Goal: Task Accomplishment & Management: Complete application form

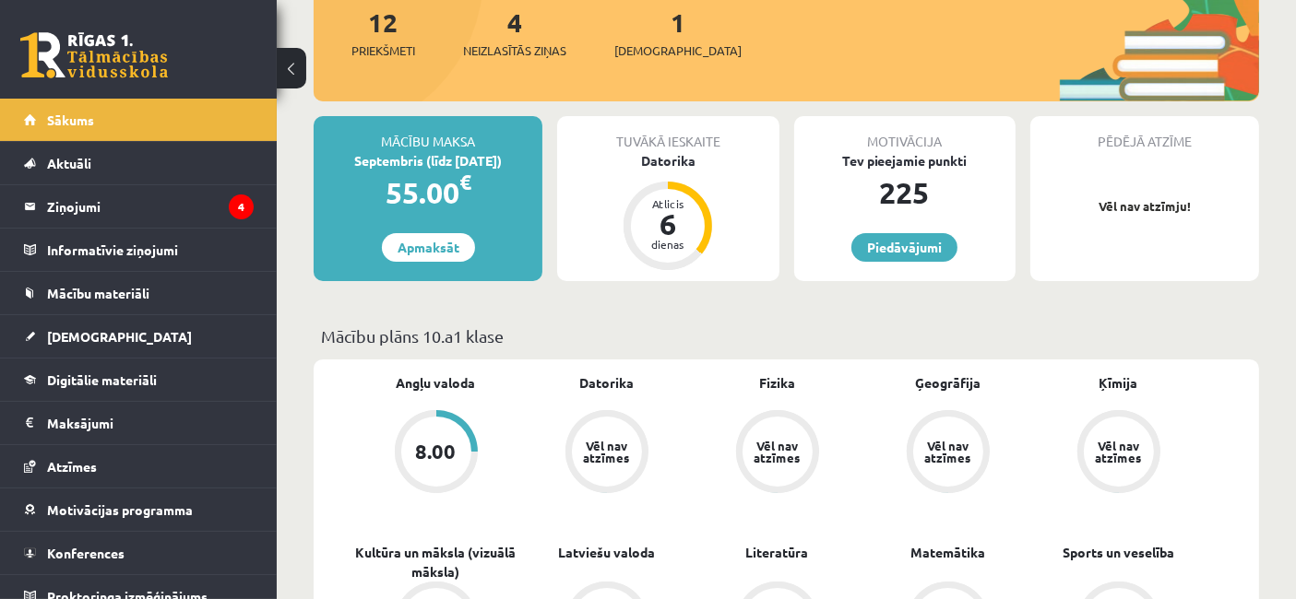
scroll to position [237, 0]
click at [83, 216] on legend "Ziņojumi 4" at bounding box center [150, 206] width 207 height 42
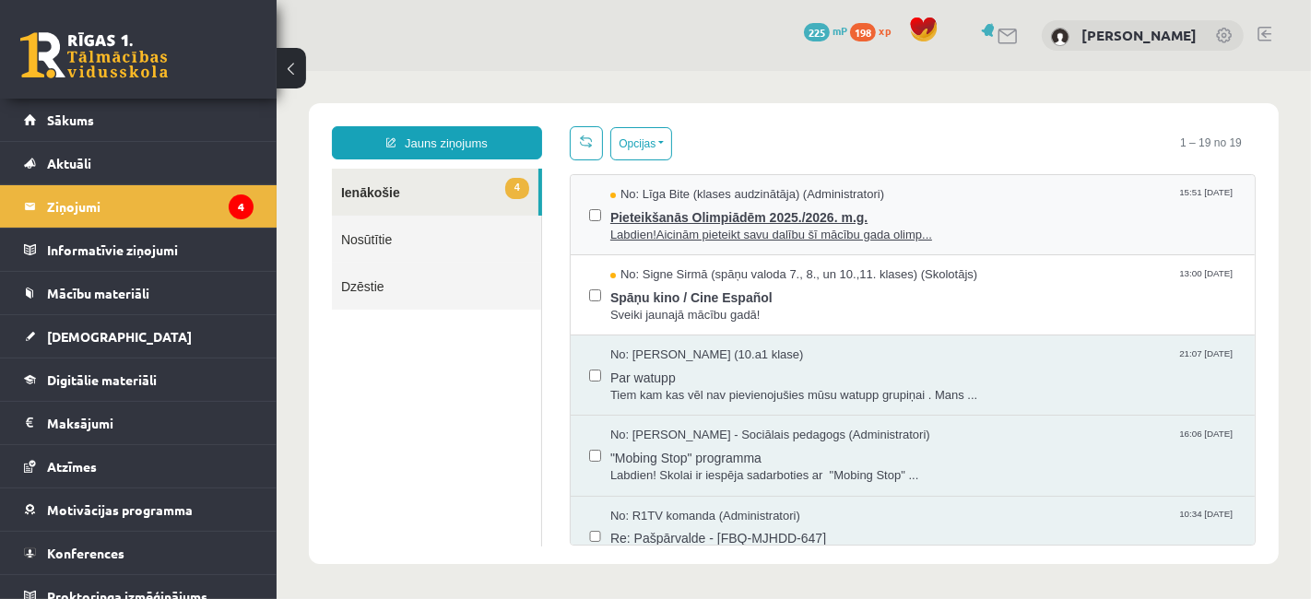
click at [715, 227] on span "Labdien!Aicinām pieteikt savu dalību šī mācību gada olimp..." at bounding box center [923, 235] width 626 height 18
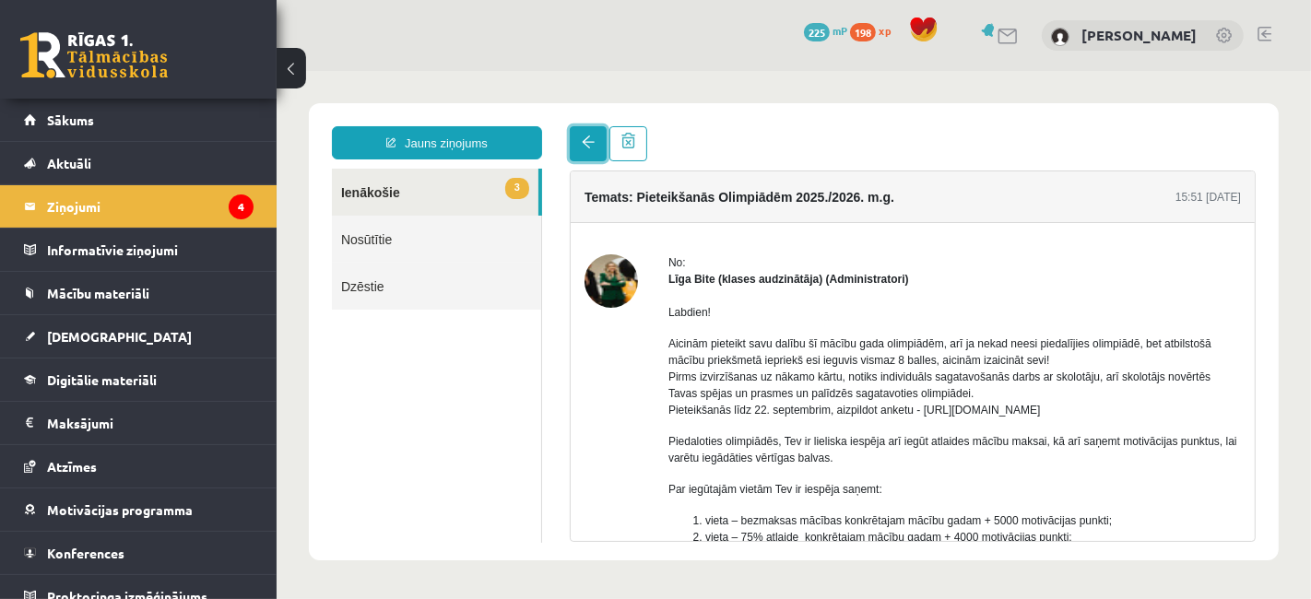
click at [582, 145] on span at bounding box center [587, 141] width 13 height 13
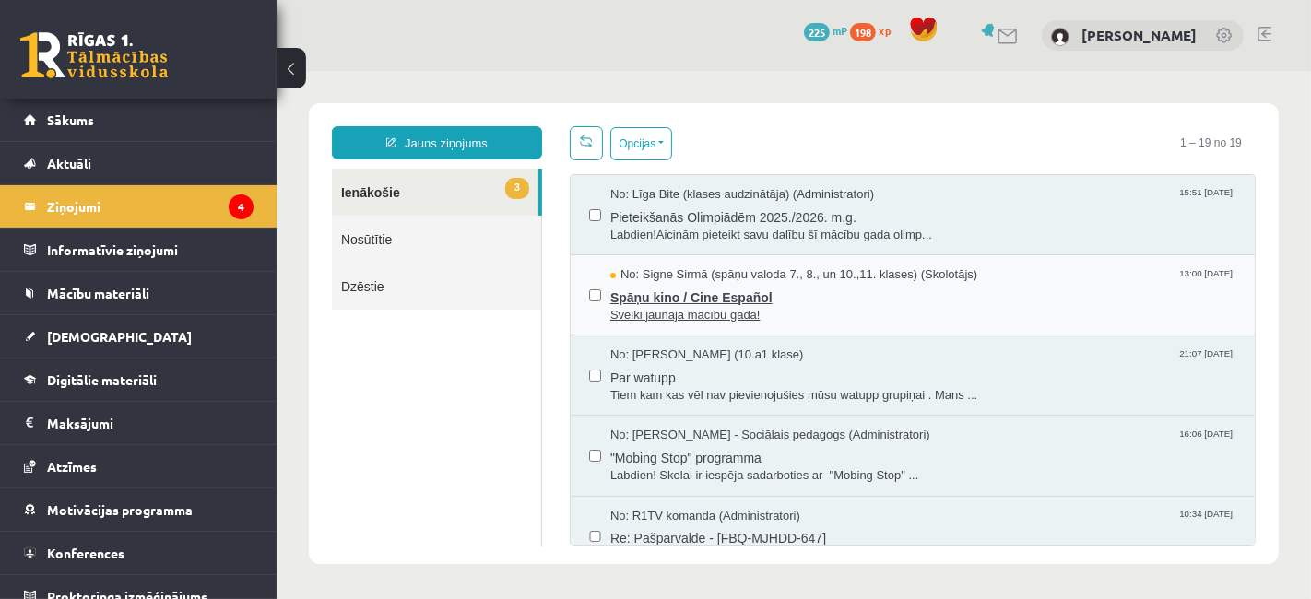
click at [638, 283] on span "Spāņu kino / Cine Español" at bounding box center [923, 294] width 626 height 23
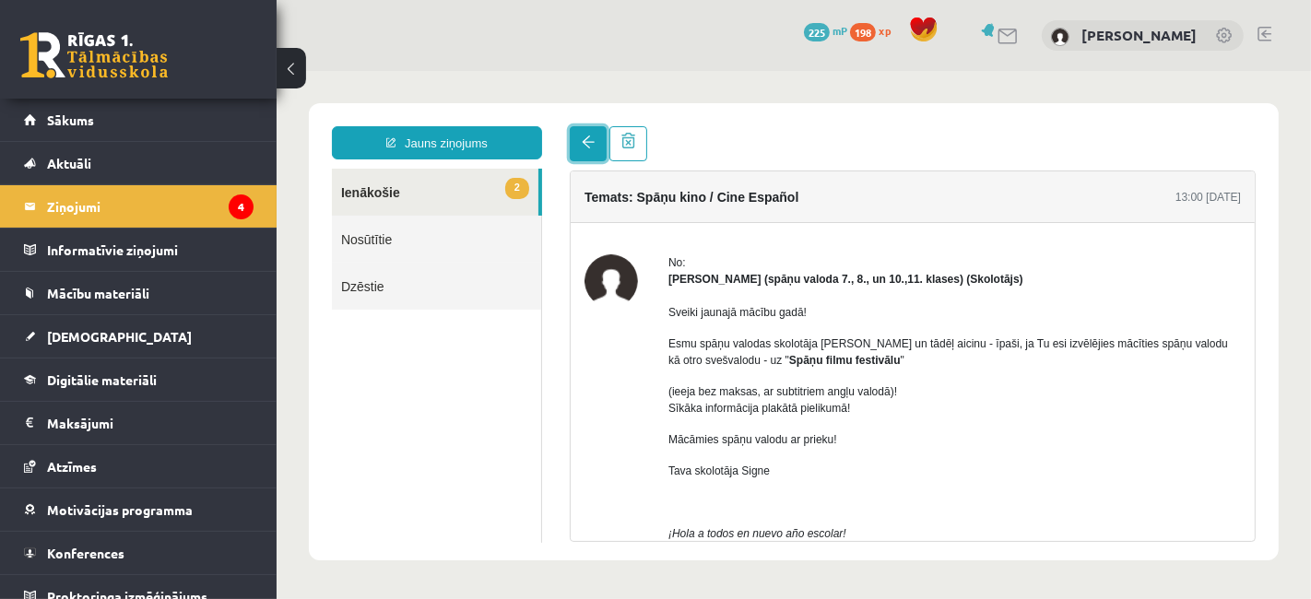
click at [596, 150] on link at bounding box center [587, 142] width 37 height 35
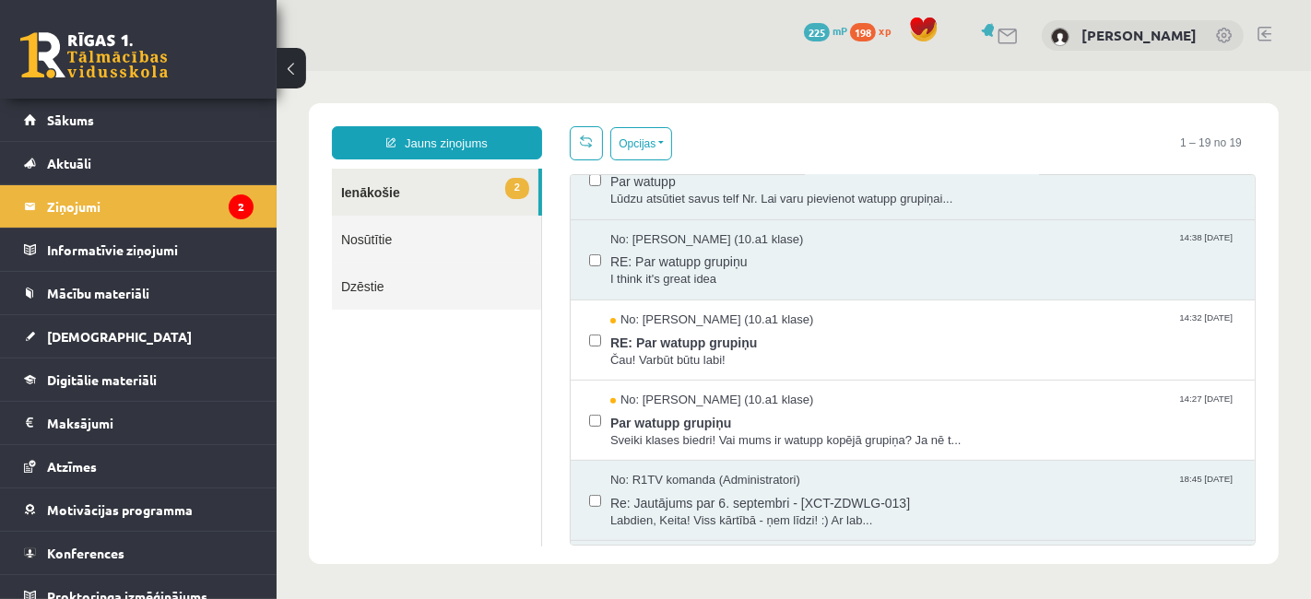
scroll to position [528, 0]
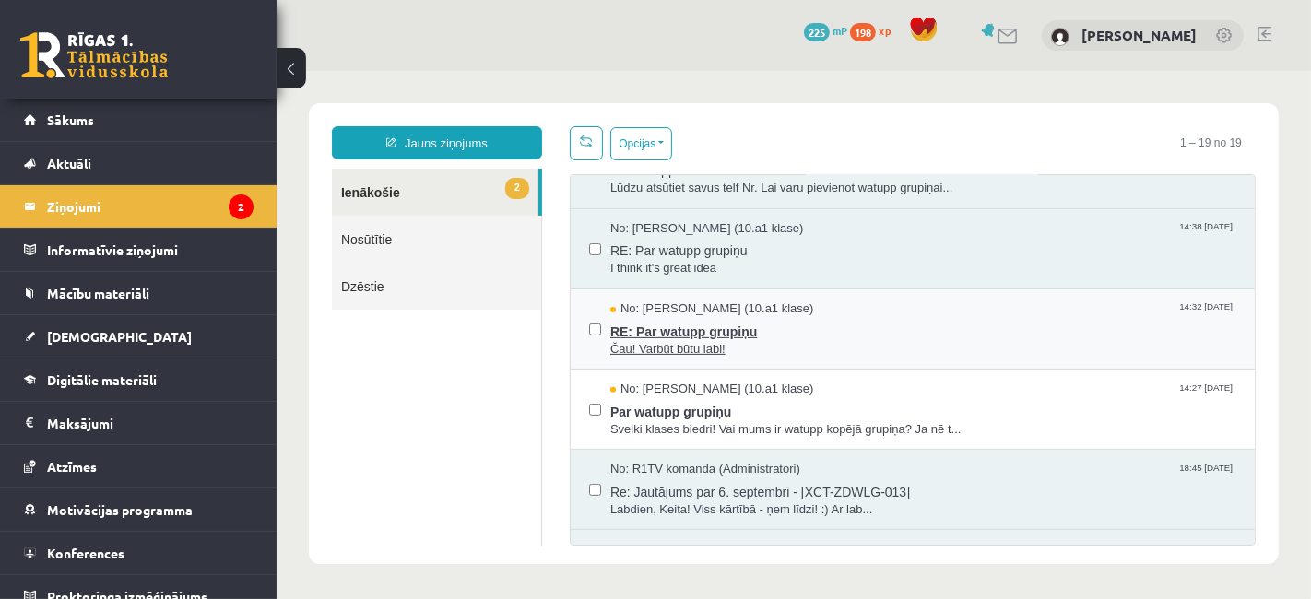
click at [707, 318] on span "RE: Par watupp grupiņu" at bounding box center [923, 328] width 626 height 23
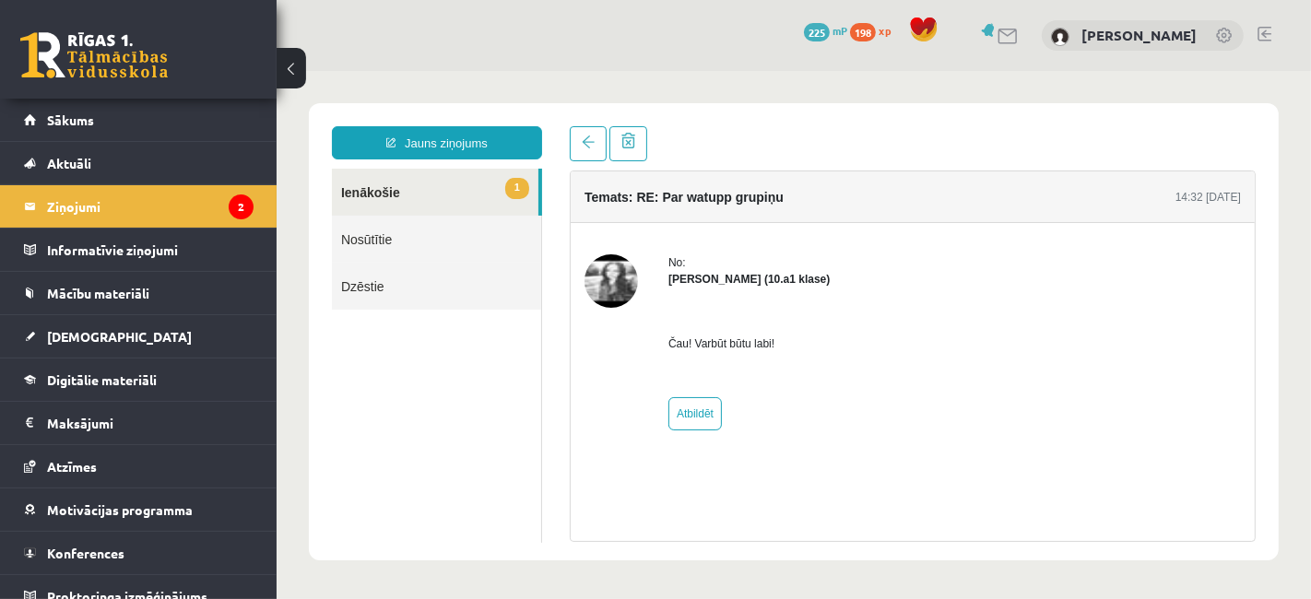
scroll to position [0, 0]
click at [581, 134] on link at bounding box center [587, 142] width 37 height 35
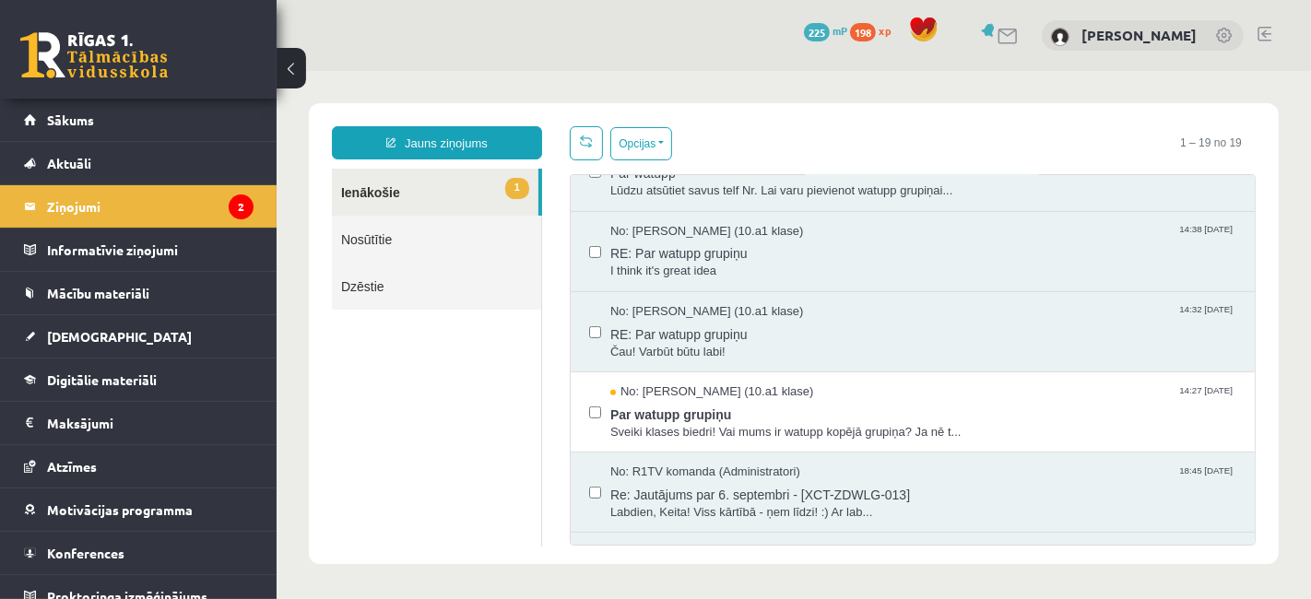
scroll to position [527, 0]
click at [629, 422] on span "Sveiki klases biedri! Vai mums ir watupp kopējā grupiņa? Ja nē t..." at bounding box center [923, 431] width 626 height 18
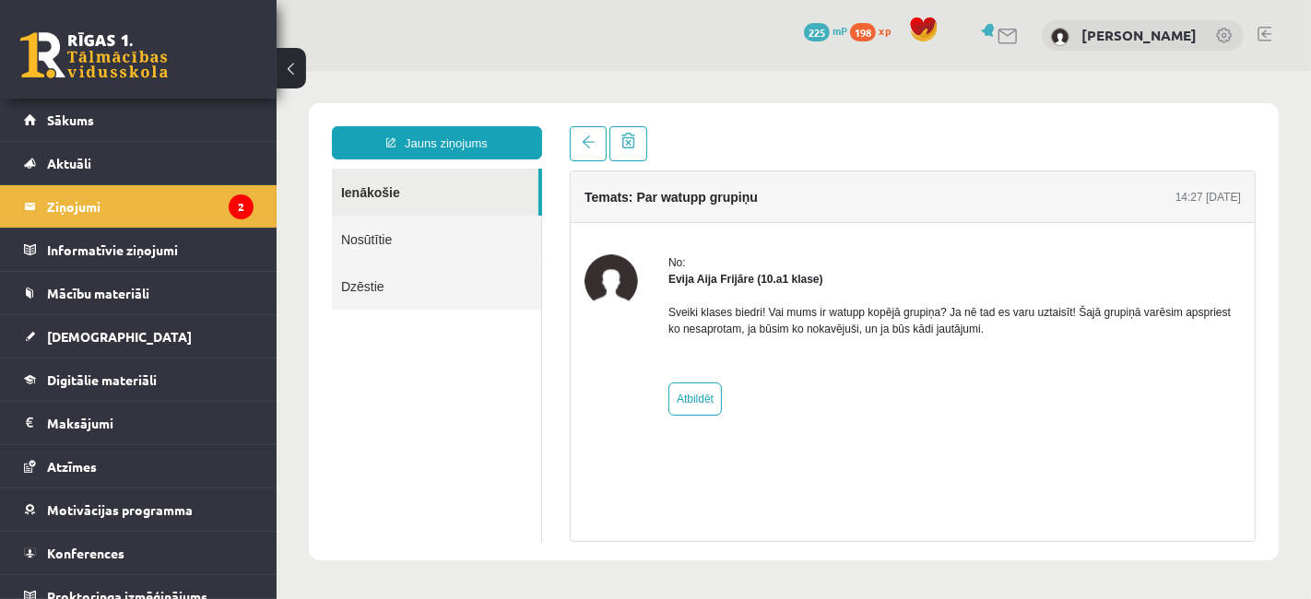
scroll to position [0, 0]
click at [577, 142] on link at bounding box center [587, 142] width 37 height 35
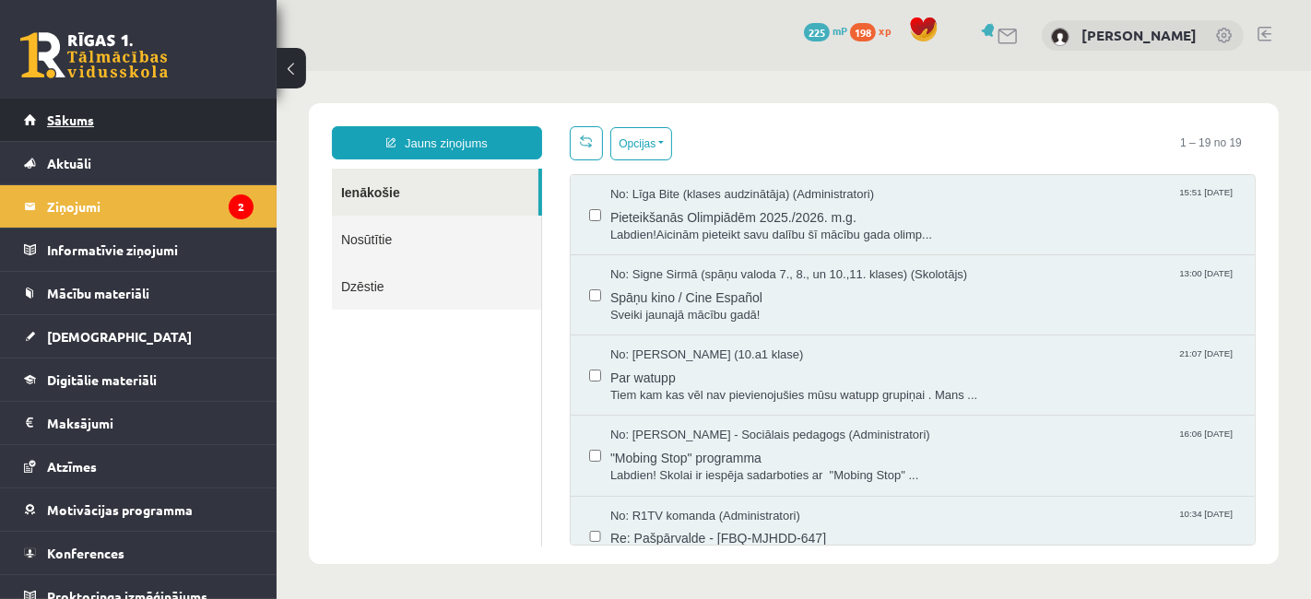
click at [102, 120] on link "Sākums" at bounding box center [139, 120] width 230 height 42
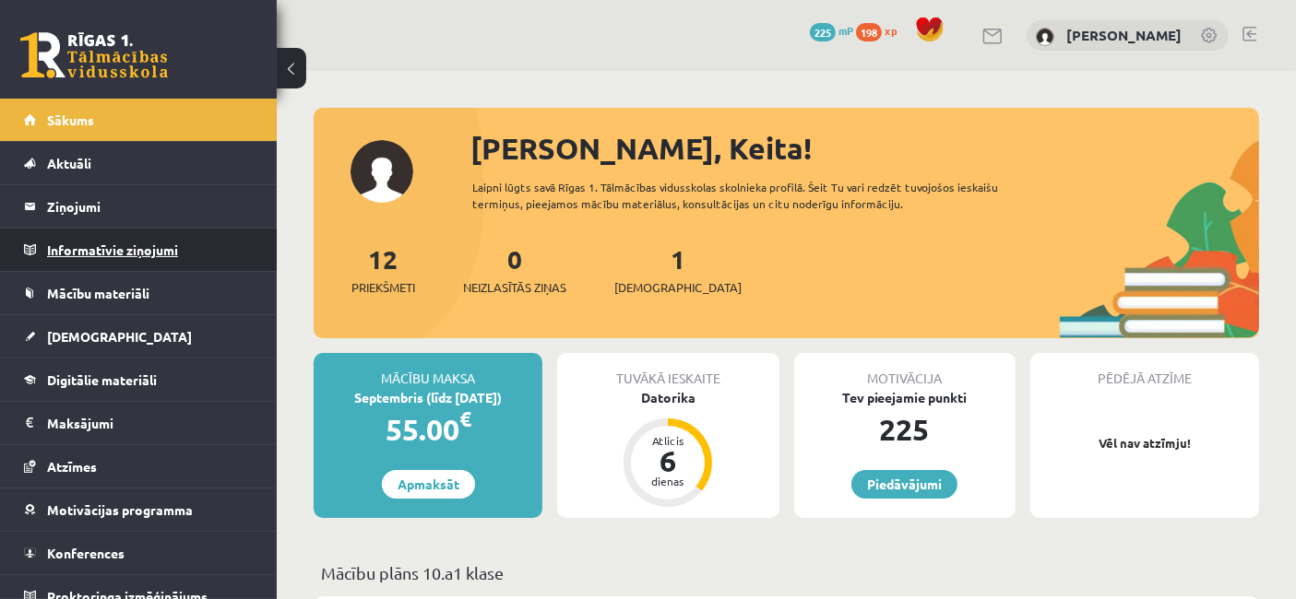
scroll to position [15, 0]
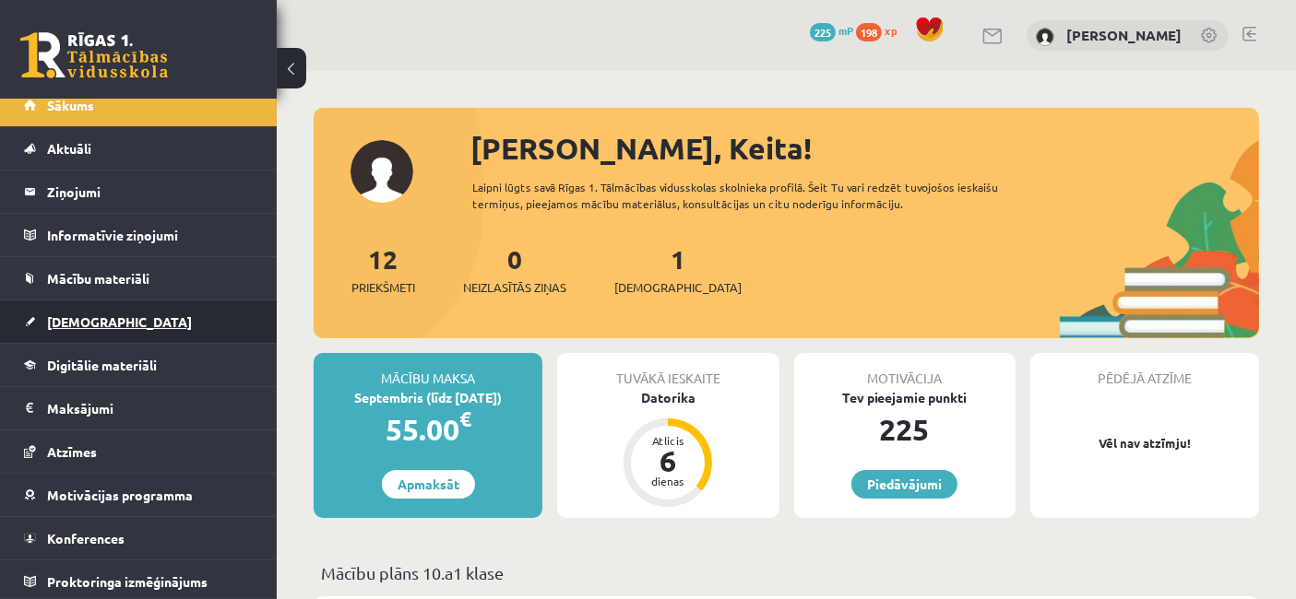
click at [80, 325] on span "[DEMOGRAPHIC_DATA]" at bounding box center [119, 322] width 145 height 17
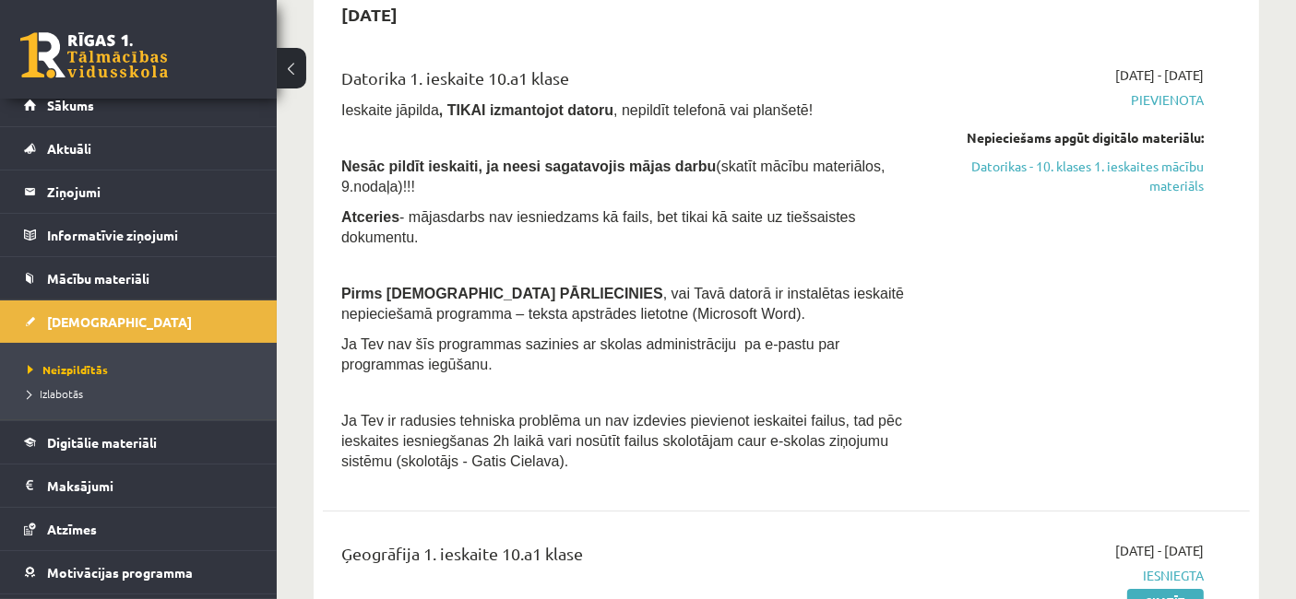
scroll to position [190, 0]
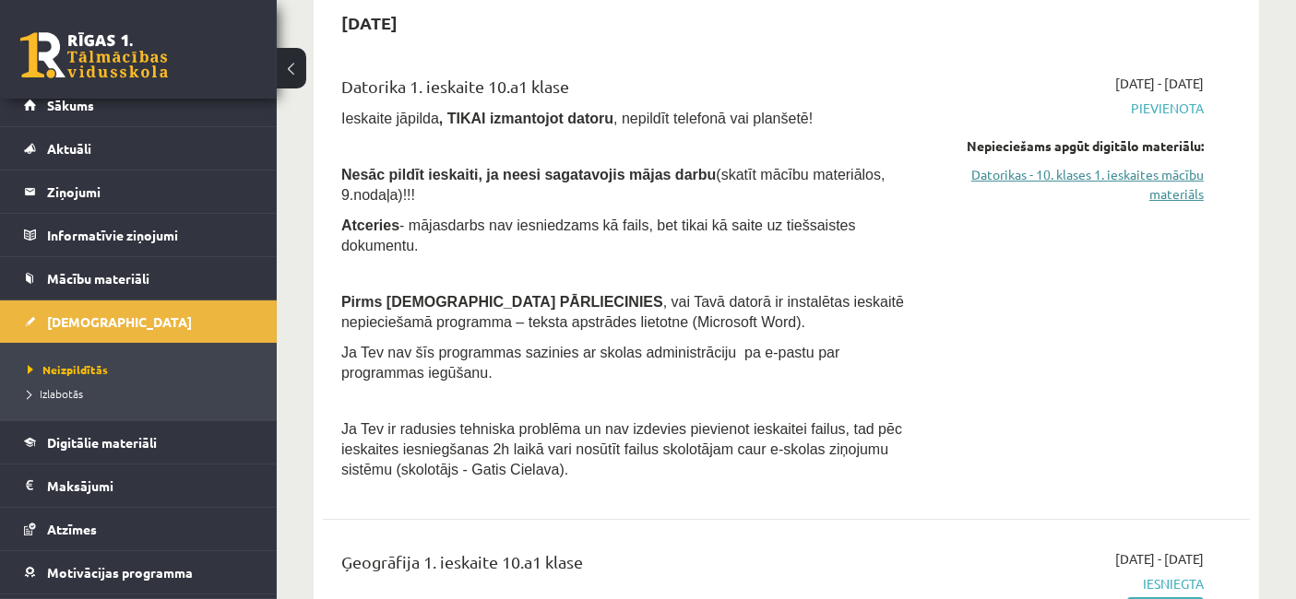
click at [1074, 188] on link "Datorikas - 10. klases 1. ieskaites mācību materiāls" at bounding box center [1068, 184] width 269 height 39
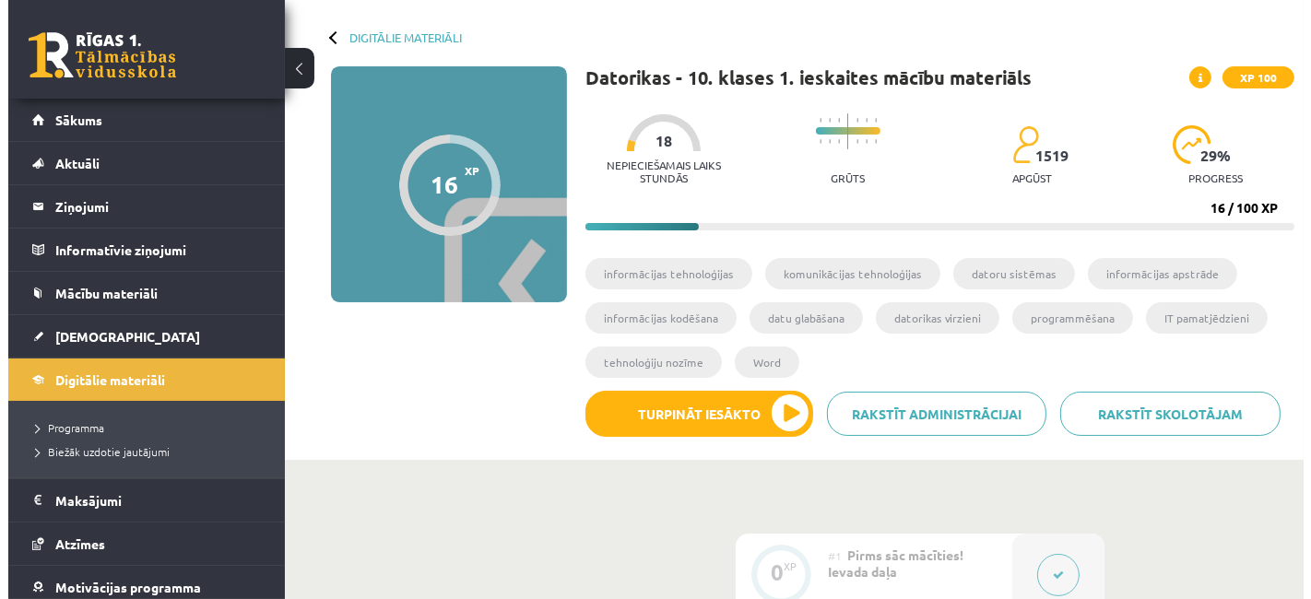
scroll to position [67, 0]
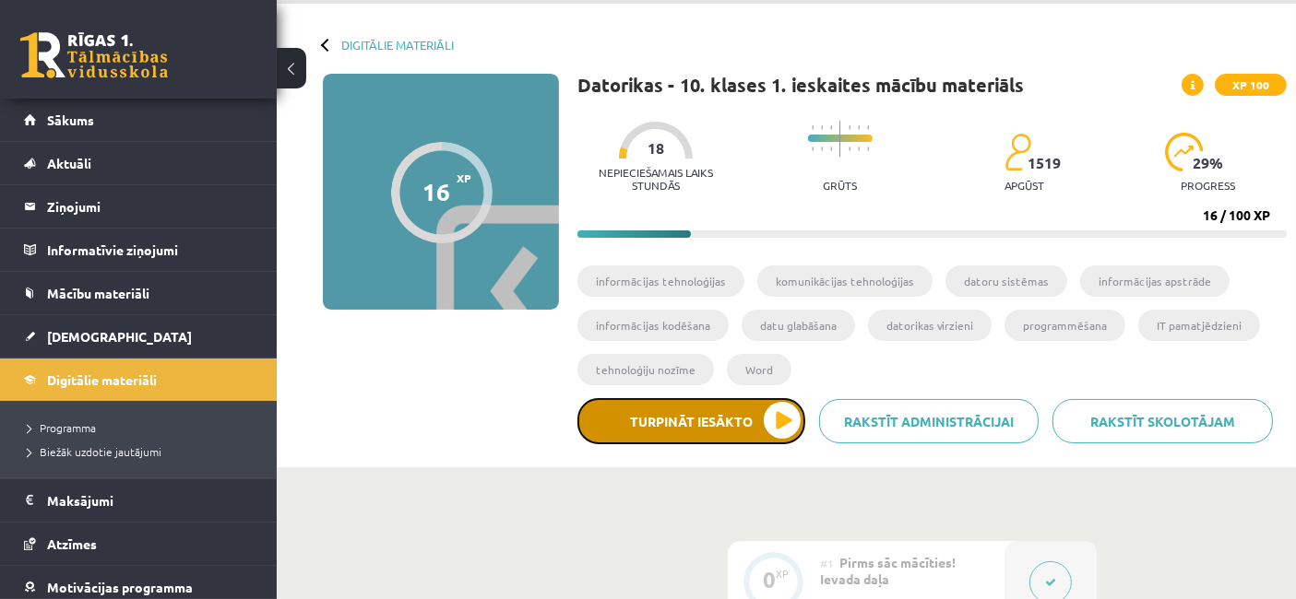
click at [684, 415] on button "Turpināt iesākto" at bounding box center [691, 421] width 228 height 46
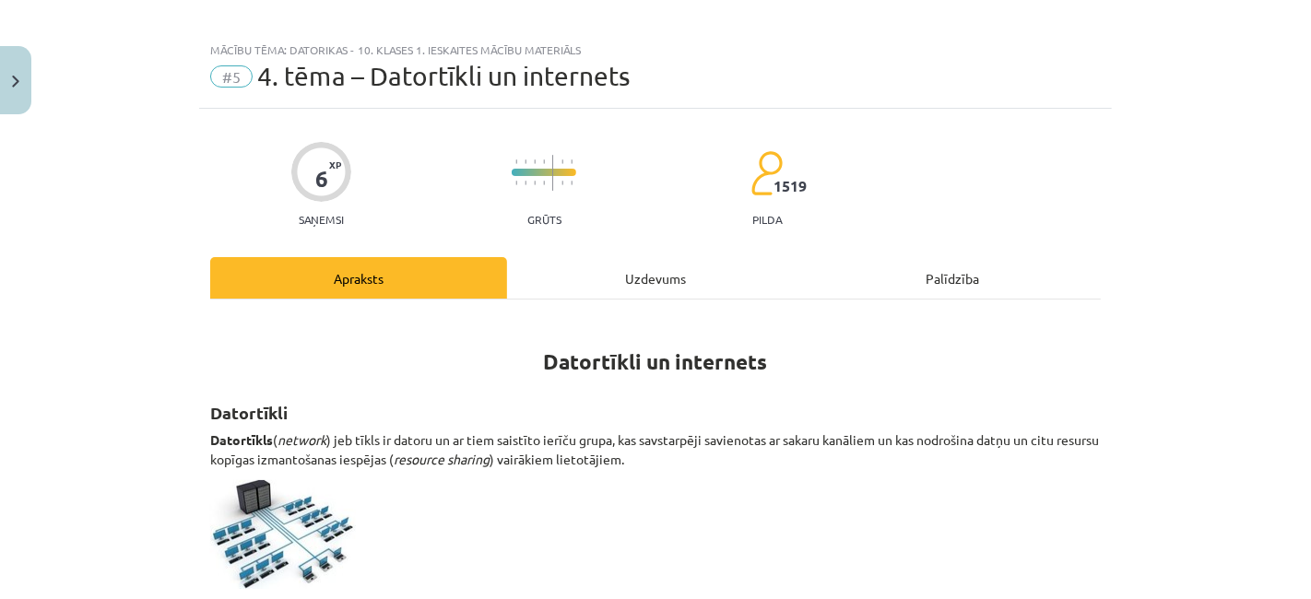
scroll to position [0, 0]
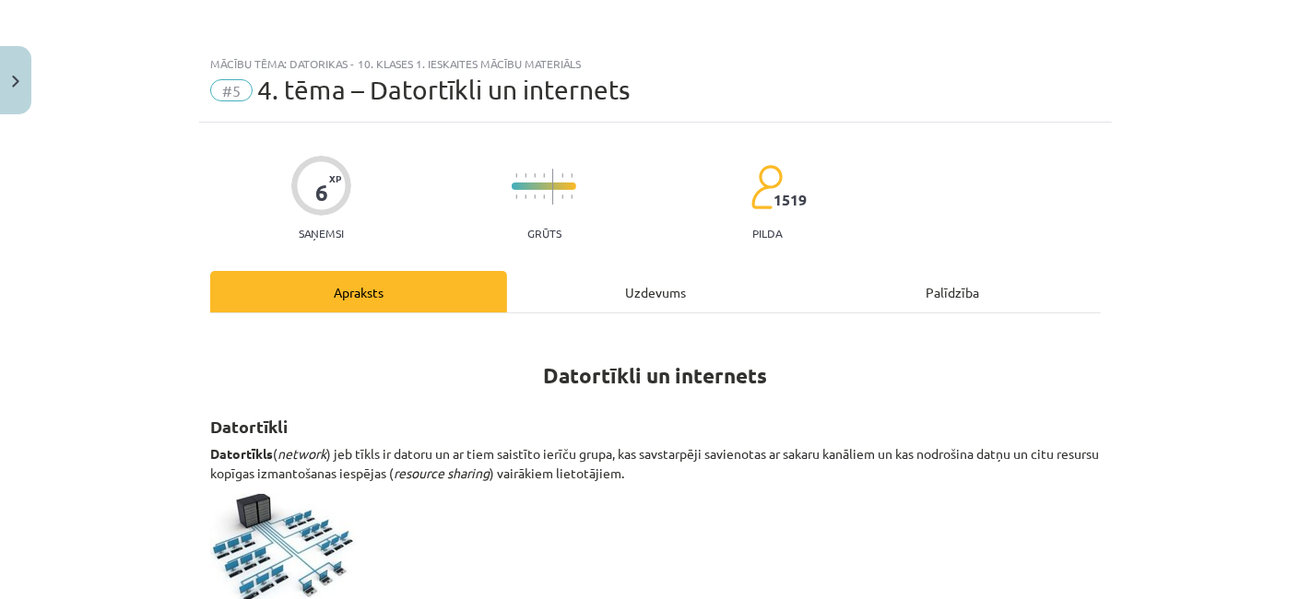
click at [687, 279] on div "Uzdevums" at bounding box center [655, 291] width 297 height 41
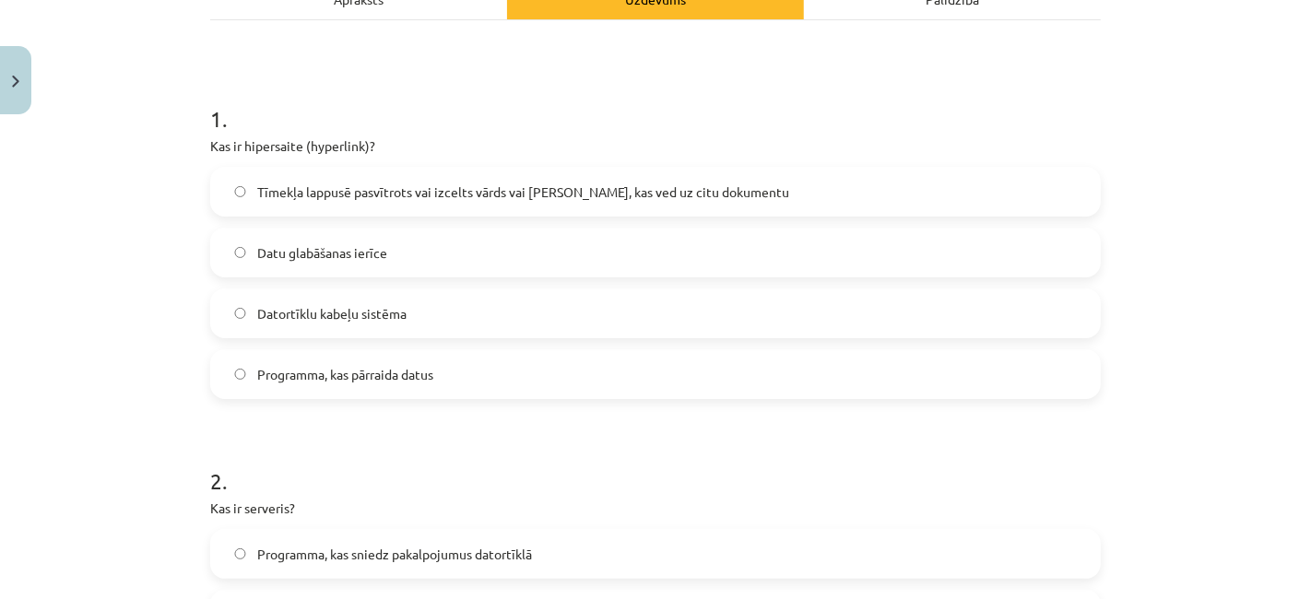
scroll to position [278, 0]
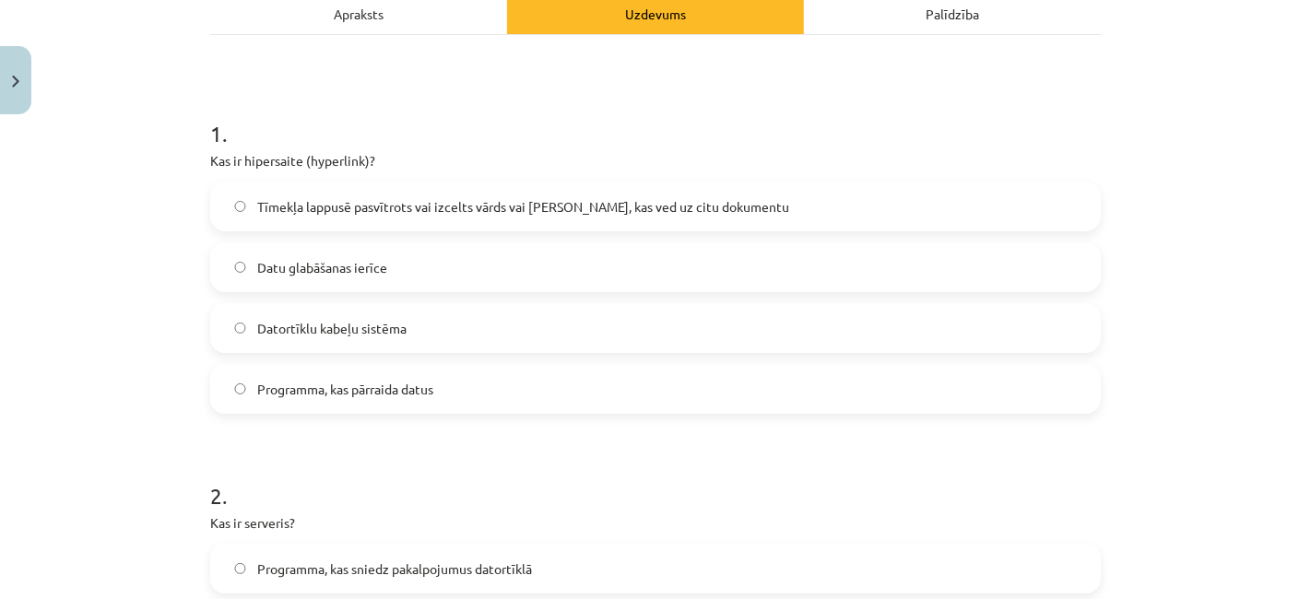
click at [635, 204] on span "Tīmekļa lappusē pasvītrots vai izcelts vārds vai frāze, kas ved uz citu dokumen…" at bounding box center [523, 206] width 532 height 19
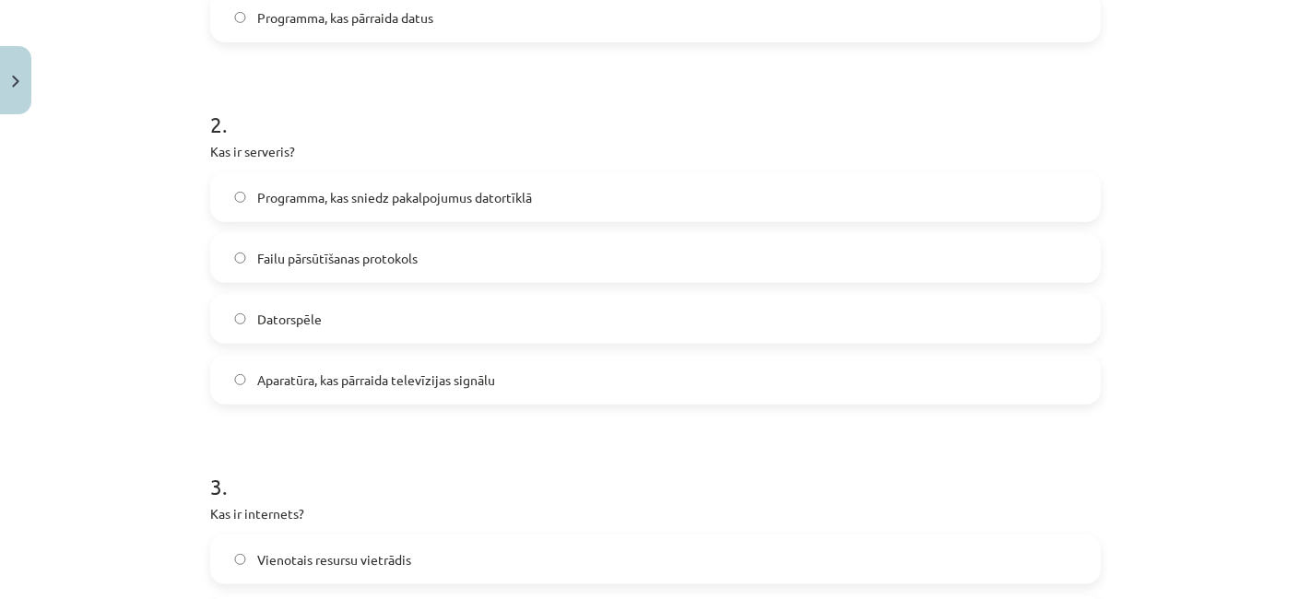
scroll to position [666, 0]
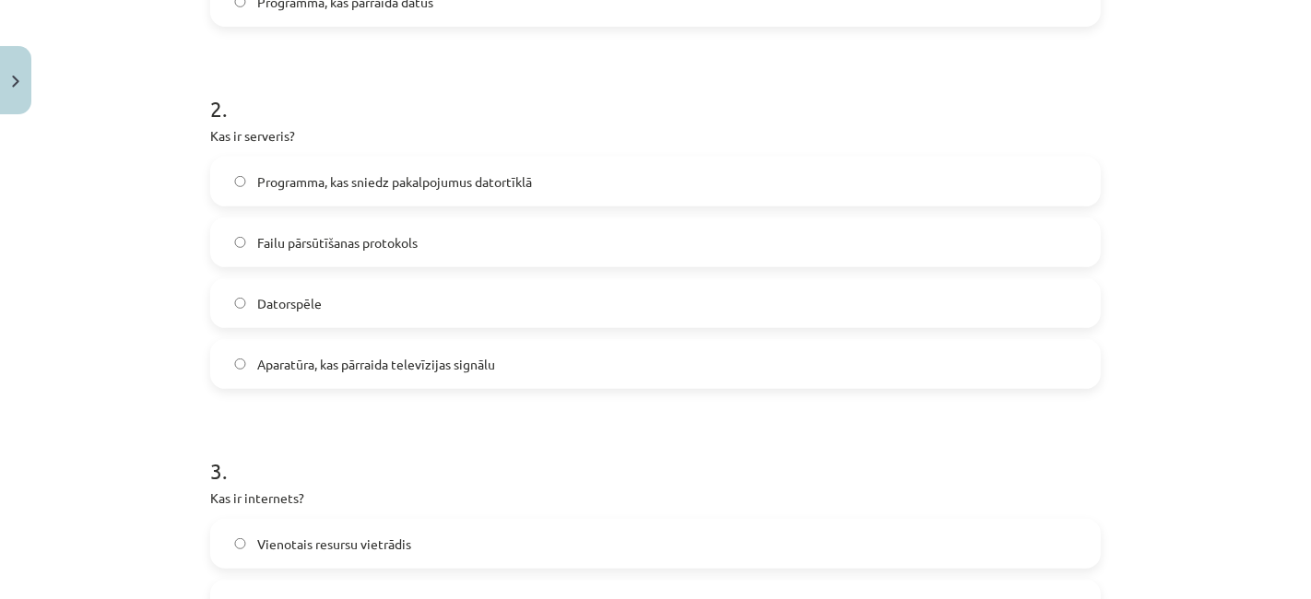
click at [677, 184] on label "Programma, kas sniedz pakalpojumus datortīklā" at bounding box center [655, 182] width 887 height 46
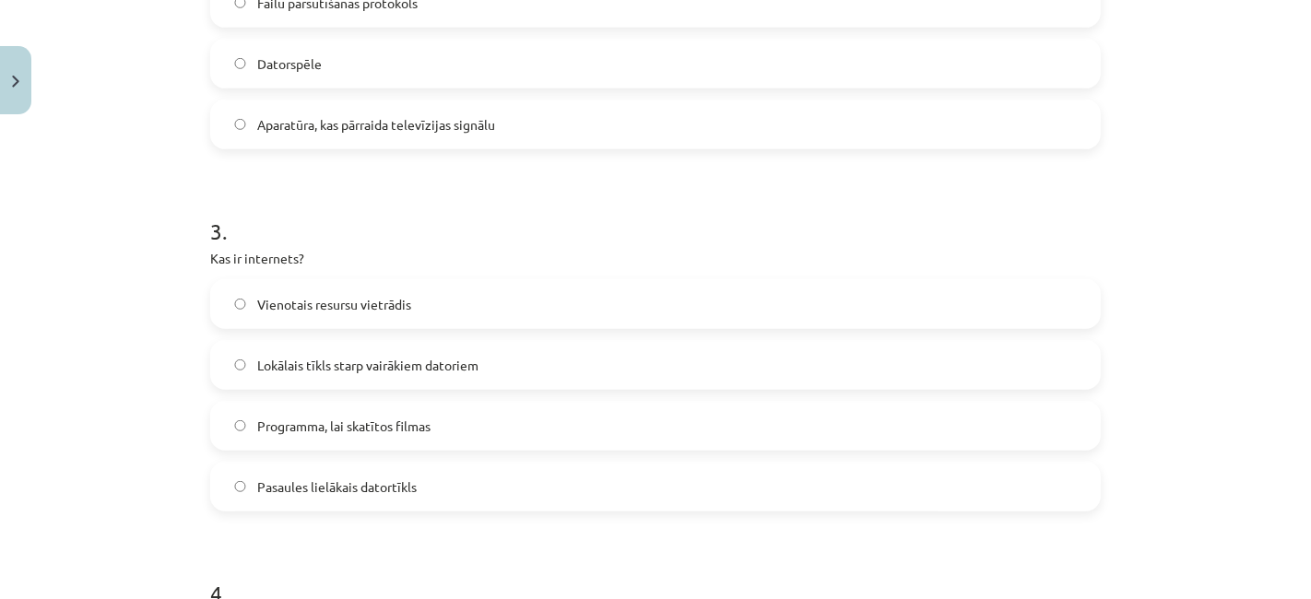
scroll to position [989, 0]
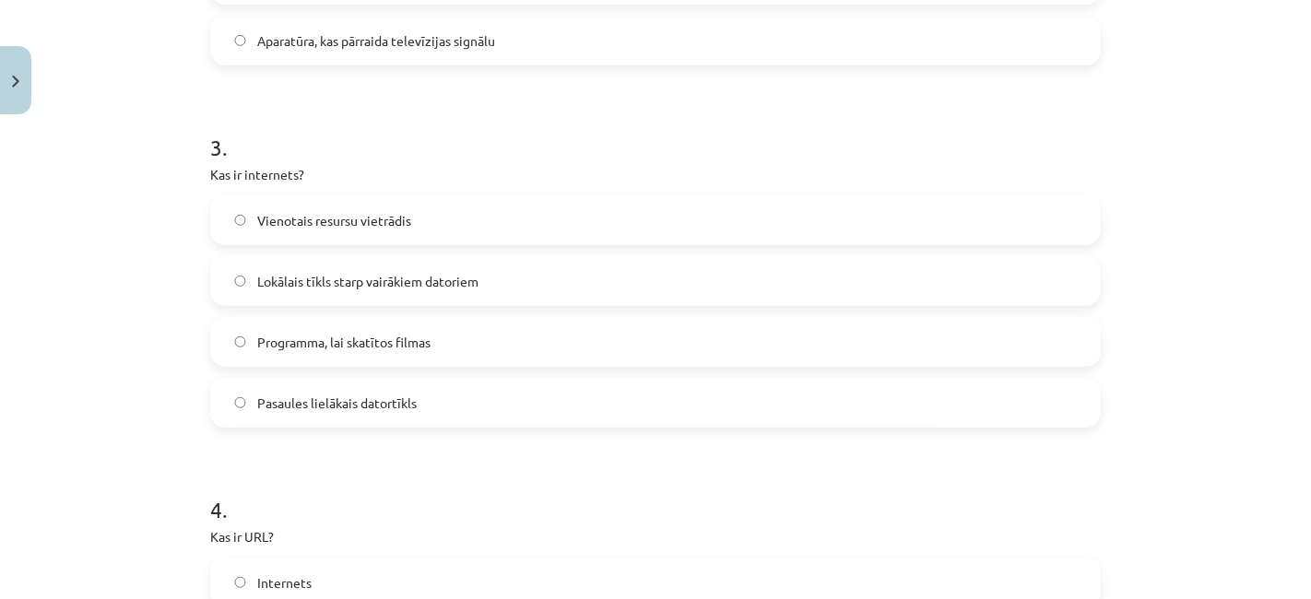
click at [487, 409] on label "Pasaules lielākais datortīkls" at bounding box center [655, 403] width 887 height 46
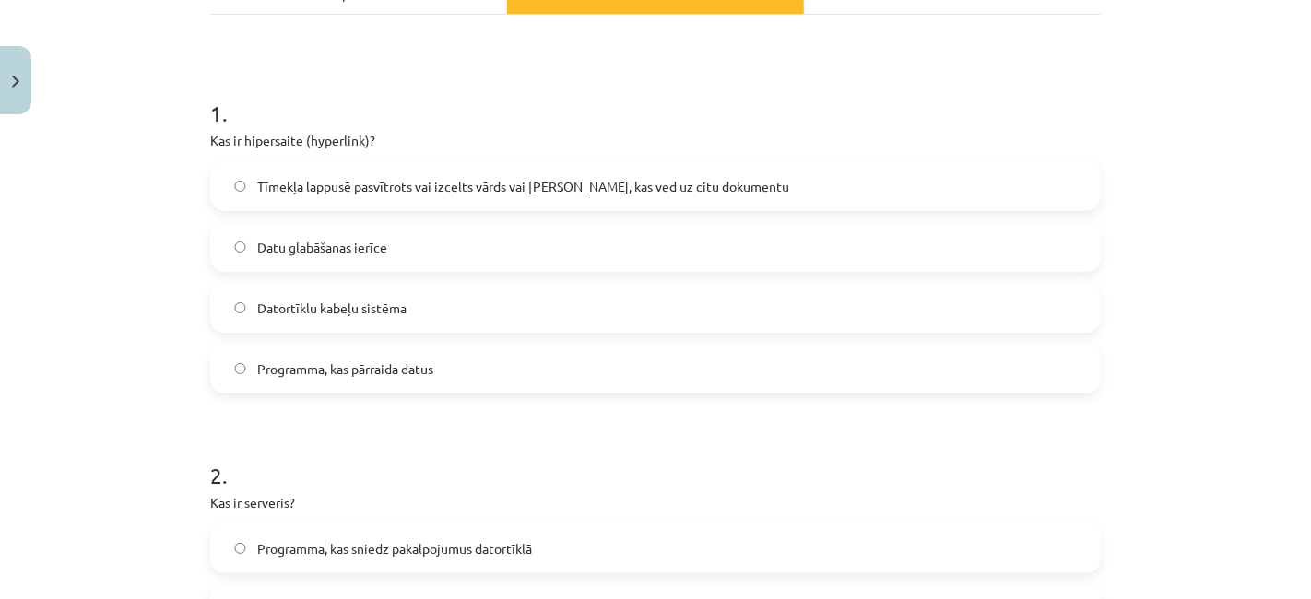
scroll to position [0, 0]
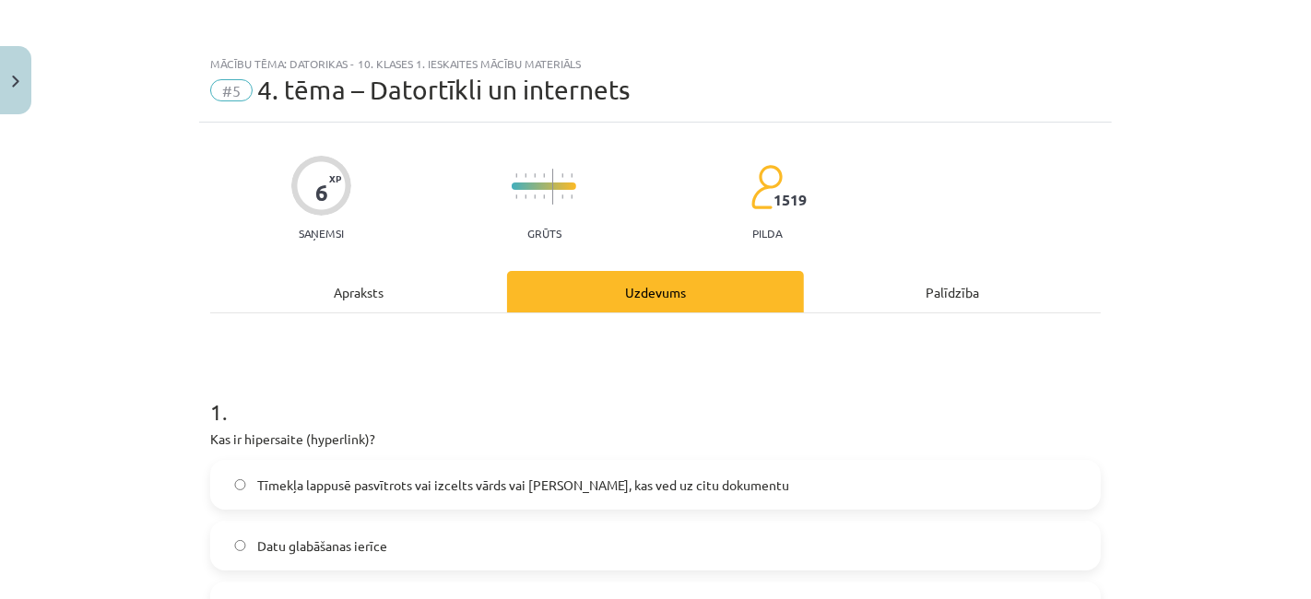
click at [437, 291] on div "Apraksts" at bounding box center [358, 291] width 297 height 41
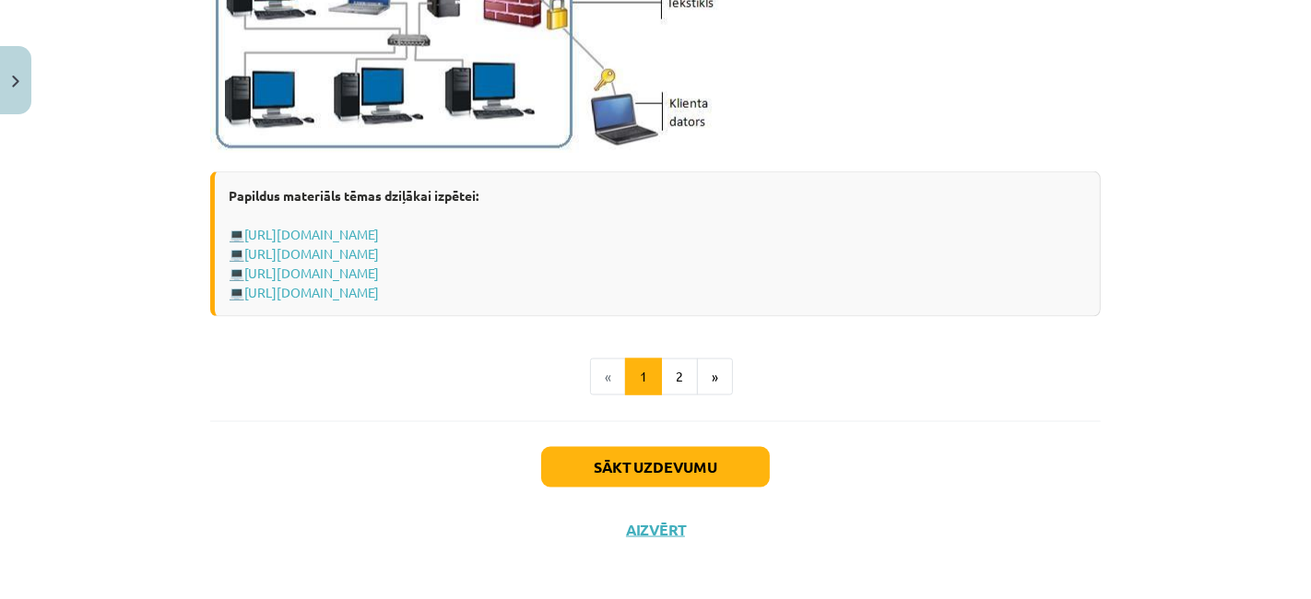
scroll to position [2326, 0]
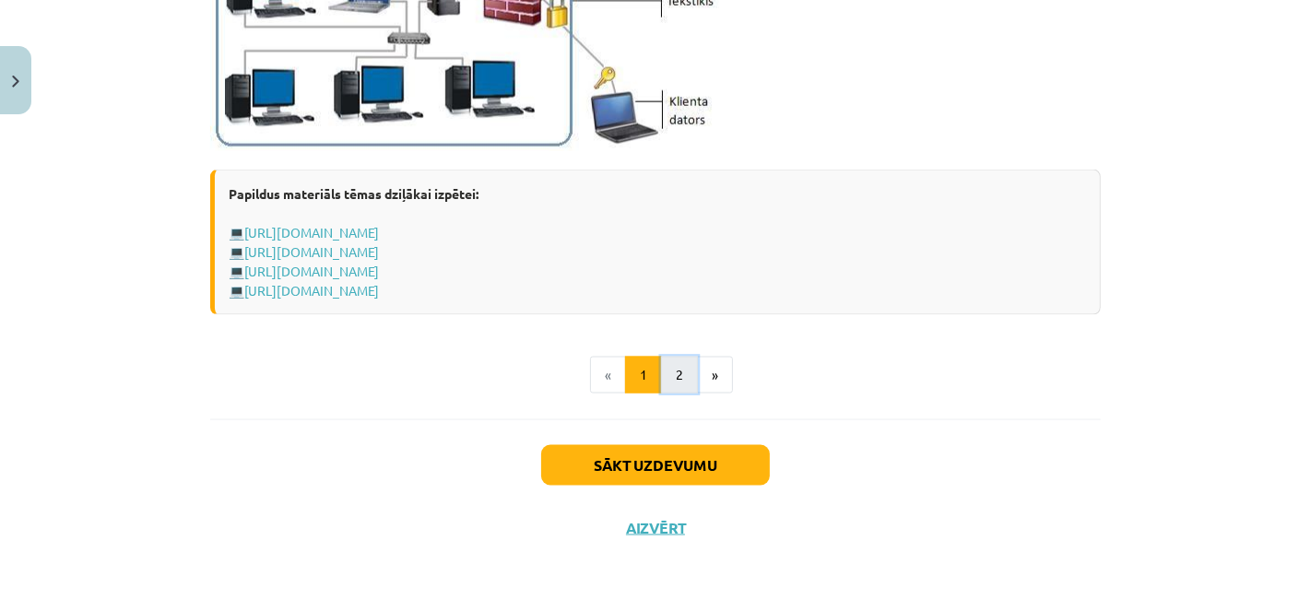
click at [684, 359] on button "2" at bounding box center [679, 375] width 37 height 37
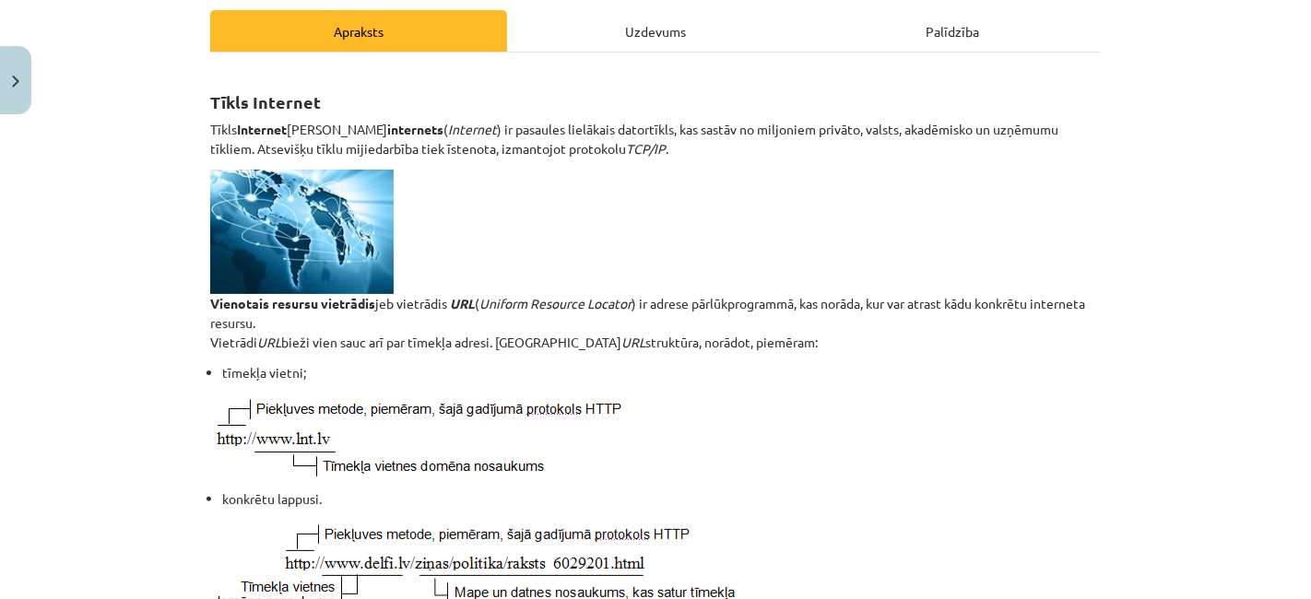
scroll to position [260, 0]
click at [613, 31] on div "Uzdevums" at bounding box center [655, 31] width 297 height 41
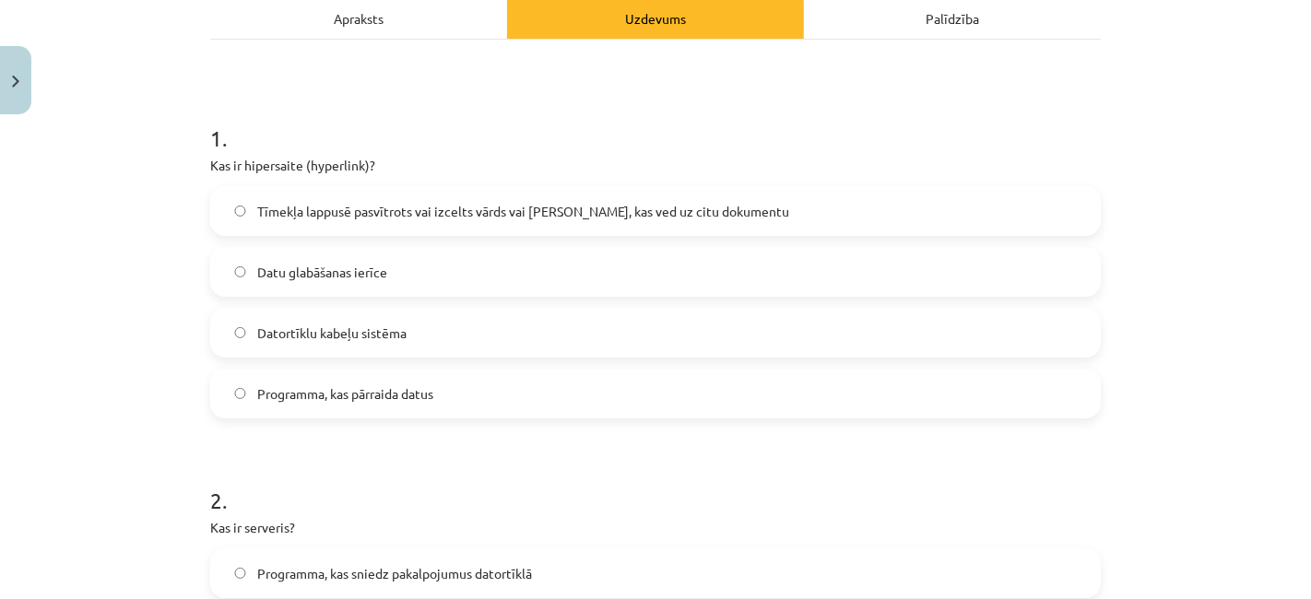
scroll to position [0, 0]
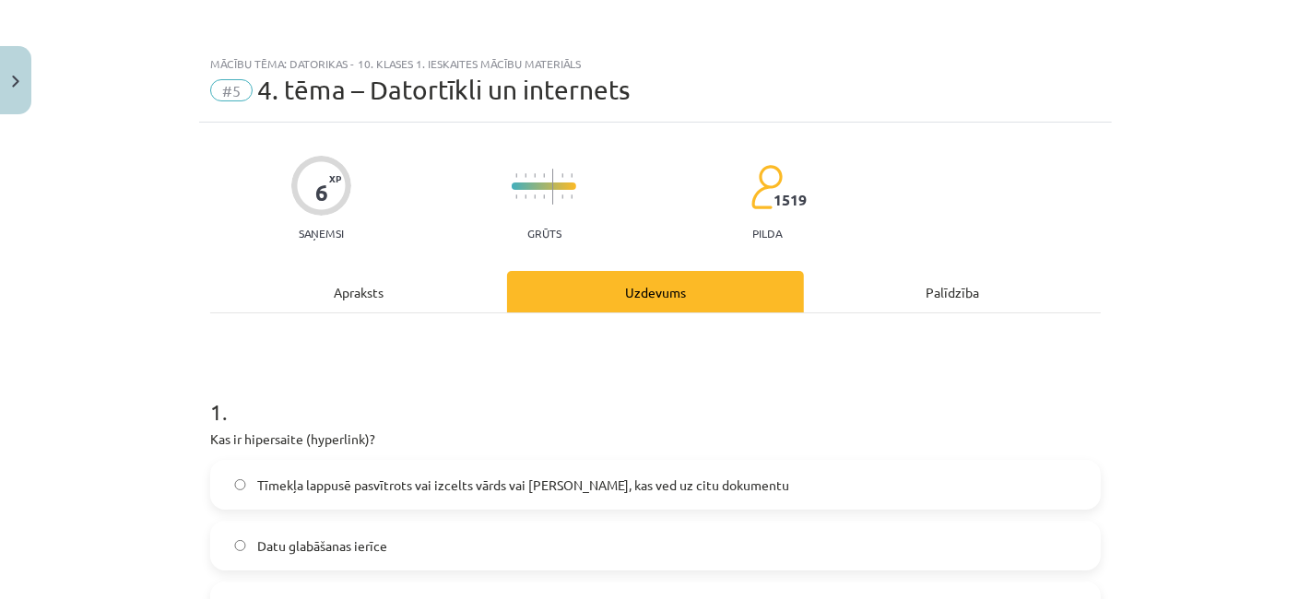
click at [397, 298] on div "Apraksts" at bounding box center [358, 291] width 297 height 41
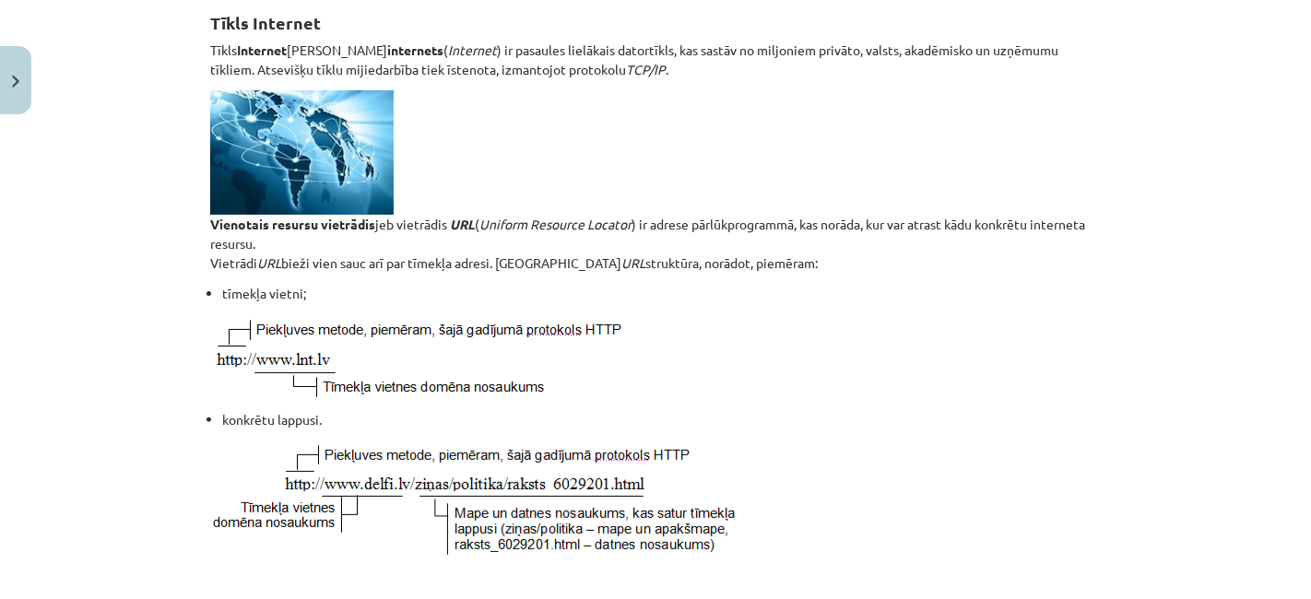
scroll to position [339, 0]
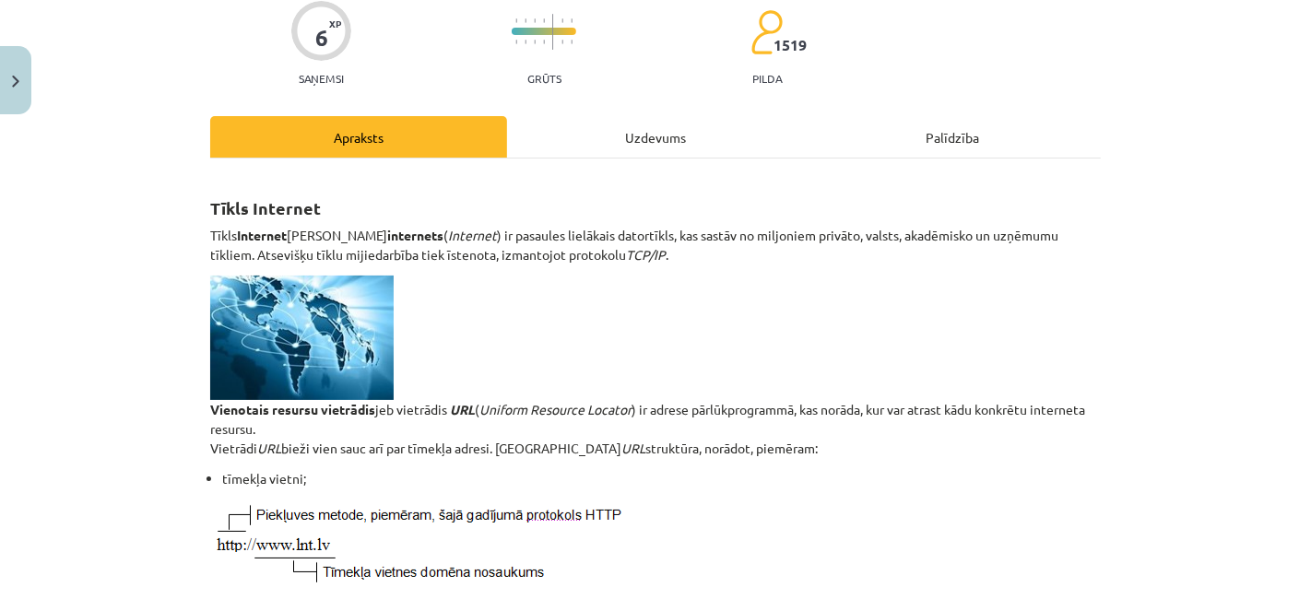
click at [580, 155] on div "Uzdevums" at bounding box center [655, 136] width 297 height 41
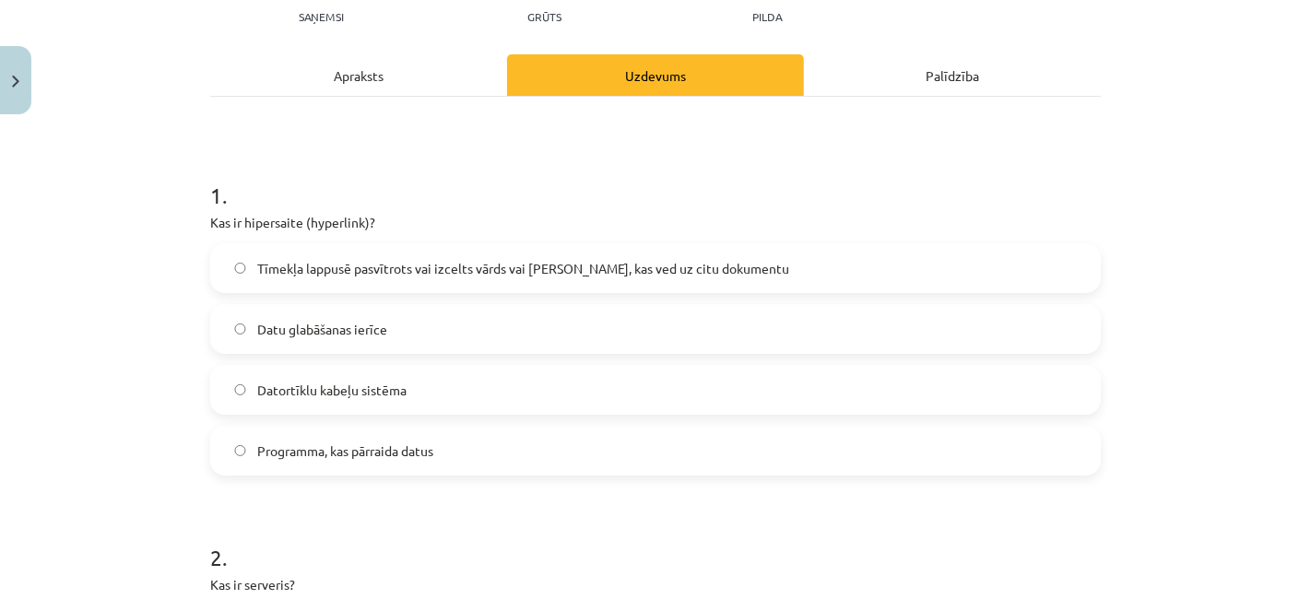
scroll to position [209, 0]
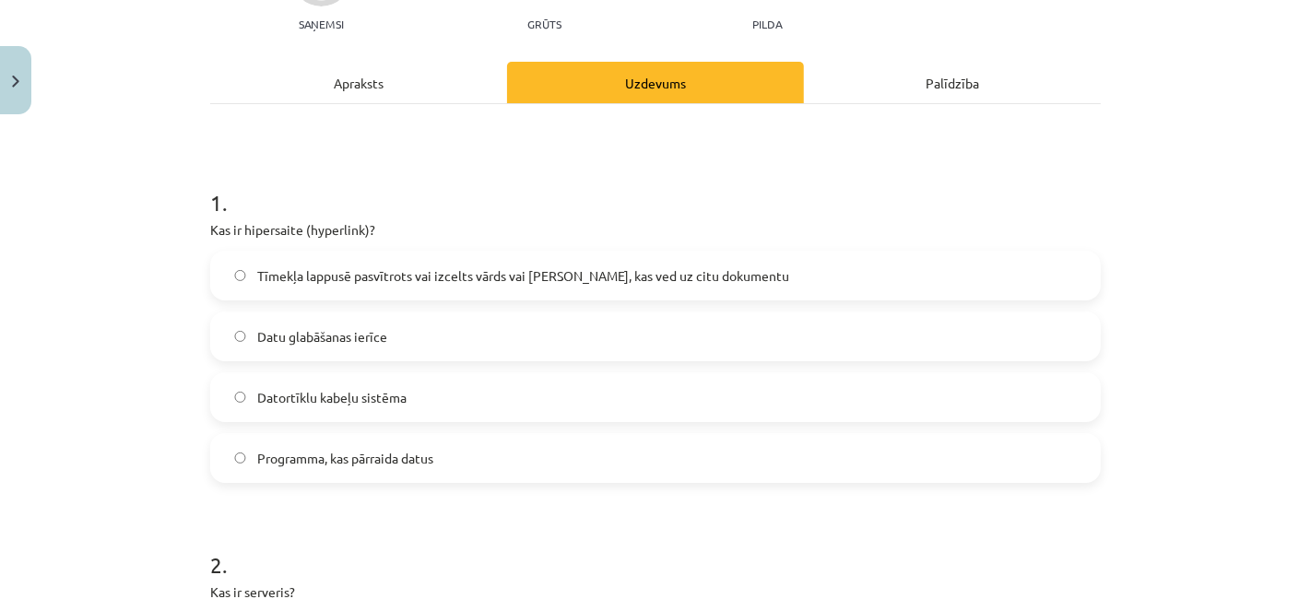
click at [435, 83] on div "Apraksts" at bounding box center [358, 82] width 297 height 41
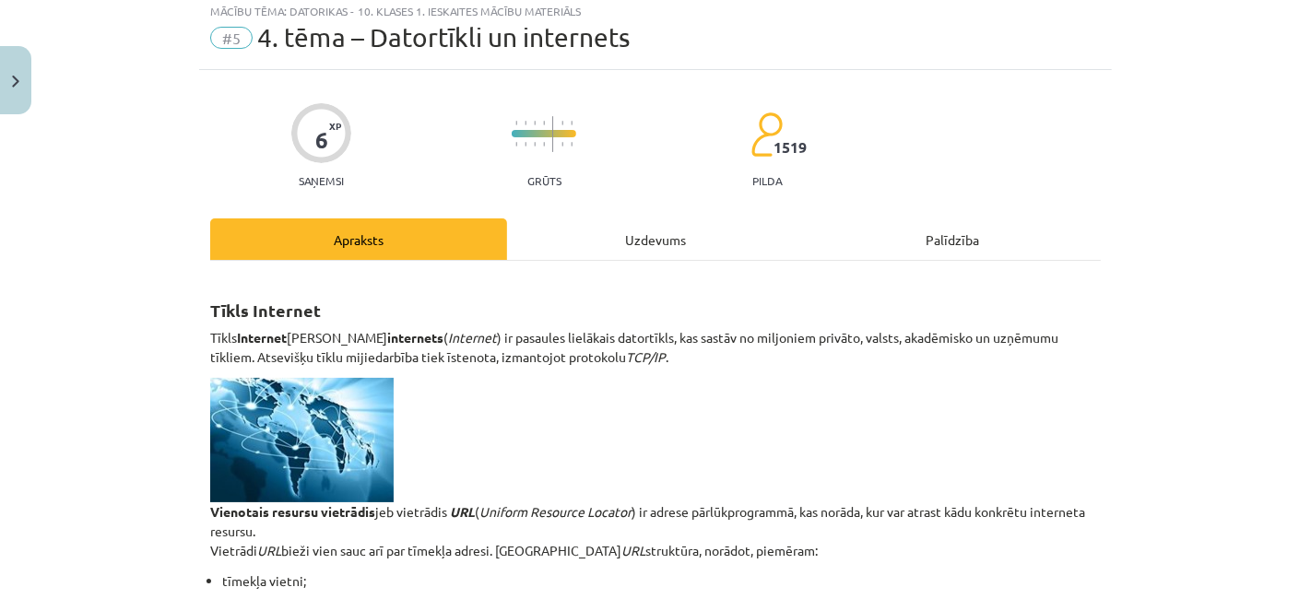
scroll to position [49, 0]
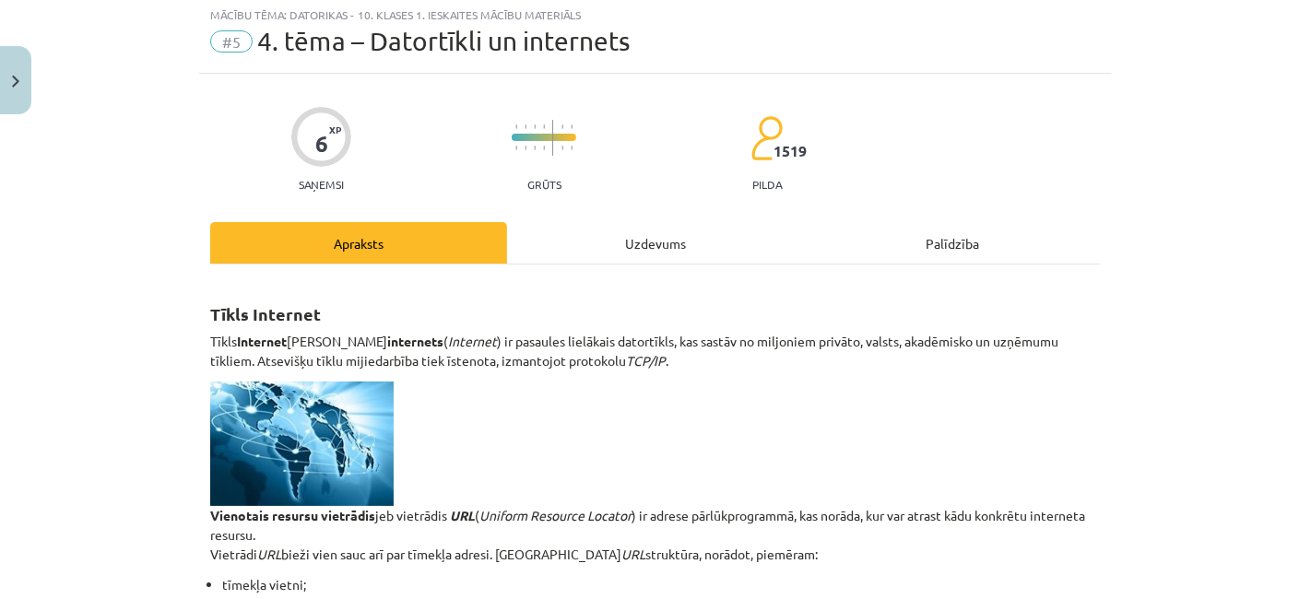
click at [592, 236] on div "Uzdevums" at bounding box center [655, 242] width 297 height 41
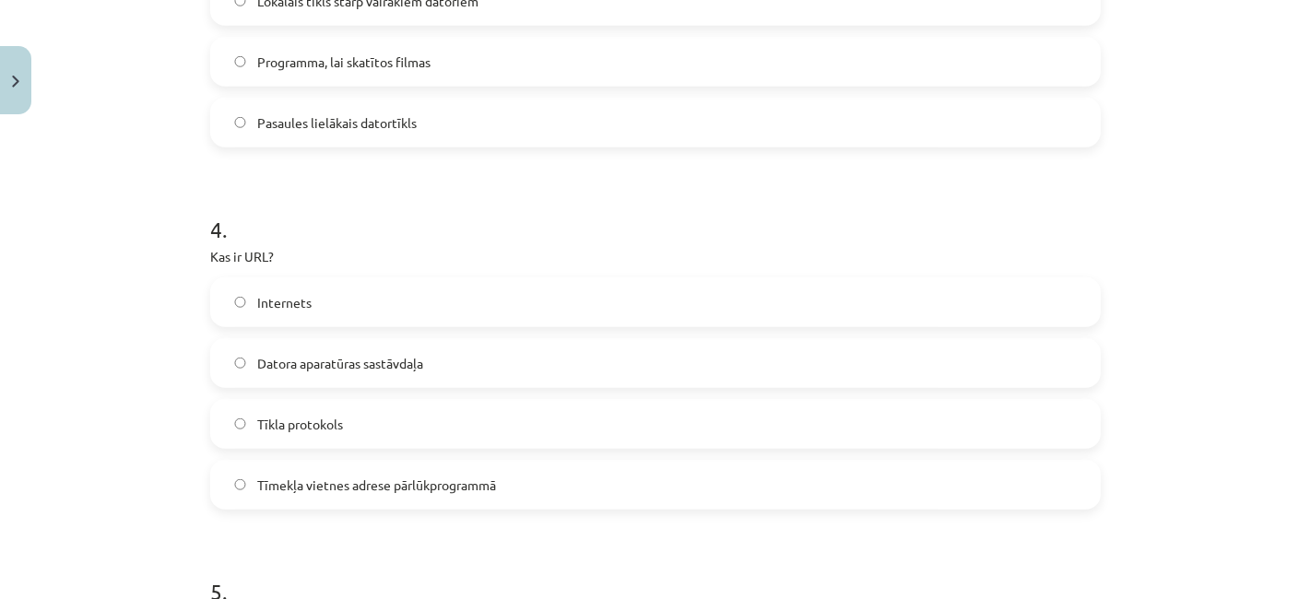
scroll to position [1271, 0]
click at [442, 490] on span "Tīmekļa vietnes adrese pārlūkprogrammā" at bounding box center [376, 484] width 239 height 19
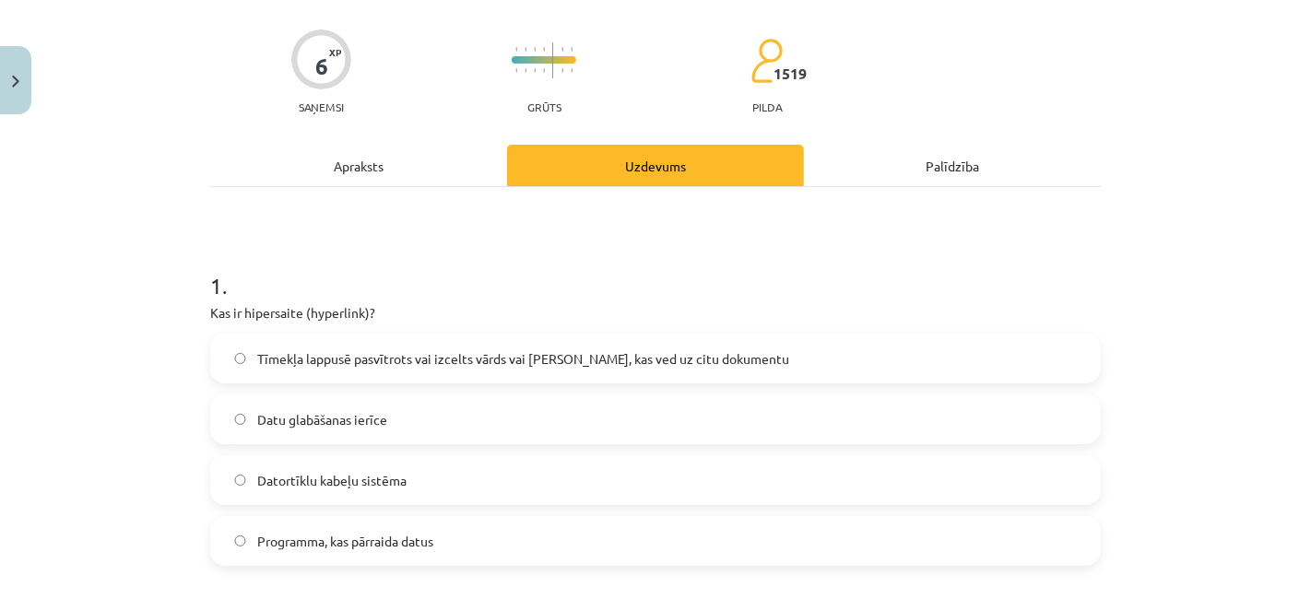
scroll to position [125, 0]
click at [411, 163] on div "Apraksts" at bounding box center [358, 166] width 297 height 41
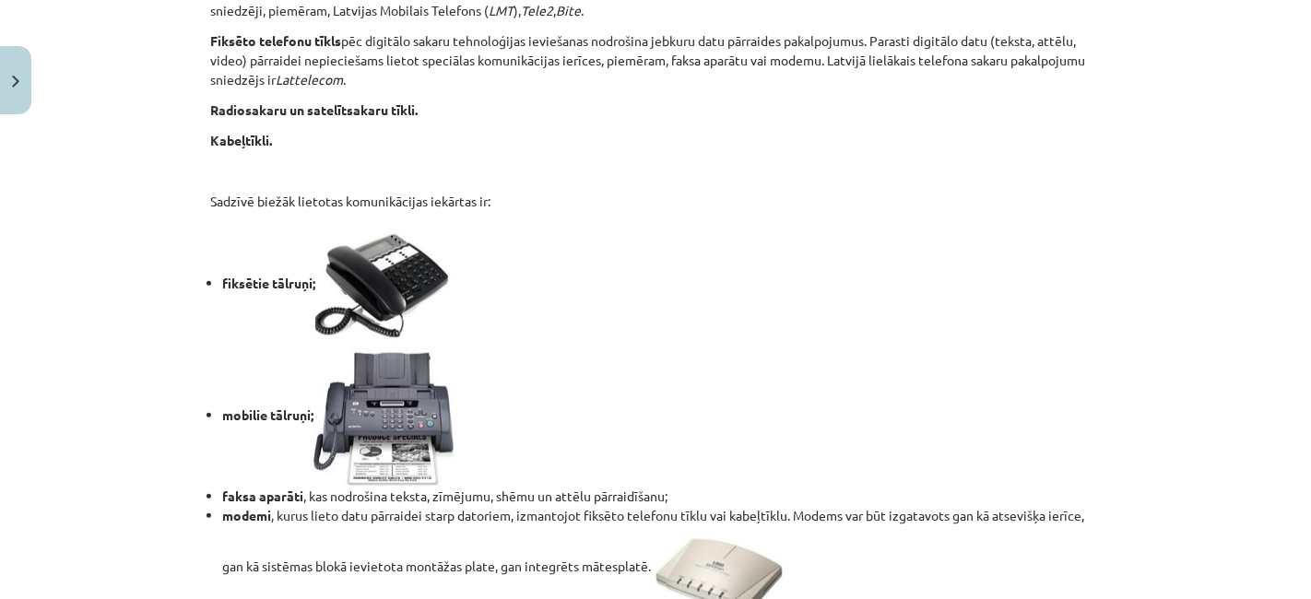
scroll to position [1663, 0]
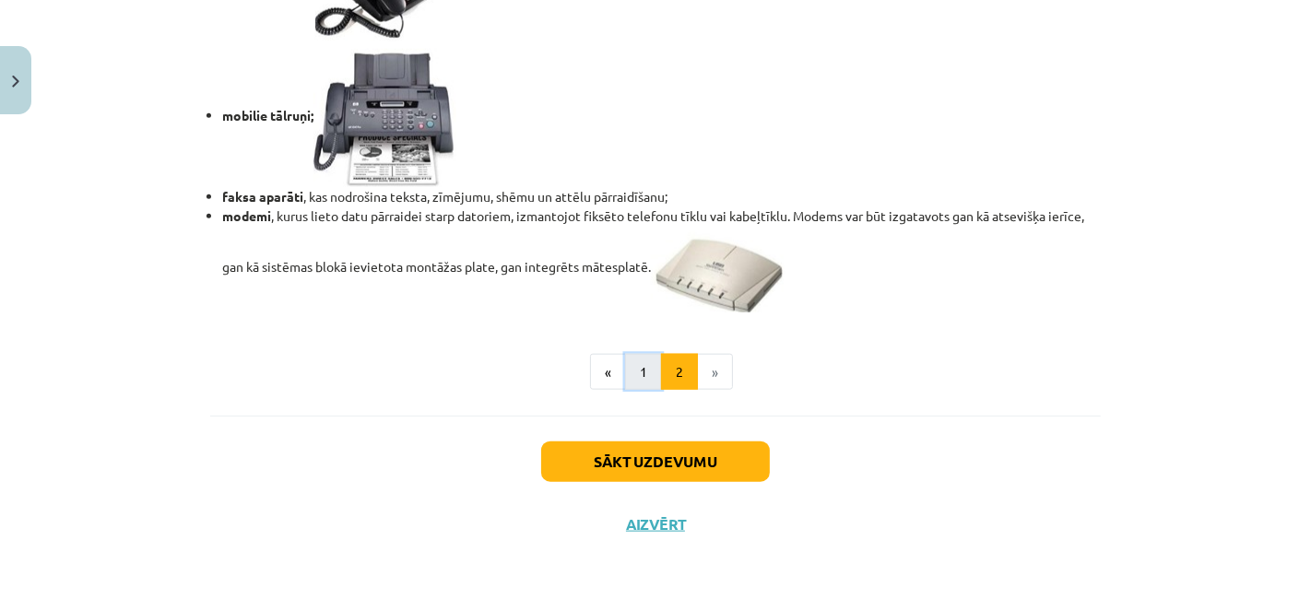
click at [637, 363] on button "1" at bounding box center [643, 372] width 37 height 37
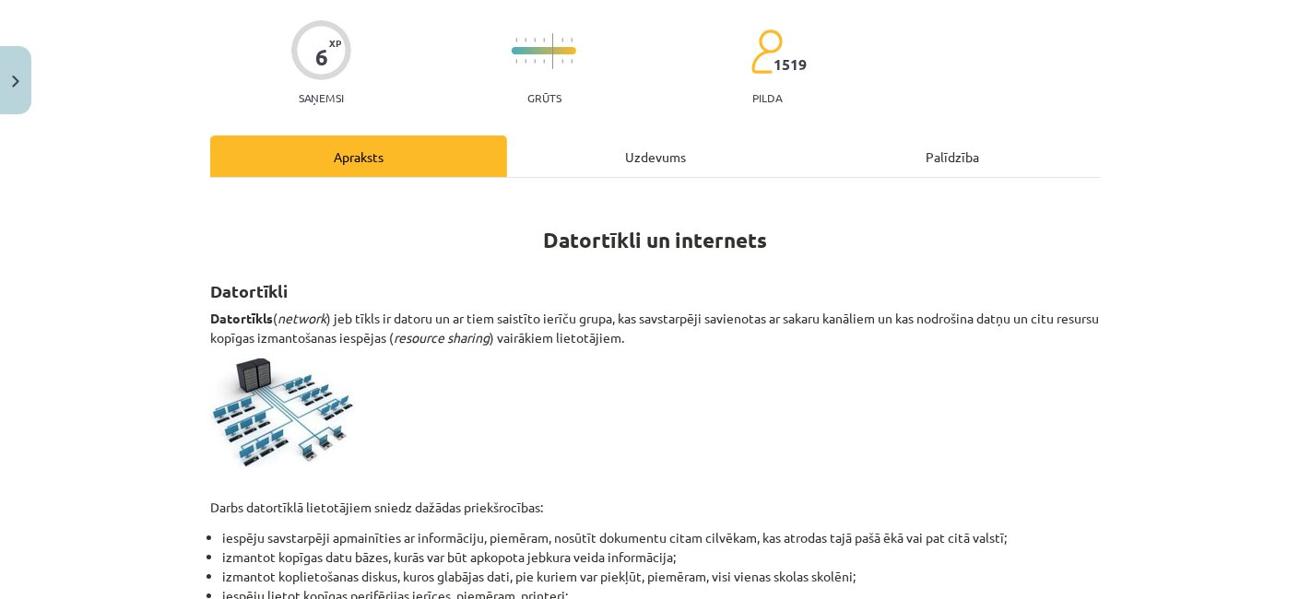
scroll to position [134, 0]
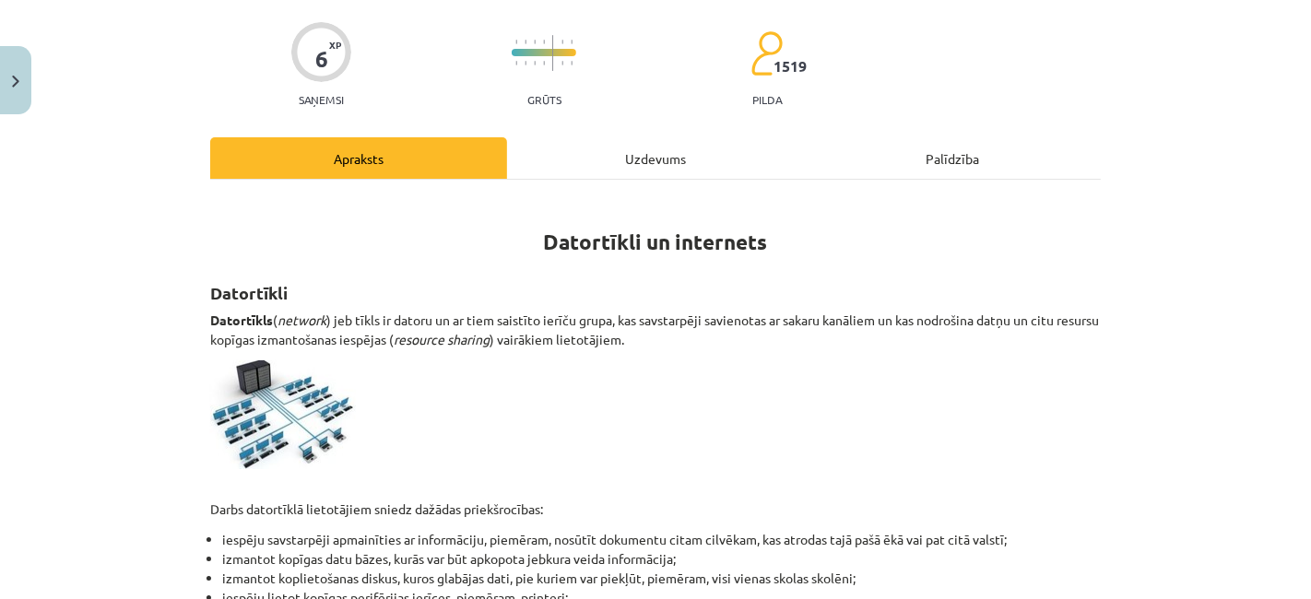
click at [648, 160] on div "Uzdevums" at bounding box center [655, 157] width 297 height 41
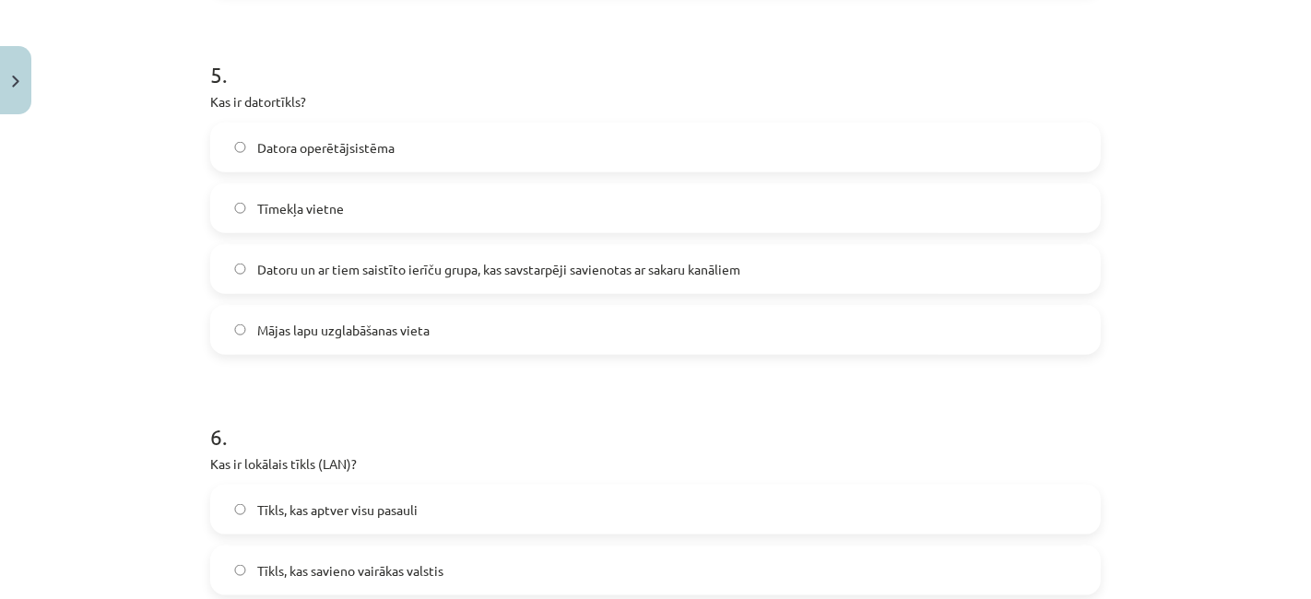
scroll to position [1786, 0]
click at [611, 286] on label "Datoru un ar tiem saistīto ierīču grupa, kas savstarpēji savienotas ar sakaru k…" at bounding box center [655, 270] width 887 height 46
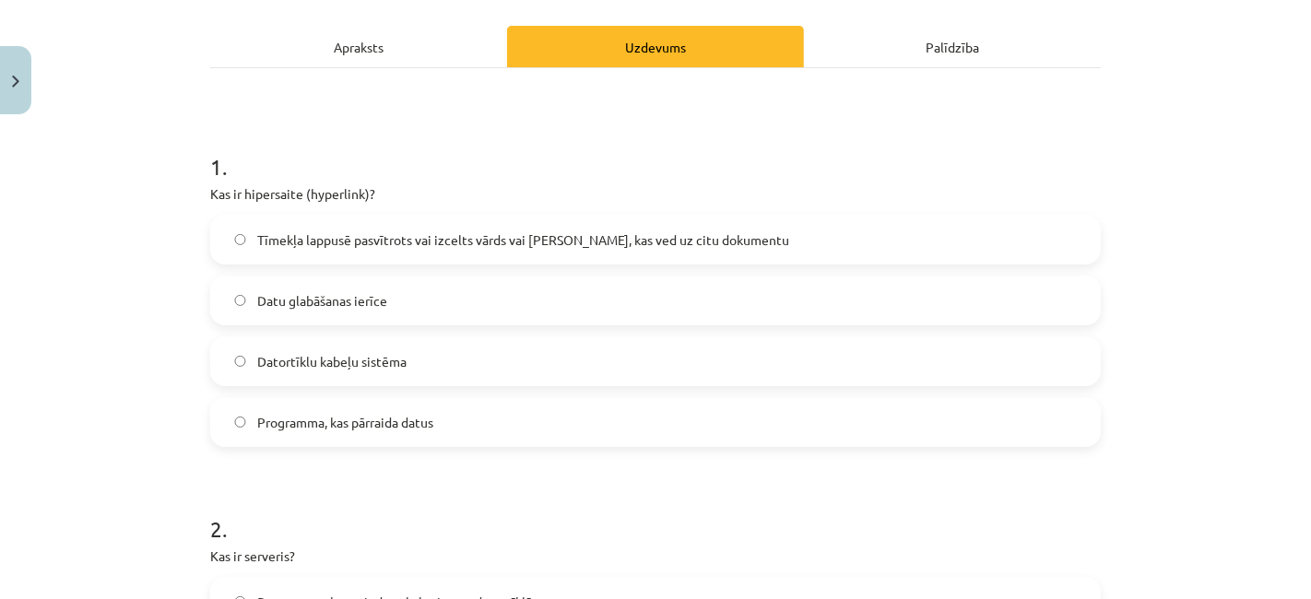
click at [410, 65] on div "Apraksts" at bounding box center [358, 46] width 297 height 41
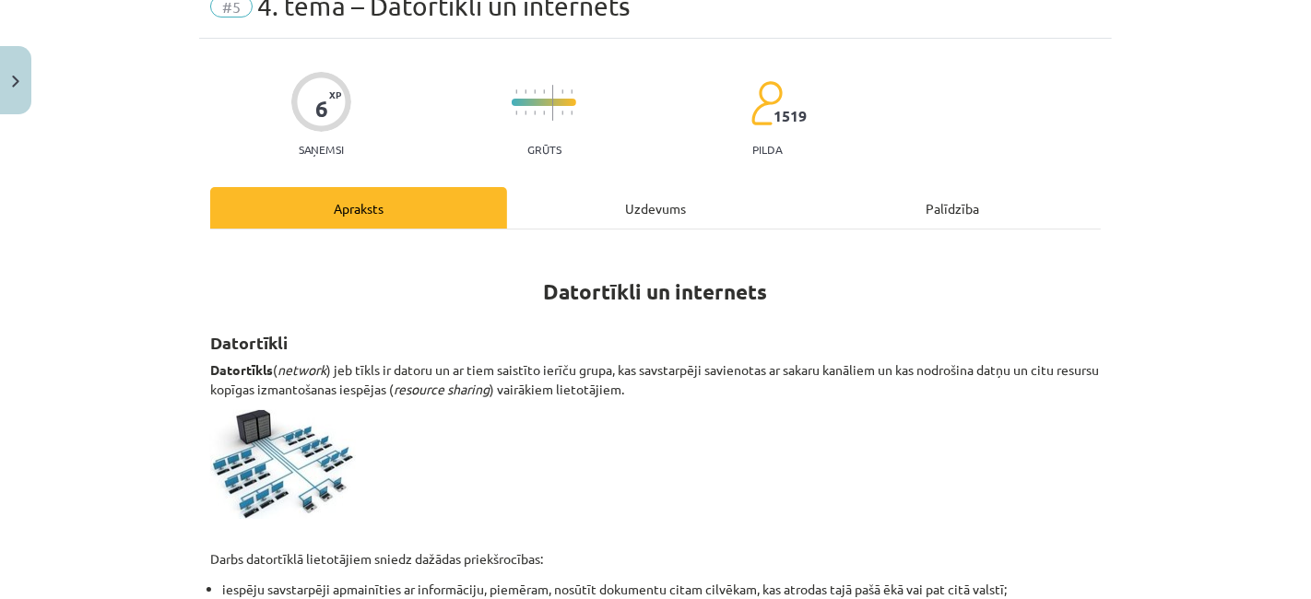
scroll to position [84, 0]
click at [614, 209] on div "Uzdevums" at bounding box center [655, 207] width 297 height 41
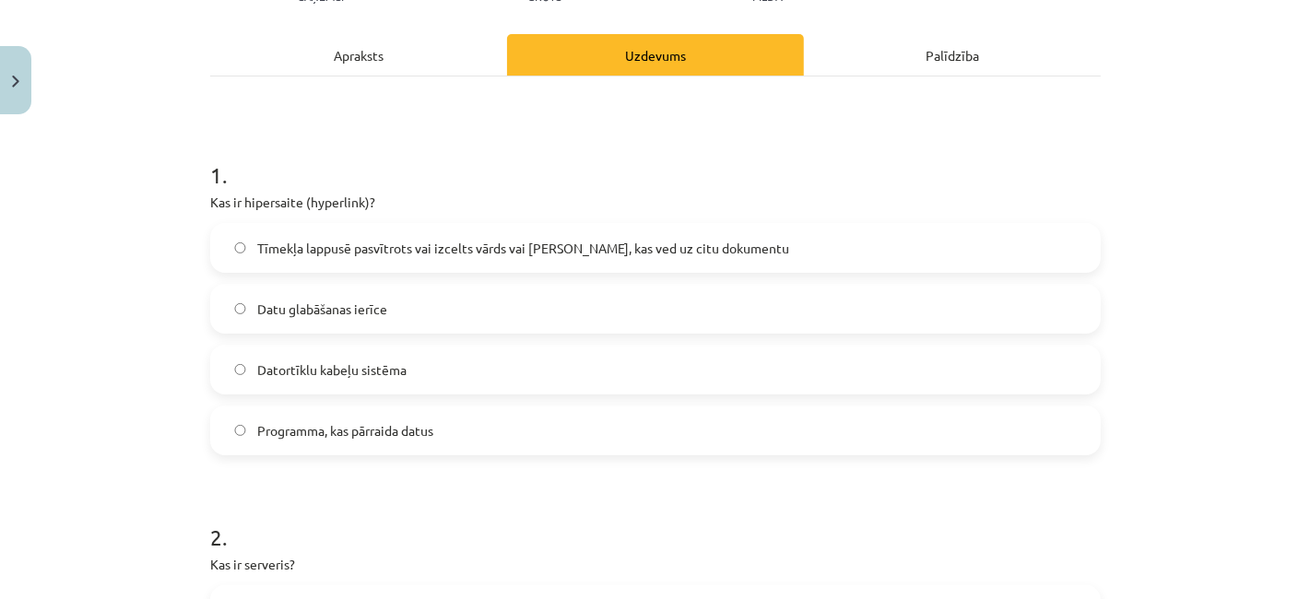
scroll to position [0, 0]
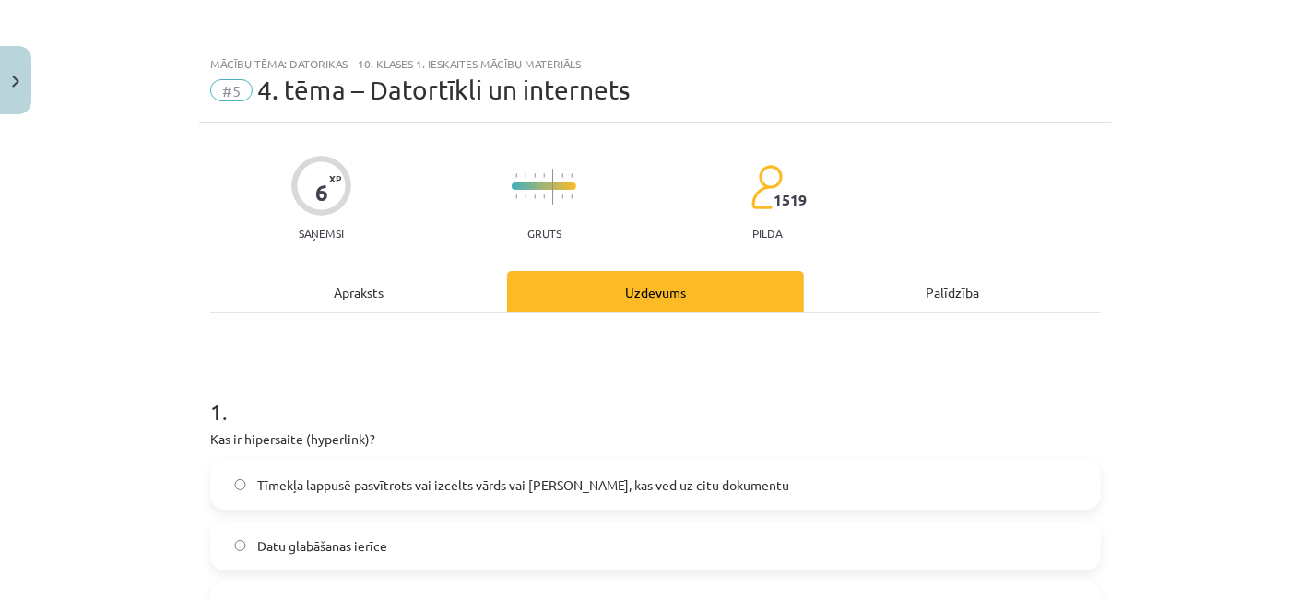
click at [350, 282] on div "Apraksts" at bounding box center [358, 291] width 297 height 41
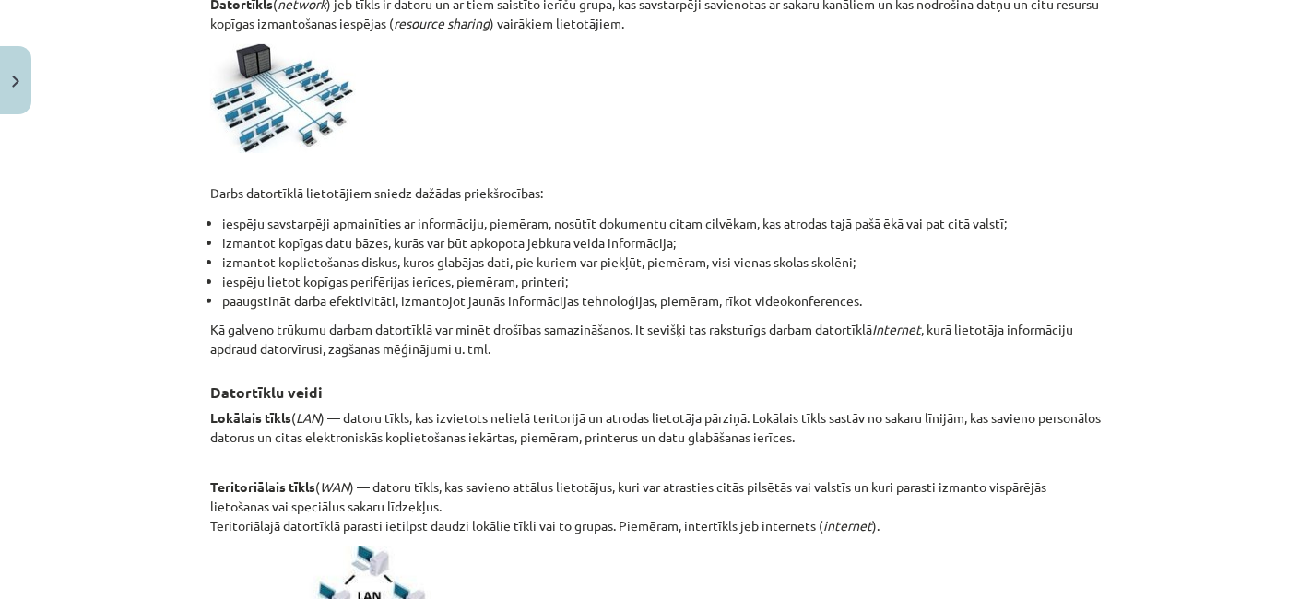
scroll to position [451, 0]
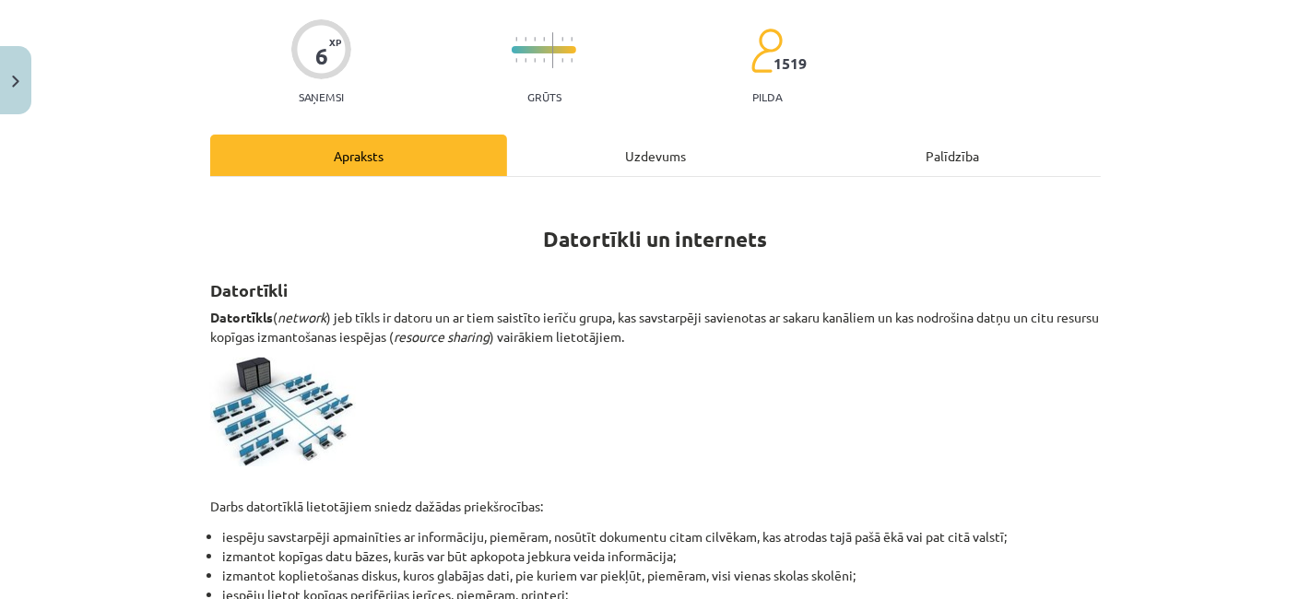
click at [643, 160] on div "Uzdevums" at bounding box center [655, 155] width 297 height 41
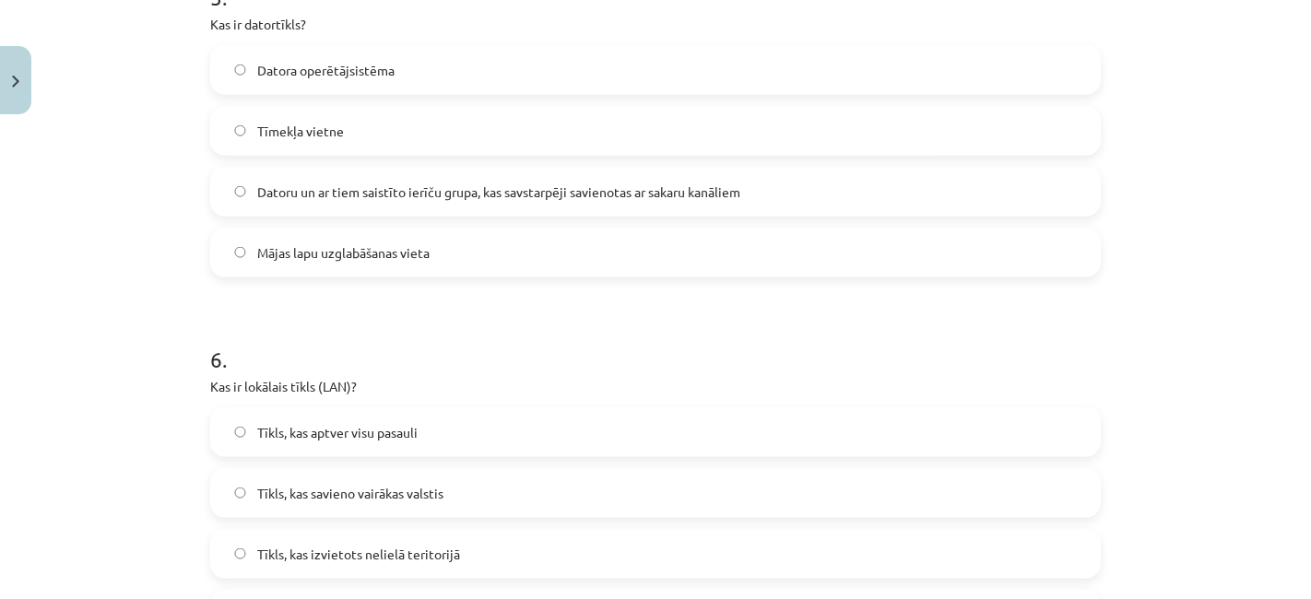
scroll to position [2117, 0]
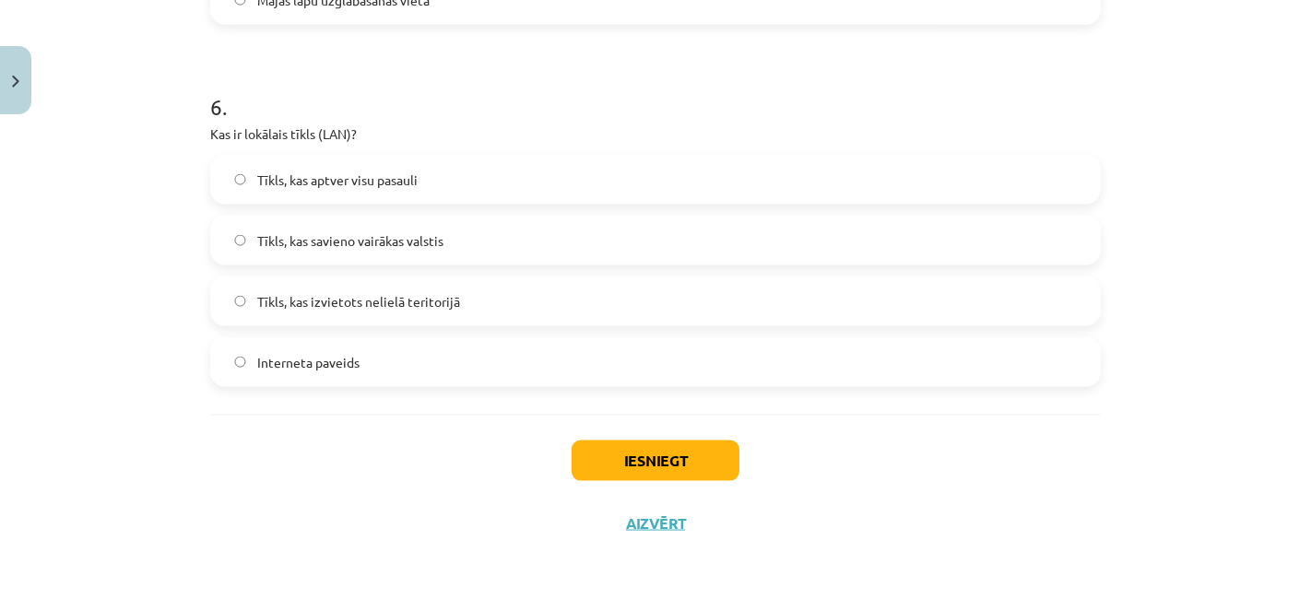
click at [627, 302] on label "Tīkls, kas izvietots nelielā teritorijā" at bounding box center [655, 301] width 887 height 46
click at [629, 469] on button "Iesniegt" at bounding box center [656, 461] width 168 height 41
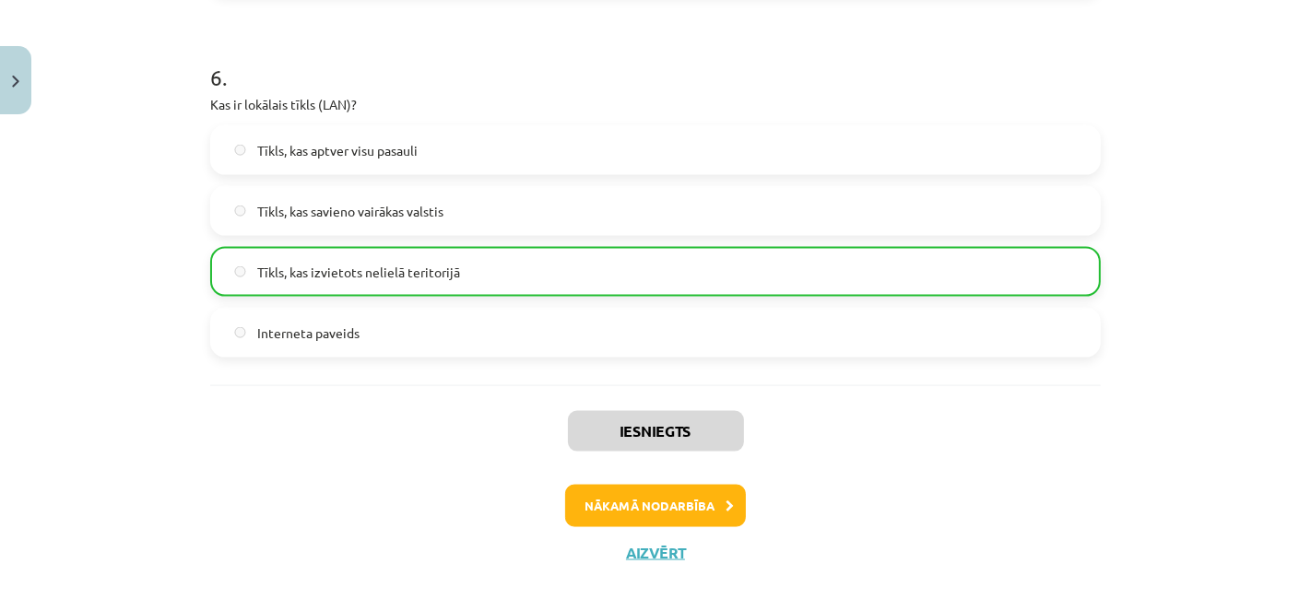
scroll to position [2175, 0]
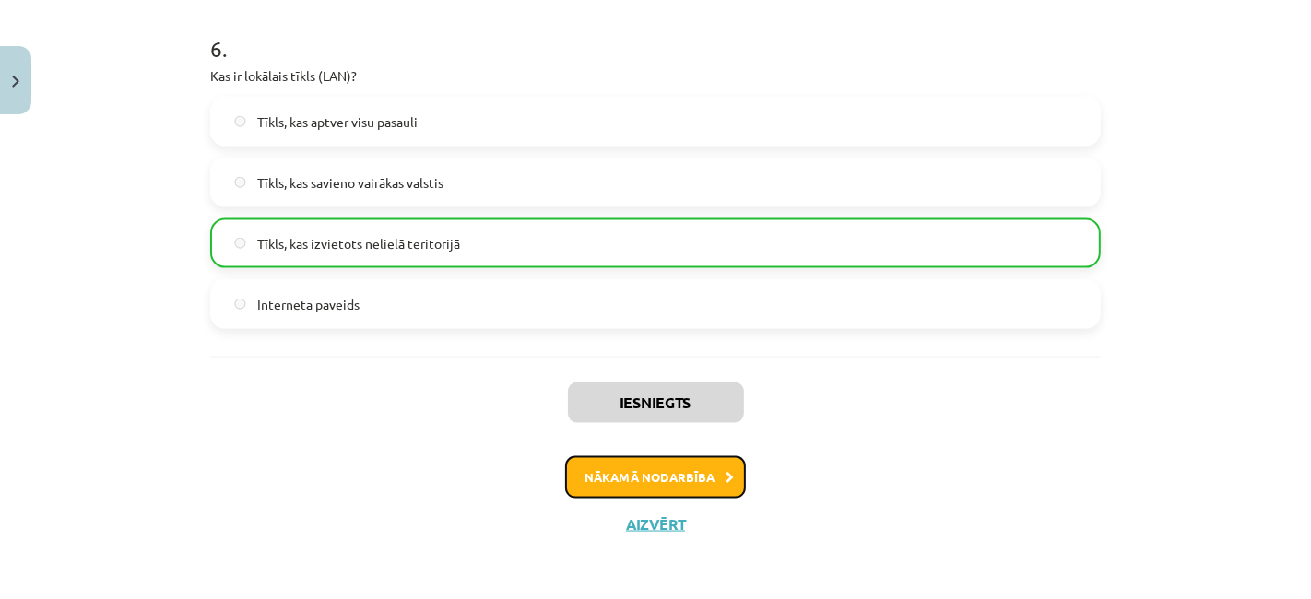
click at [622, 482] on button "Nākamā nodarbība" at bounding box center [655, 477] width 181 height 42
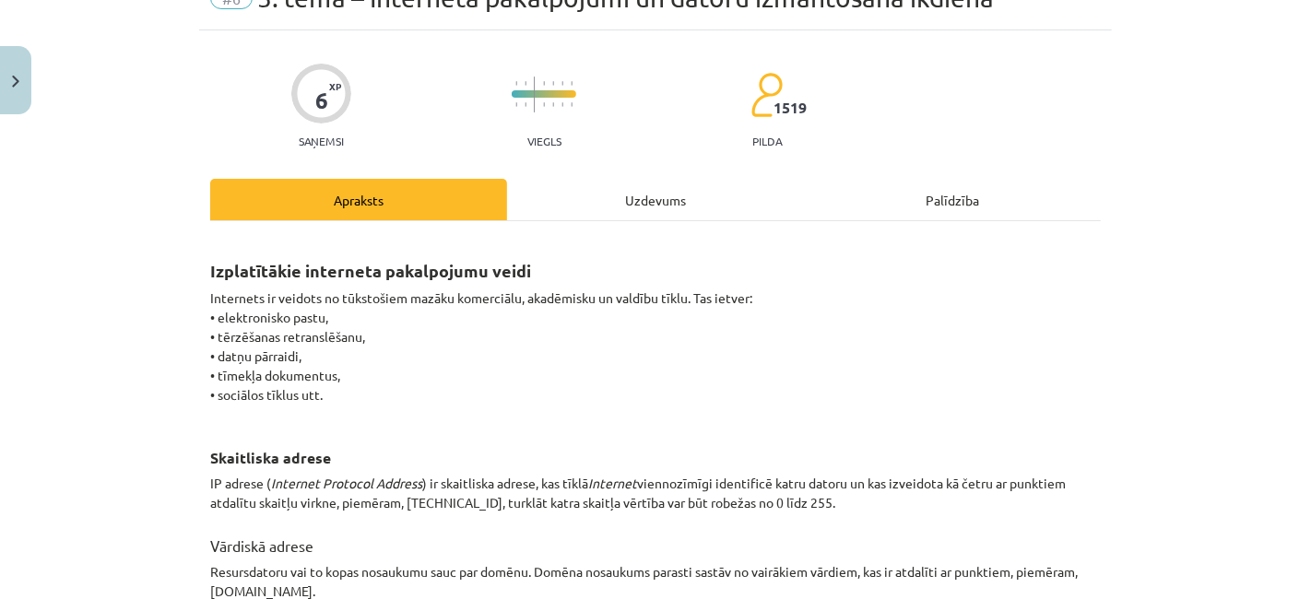
scroll to position [45, 0]
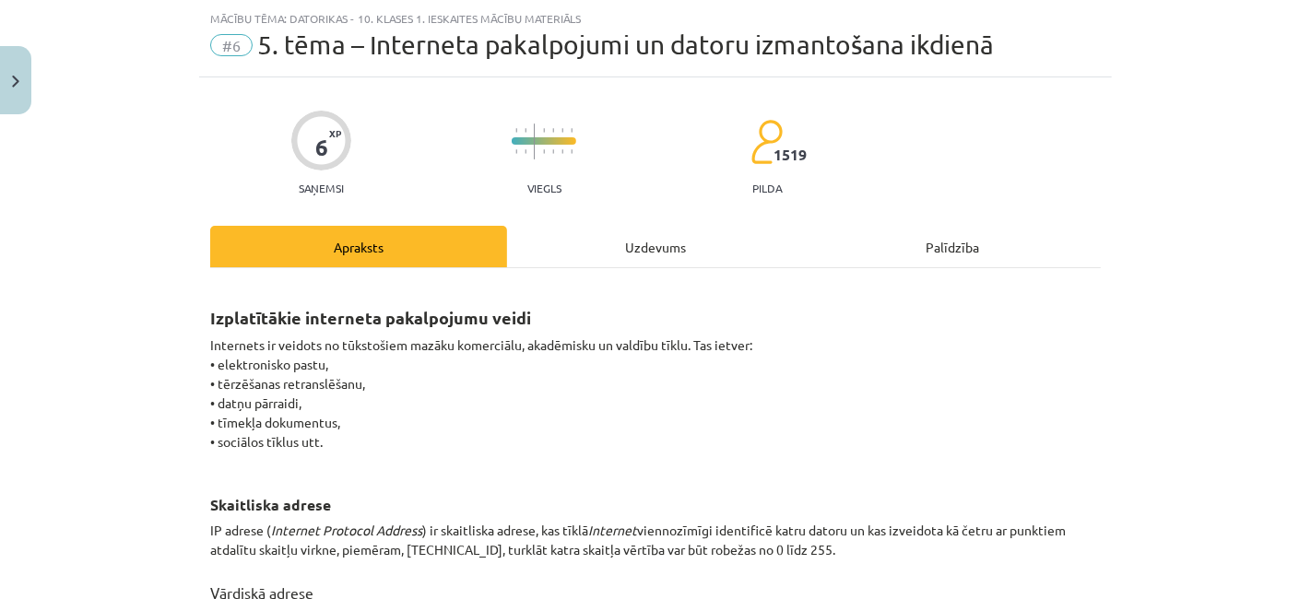
click at [681, 254] on div "Uzdevums" at bounding box center [655, 246] width 297 height 41
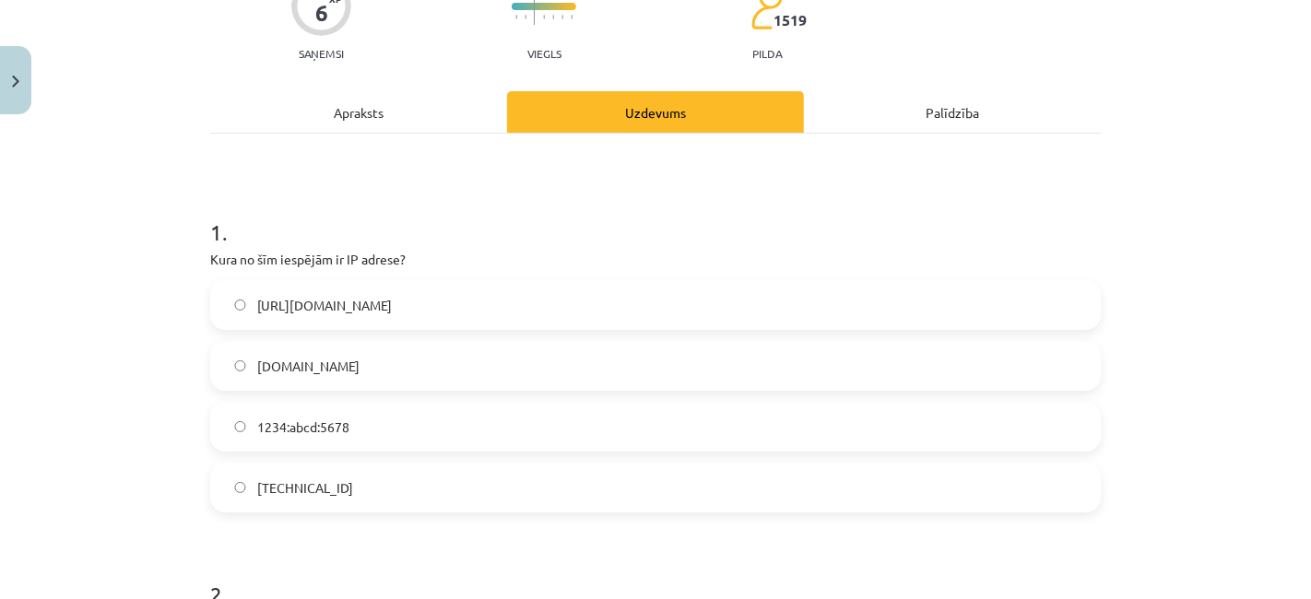
scroll to position [181, 0]
click at [382, 96] on div "Apraksts" at bounding box center [358, 110] width 297 height 41
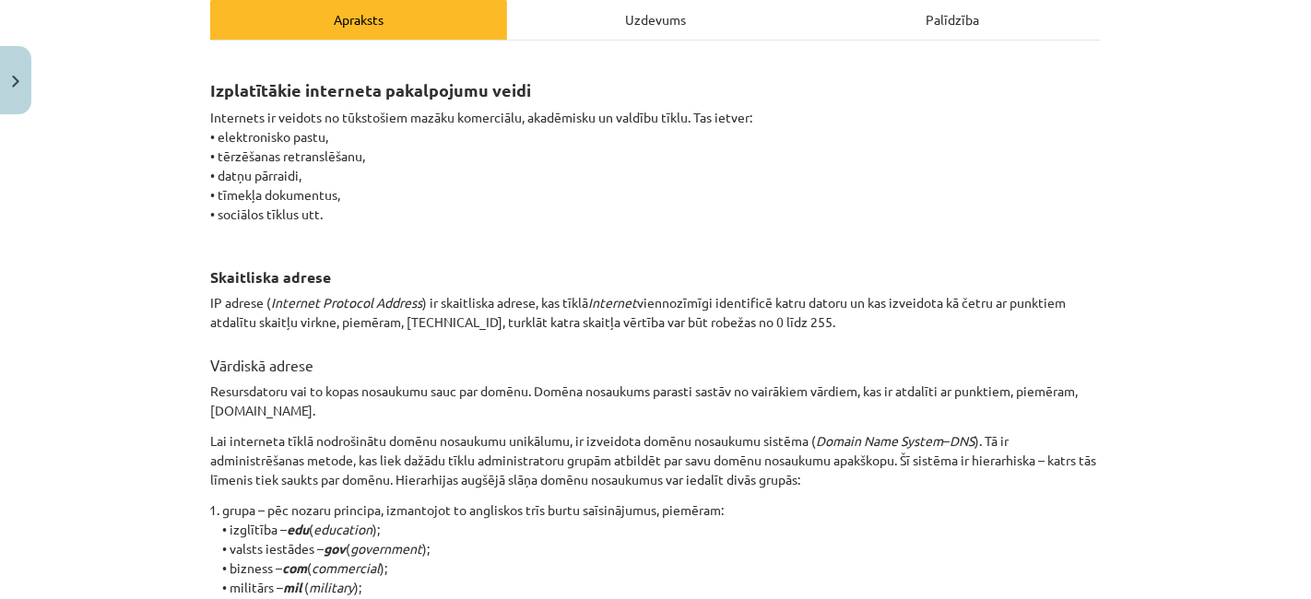
scroll to position [274, 0]
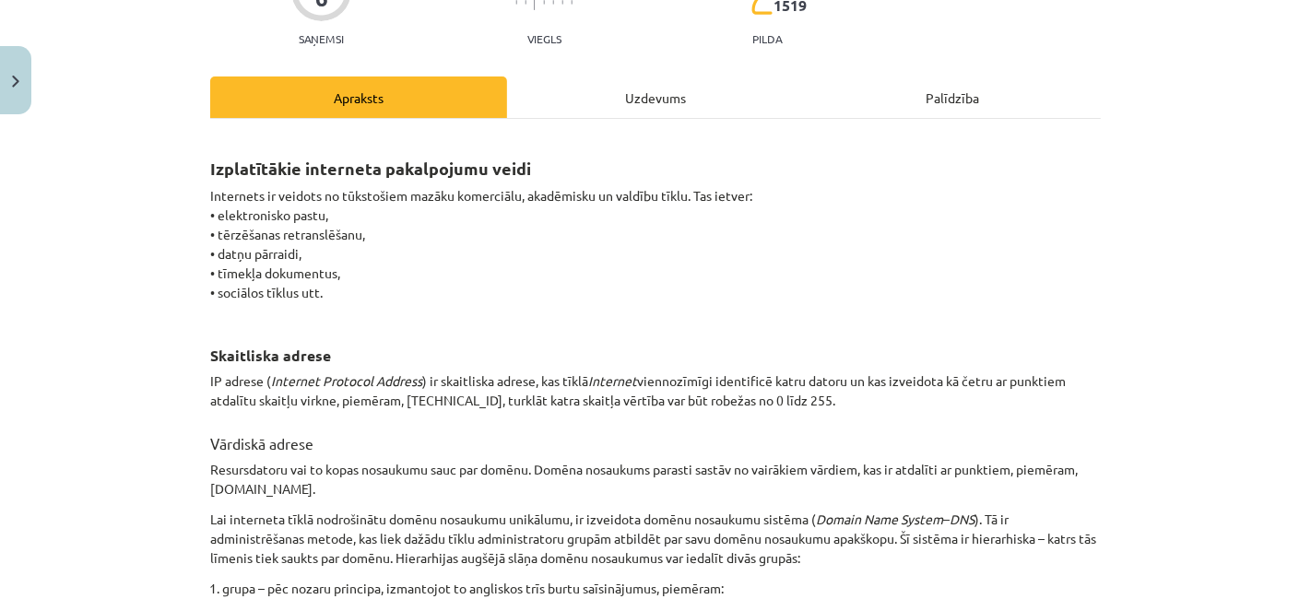
click at [605, 99] on div "Uzdevums" at bounding box center [655, 97] width 297 height 41
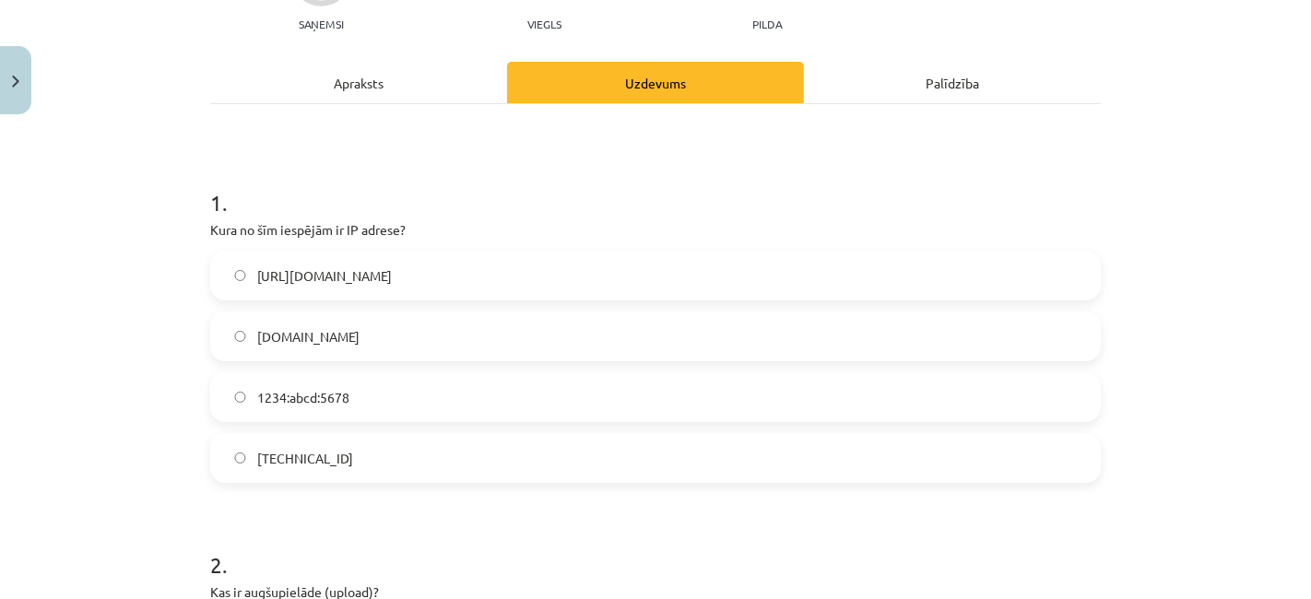
click at [281, 470] on label "192.100.81.101" at bounding box center [655, 458] width 887 height 46
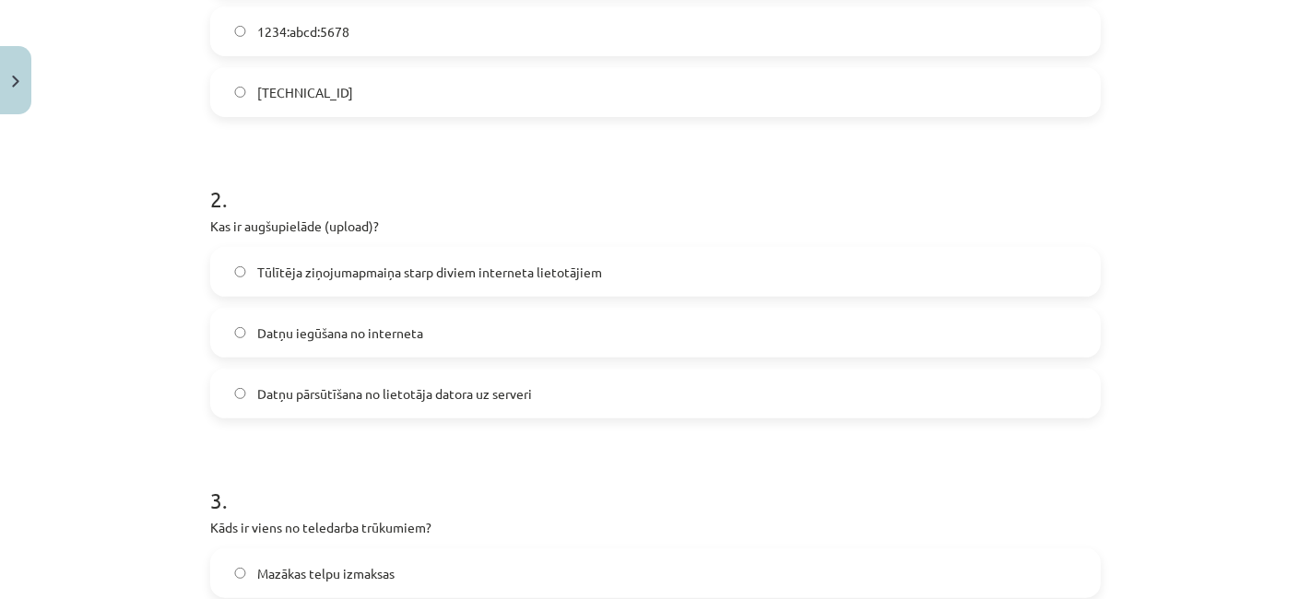
scroll to position [574, 0]
click at [487, 326] on label "Datņu iegūšana no interneta" at bounding box center [655, 335] width 887 height 46
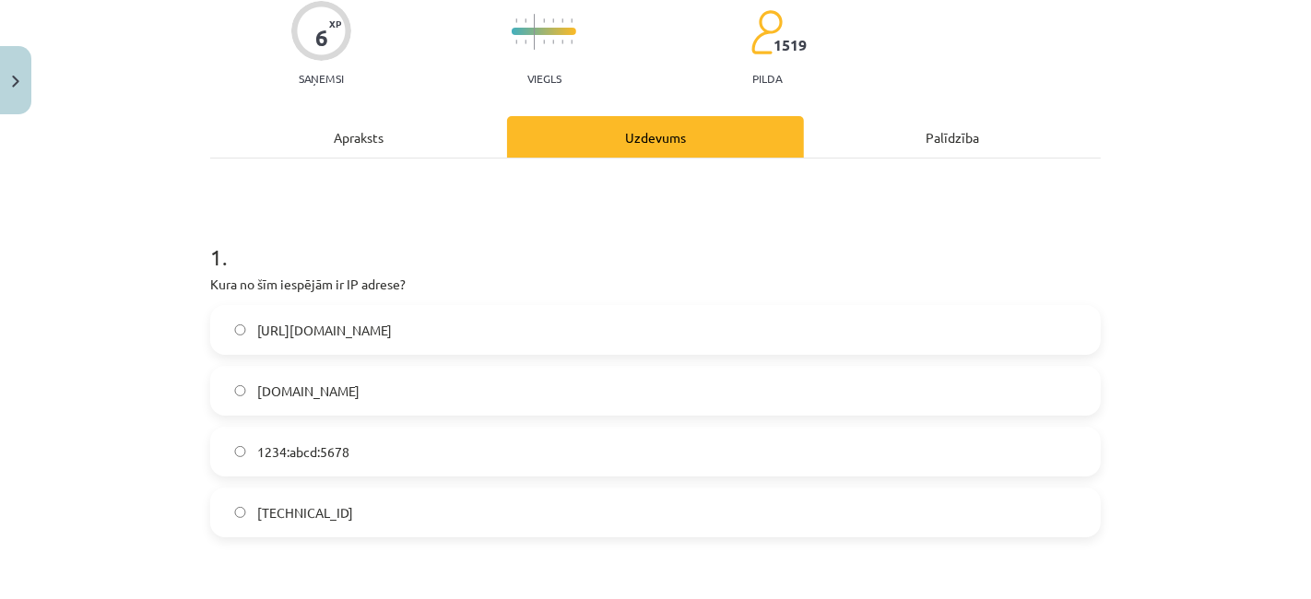
scroll to position [154, 0]
click at [359, 130] on div "Apraksts" at bounding box center [358, 137] width 297 height 41
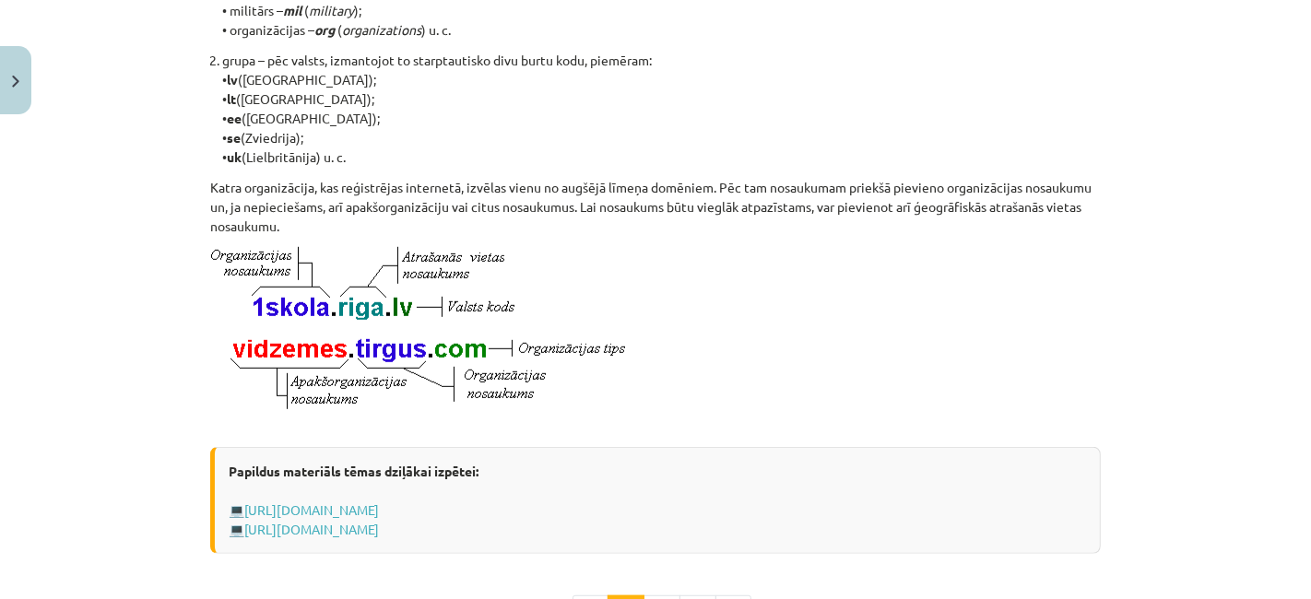
scroll to position [1111, 0]
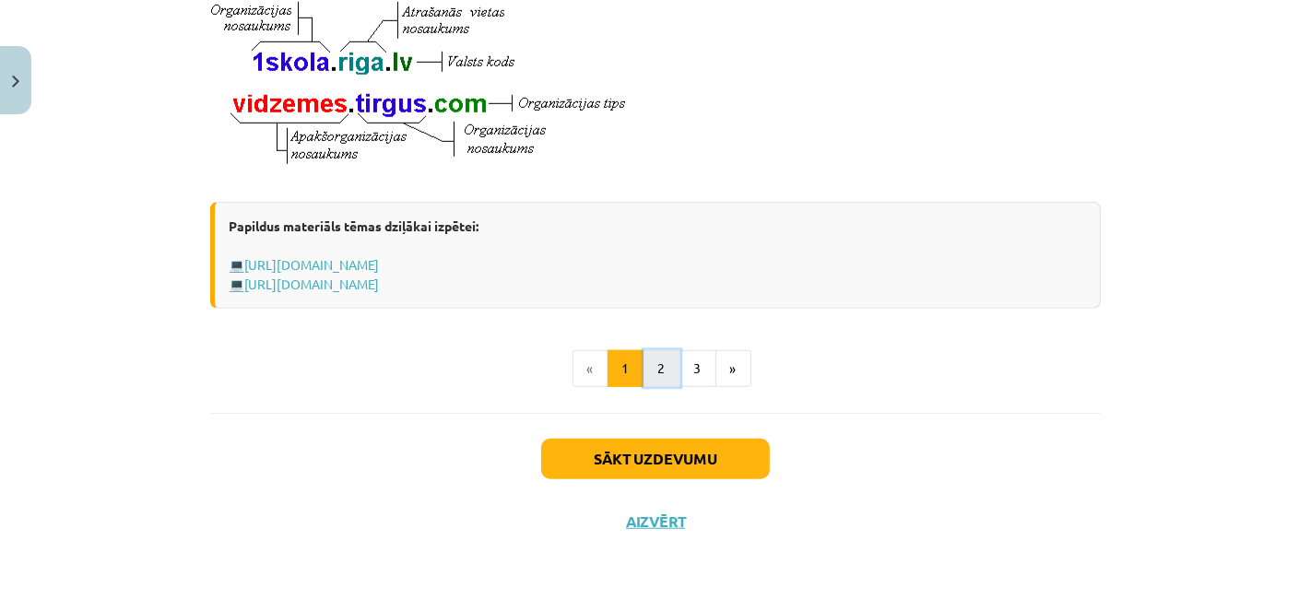
click at [653, 360] on button "2" at bounding box center [662, 368] width 37 height 37
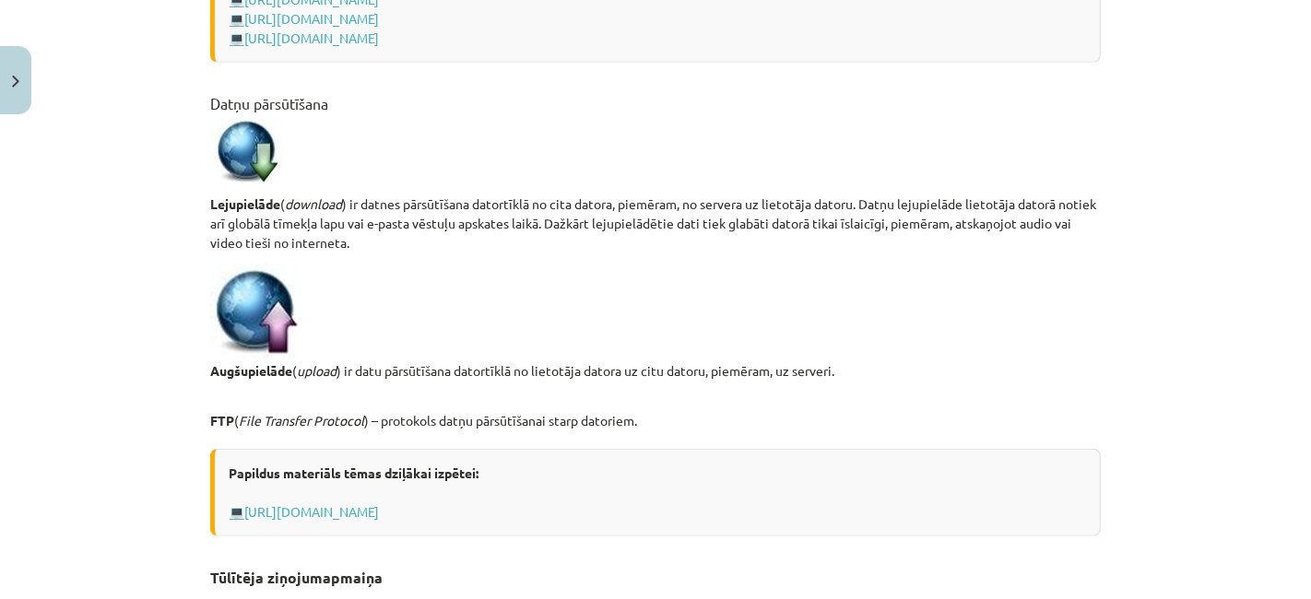
scroll to position [1185, 0]
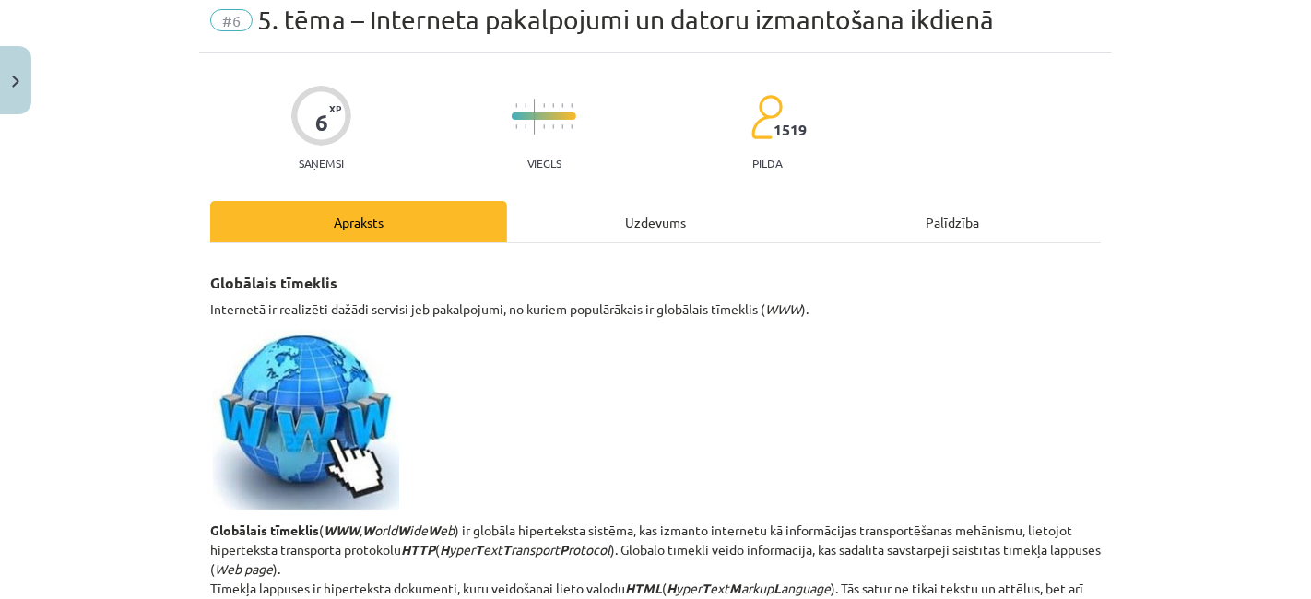
click at [630, 219] on div "Uzdevums" at bounding box center [655, 221] width 297 height 41
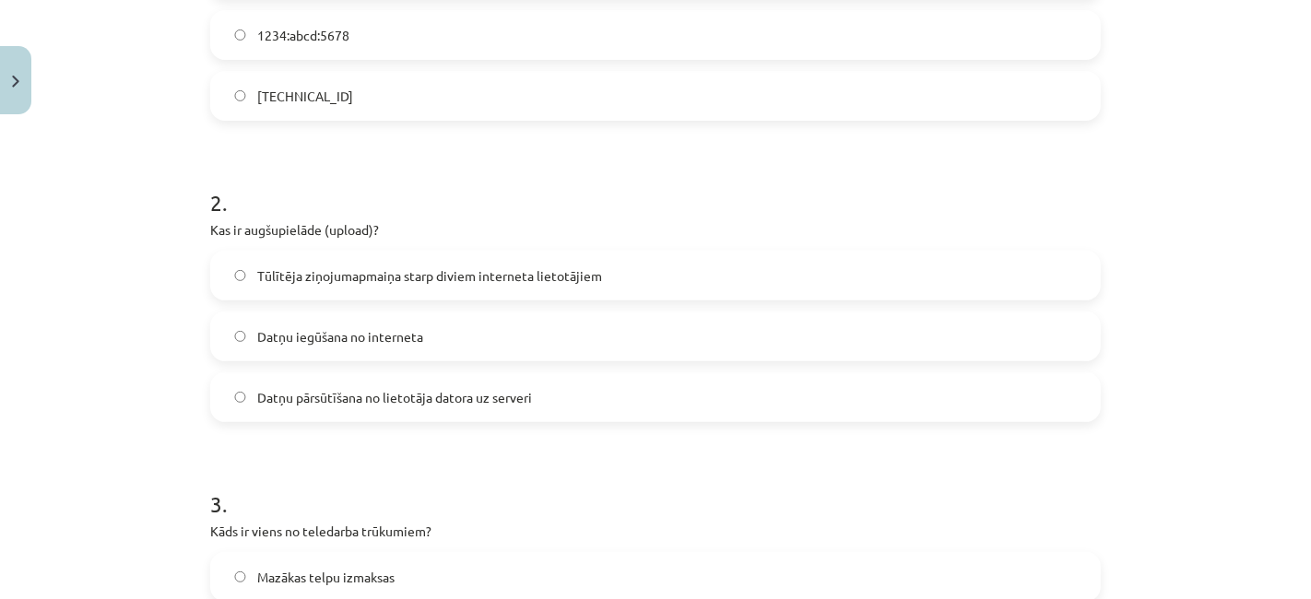
scroll to position [572, 0]
click at [600, 394] on label "Datņu pārsūtīšana no lietotāja datora uz serveri" at bounding box center [655, 397] width 887 height 46
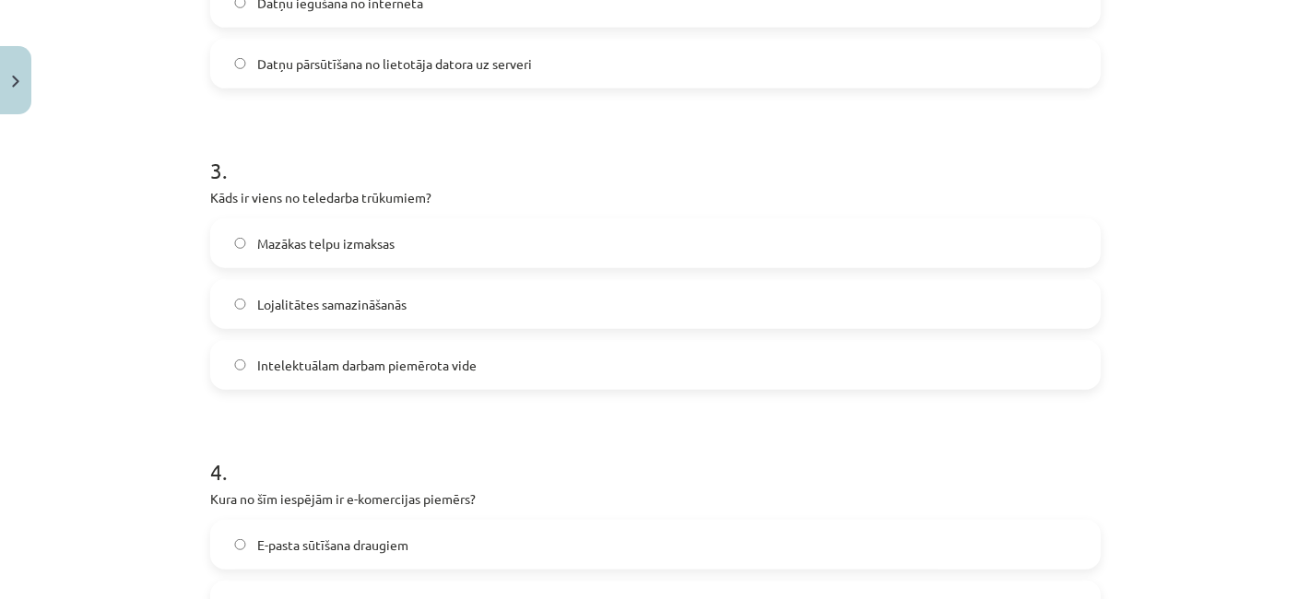
scroll to position [904, 0]
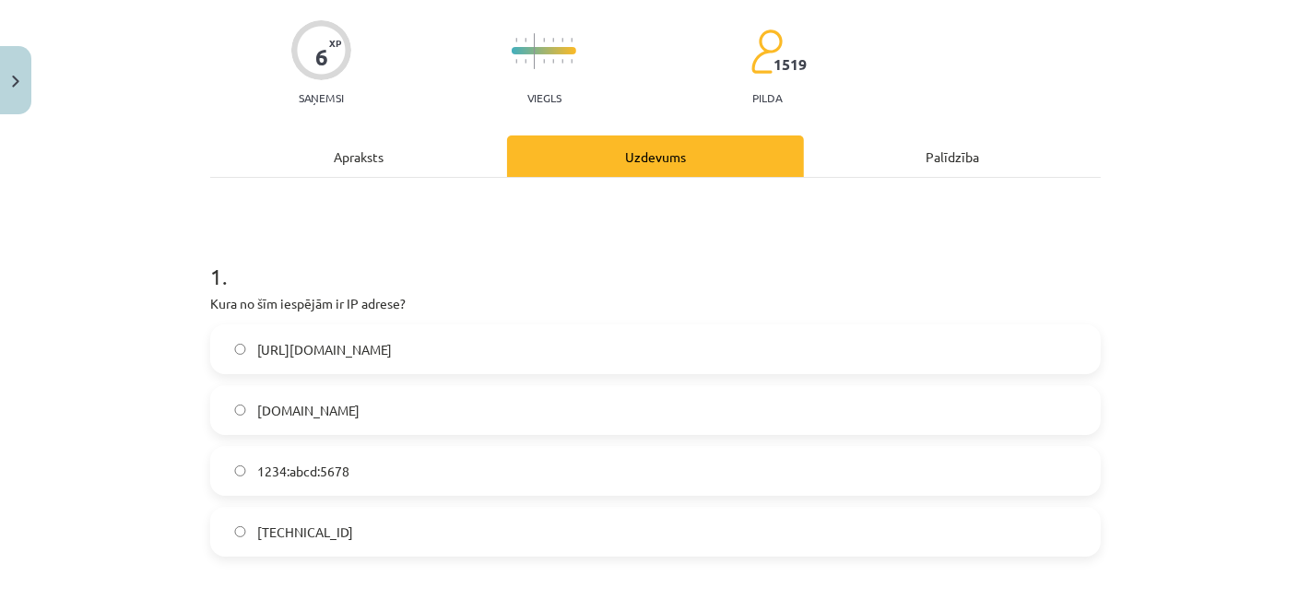
click at [415, 166] on div "Apraksts" at bounding box center [358, 156] width 297 height 41
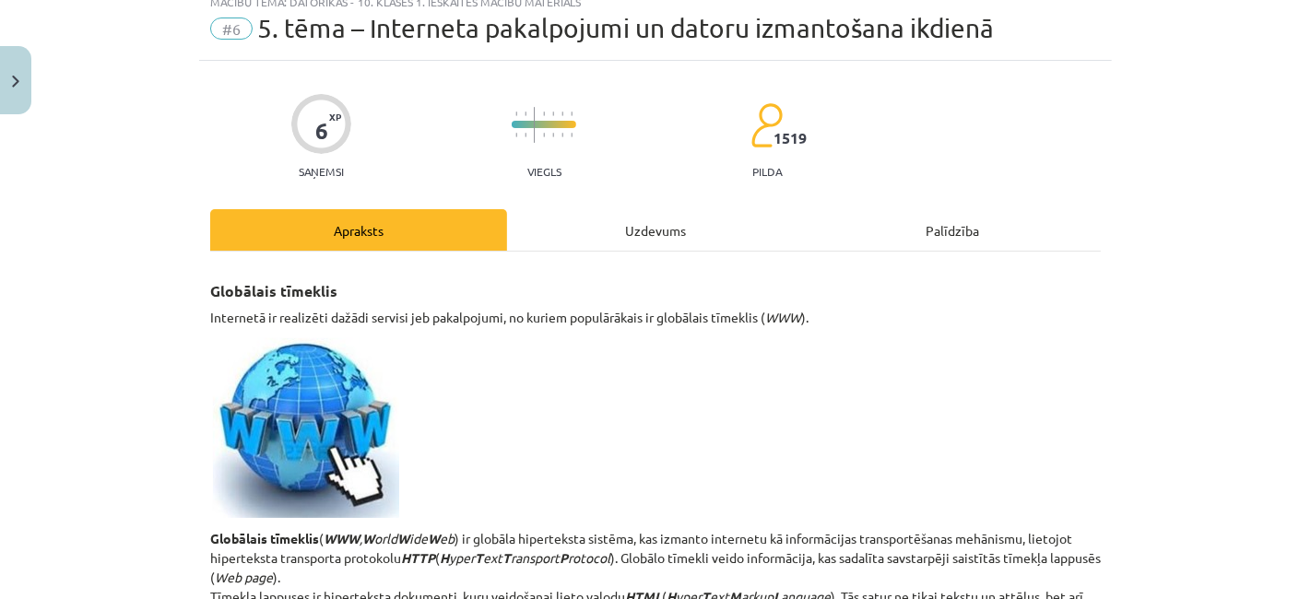
scroll to position [0, 0]
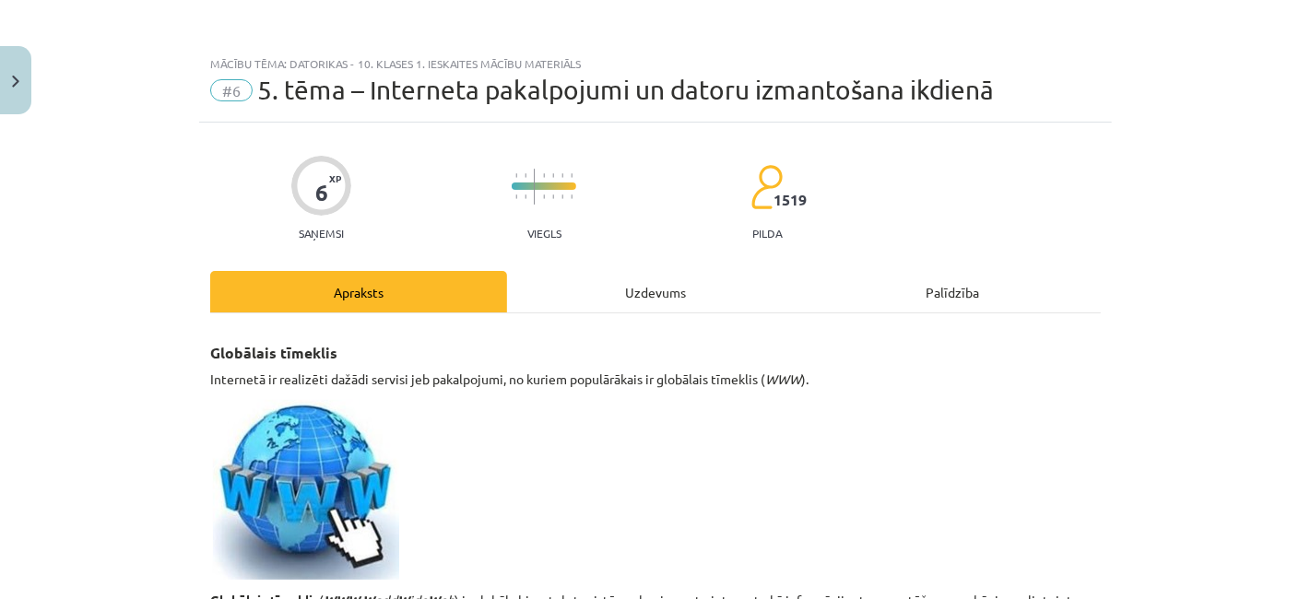
click at [629, 296] on div "Uzdevums" at bounding box center [655, 291] width 297 height 41
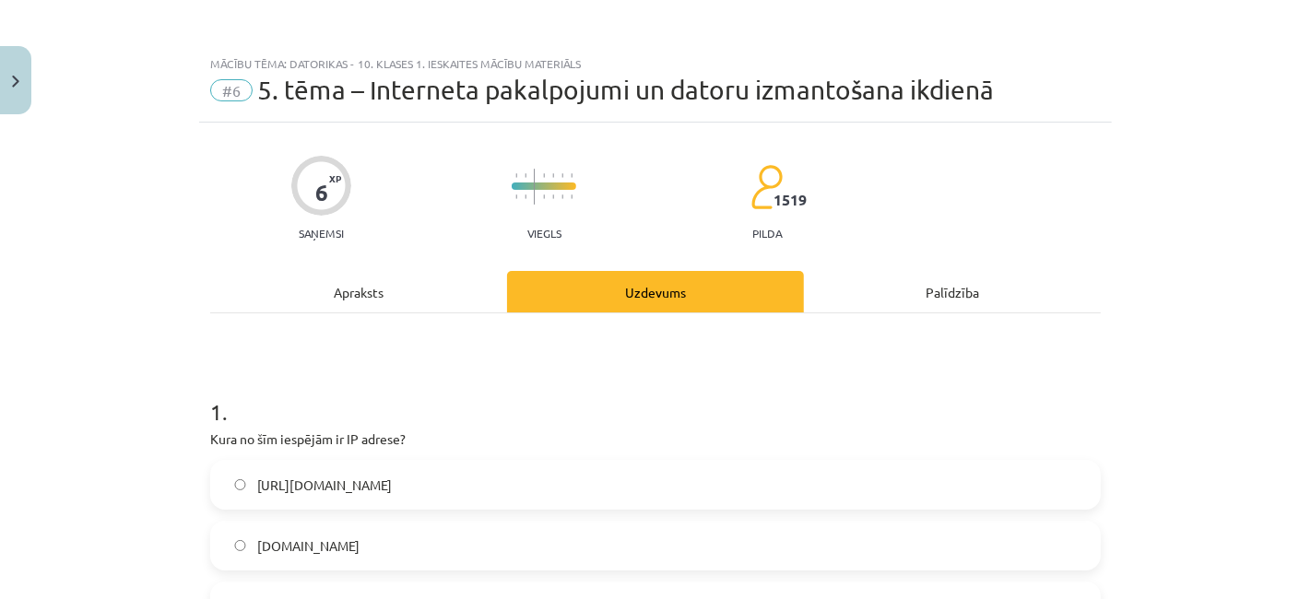
click at [442, 282] on div "Apraksts" at bounding box center [358, 291] width 297 height 41
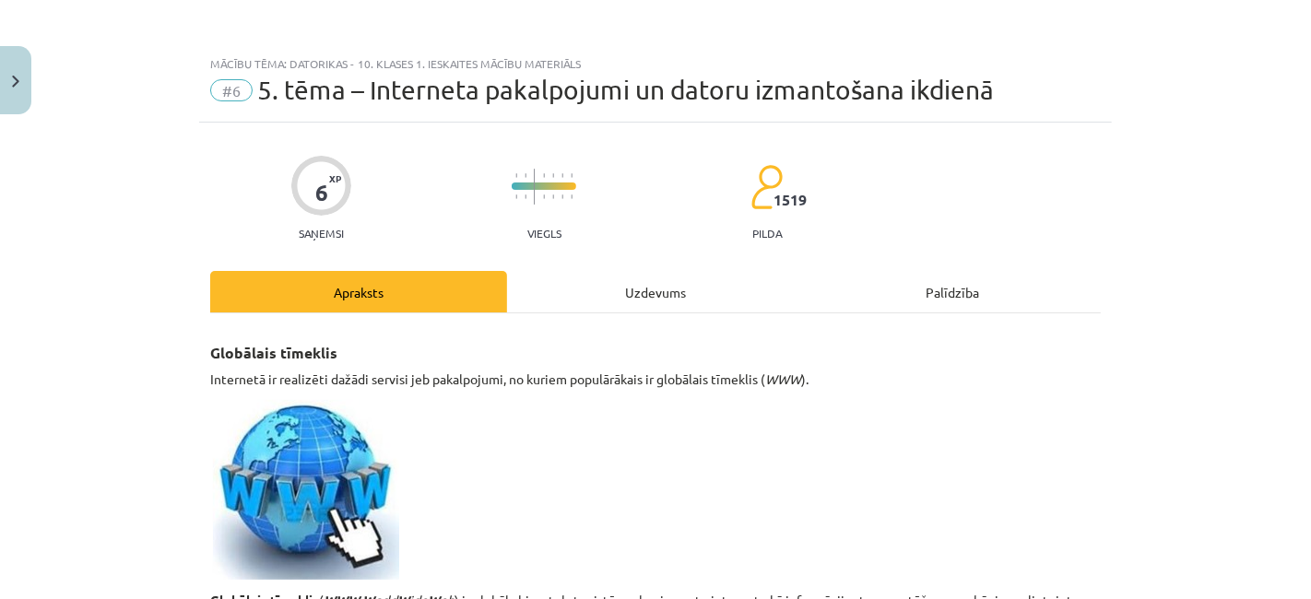
click at [673, 280] on div "Uzdevums" at bounding box center [655, 291] width 297 height 41
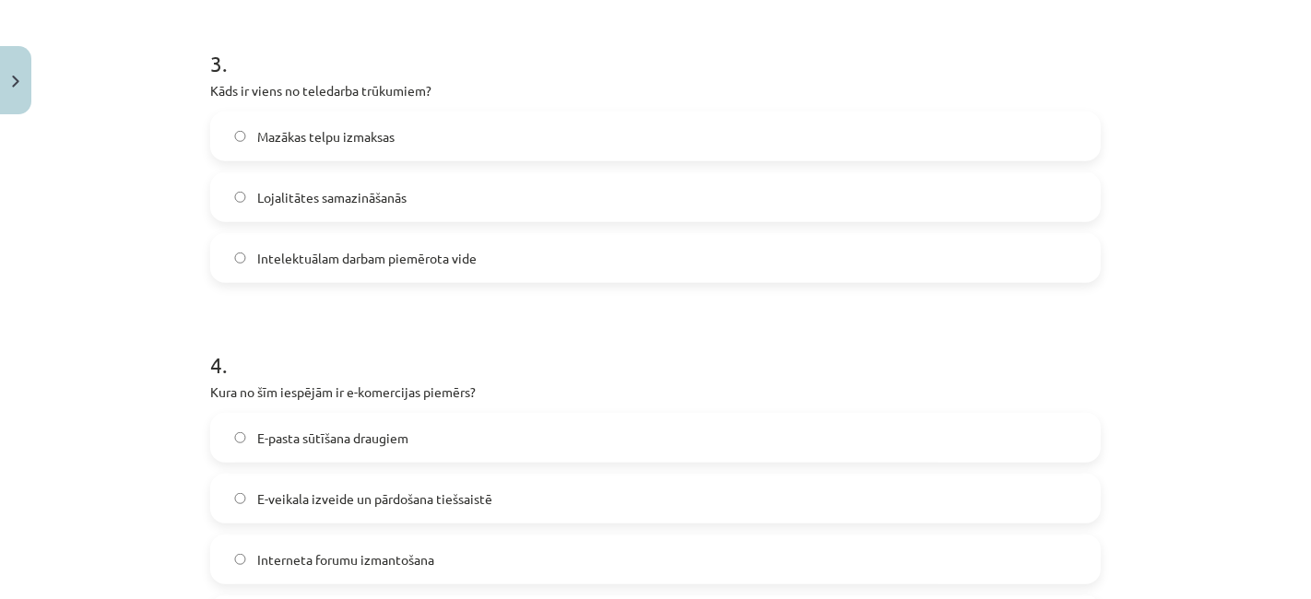
scroll to position [986, 0]
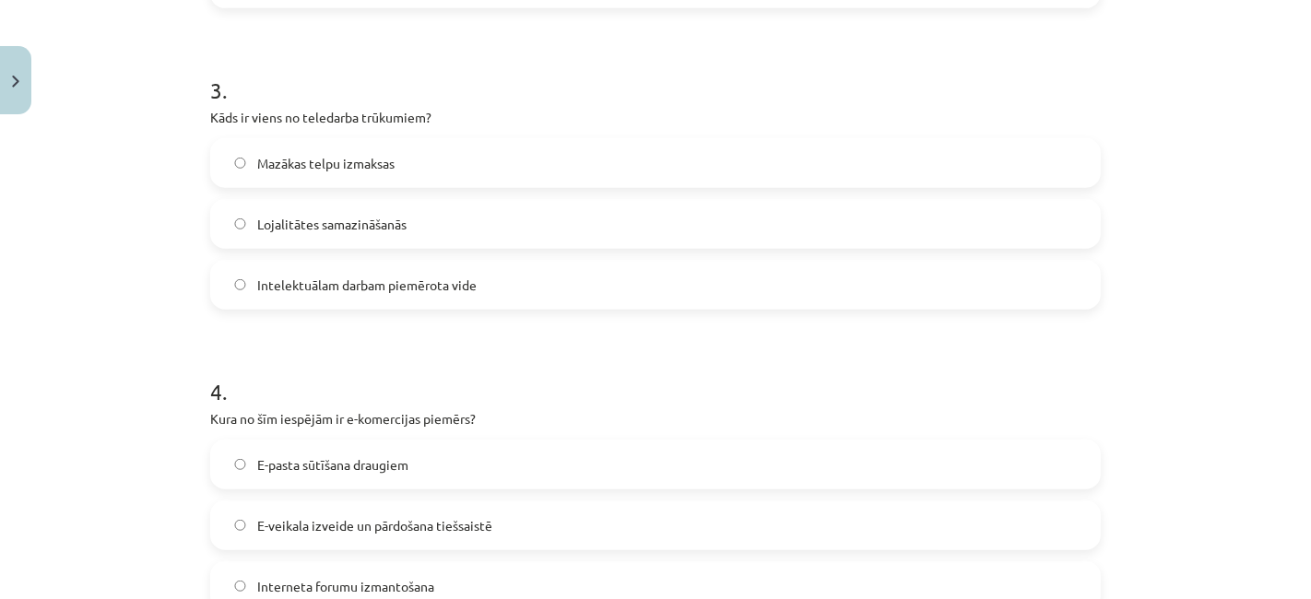
click at [663, 219] on label "Lojalitātes samazināšanās" at bounding box center [655, 224] width 887 height 46
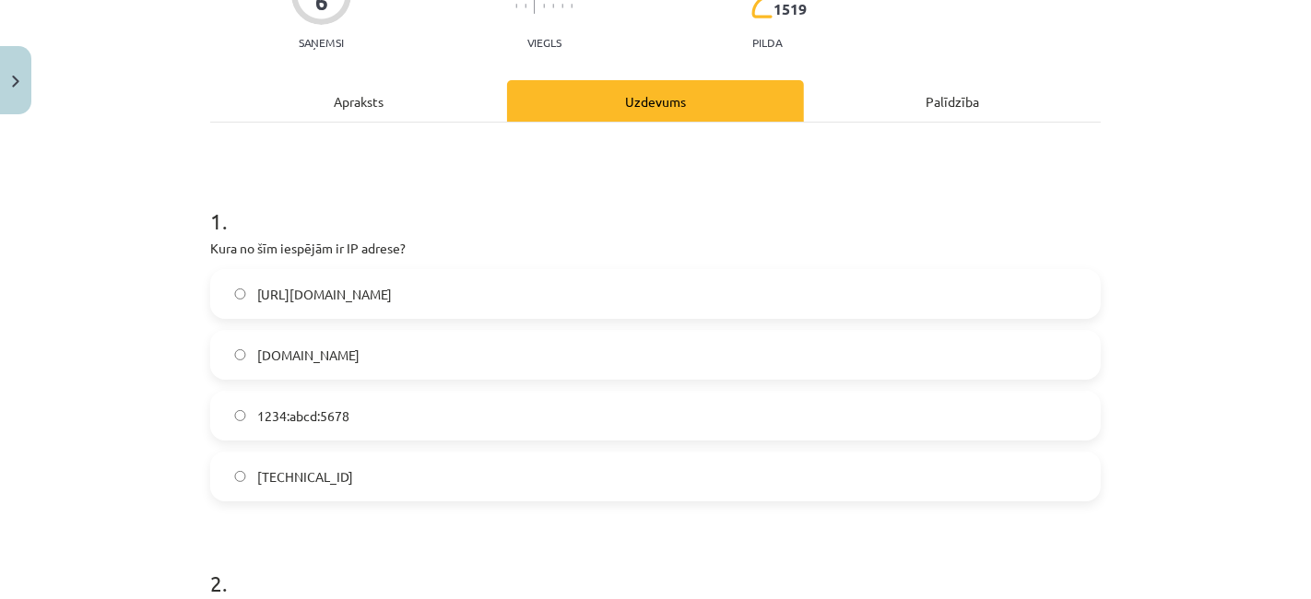
scroll to position [78, 0]
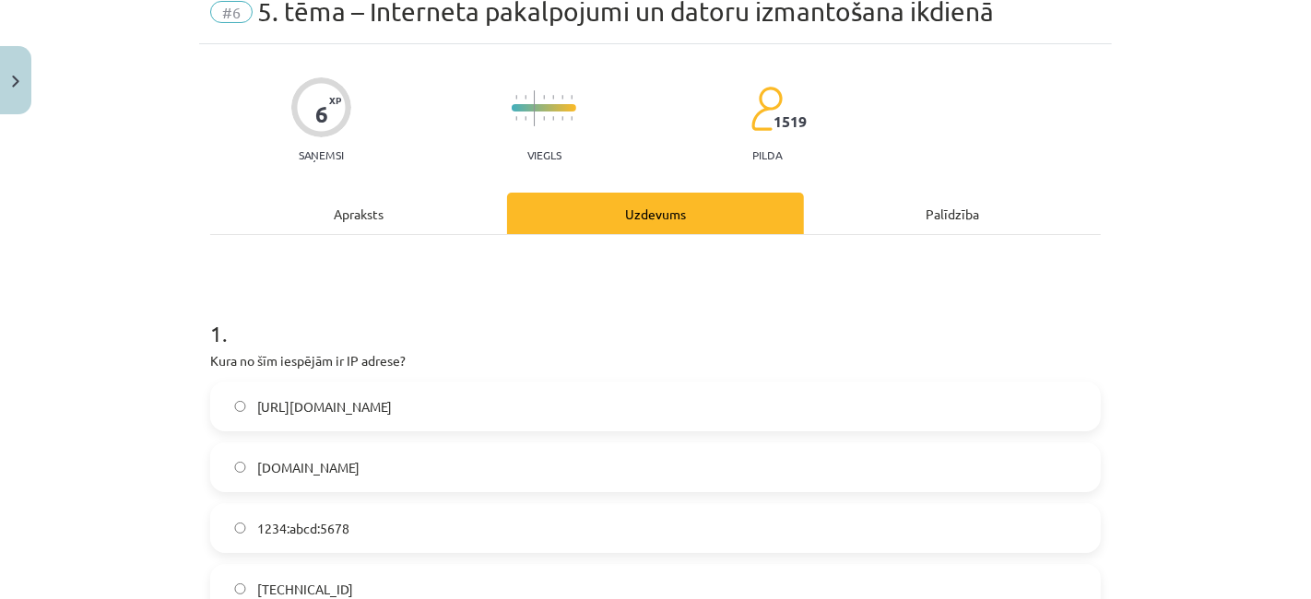
click at [429, 210] on div "Apraksts" at bounding box center [358, 213] width 297 height 41
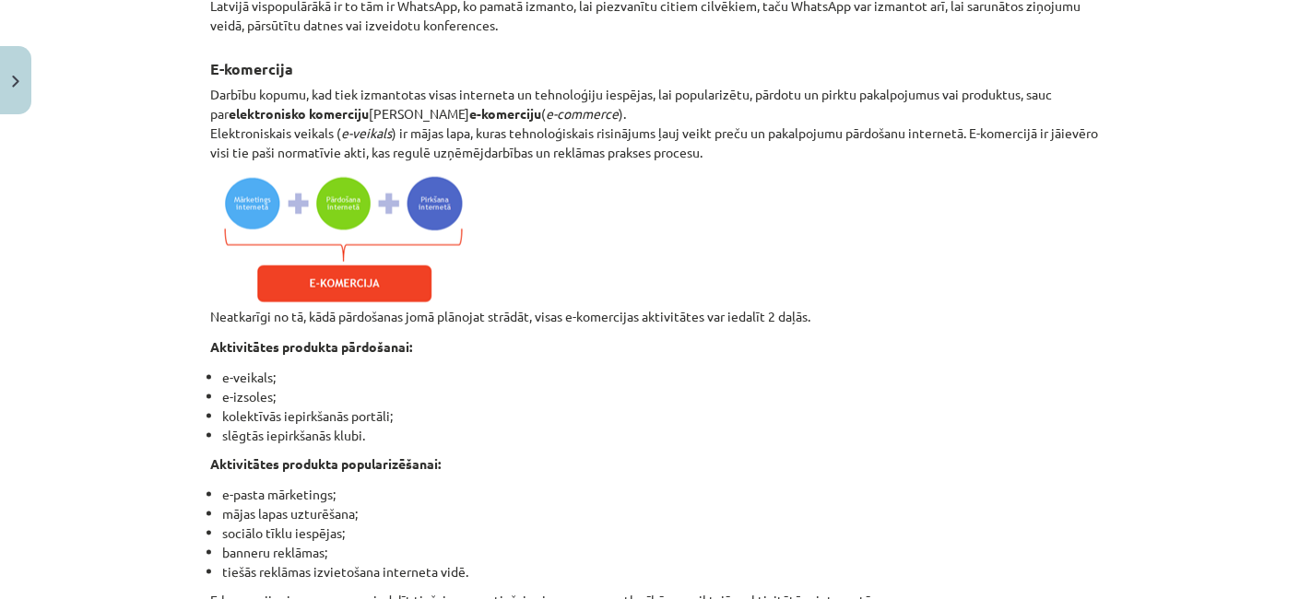
scroll to position [1836, 0]
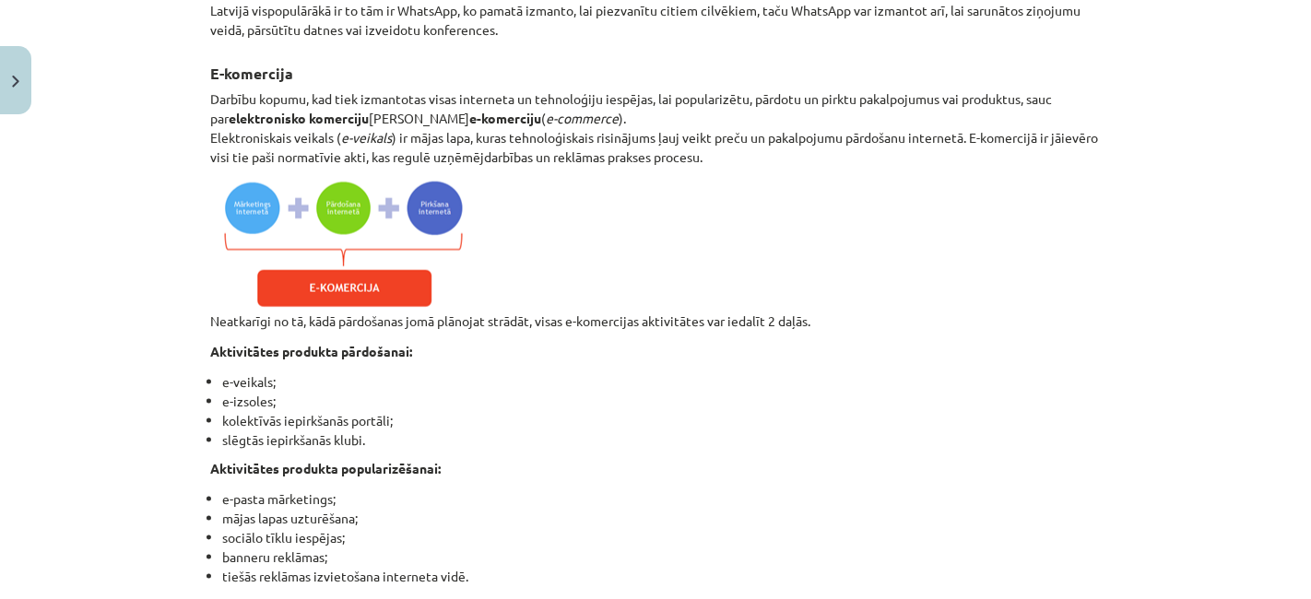
click at [372, 272] on img at bounding box center [341, 245] width 263 height 134
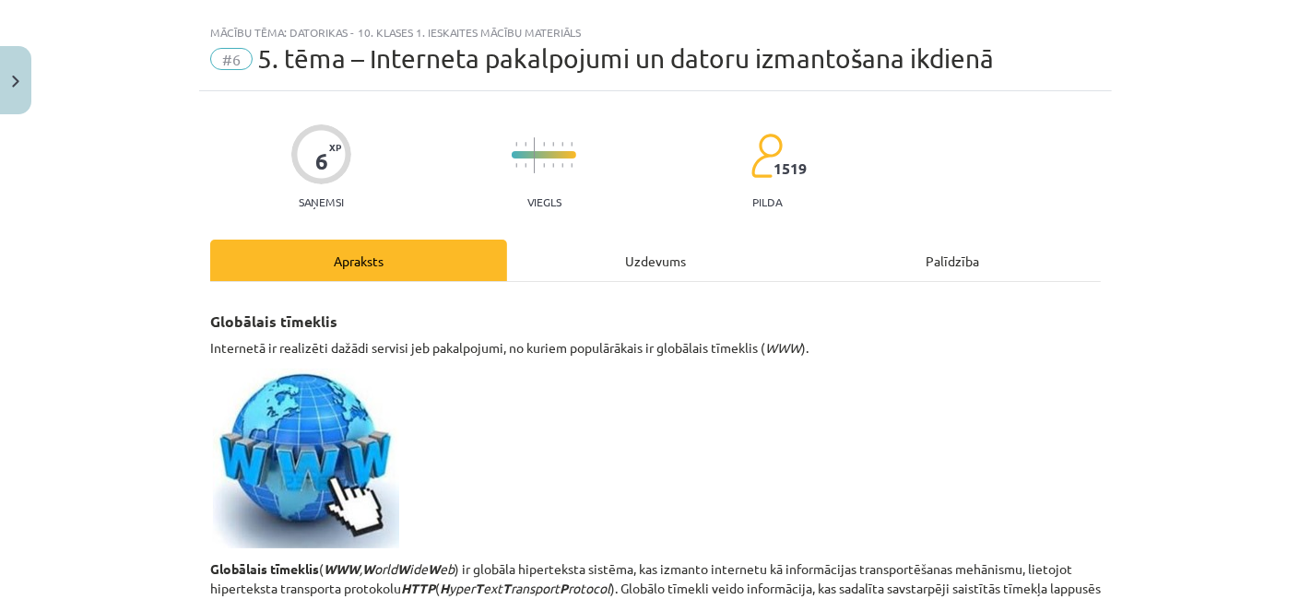
scroll to position [0, 0]
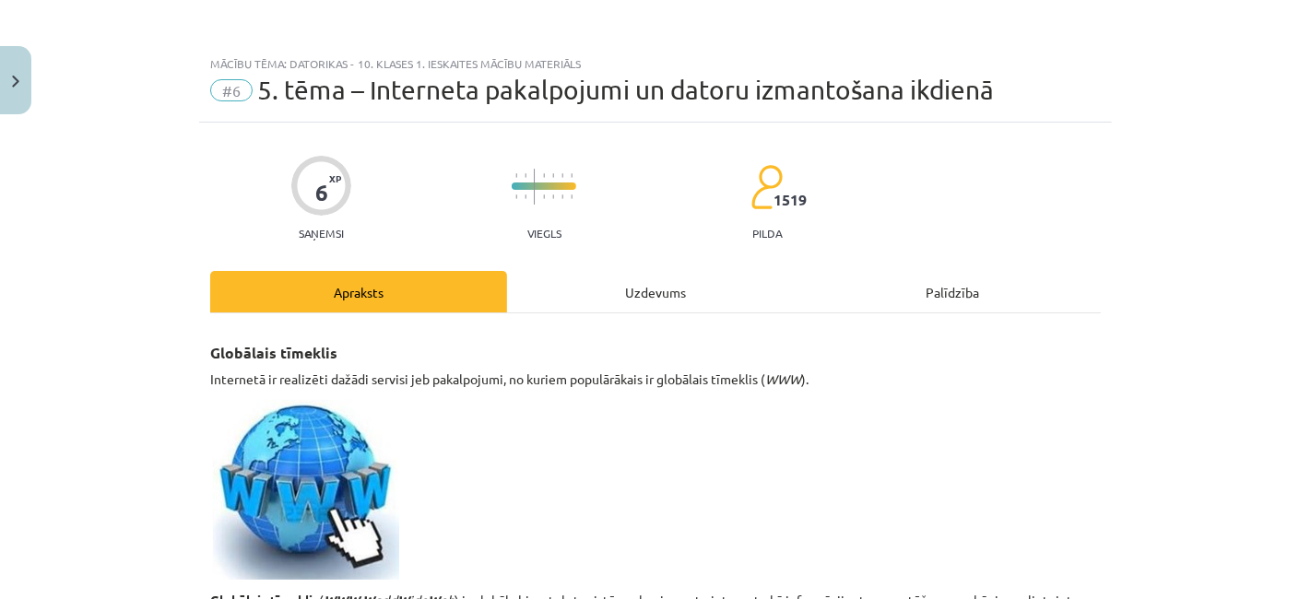
click at [579, 283] on div "Uzdevums" at bounding box center [655, 291] width 297 height 41
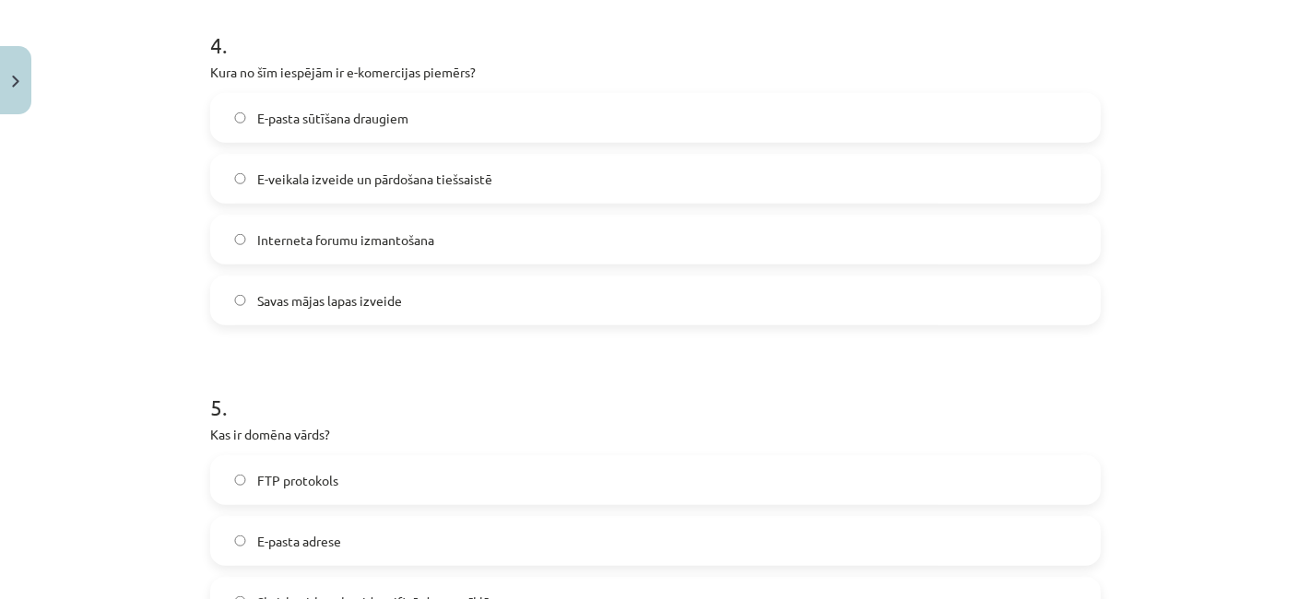
scroll to position [1269, 0]
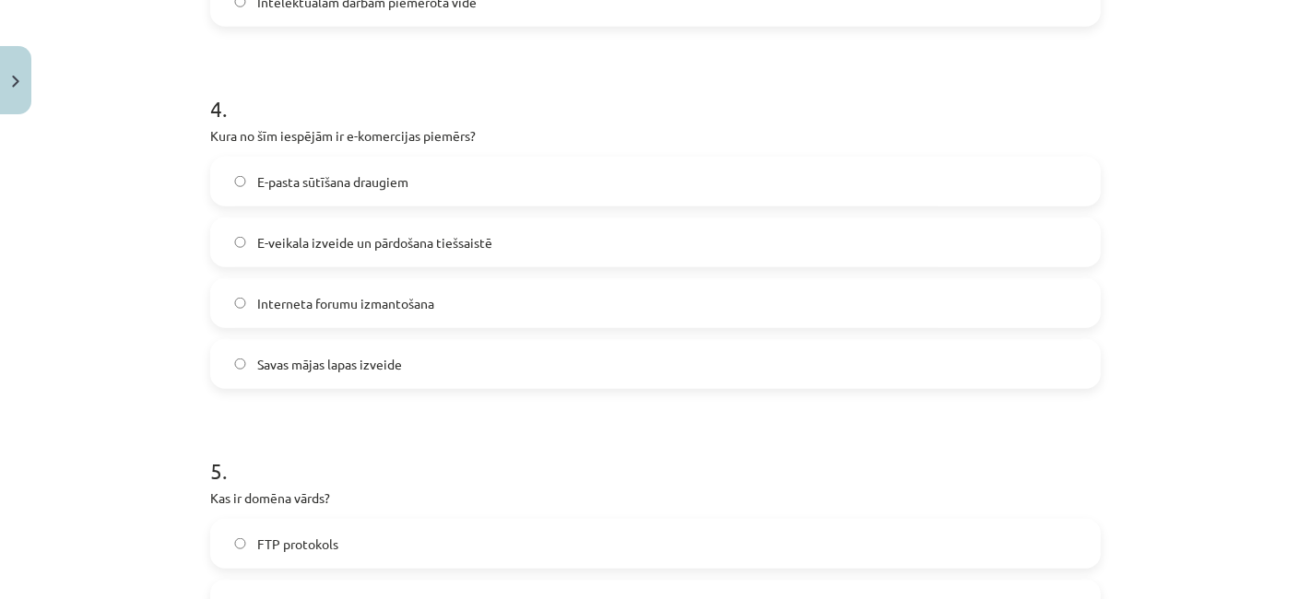
click at [574, 243] on label "E-veikala izveide un pārdošana tiešsaistē" at bounding box center [655, 242] width 887 height 46
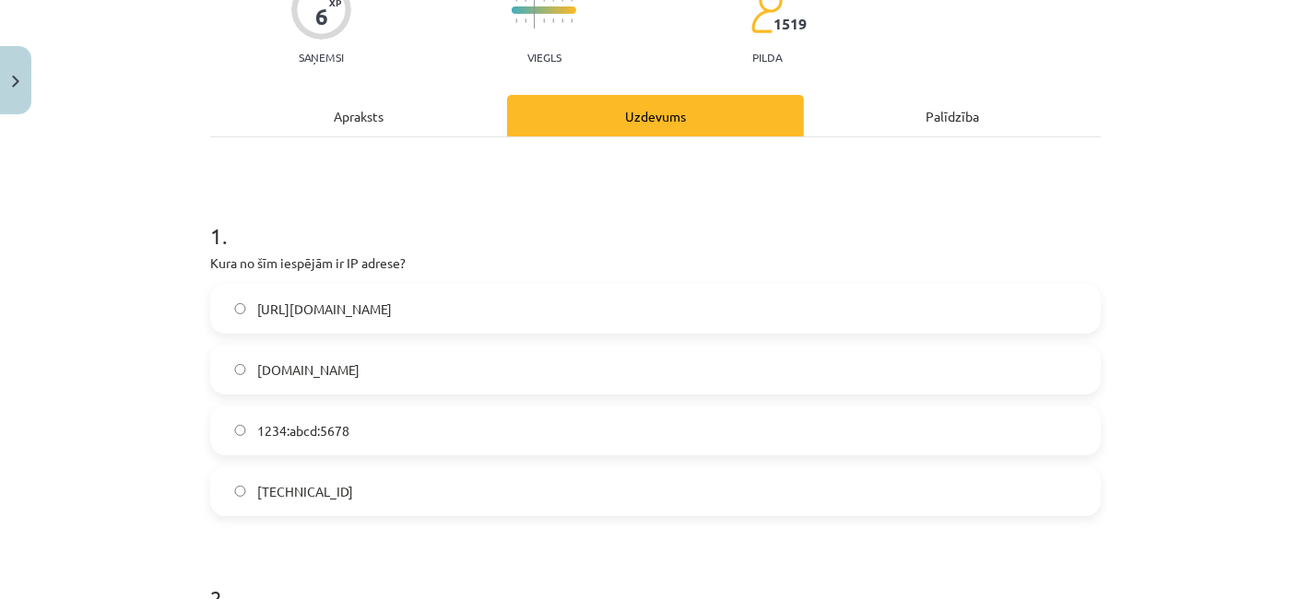
scroll to position [155, 0]
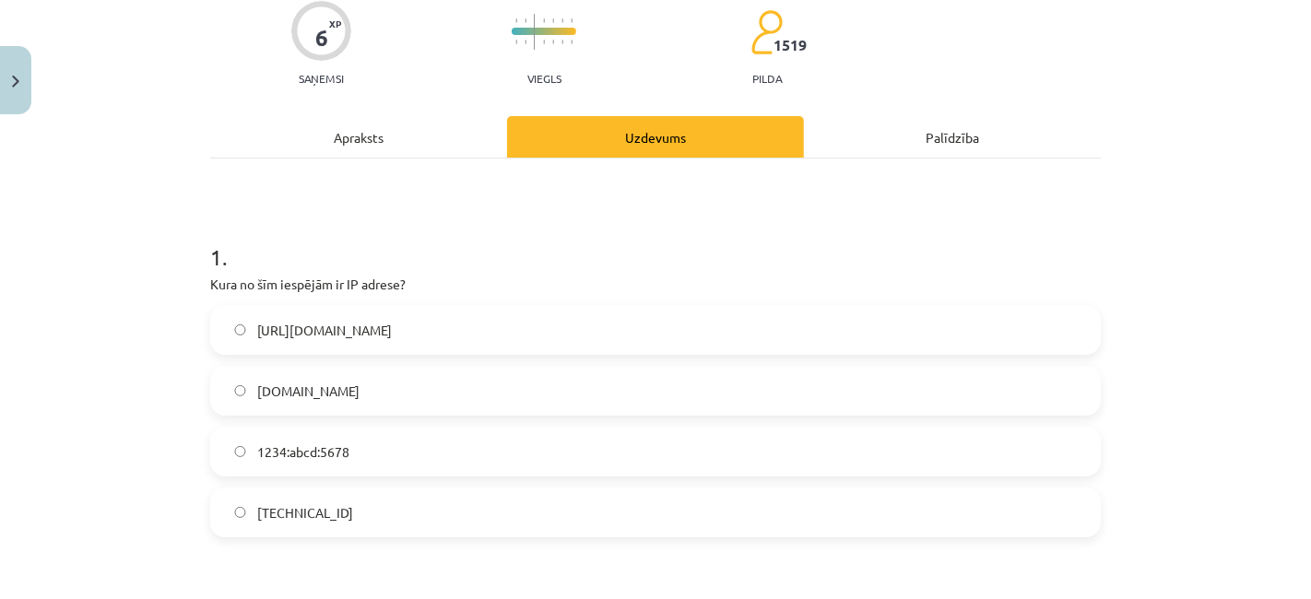
click at [426, 141] on div "Apraksts" at bounding box center [358, 136] width 297 height 41
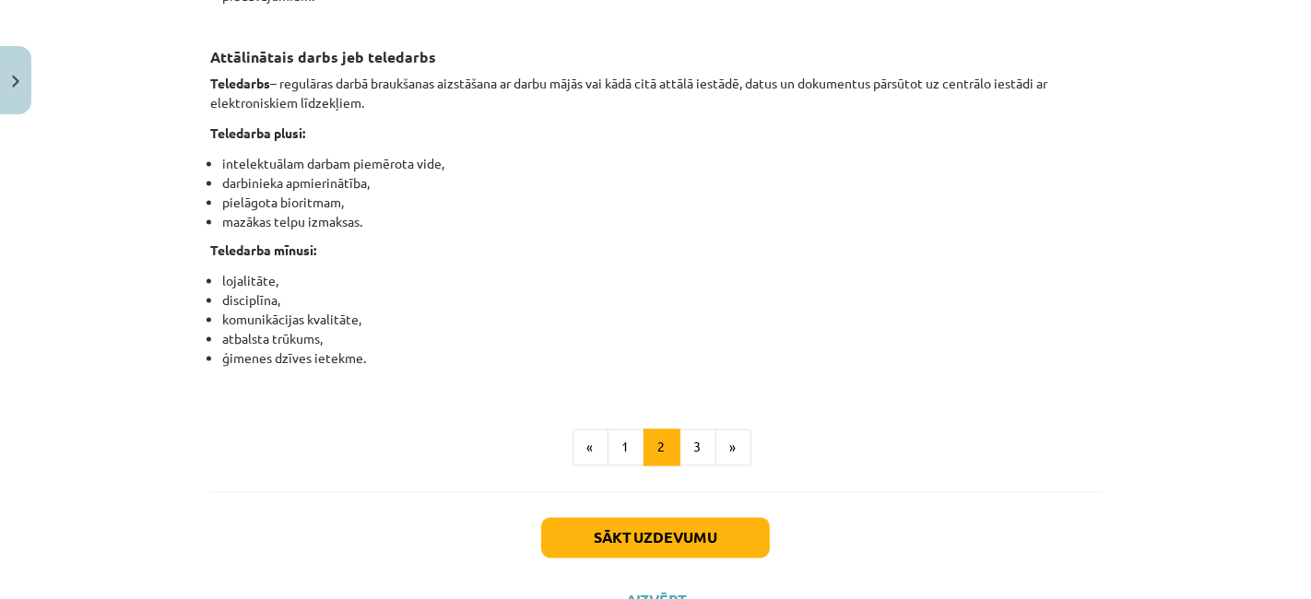
scroll to position [2958, 0]
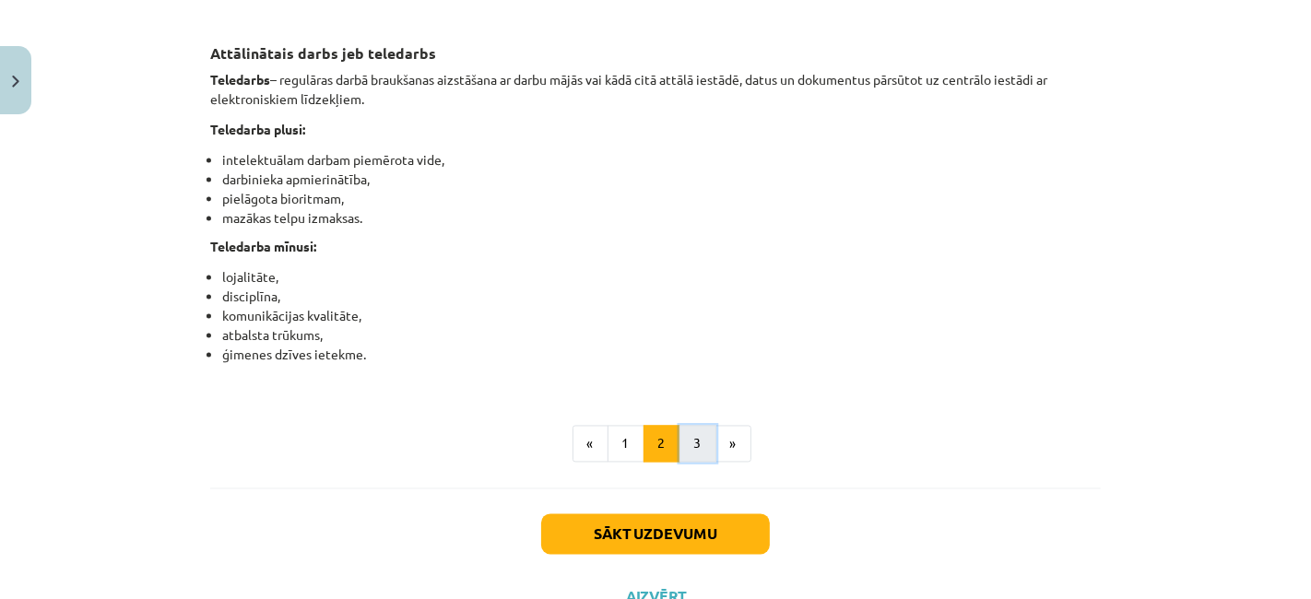
click at [682, 462] on button "3" at bounding box center [698, 443] width 37 height 37
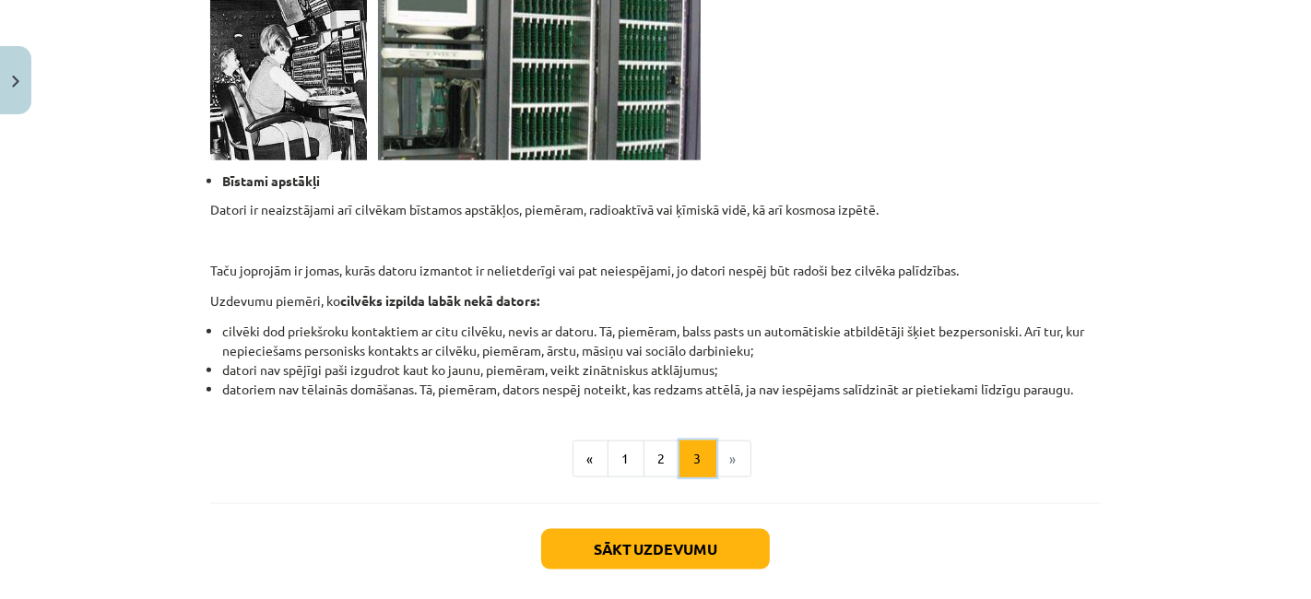
scroll to position [1780, 0]
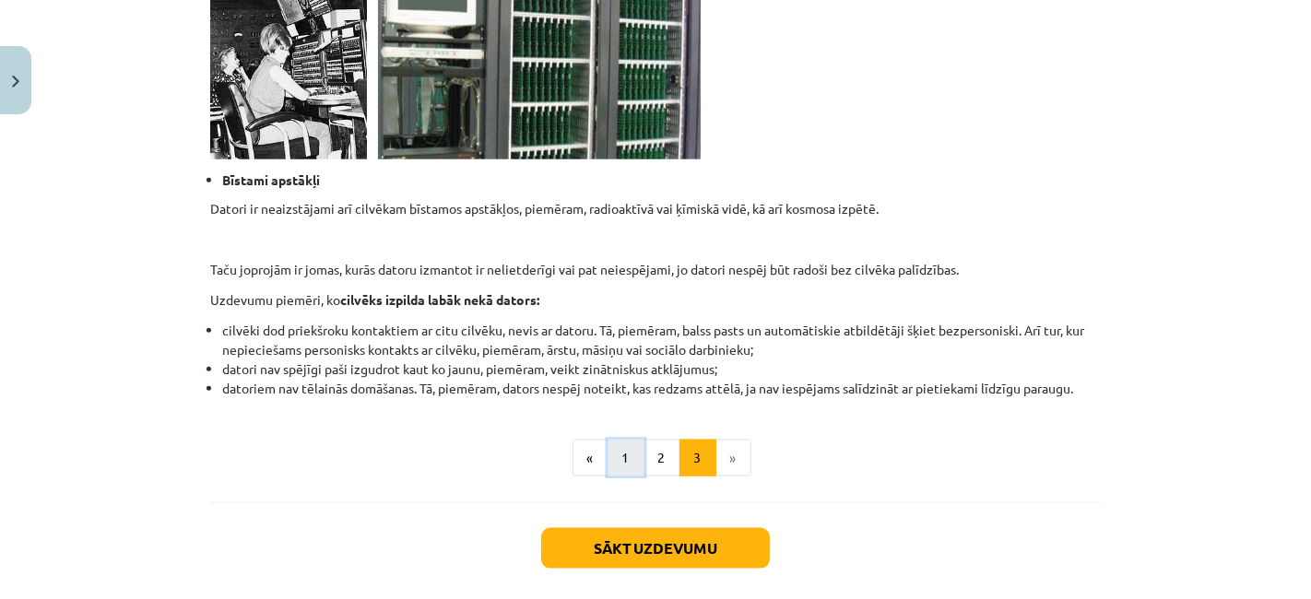
click at [618, 459] on button "1" at bounding box center [626, 458] width 37 height 37
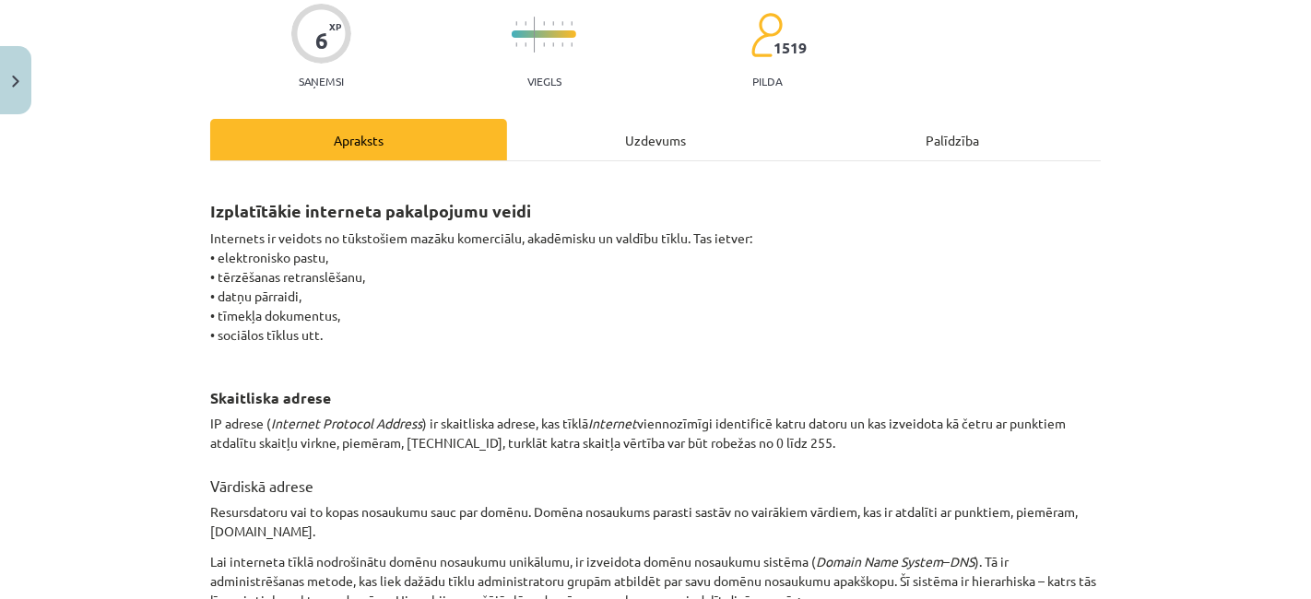
scroll to position [0, 0]
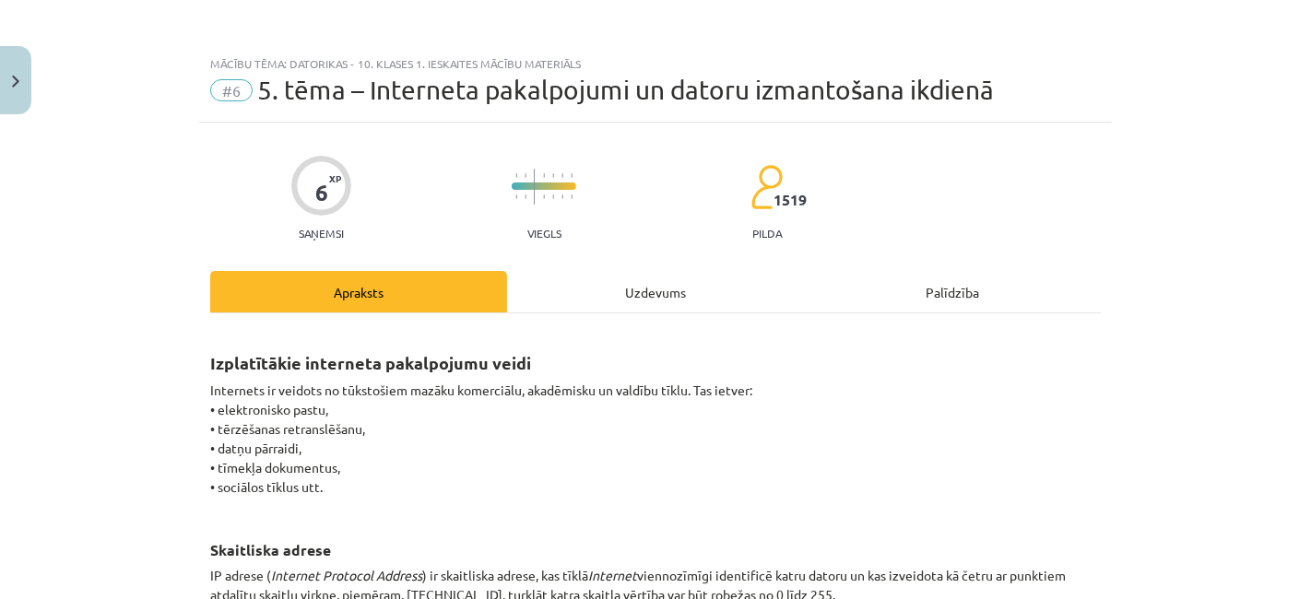
click at [724, 286] on div "Uzdevums" at bounding box center [655, 291] width 297 height 41
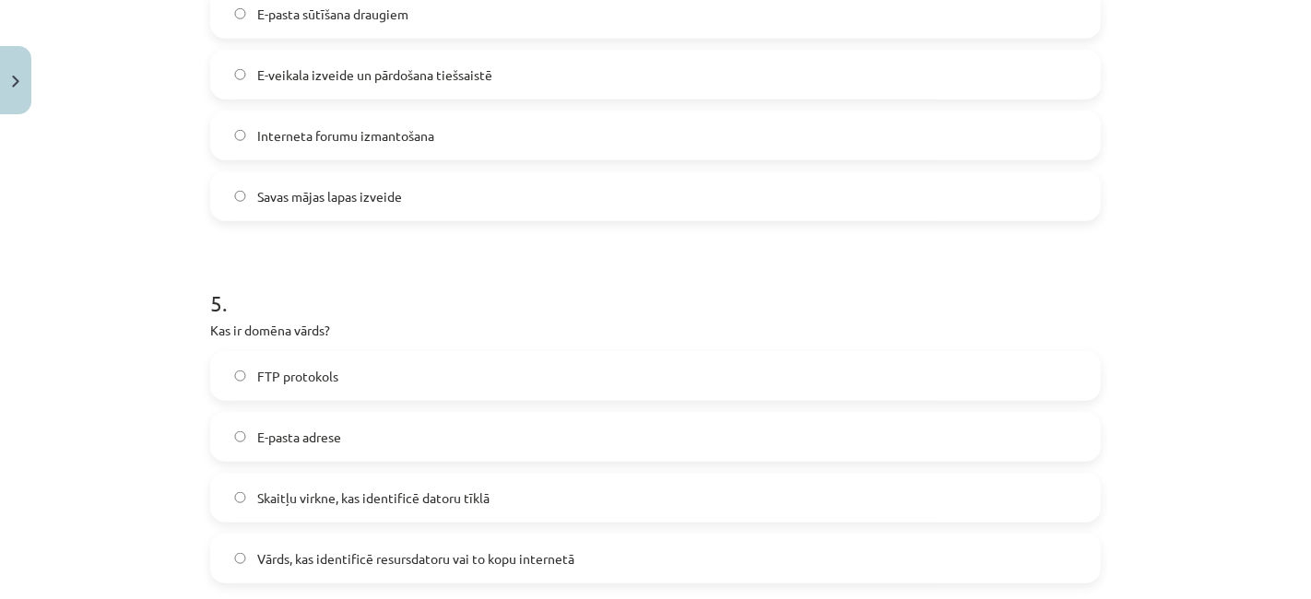
scroll to position [1546, 0]
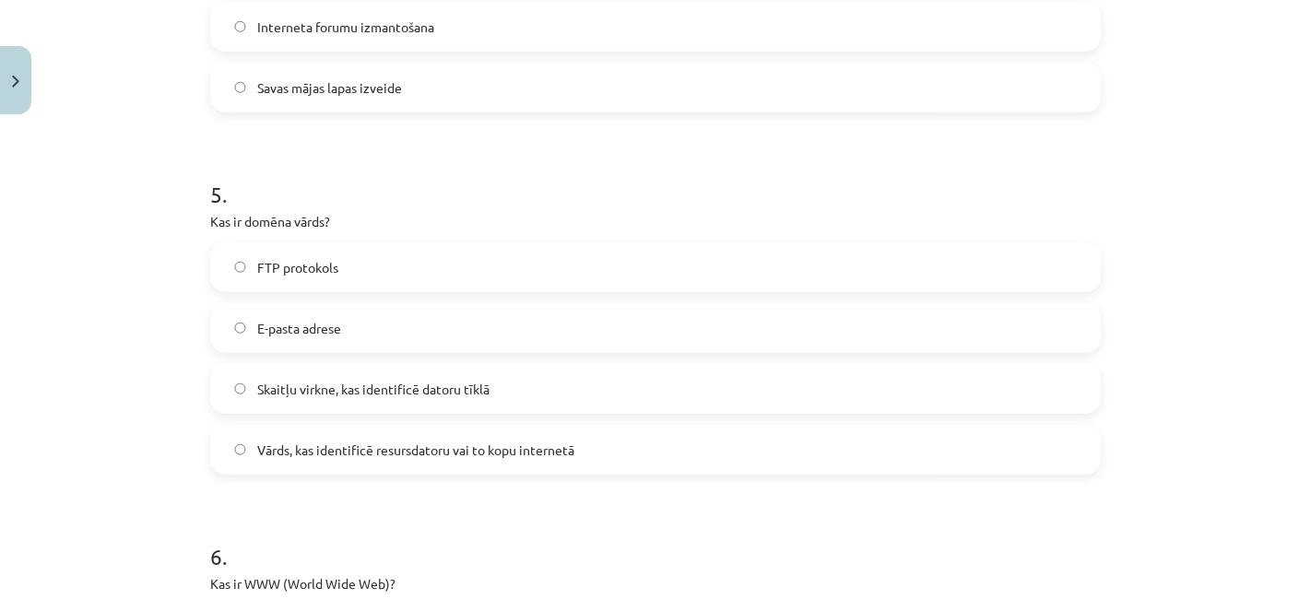
click at [638, 435] on label "Vārds, kas identificē resursdatoru vai to kopu internetā" at bounding box center [655, 450] width 887 height 46
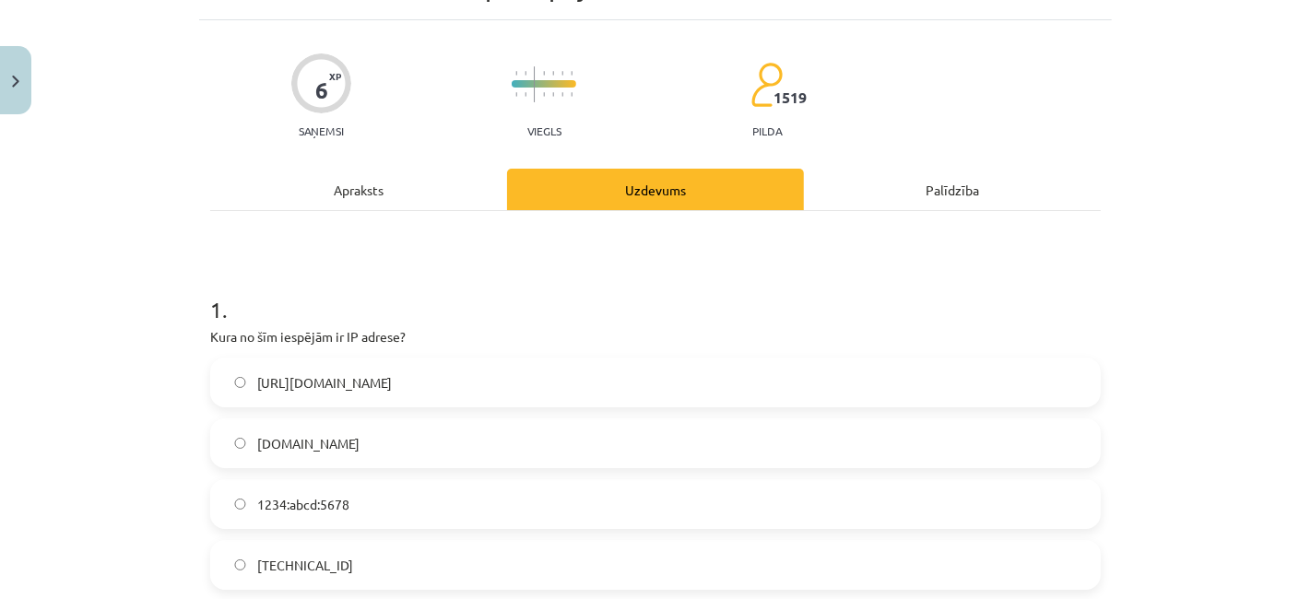
scroll to position [0, 0]
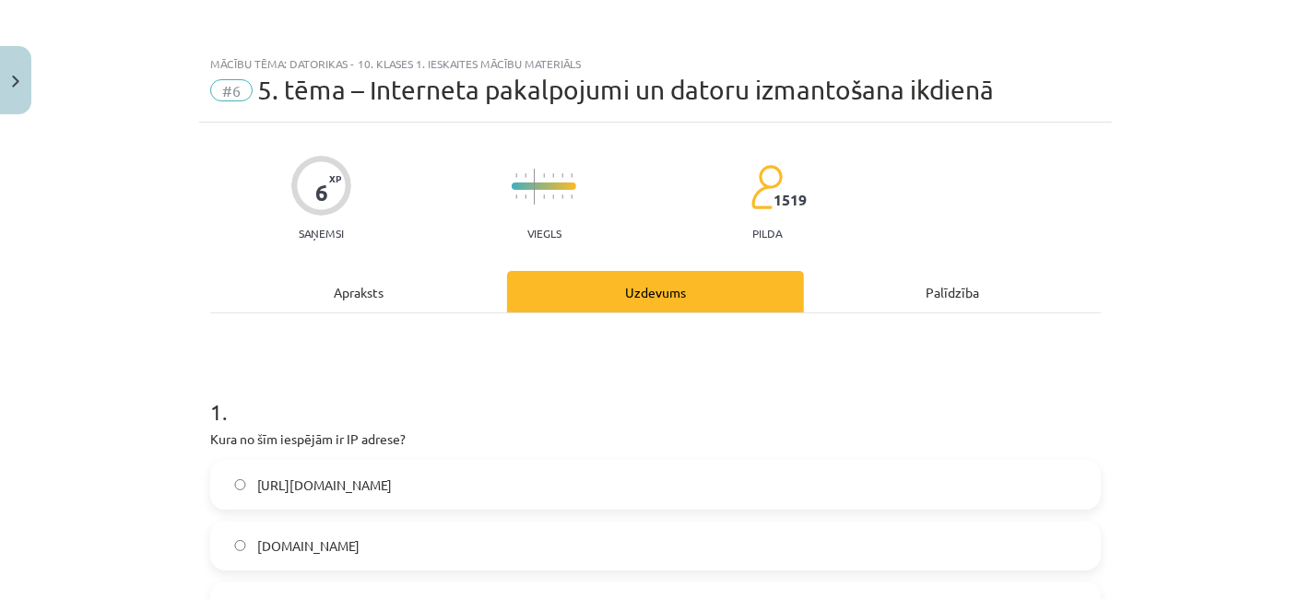
click at [376, 299] on div "Apraksts" at bounding box center [358, 291] width 297 height 41
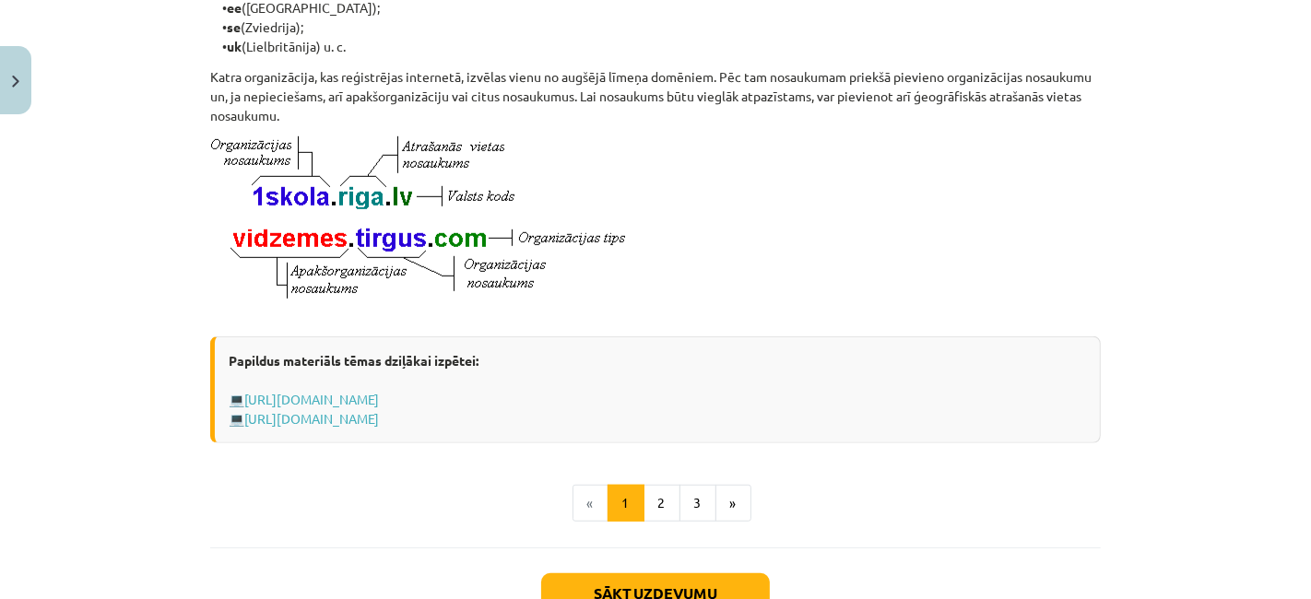
scroll to position [961, 0]
click at [665, 516] on button "2" at bounding box center [662, 503] width 37 height 37
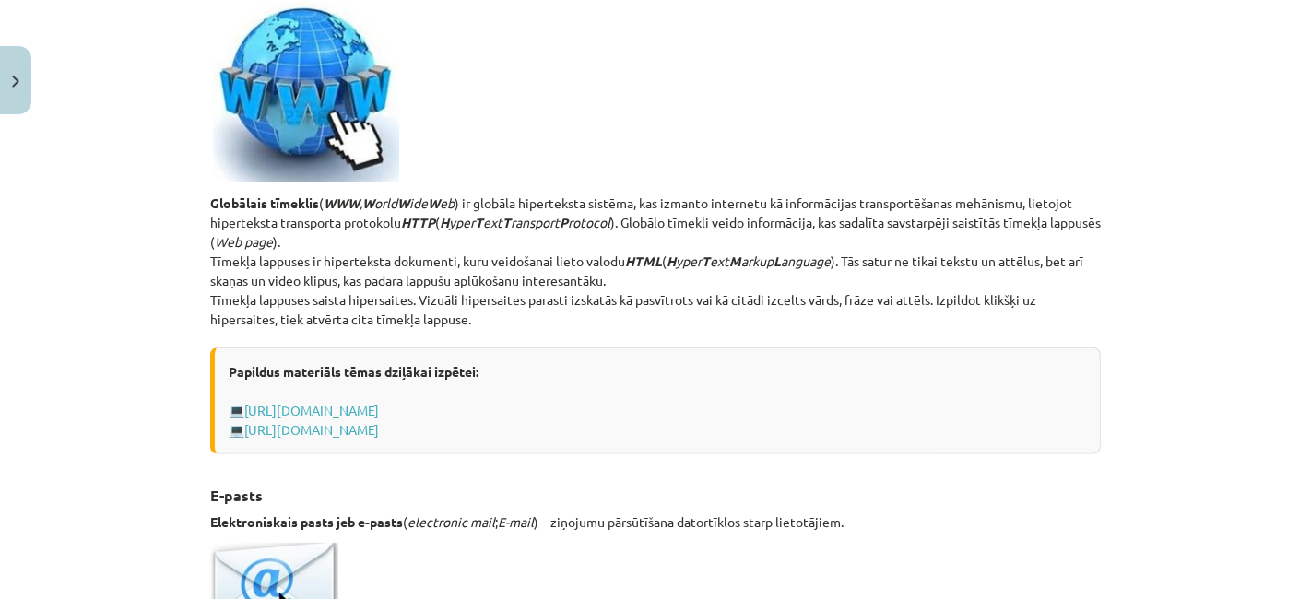
scroll to position [392, 0]
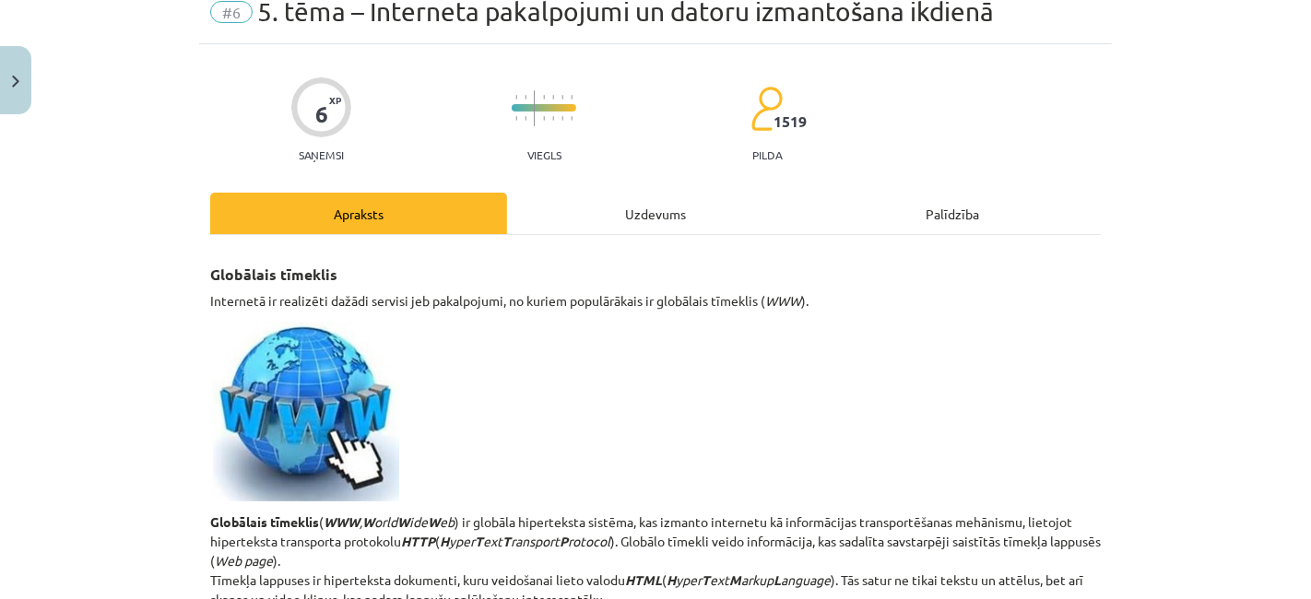
click at [706, 206] on div "Uzdevums" at bounding box center [655, 213] width 297 height 41
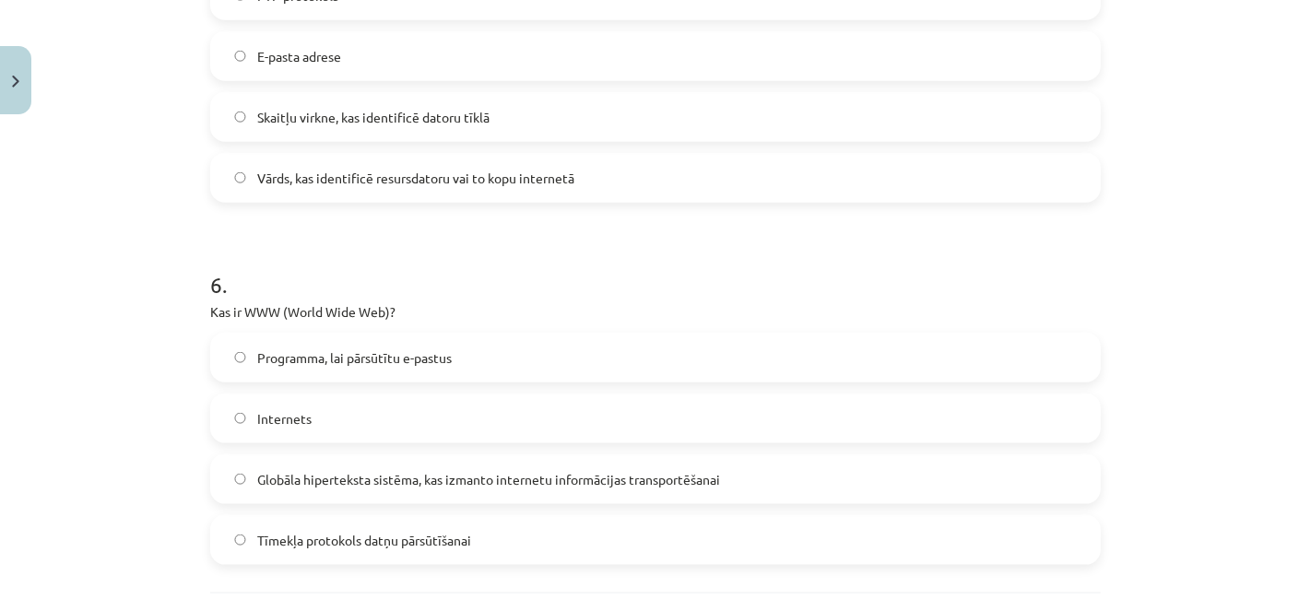
scroll to position [1996, 0]
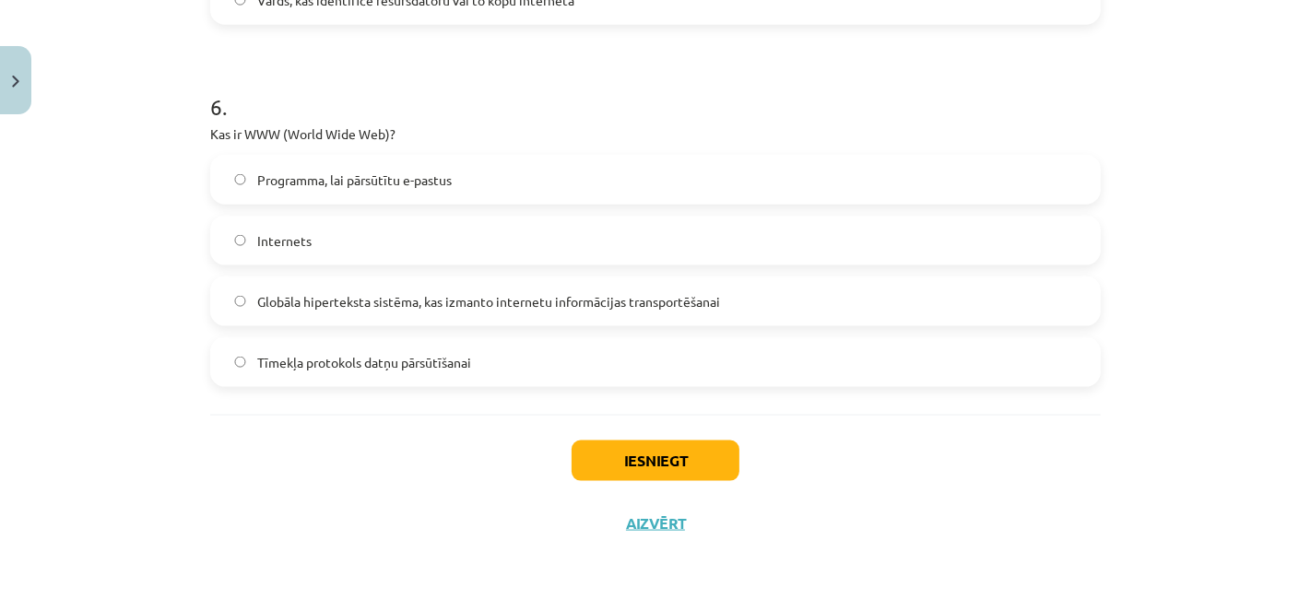
click at [553, 310] on label "Globāla hiperteksta sistēma, kas izmanto internetu informācijas transportēšanai" at bounding box center [655, 301] width 887 height 46
click at [644, 446] on button "Iesniegt" at bounding box center [656, 461] width 168 height 41
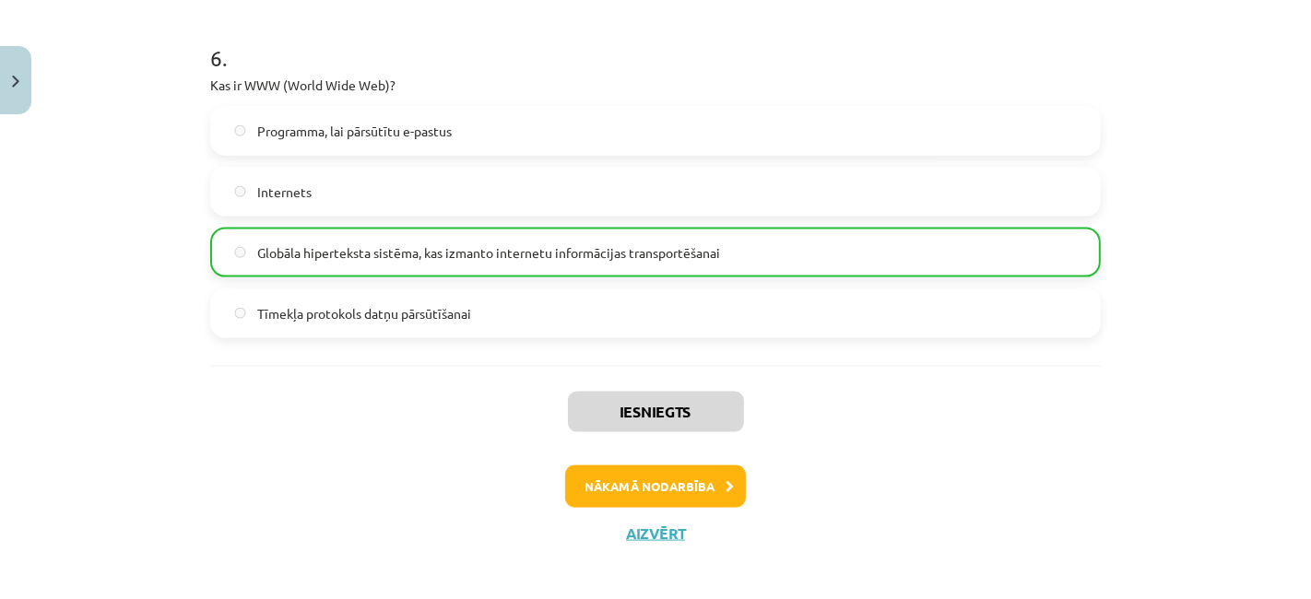
scroll to position [2054, 0]
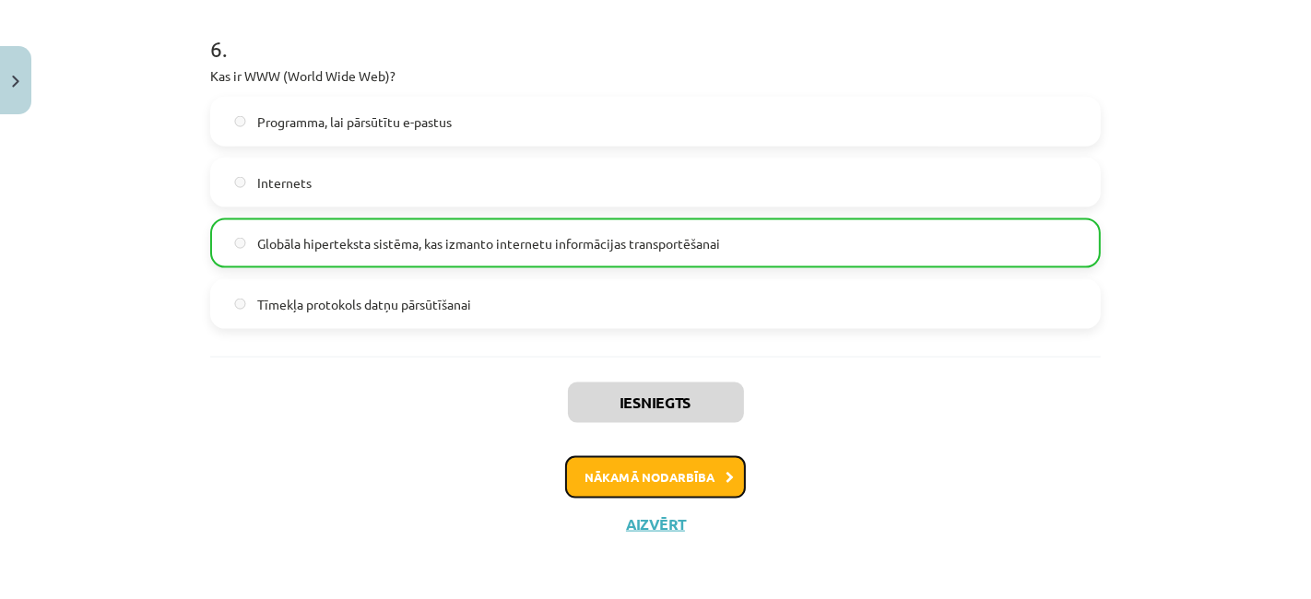
click at [647, 486] on button "Nākamā nodarbība" at bounding box center [655, 477] width 181 height 42
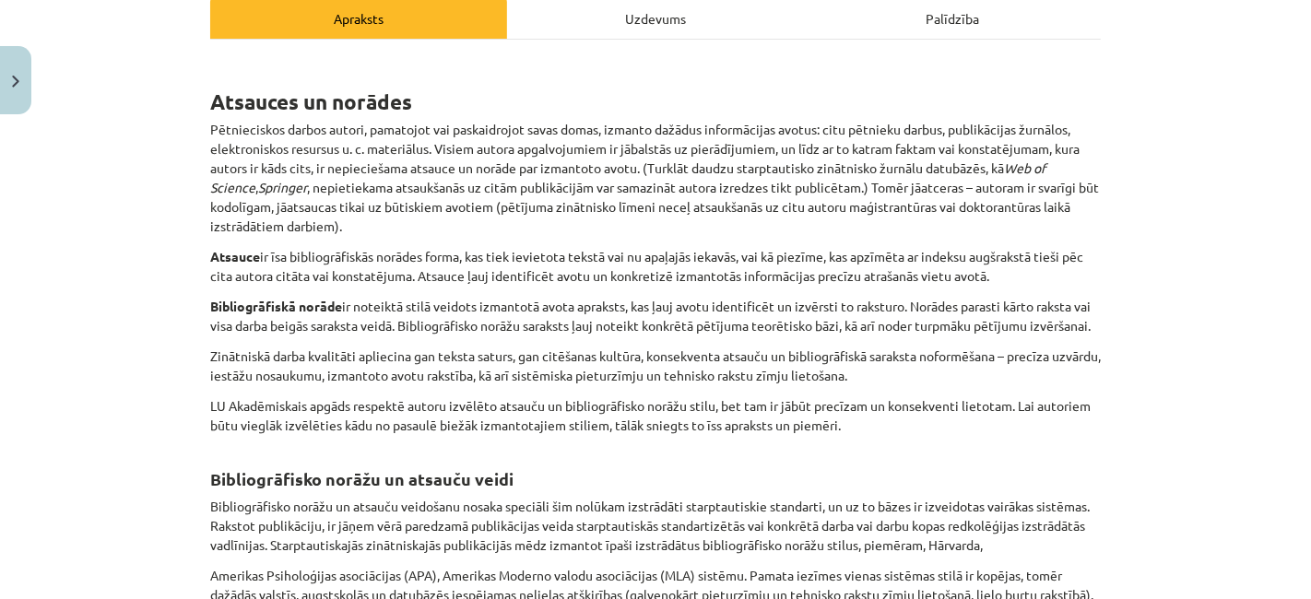
scroll to position [275, 0]
click at [673, 19] on div "Uzdevums" at bounding box center [655, 16] width 297 height 41
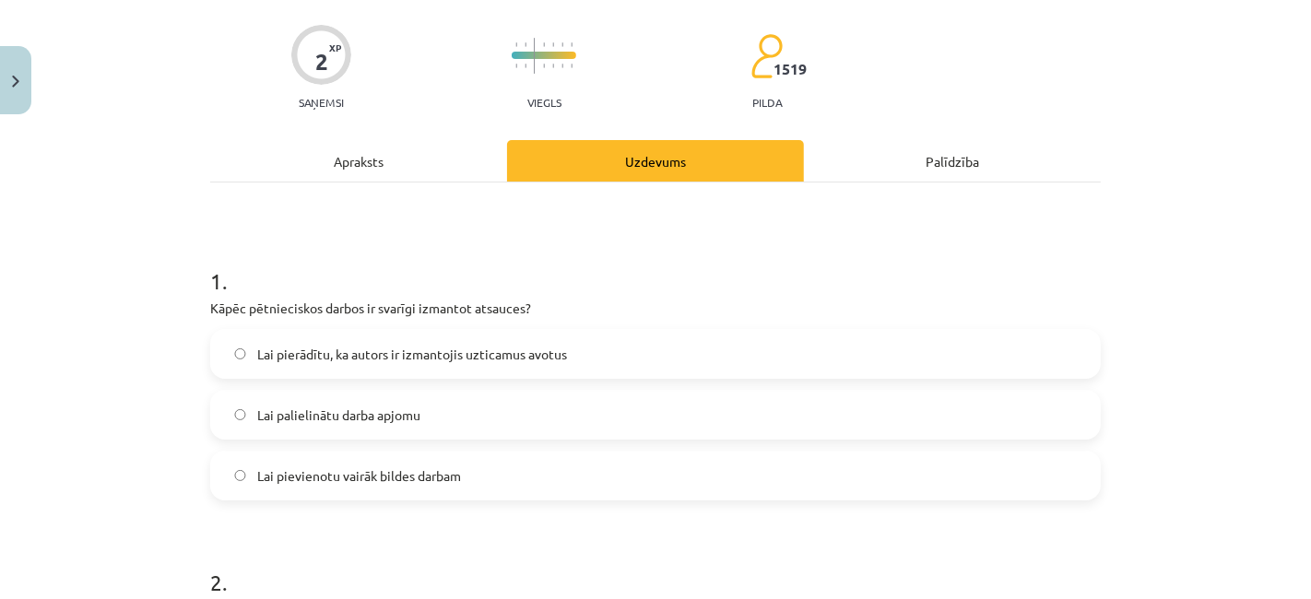
scroll to position [139, 0]
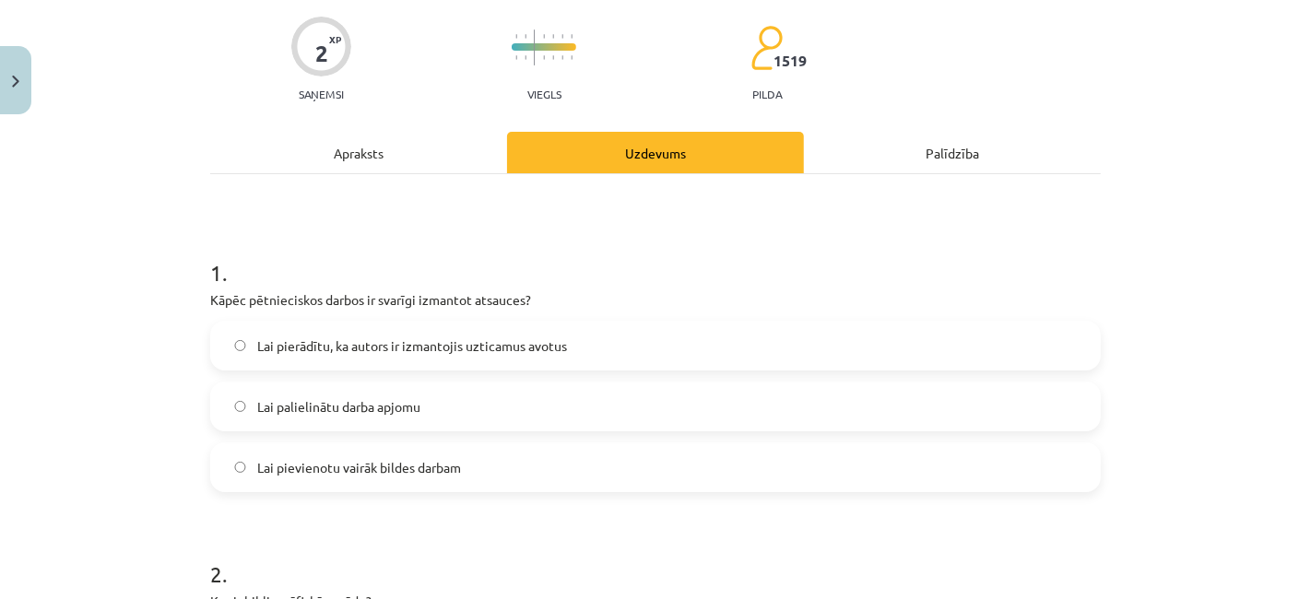
click at [510, 360] on label "Lai pierādītu, ka autors ir izmantojis uzticamus avotus" at bounding box center [655, 346] width 887 height 46
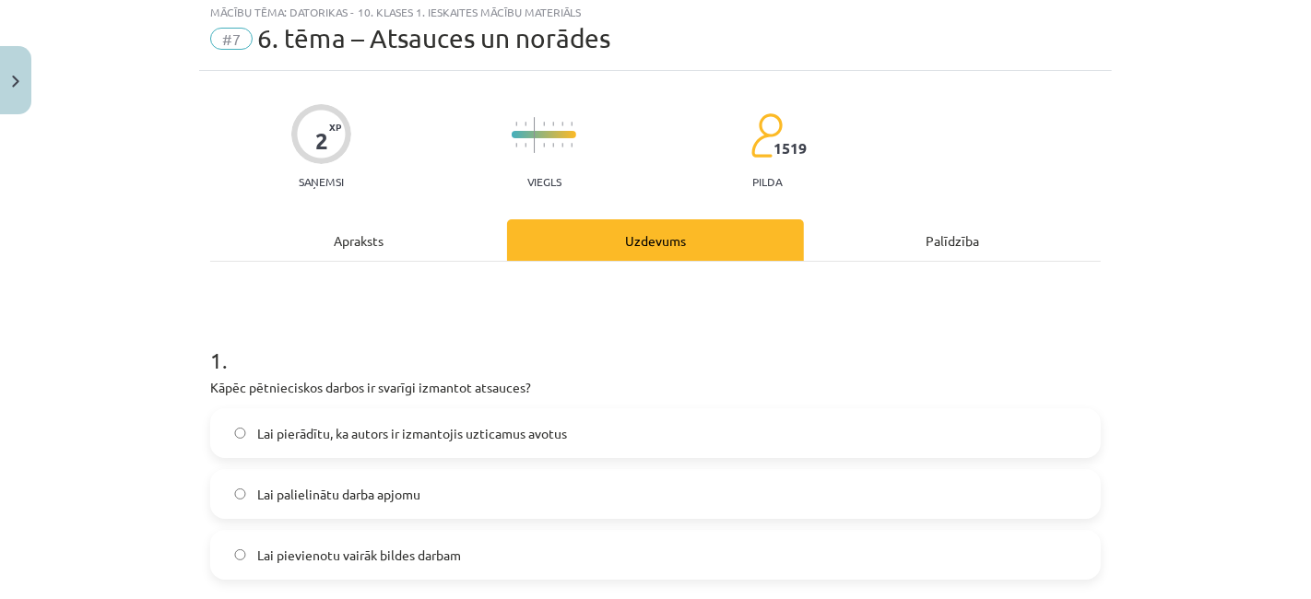
scroll to position [0, 0]
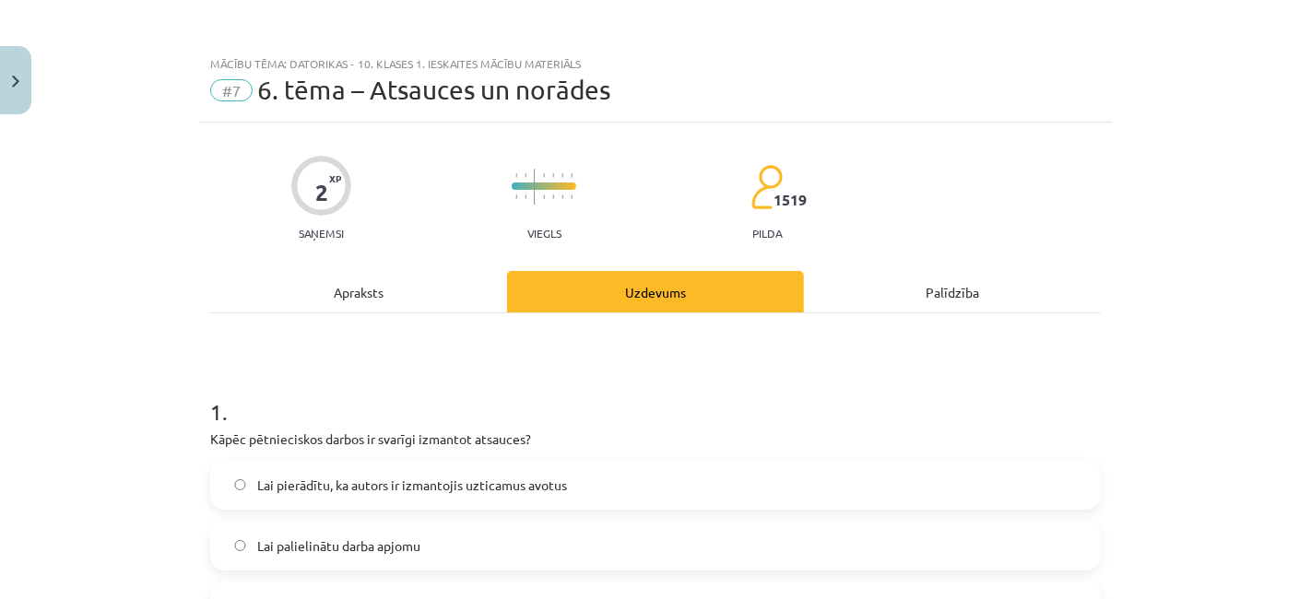
click at [408, 293] on div "Apraksts" at bounding box center [358, 291] width 297 height 41
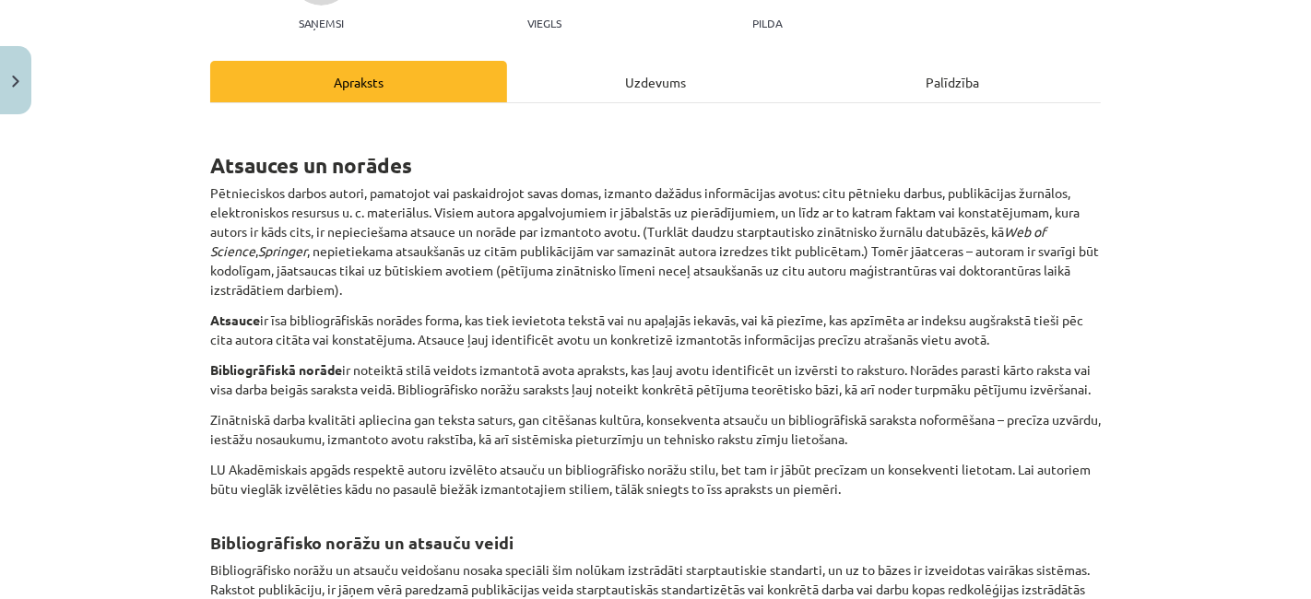
scroll to position [211, 0]
click at [632, 90] on div "Uzdevums" at bounding box center [655, 80] width 297 height 41
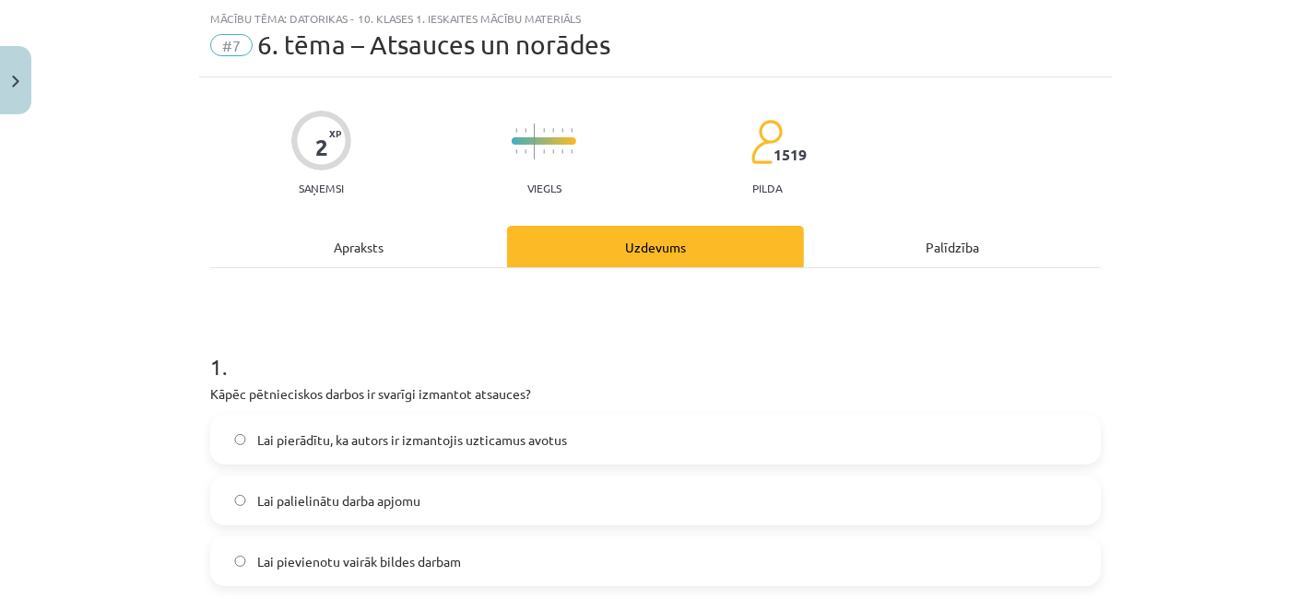
scroll to position [546, 0]
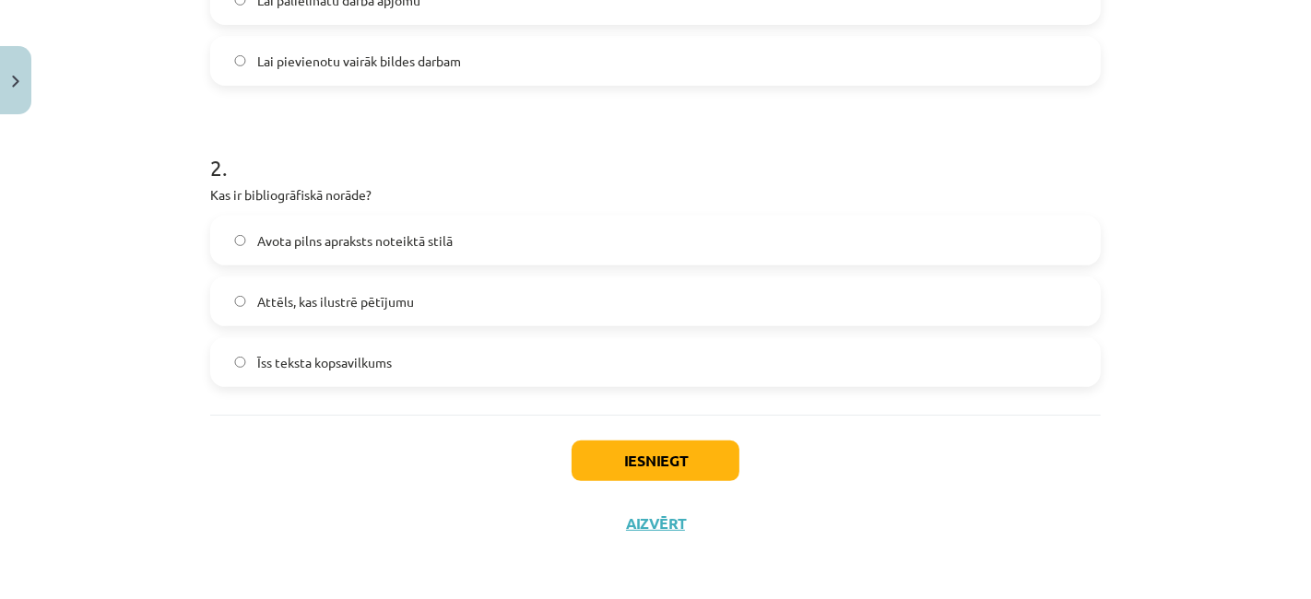
click at [631, 254] on label "Avota pilns apraksts noteiktā stilā" at bounding box center [655, 241] width 887 height 46
click at [636, 454] on button "Iesniegt" at bounding box center [656, 461] width 168 height 41
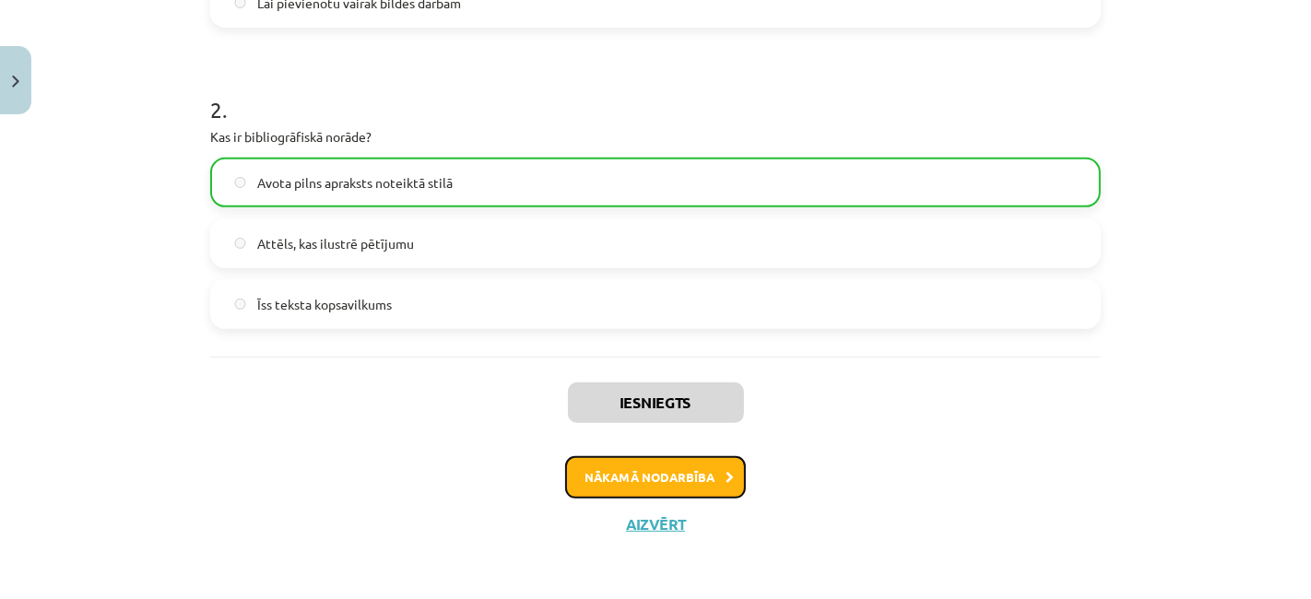
click at [660, 495] on button "Nākamā nodarbība" at bounding box center [655, 477] width 181 height 42
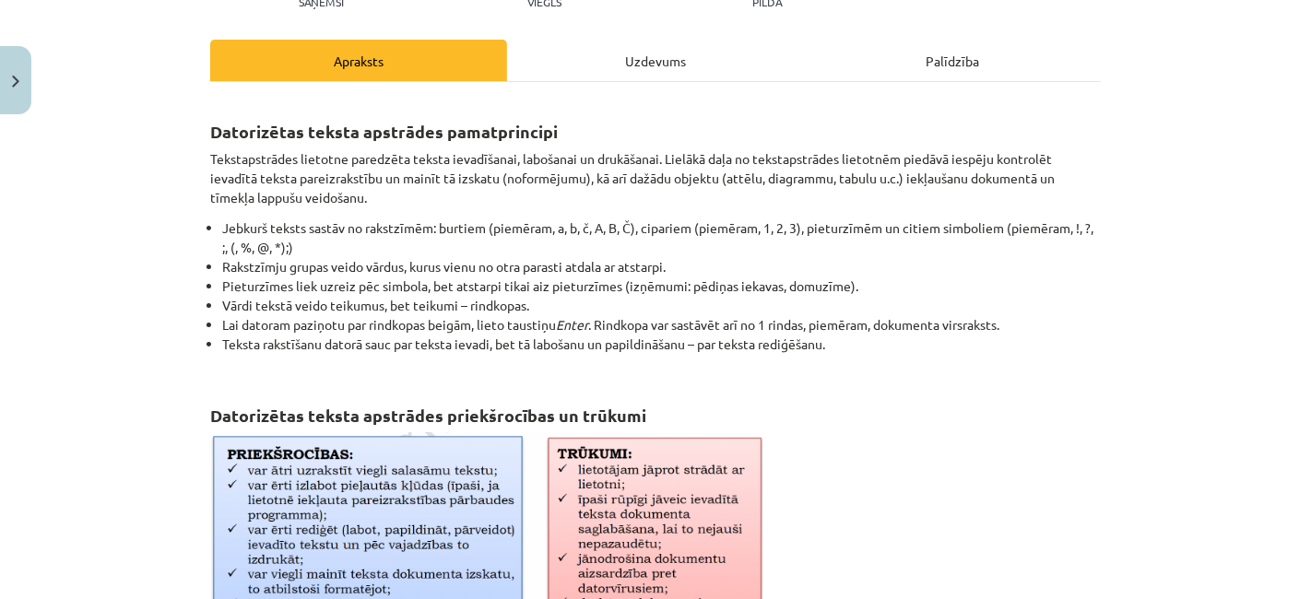
scroll to position [255, 0]
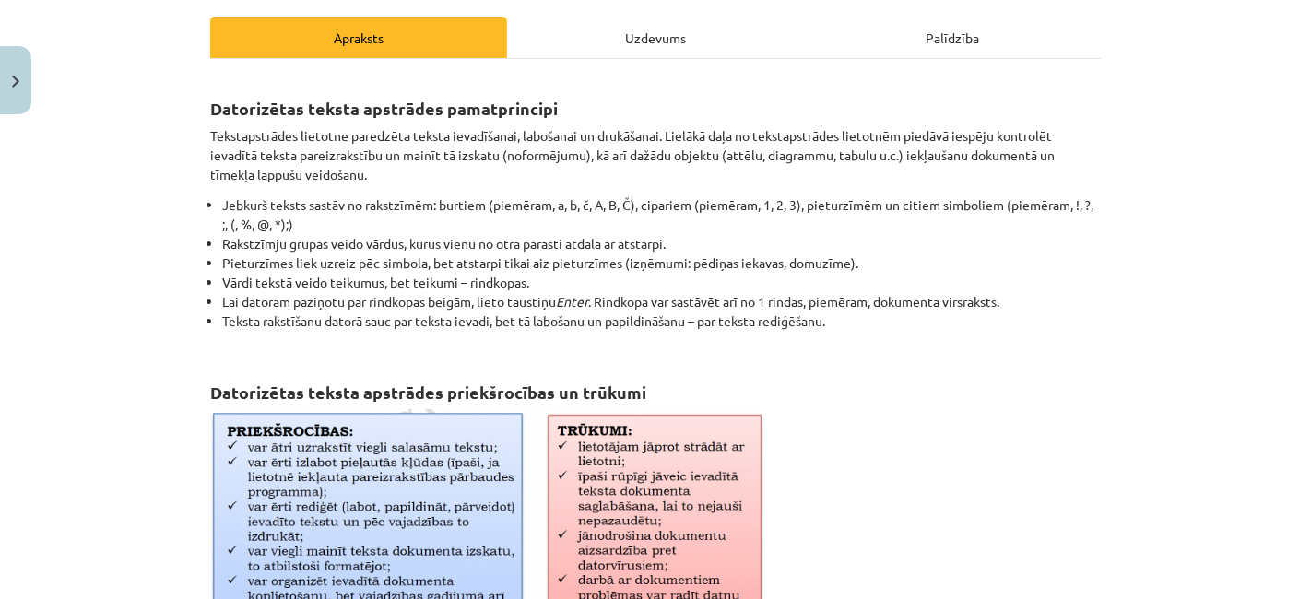
click at [745, 273] on li "Vārdi tekstā veido teikumus, bet teikumi – rindkopas." at bounding box center [661, 282] width 879 height 19
click at [682, 29] on div "Uzdevums" at bounding box center [655, 37] width 297 height 41
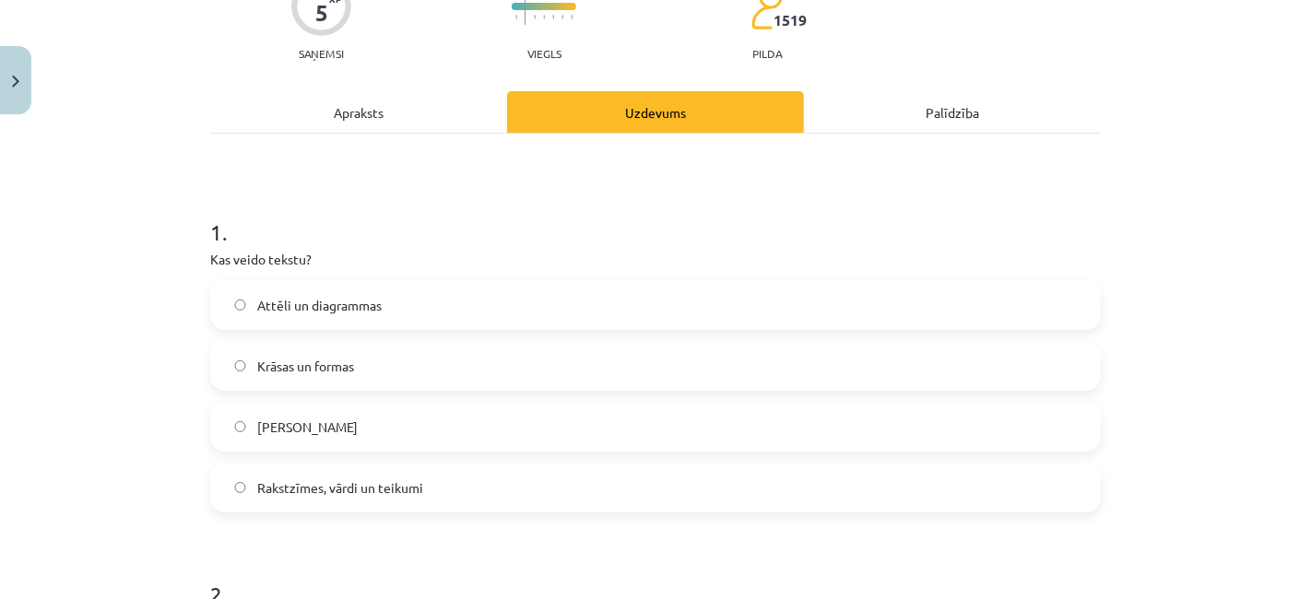
scroll to position [181, 0]
click at [595, 475] on label "Rakstzīmes, vārdi un teikumi" at bounding box center [655, 487] width 887 height 46
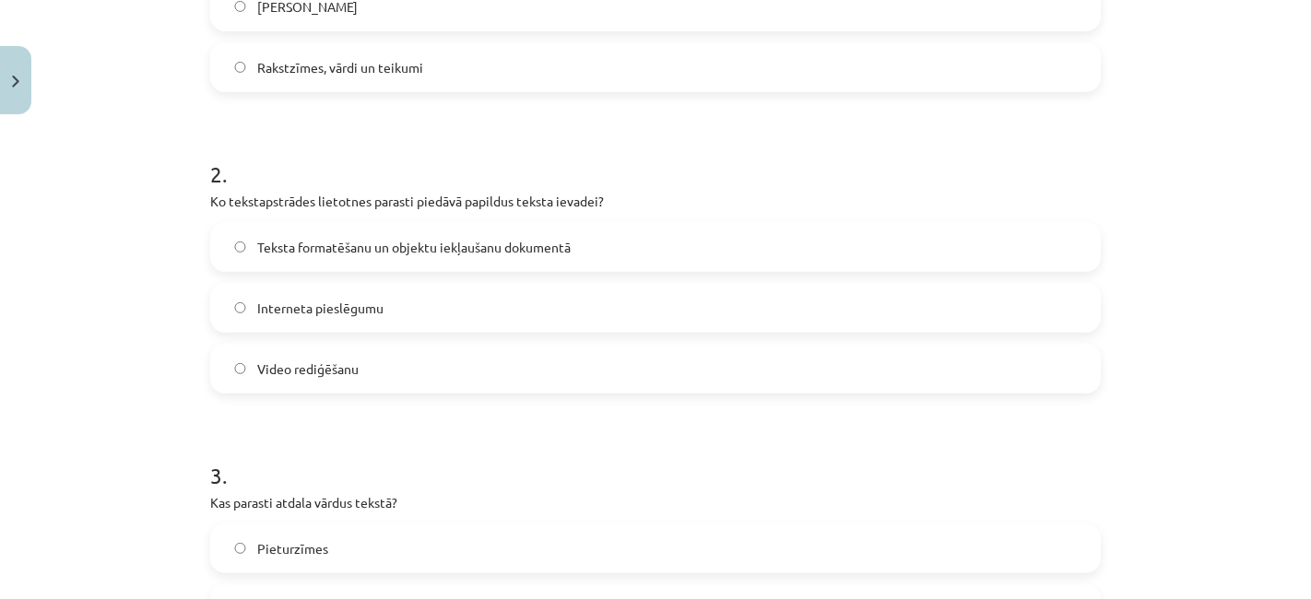
scroll to position [610, 0]
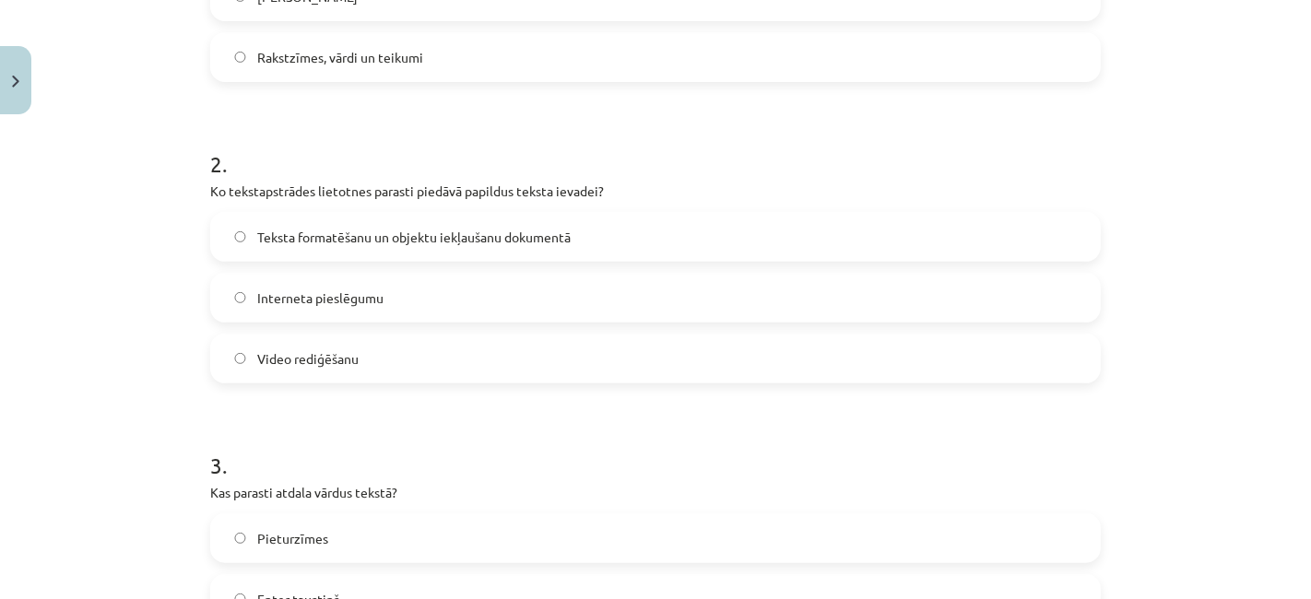
click at [653, 262] on div "Teksta formatēšanu un objektu iekļaušanu dokumentā Interneta pieslēgumu Video r…" at bounding box center [655, 298] width 891 height 172
click at [661, 216] on label "Teksta formatēšanu un objektu iekļaušanu dokumentā" at bounding box center [655, 237] width 887 height 46
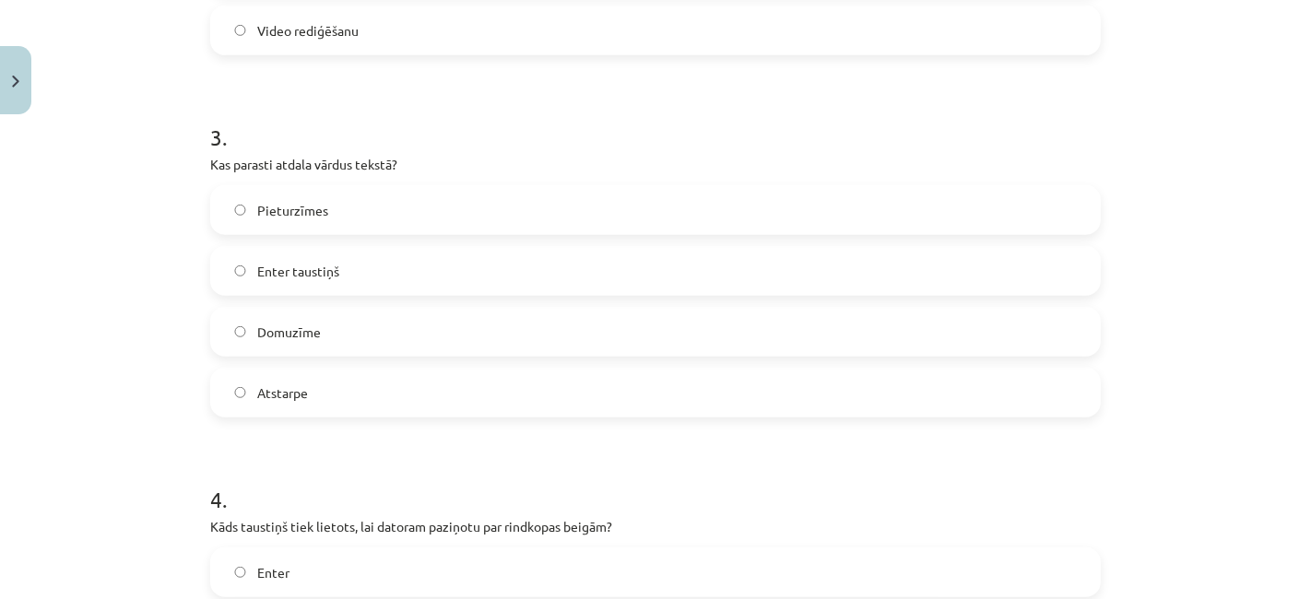
scroll to position [956, 0]
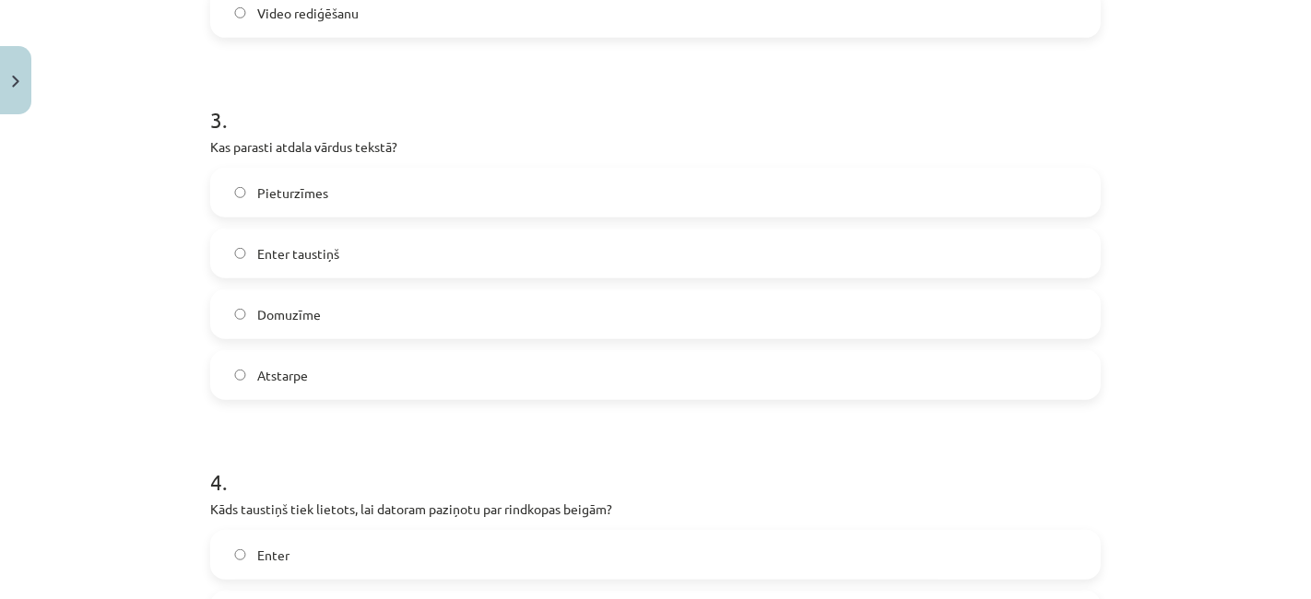
click at [521, 396] on label "Atstarpe" at bounding box center [655, 375] width 887 height 46
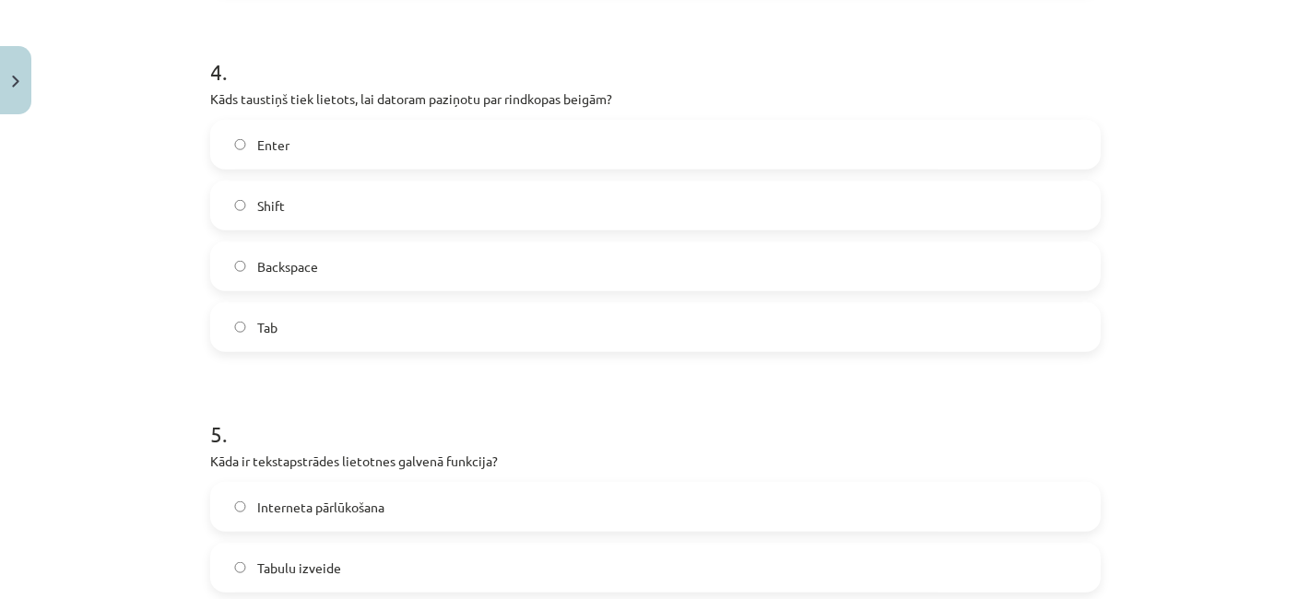
scroll to position [1367, 0]
click at [521, 306] on label "Tab" at bounding box center [655, 327] width 887 height 46
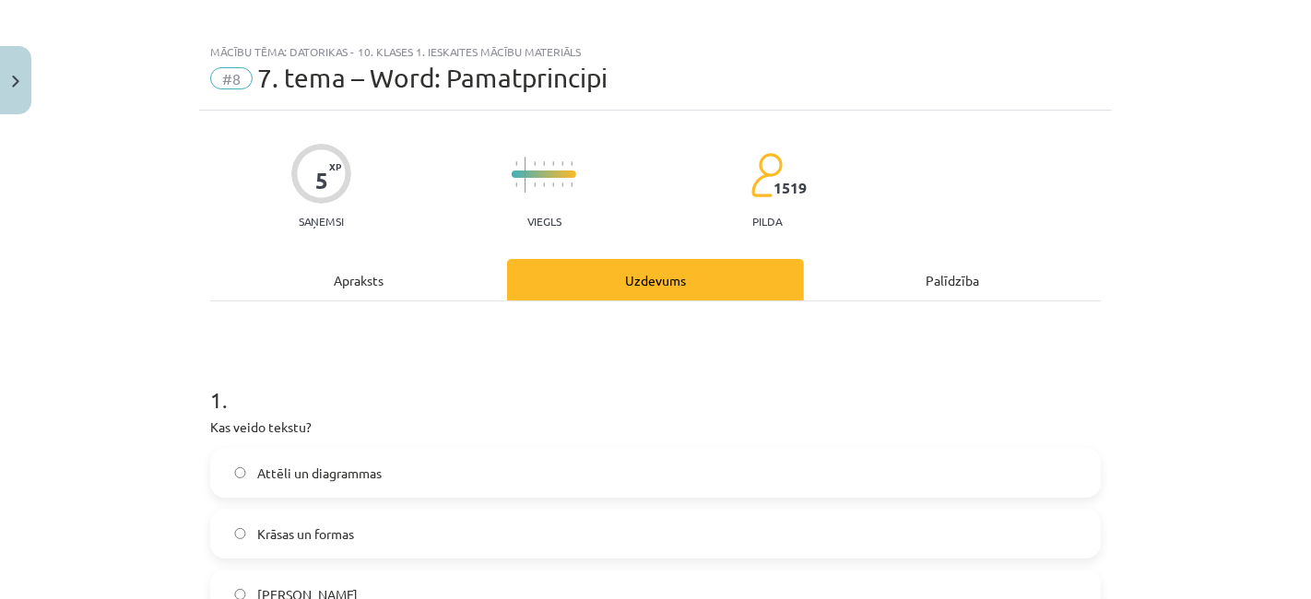
scroll to position [0, 0]
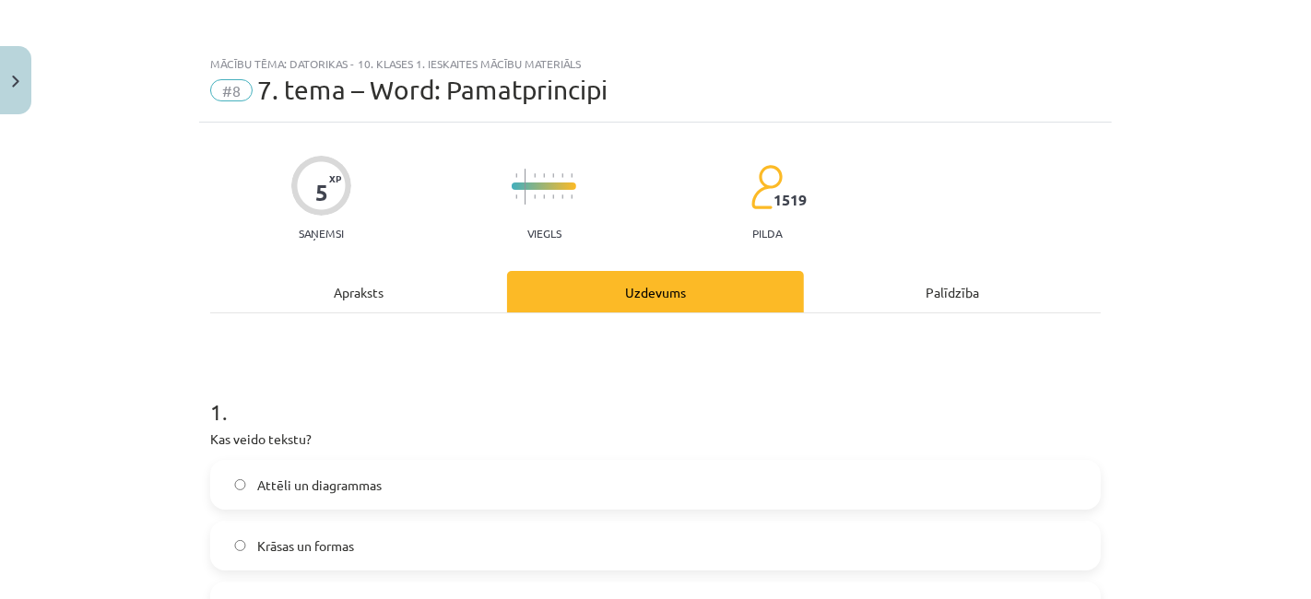
click at [394, 278] on div "Apraksts" at bounding box center [358, 291] width 297 height 41
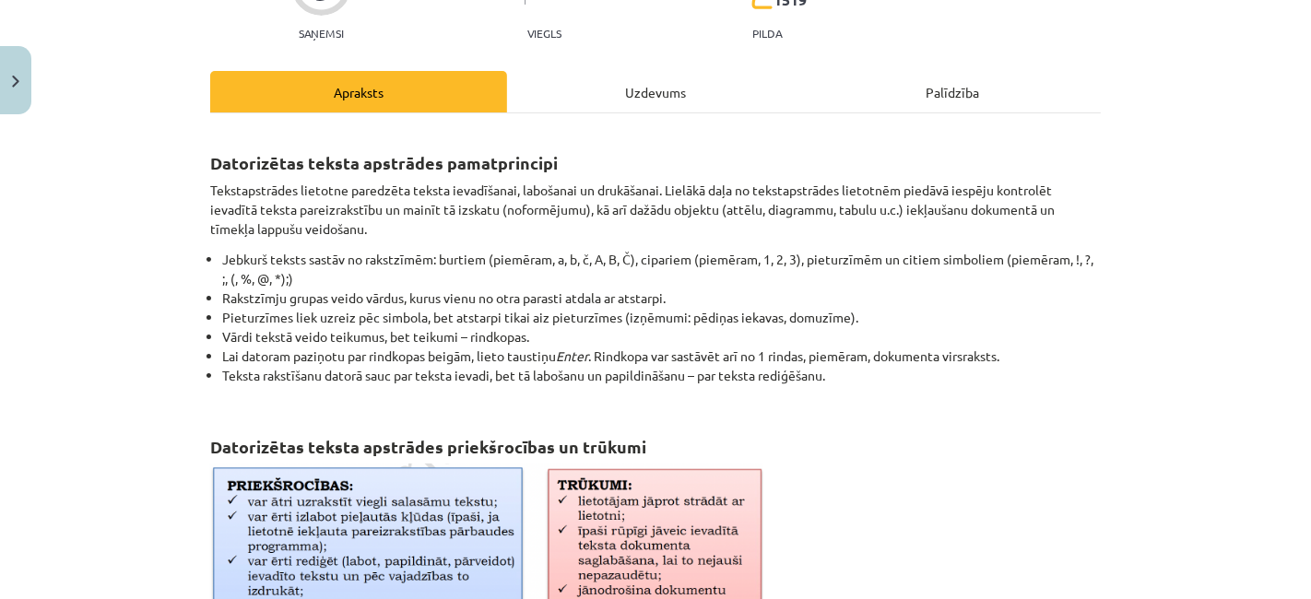
scroll to position [195, 0]
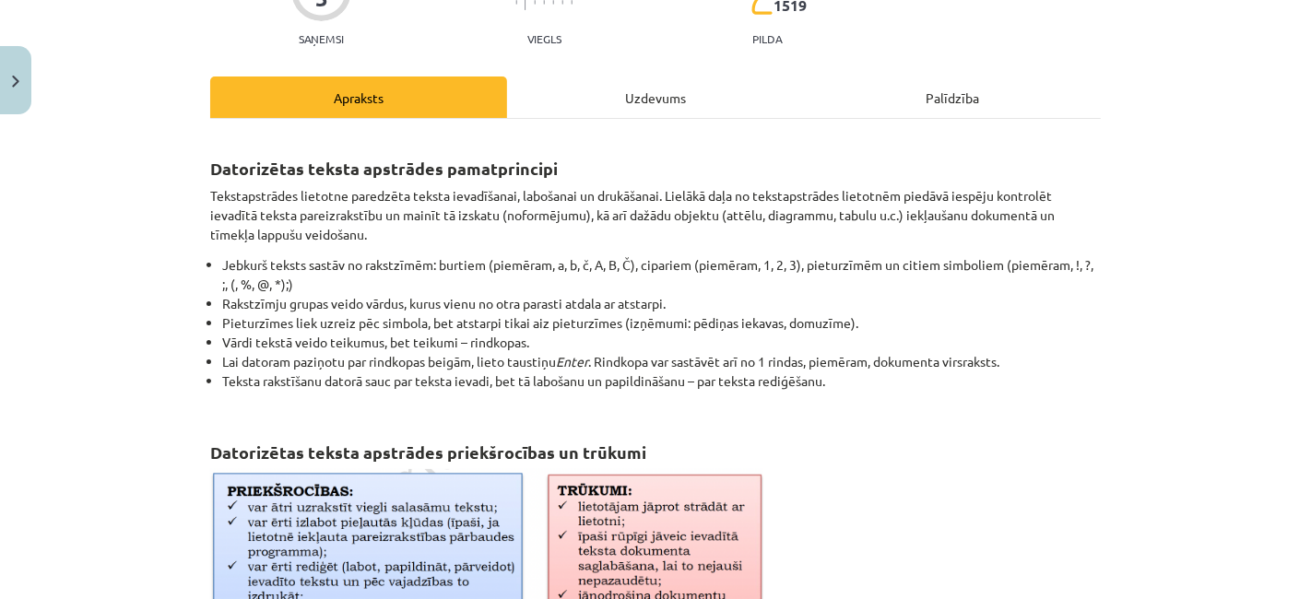
click at [637, 92] on div "Uzdevums" at bounding box center [655, 97] width 297 height 41
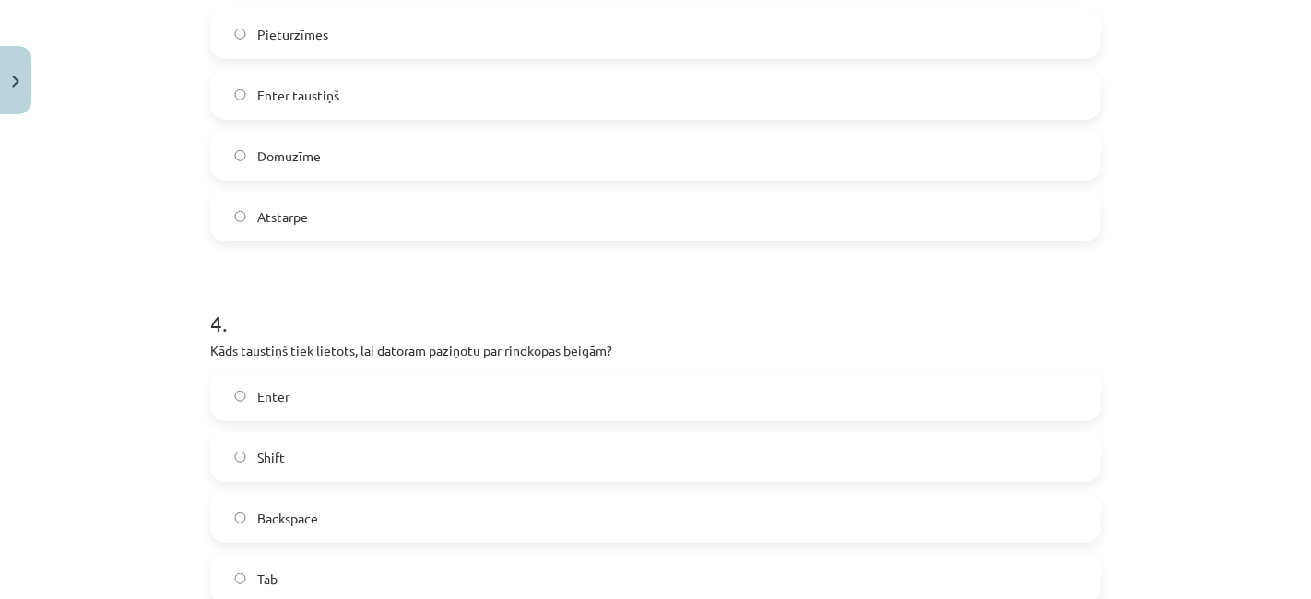
scroll to position [1167, 0]
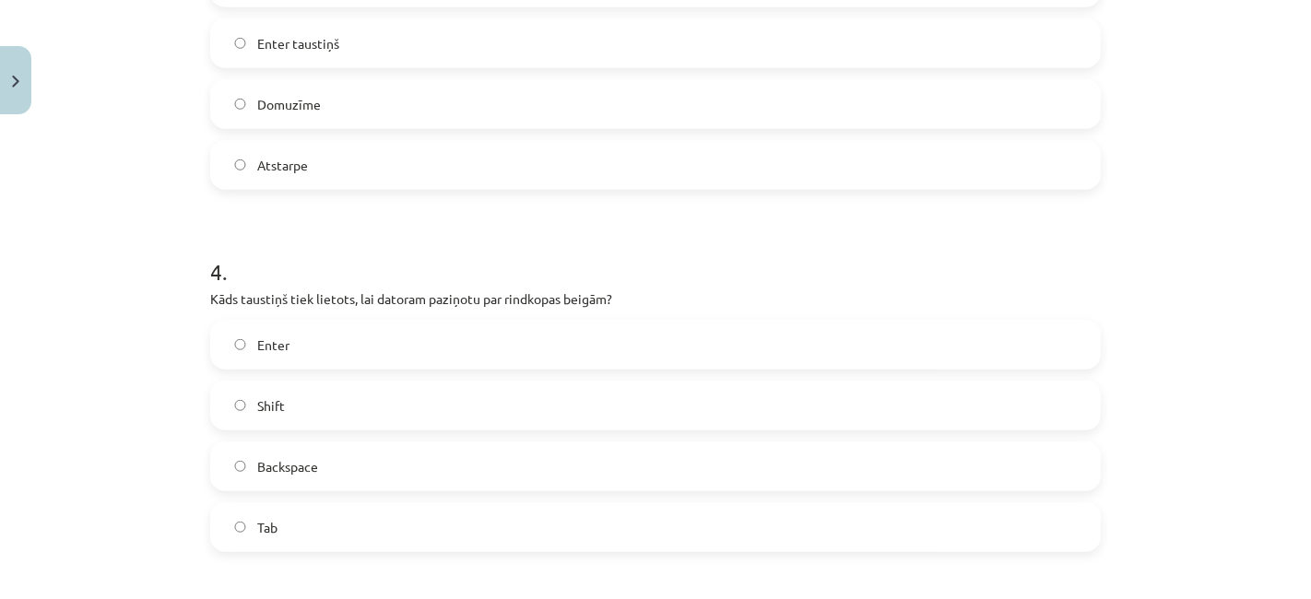
click at [521, 344] on label "Enter" at bounding box center [655, 345] width 887 height 46
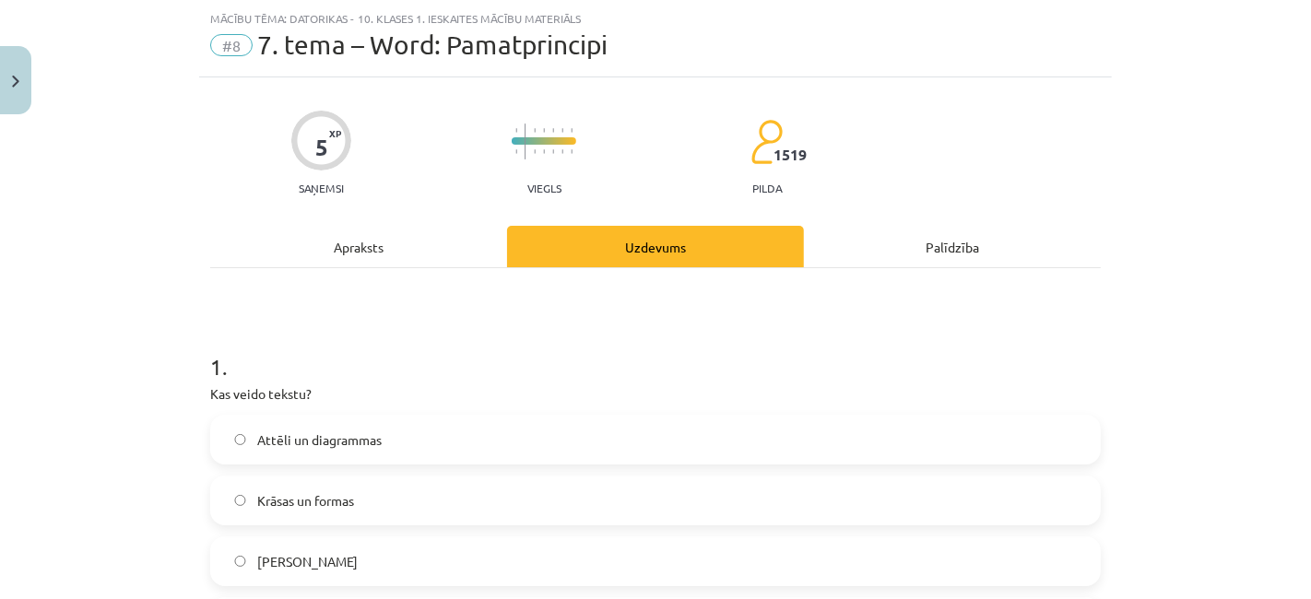
scroll to position [0, 0]
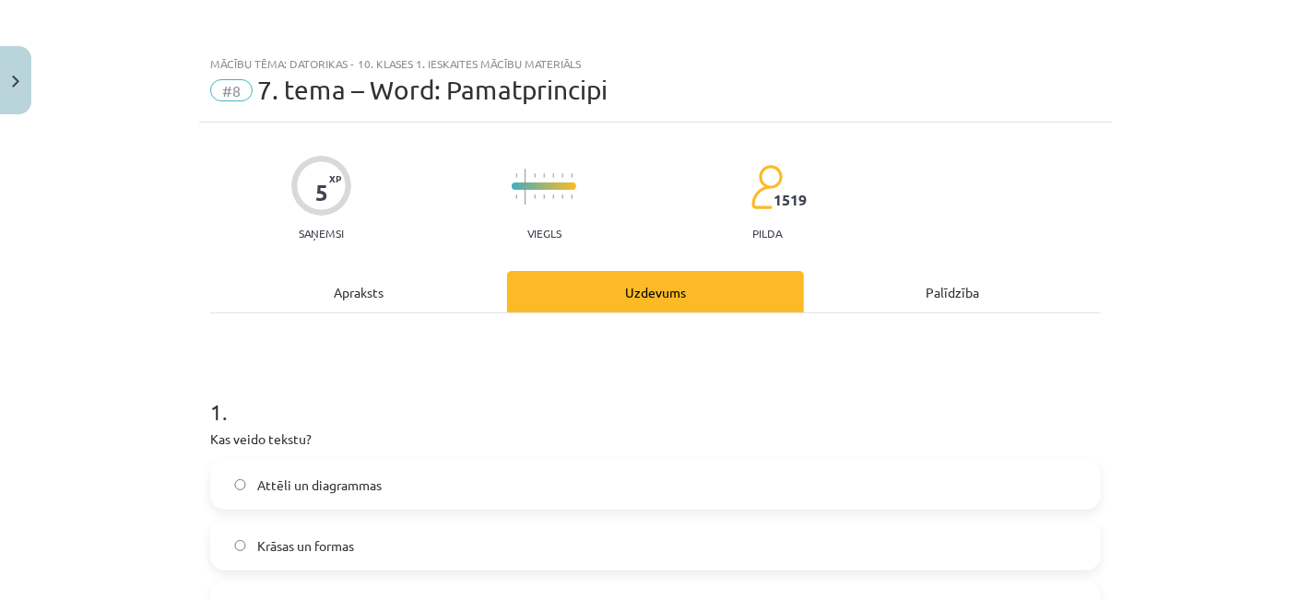
click at [426, 283] on div "Apraksts" at bounding box center [358, 291] width 297 height 41
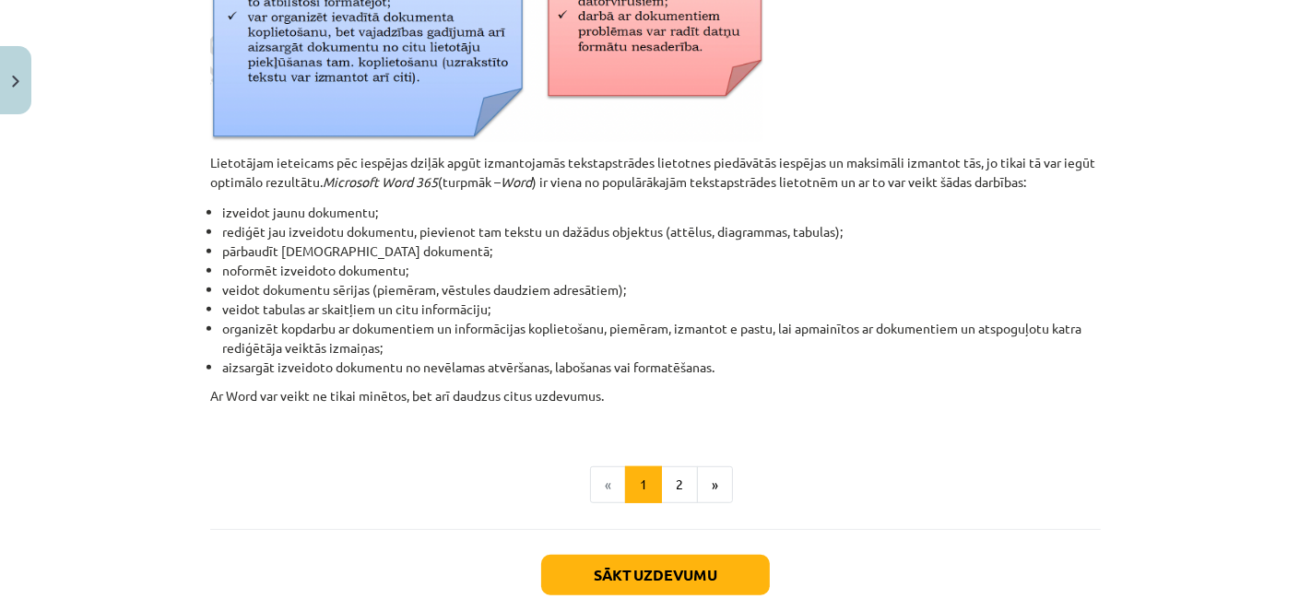
scroll to position [820, 0]
click at [673, 486] on button "2" at bounding box center [679, 484] width 37 height 37
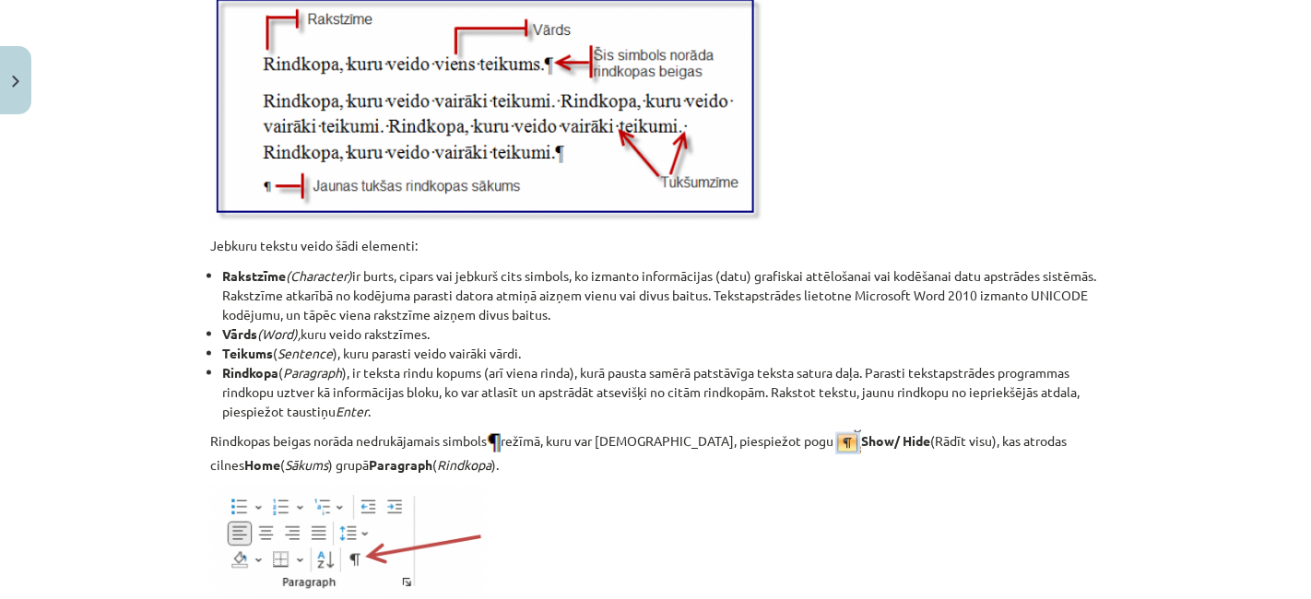
scroll to position [2155, 0]
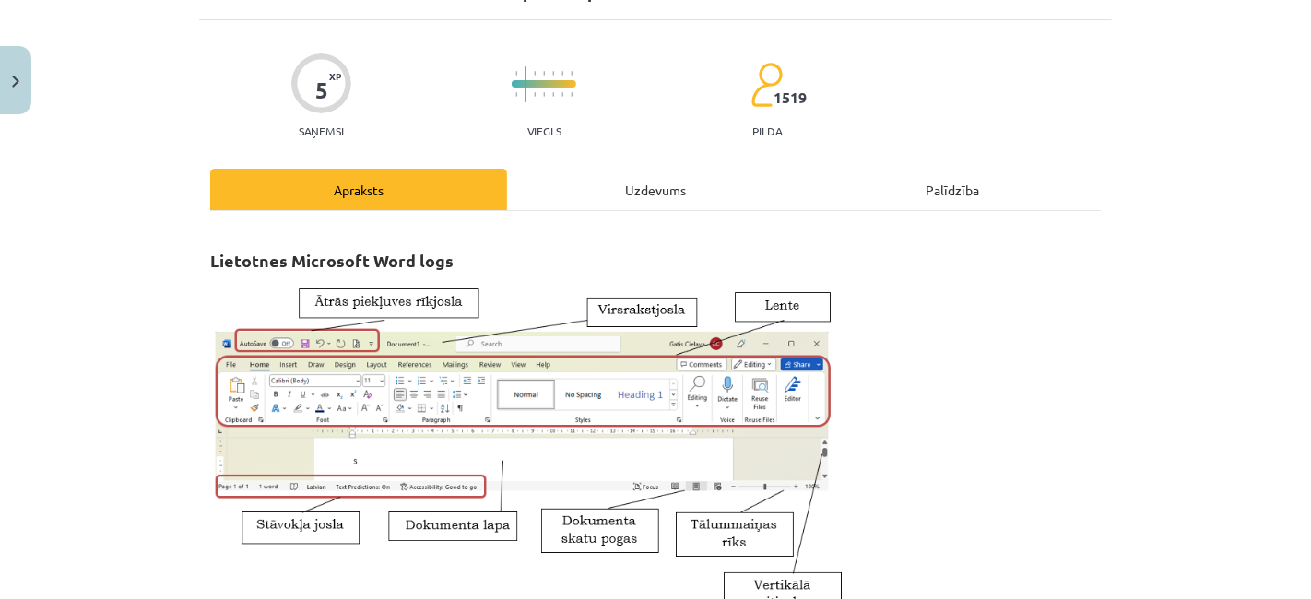
click at [646, 203] on div "Uzdevums" at bounding box center [655, 189] width 297 height 41
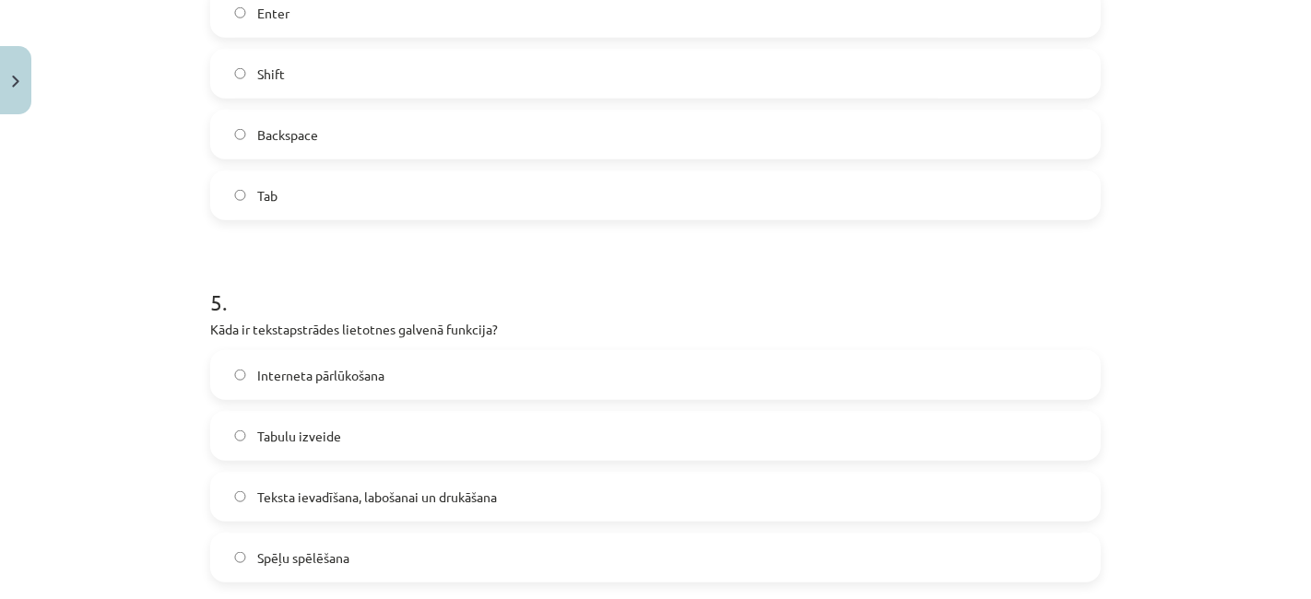
scroll to position [1694, 0]
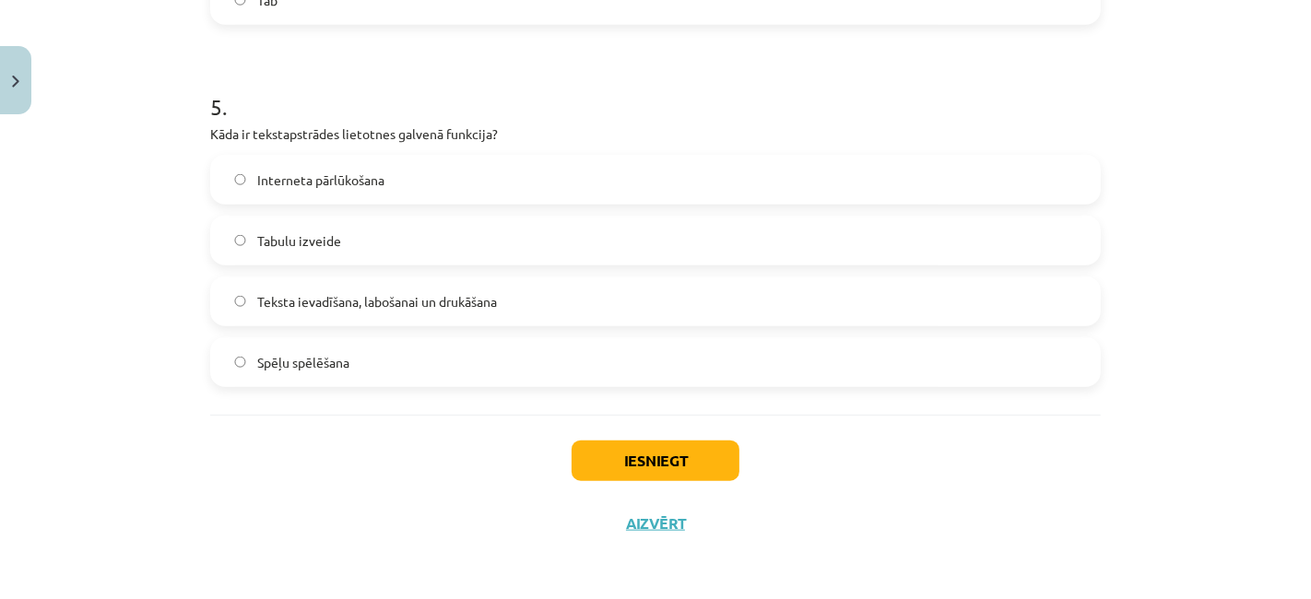
click at [619, 323] on label "Teksta ievadīšana, labošanai un drukāšana" at bounding box center [655, 301] width 887 height 46
click at [583, 441] on button "Iesniegt" at bounding box center [656, 461] width 168 height 41
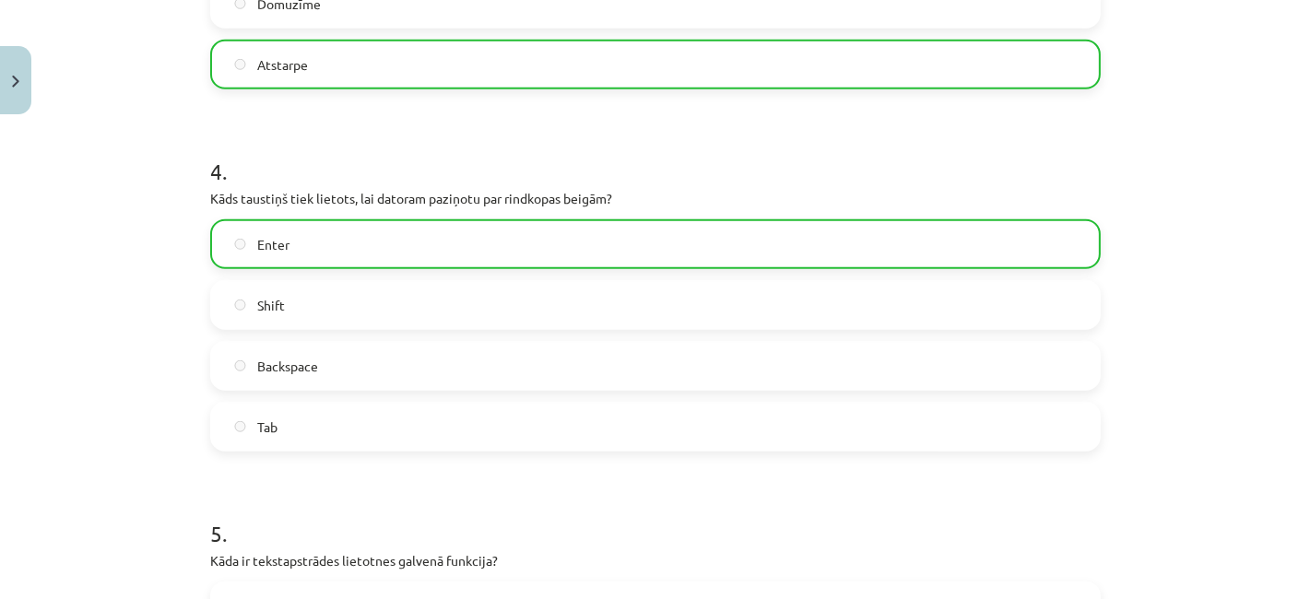
scroll to position [1752, 0]
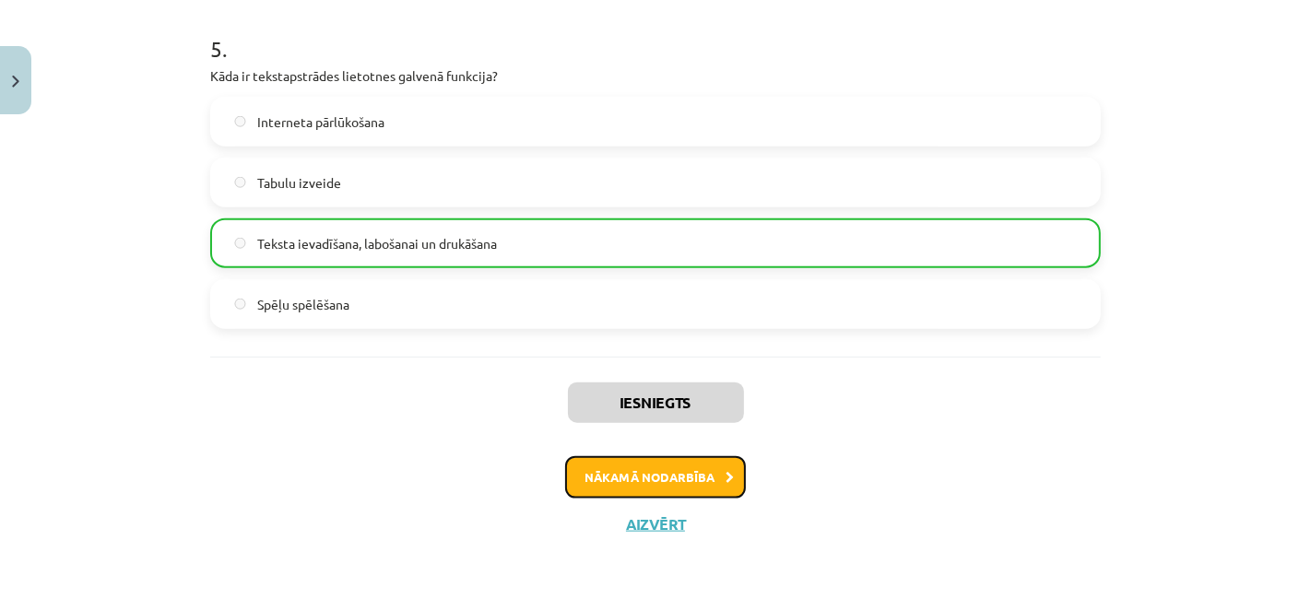
click at [654, 472] on button "Nākamā nodarbība" at bounding box center [655, 477] width 181 height 42
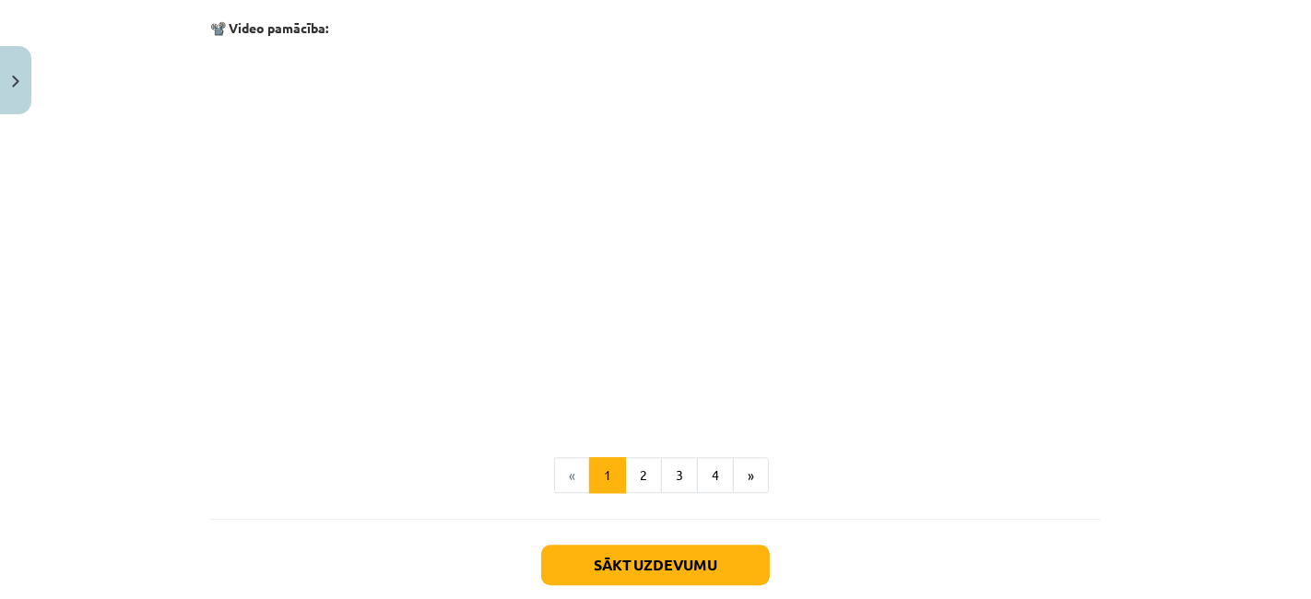
scroll to position [3662, 0]
click at [634, 467] on button "2" at bounding box center [643, 475] width 37 height 37
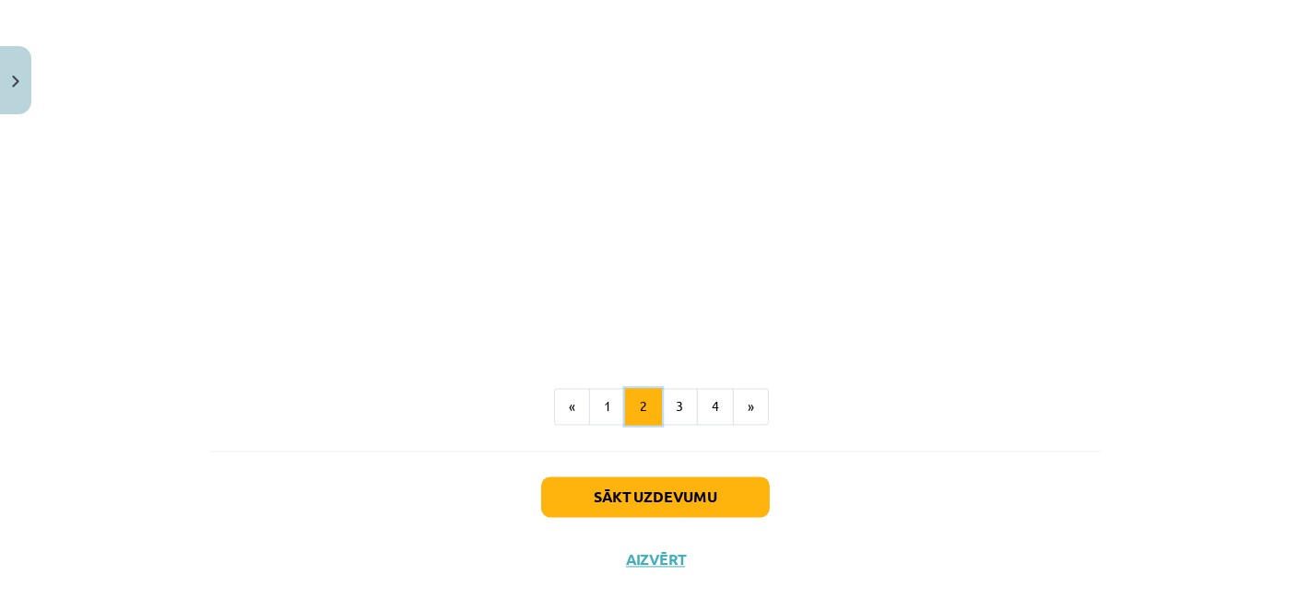
scroll to position [2922, 0]
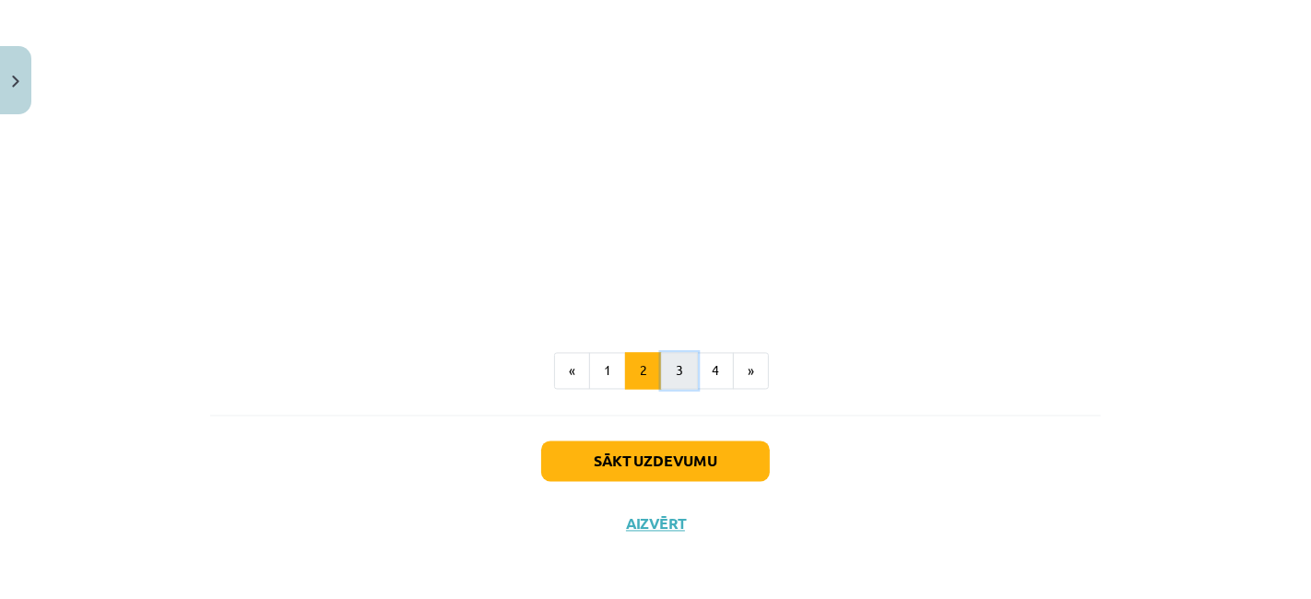
click at [673, 385] on button "3" at bounding box center [679, 371] width 37 height 37
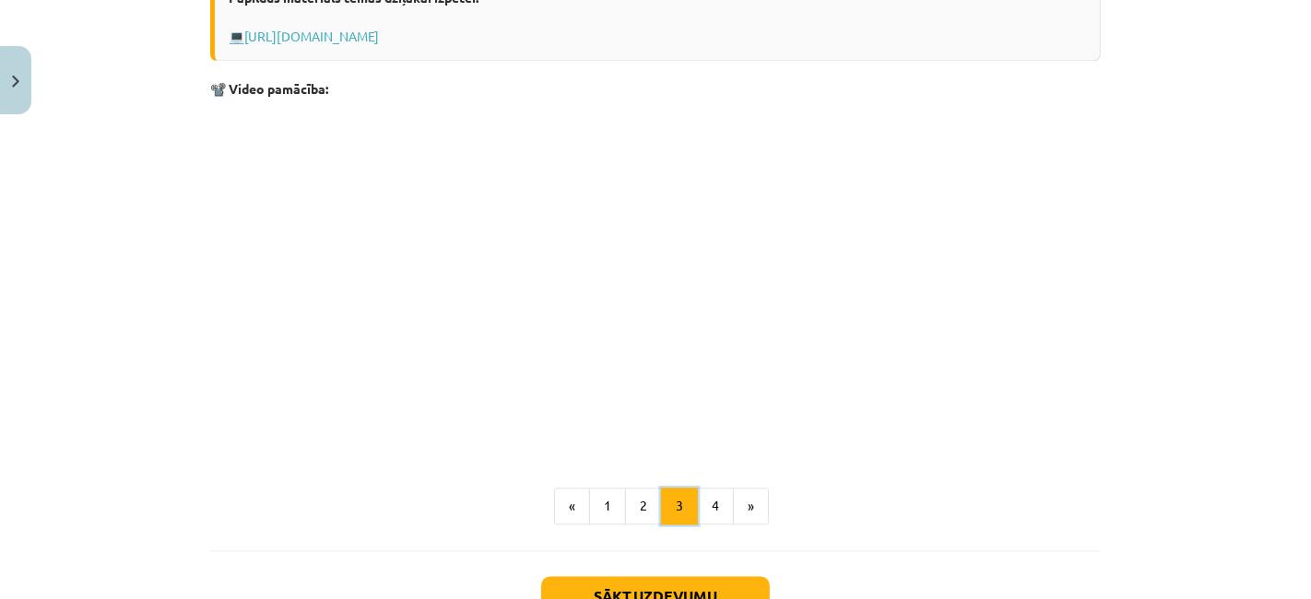
scroll to position [3091, 0]
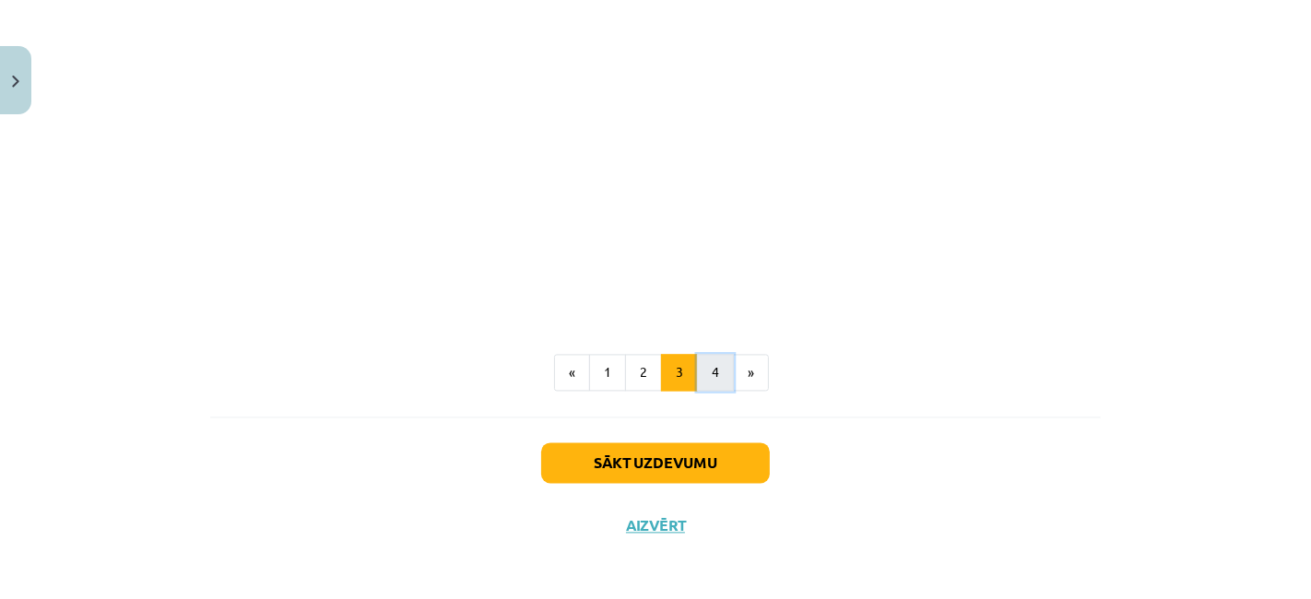
click at [709, 364] on button "4" at bounding box center [715, 372] width 37 height 37
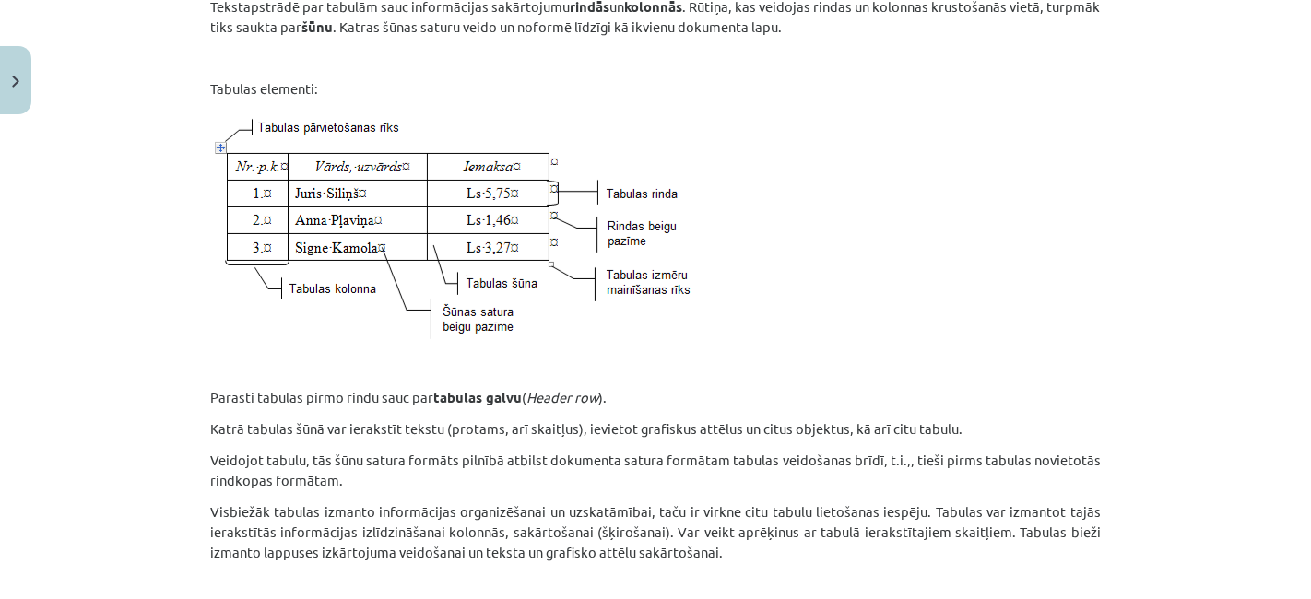
scroll to position [0, 0]
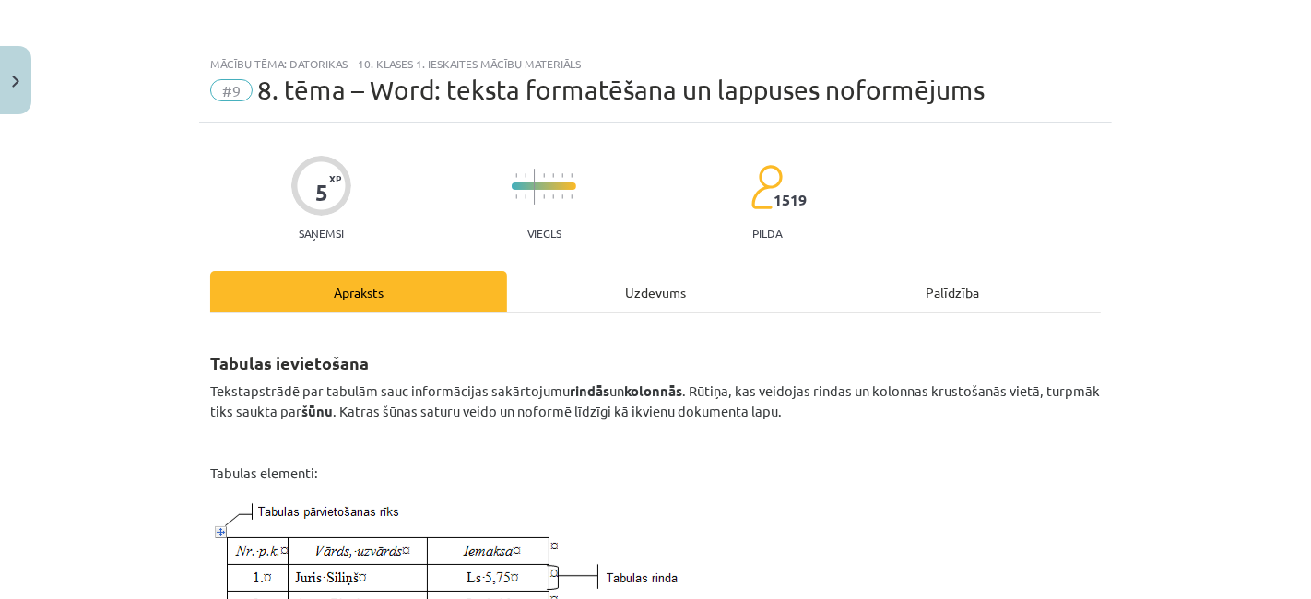
click at [642, 280] on div "Uzdevums" at bounding box center [655, 291] width 297 height 41
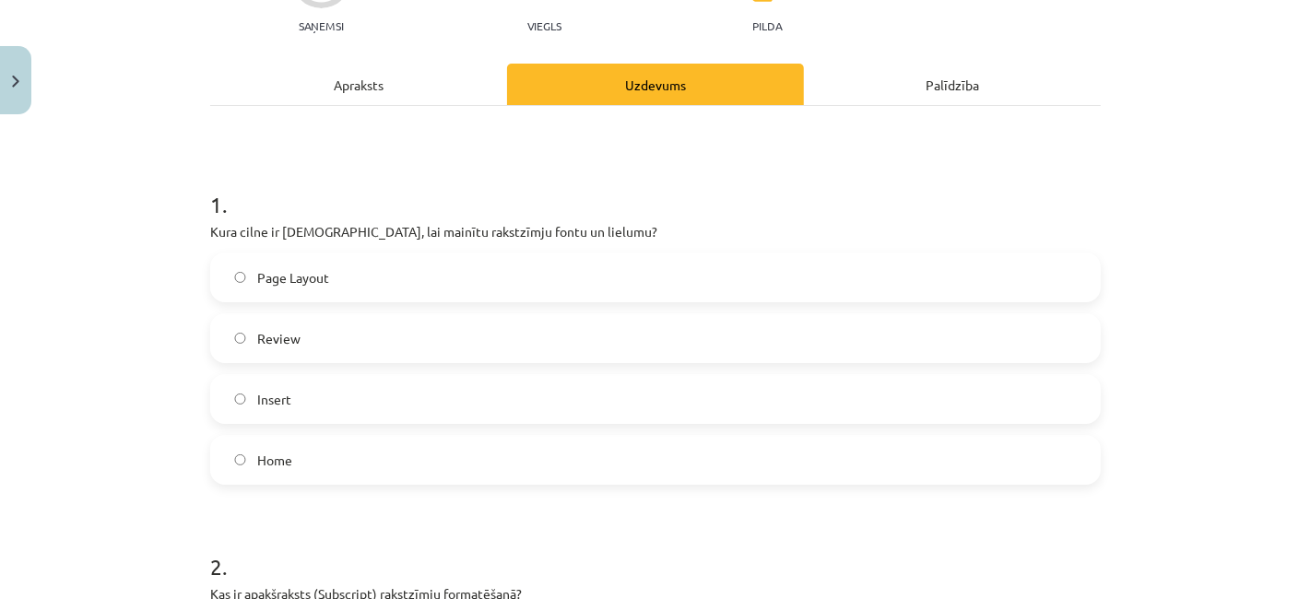
scroll to position [211, 0]
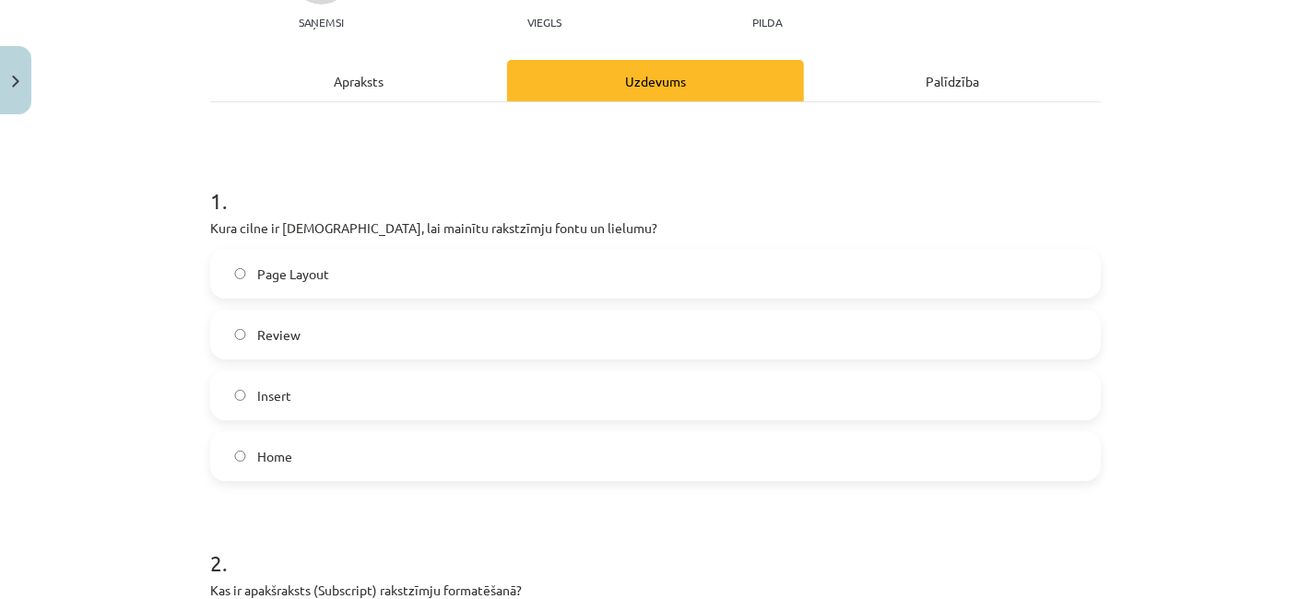
click at [444, 92] on div "Apraksts" at bounding box center [358, 80] width 297 height 41
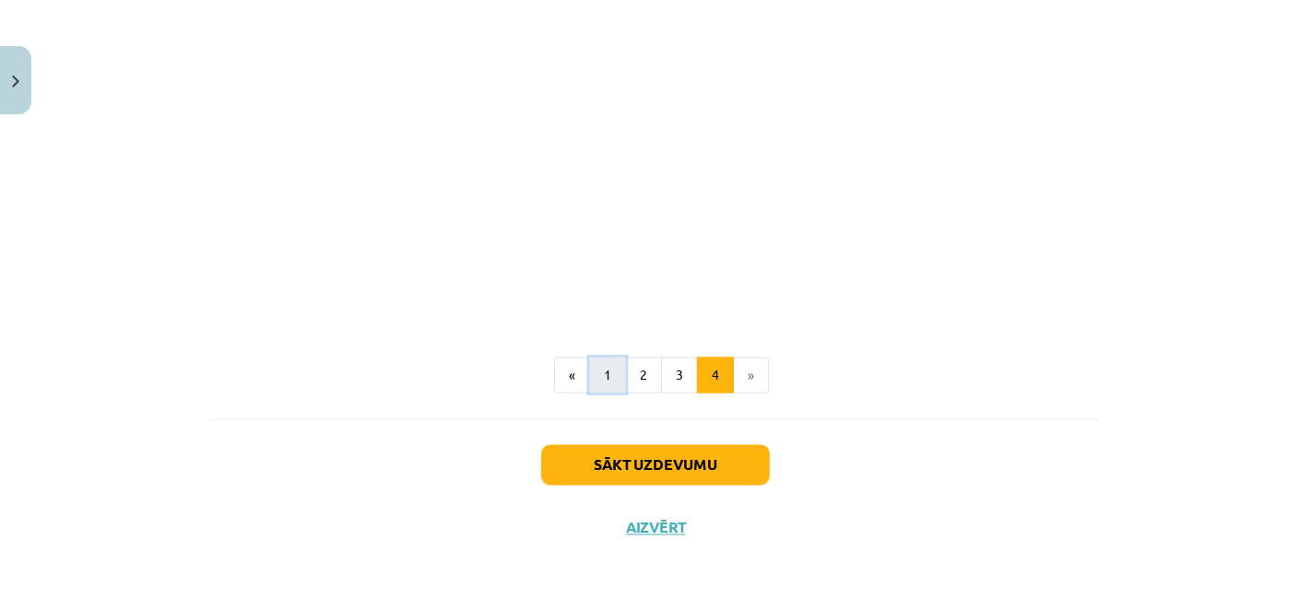
click at [605, 385] on button "1" at bounding box center [607, 376] width 37 height 37
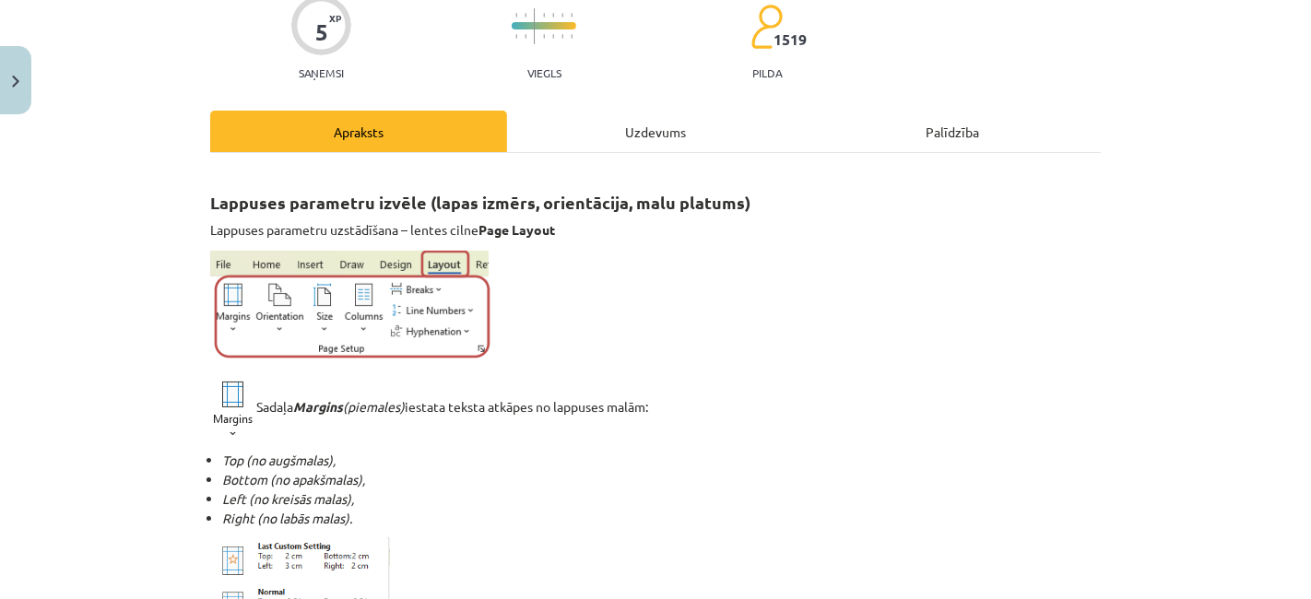
scroll to position [0, 0]
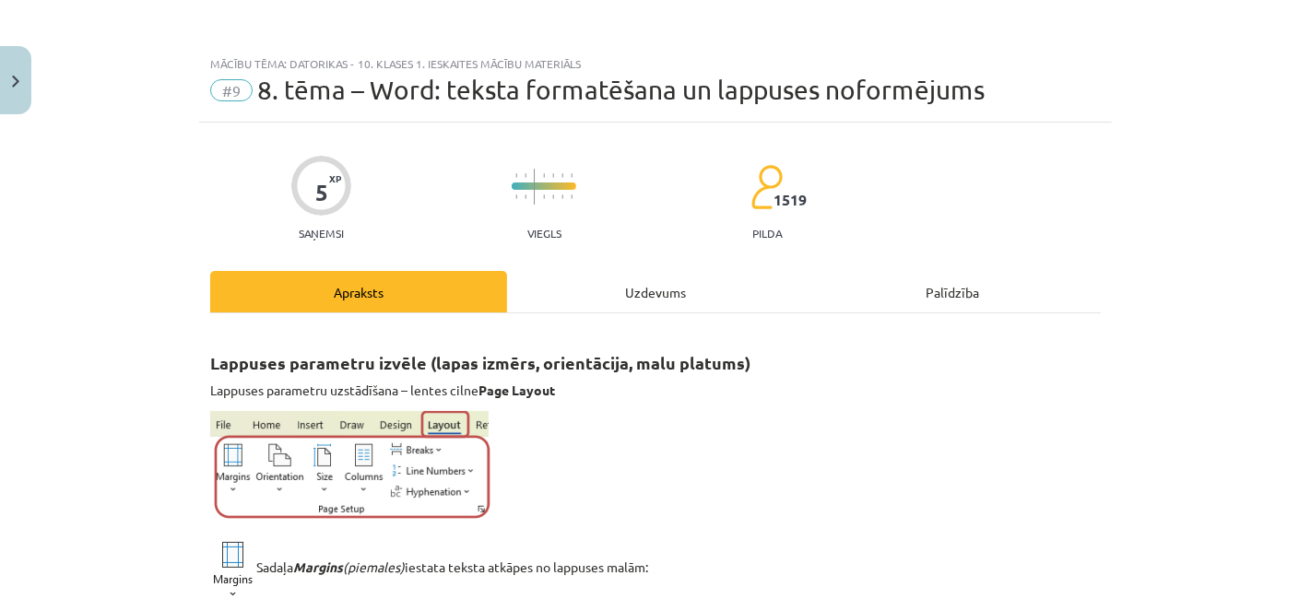
click at [634, 278] on div "Uzdevums" at bounding box center [655, 291] width 297 height 41
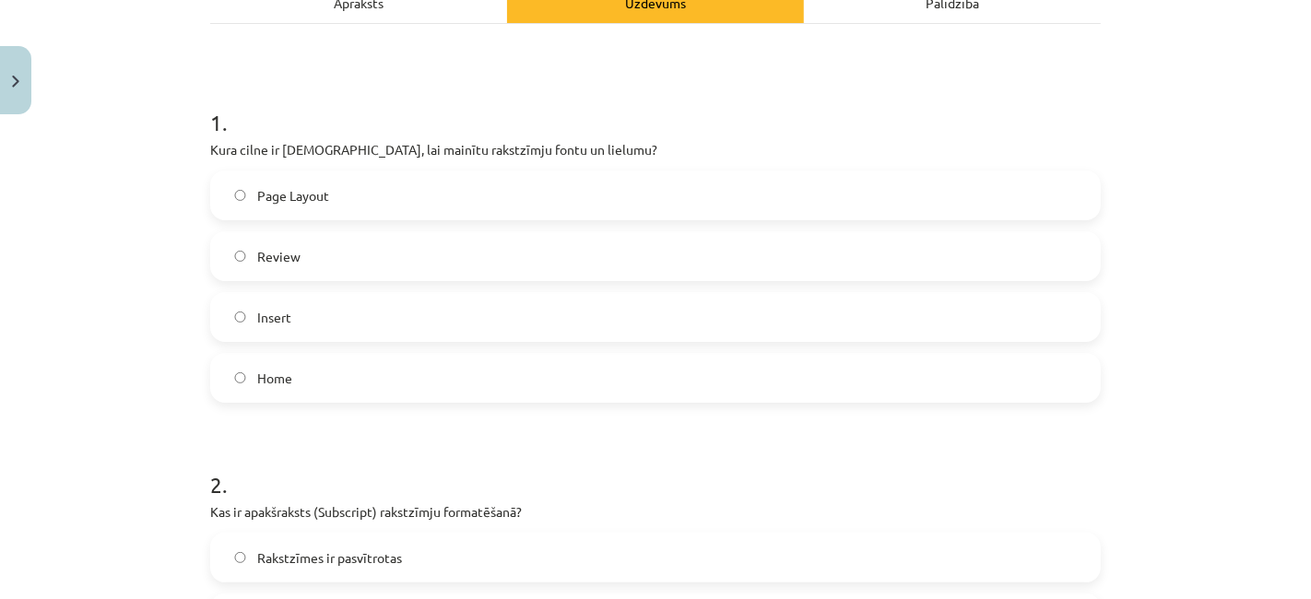
scroll to position [287, 0]
click at [580, 397] on label "Home" at bounding box center [655, 381] width 887 height 46
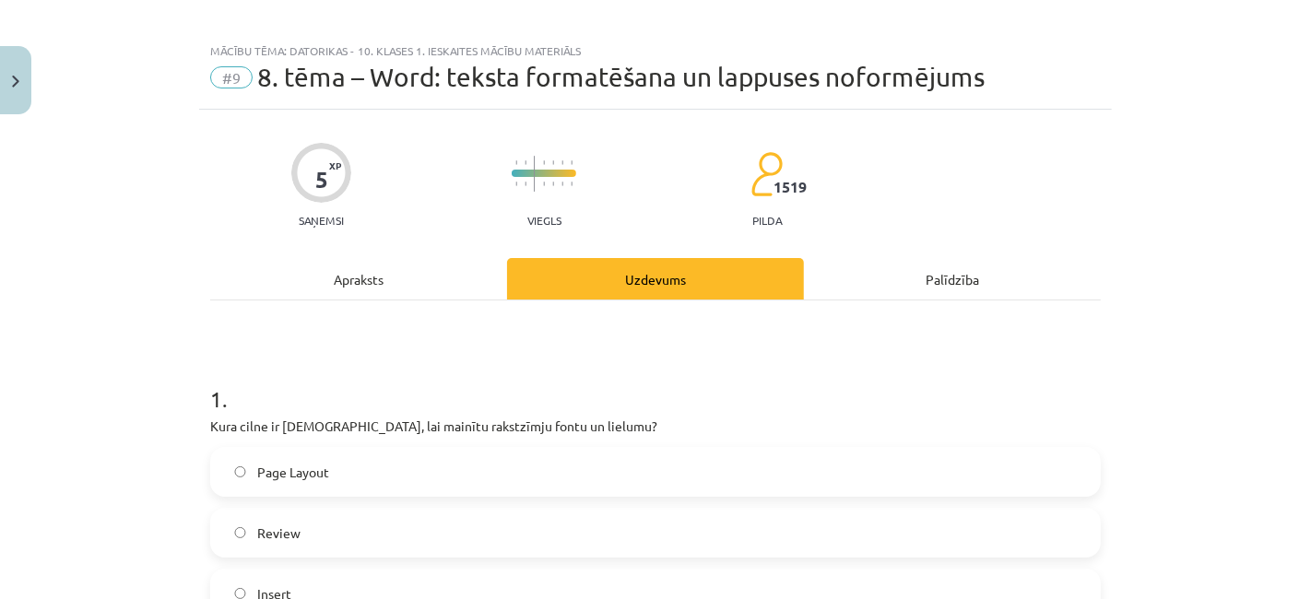
scroll to position [0, 0]
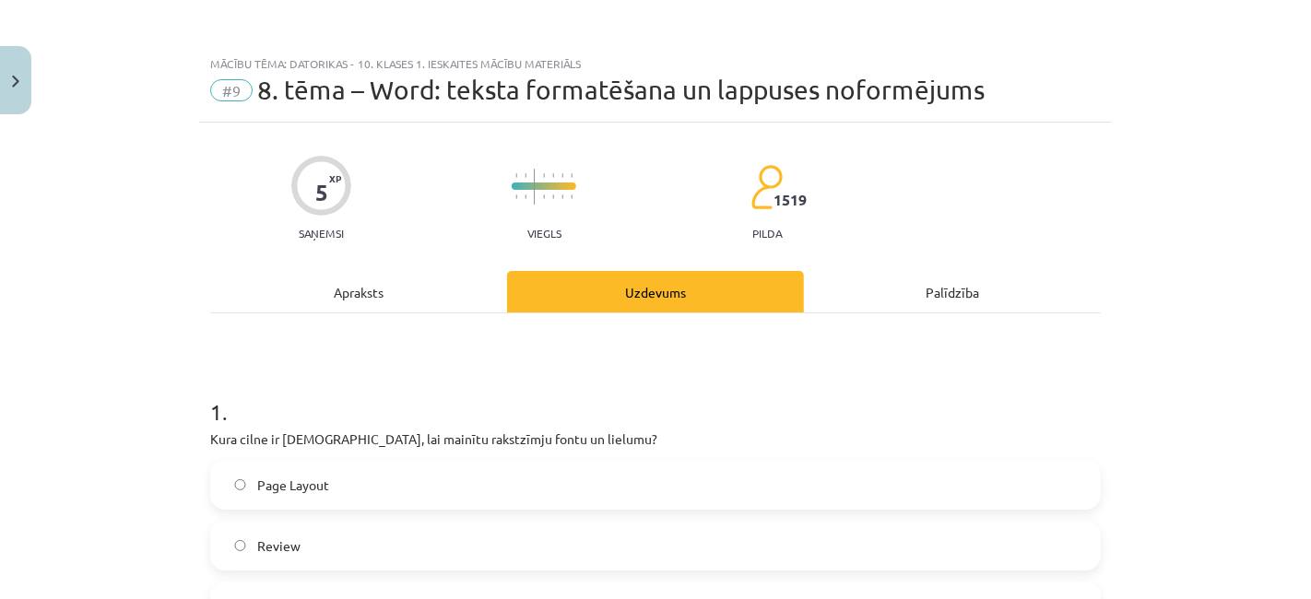
click at [404, 302] on div "Apraksts" at bounding box center [358, 291] width 297 height 41
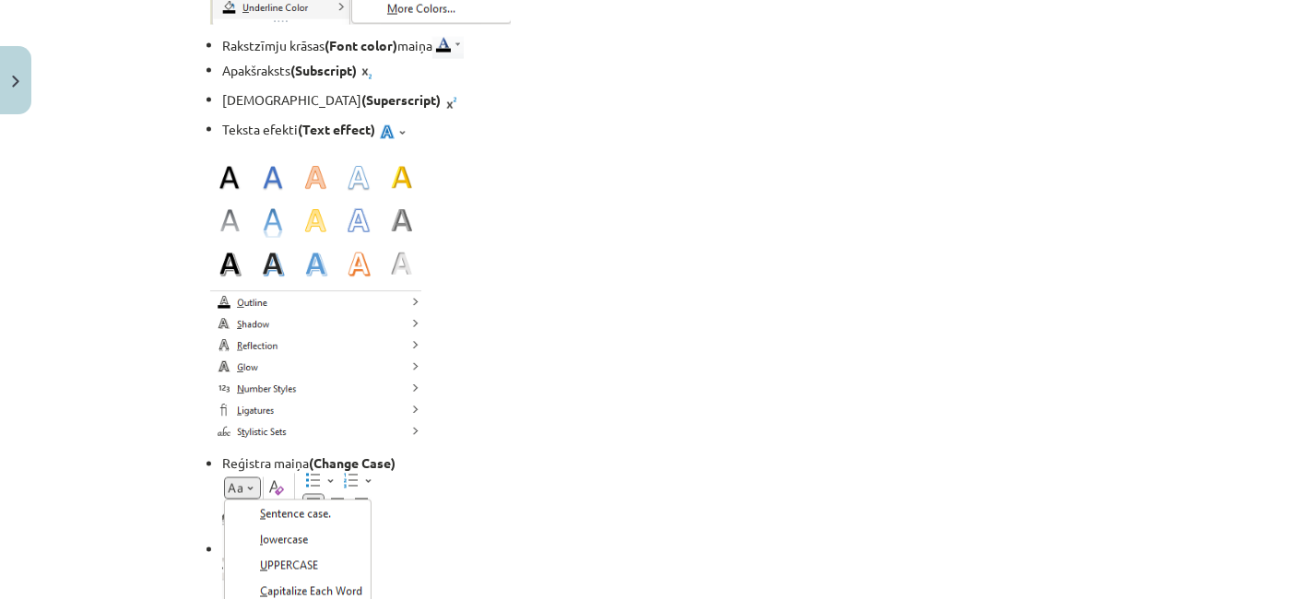
scroll to position [2602, 0]
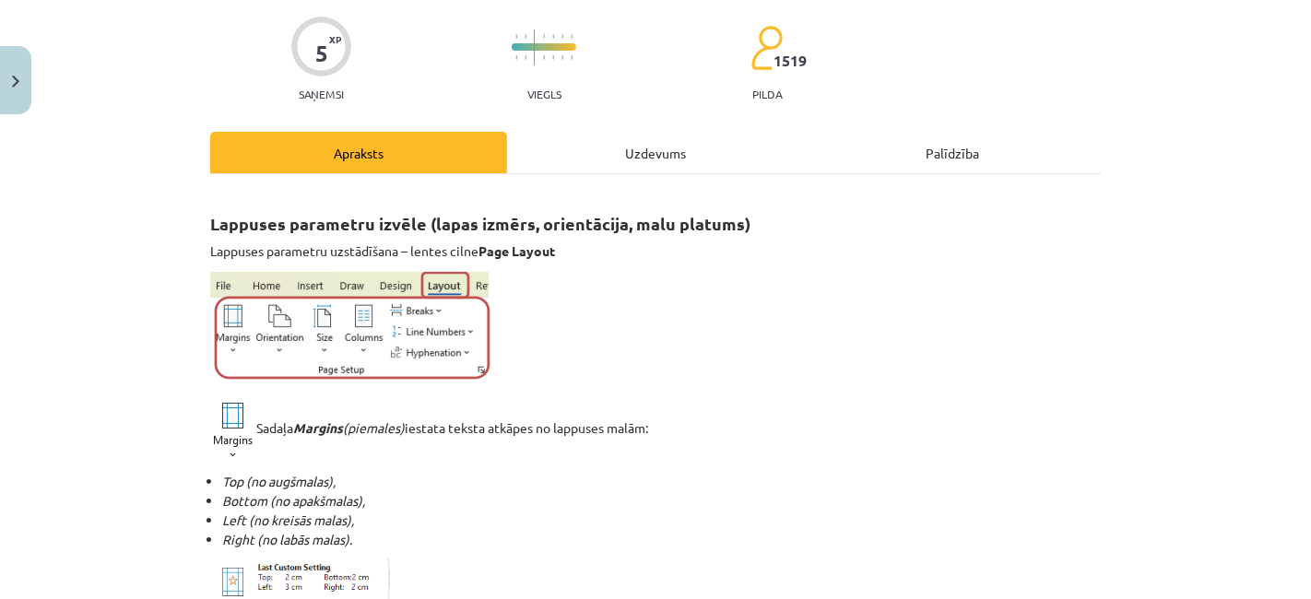
click at [613, 161] on div "Uzdevums" at bounding box center [655, 152] width 297 height 41
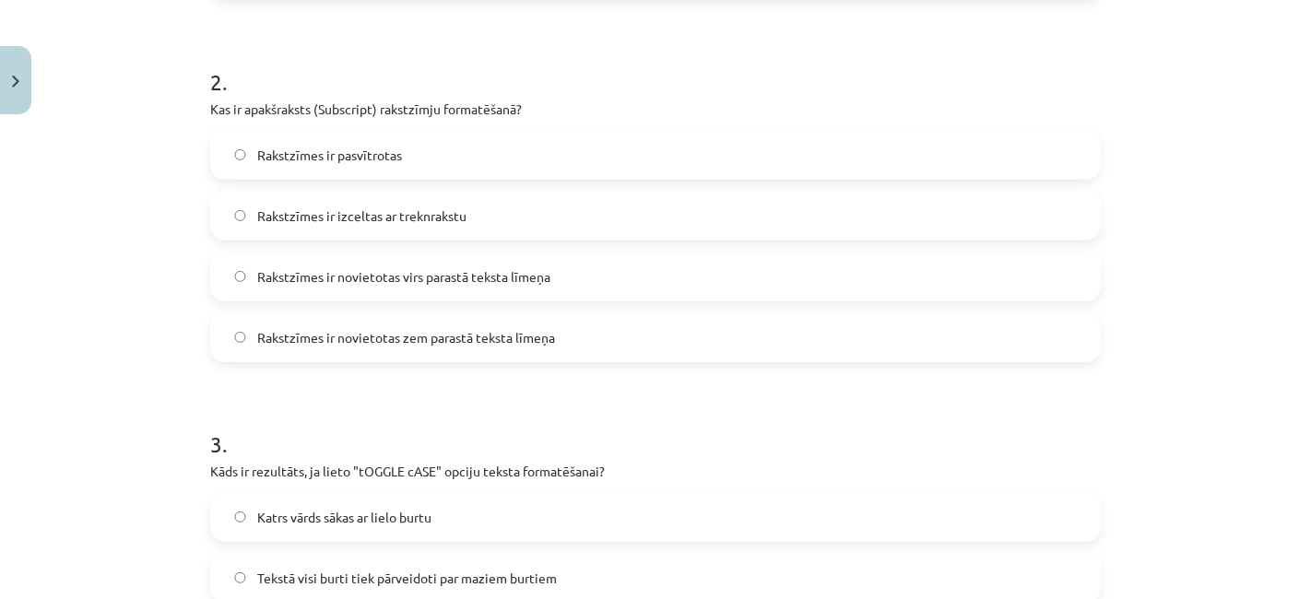
scroll to position [693, 0]
click at [436, 284] on span "Rakstzīmes ir novietotas virs parastā teksta līmeņa" at bounding box center [403, 276] width 293 height 19
click at [421, 353] on label "Rakstzīmes ir novietotas zem parastā teksta līmeņa" at bounding box center [655, 337] width 887 height 46
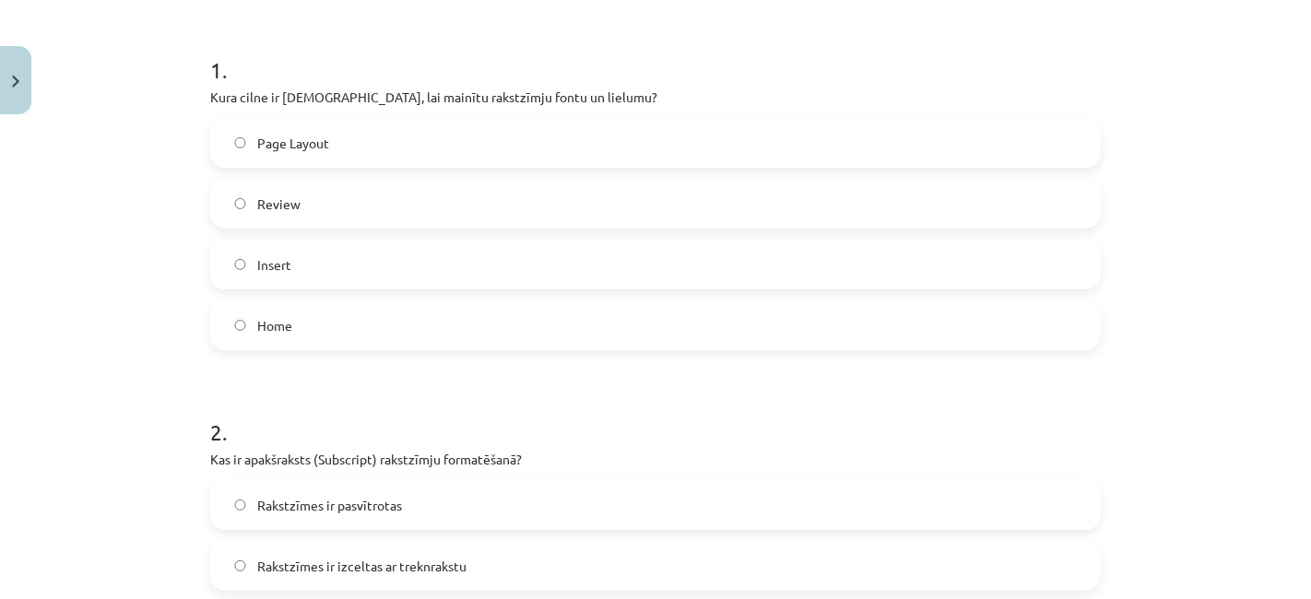
scroll to position [0, 0]
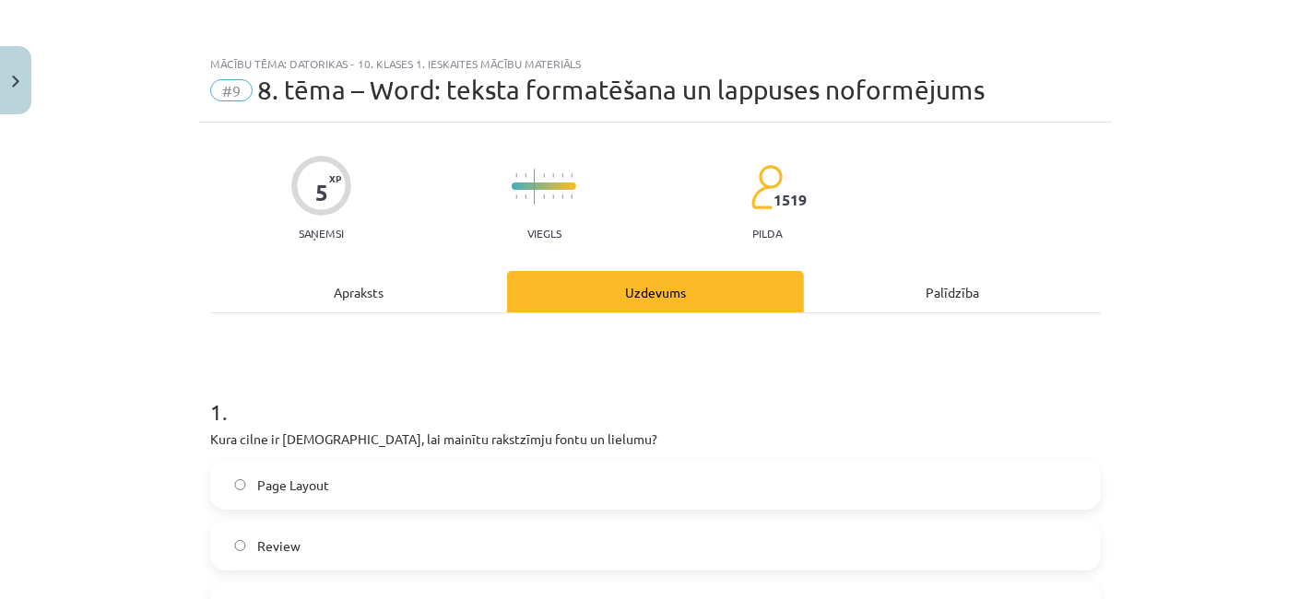
click at [408, 306] on div "Apraksts" at bounding box center [358, 291] width 297 height 41
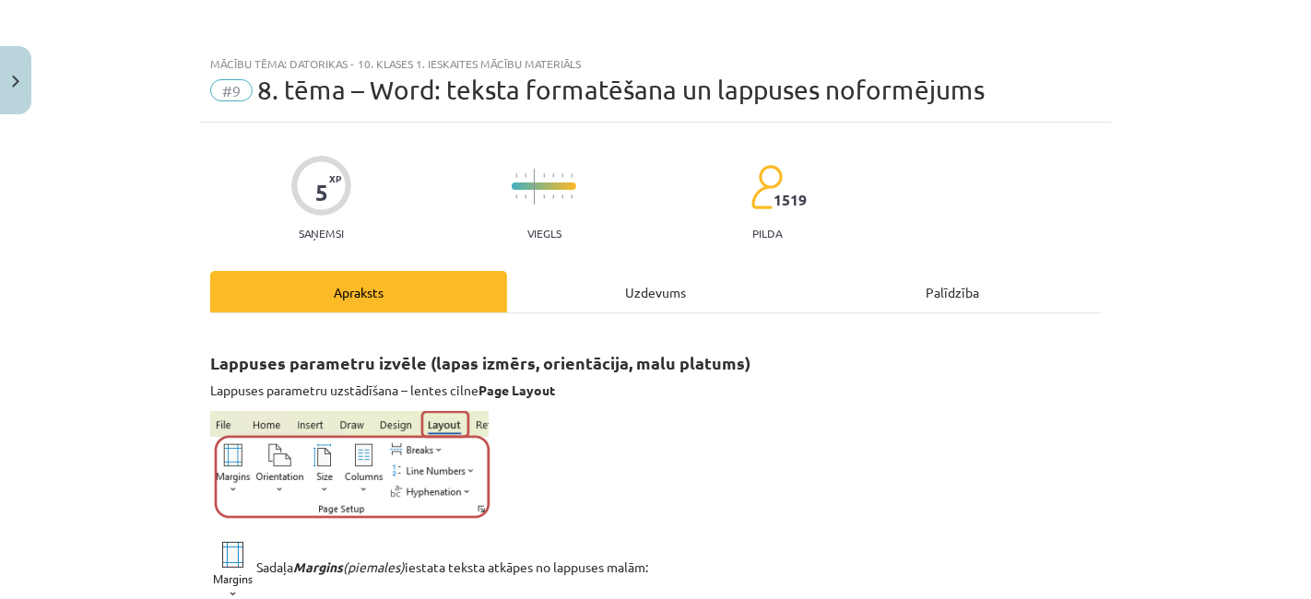
click at [618, 301] on div "Uzdevums" at bounding box center [655, 291] width 297 height 41
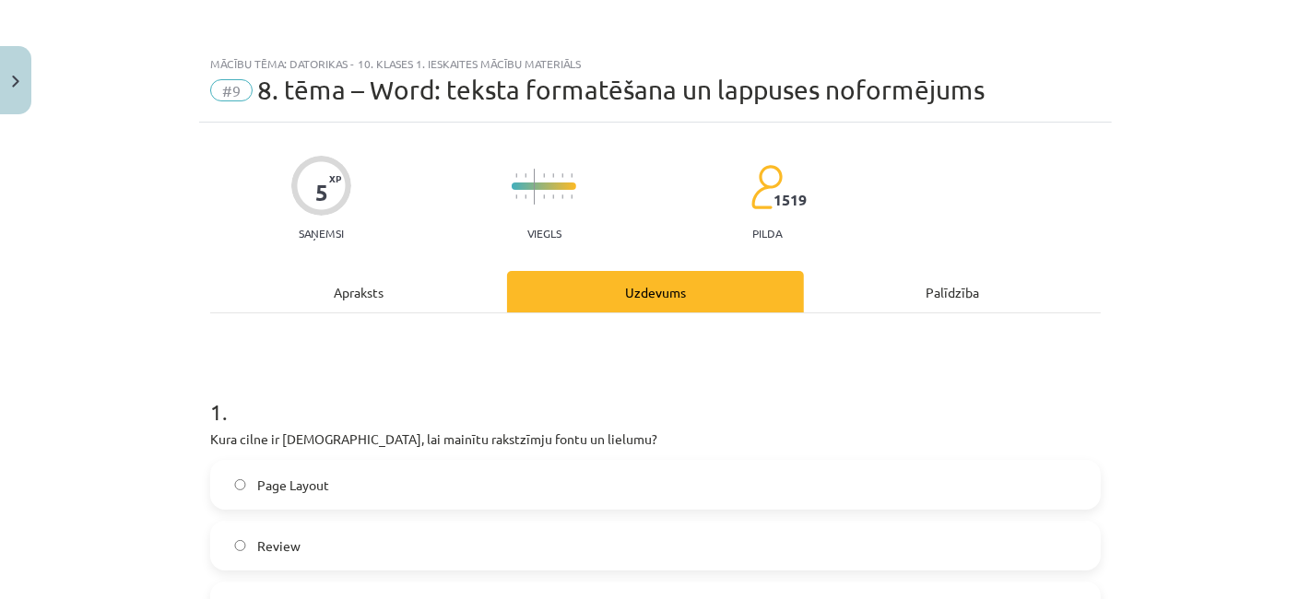
click at [457, 302] on div "Apraksts" at bounding box center [358, 291] width 297 height 41
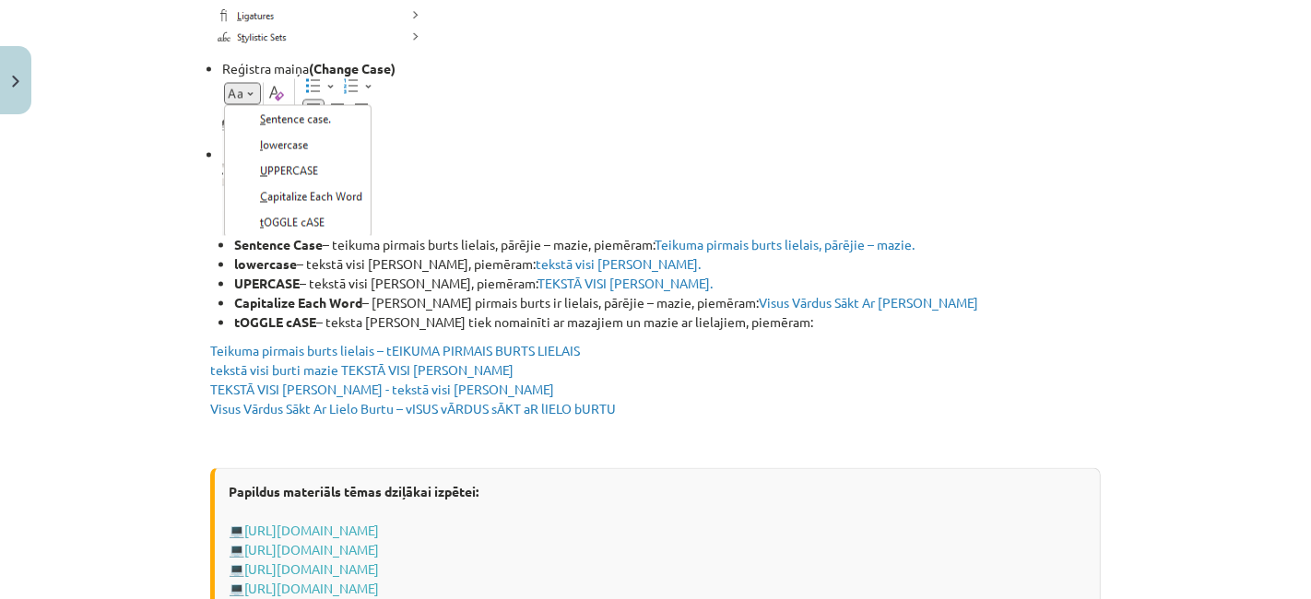
scroll to position [3028, 0]
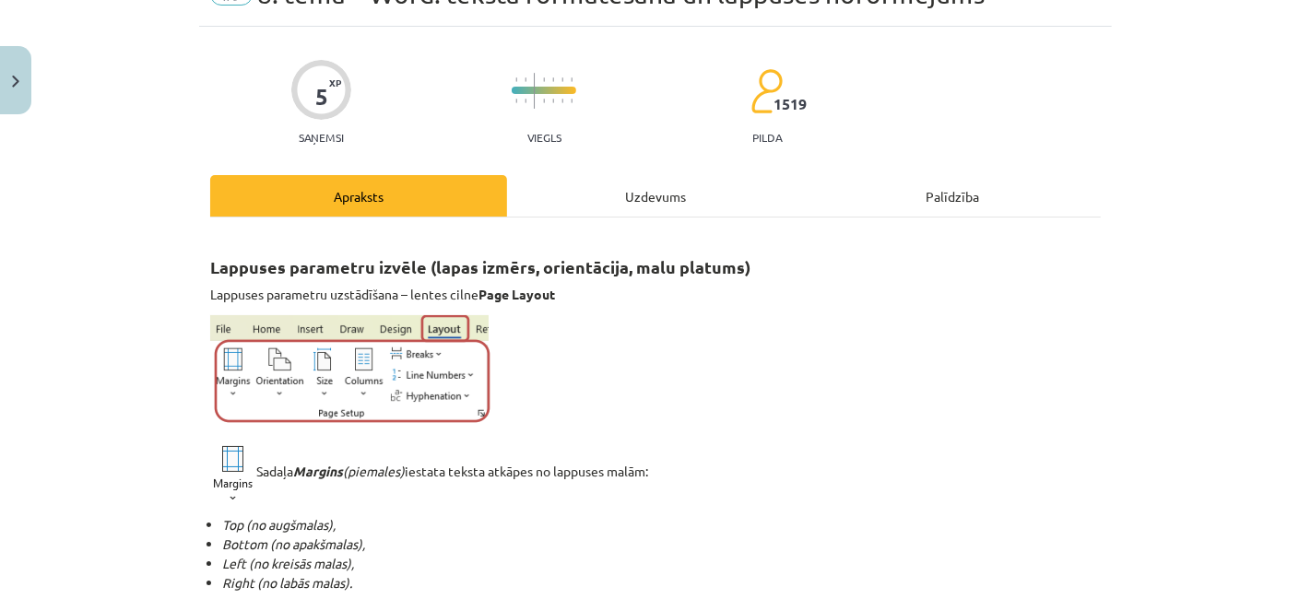
click at [592, 201] on div "Uzdevums" at bounding box center [655, 195] width 297 height 41
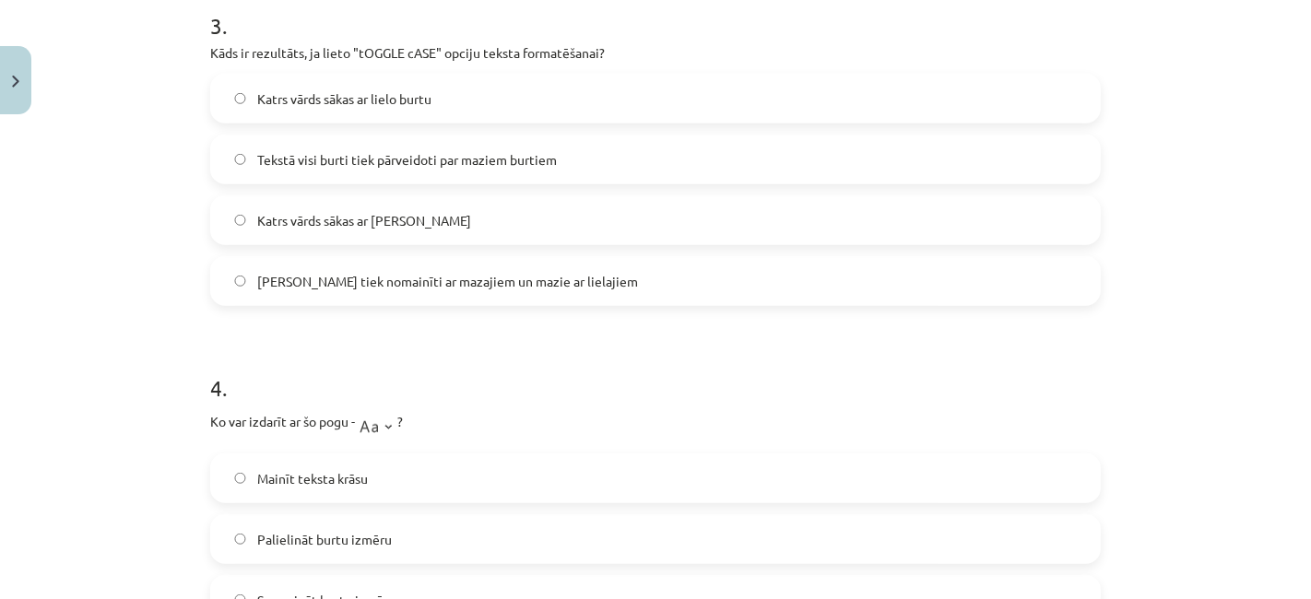
scroll to position [1154, 0]
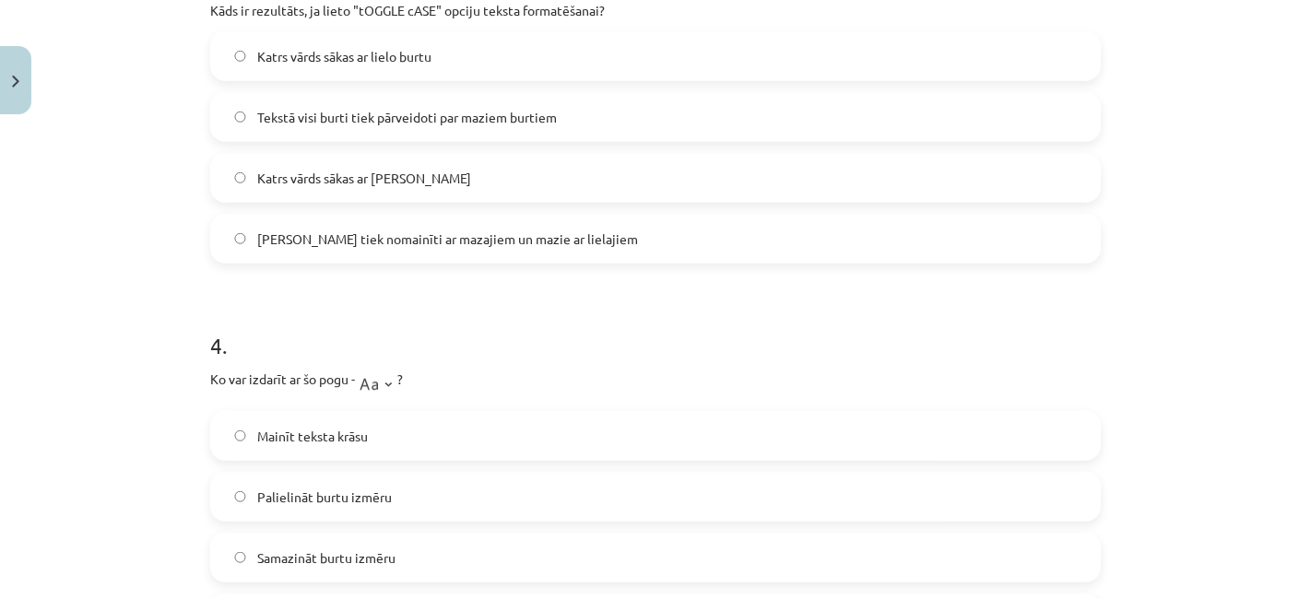
click at [532, 260] on label "Lielie burti tiek nomainīti ar mazajiem un mazie ar lielajiem" at bounding box center [655, 239] width 887 height 46
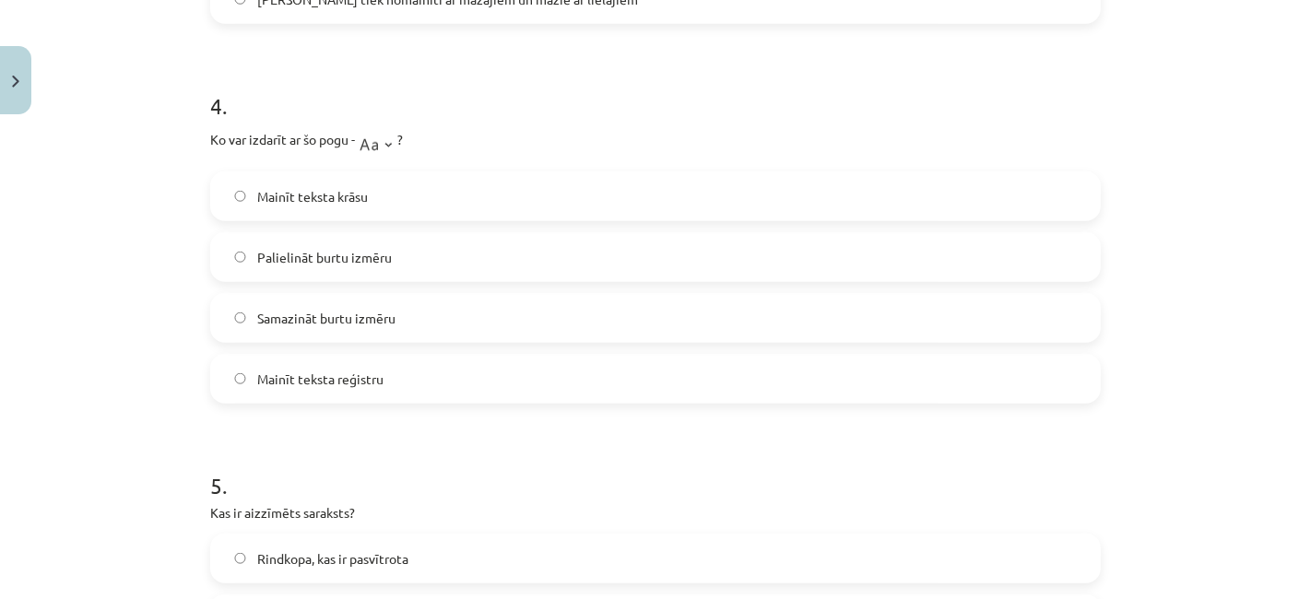
scroll to position [1392, 0]
click at [398, 269] on label "Palielināt burtu izmēru" at bounding box center [655, 259] width 887 height 46
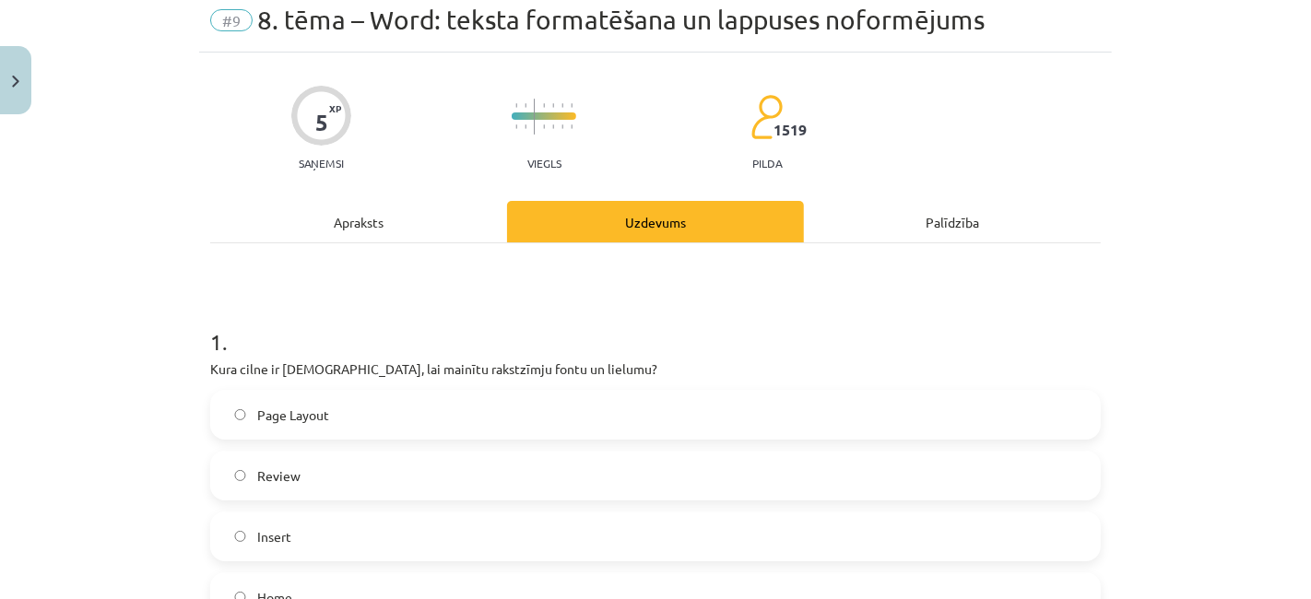
click at [392, 237] on div "Apraksts" at bounding box center [358, 221] width 297 height 41
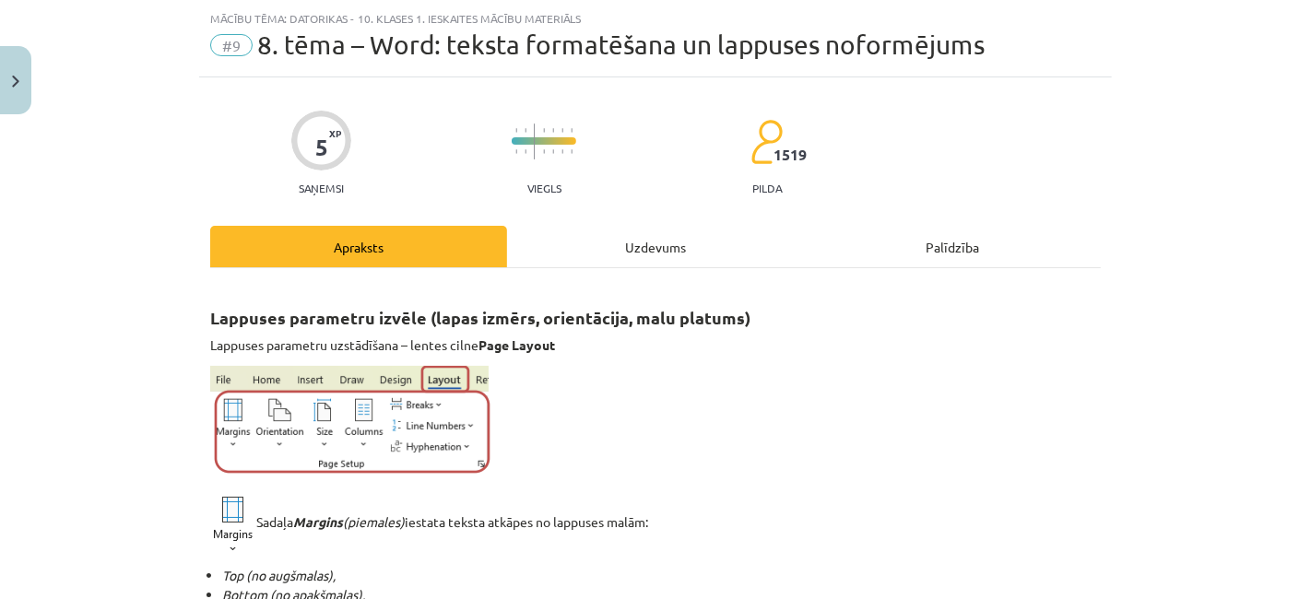
scroll to position [0, 0]
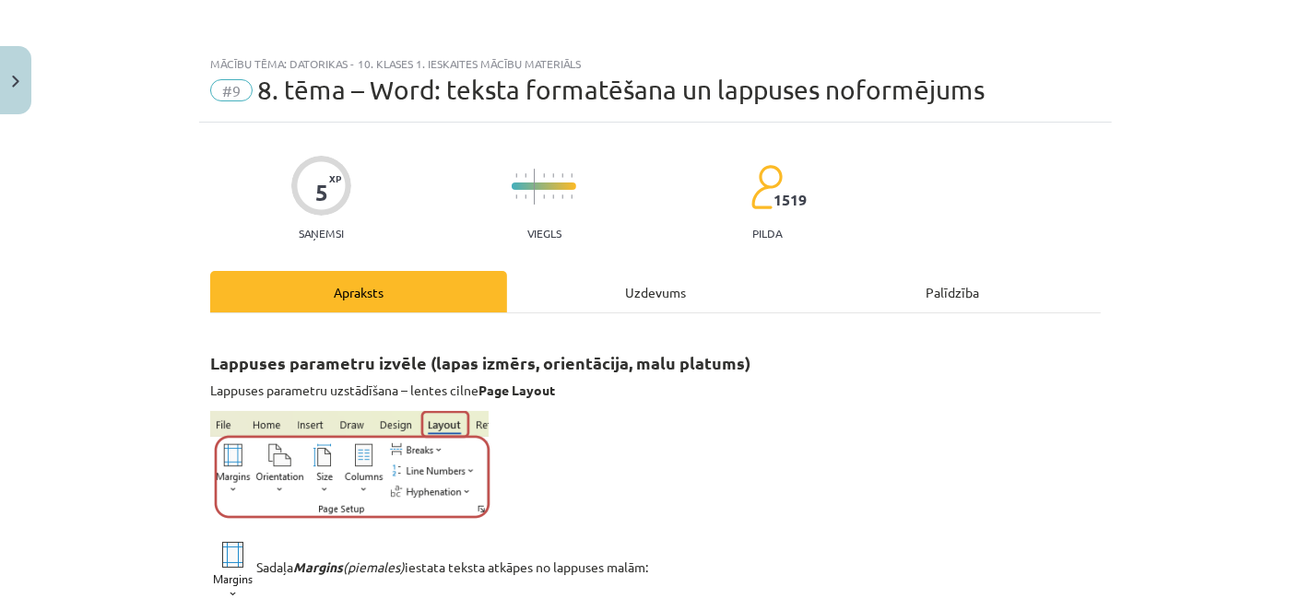
click at [585, 307] on div "Uzdevums" at bounding box center [655, 291] width 297 height 41
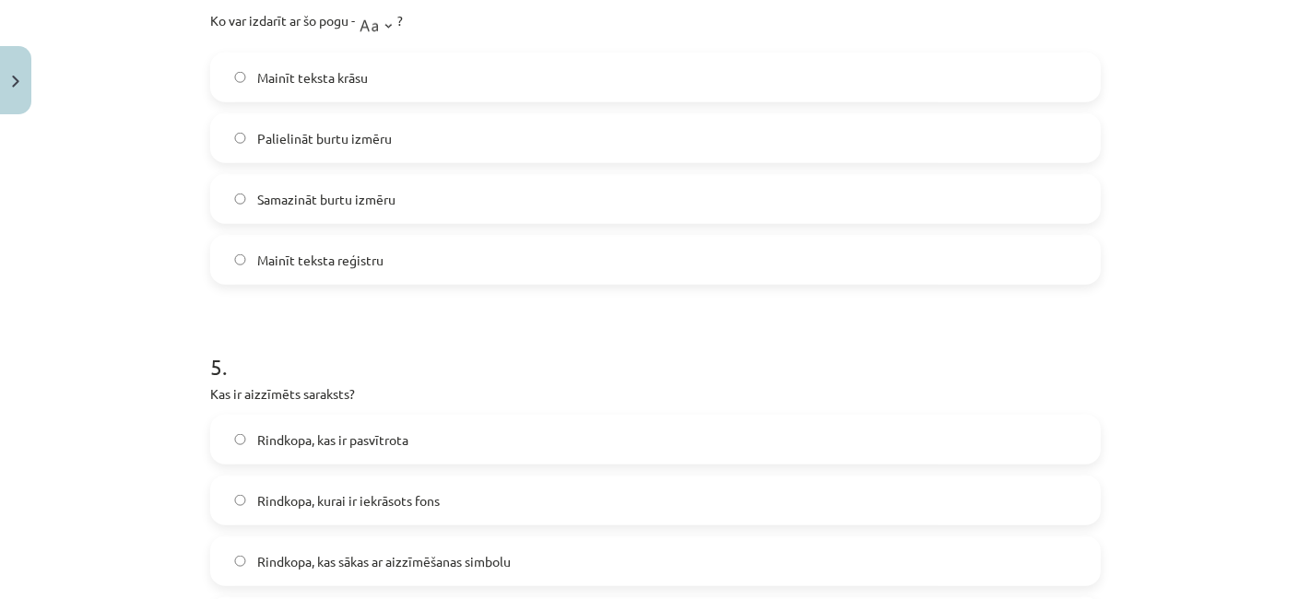
scroll to position [1507, 0]
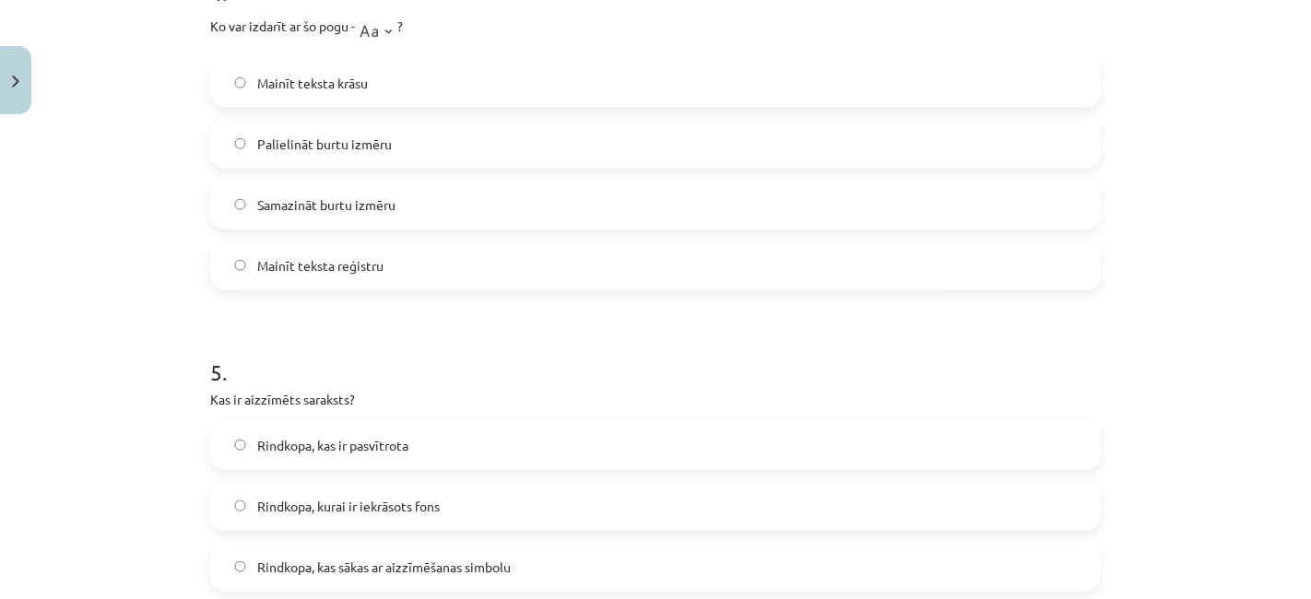
click at [429, 278] on label "Mainīt teksta reģistru" at bounding box center [655, 266] width 887 height 46
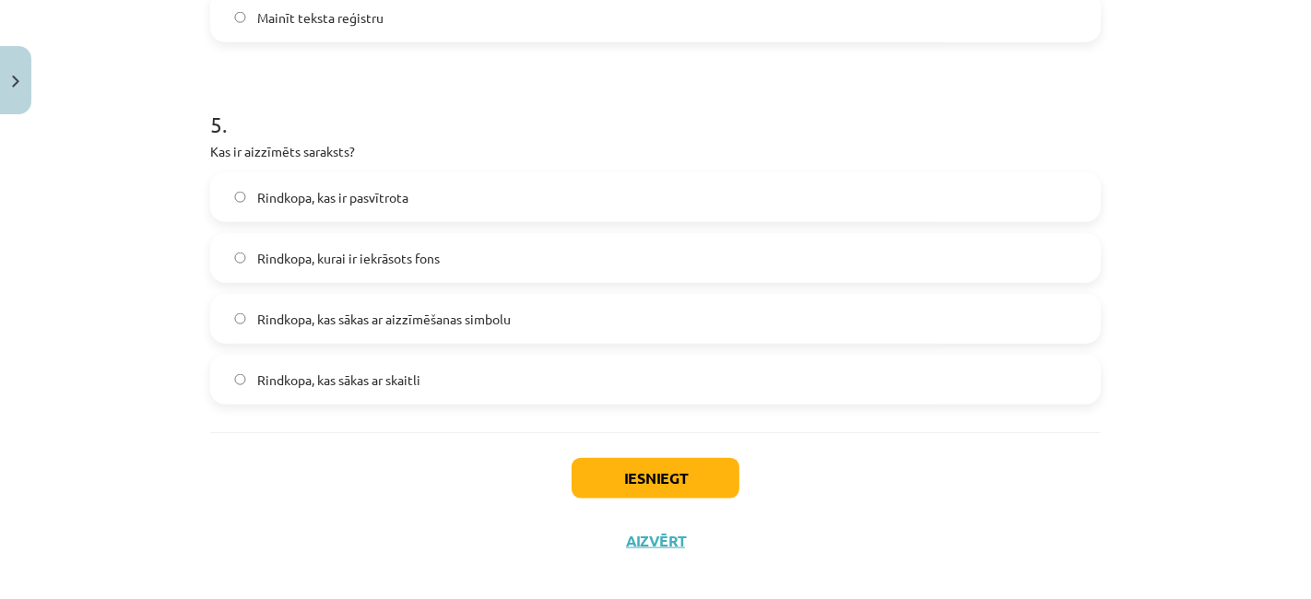
scroll to position [1751, 0]
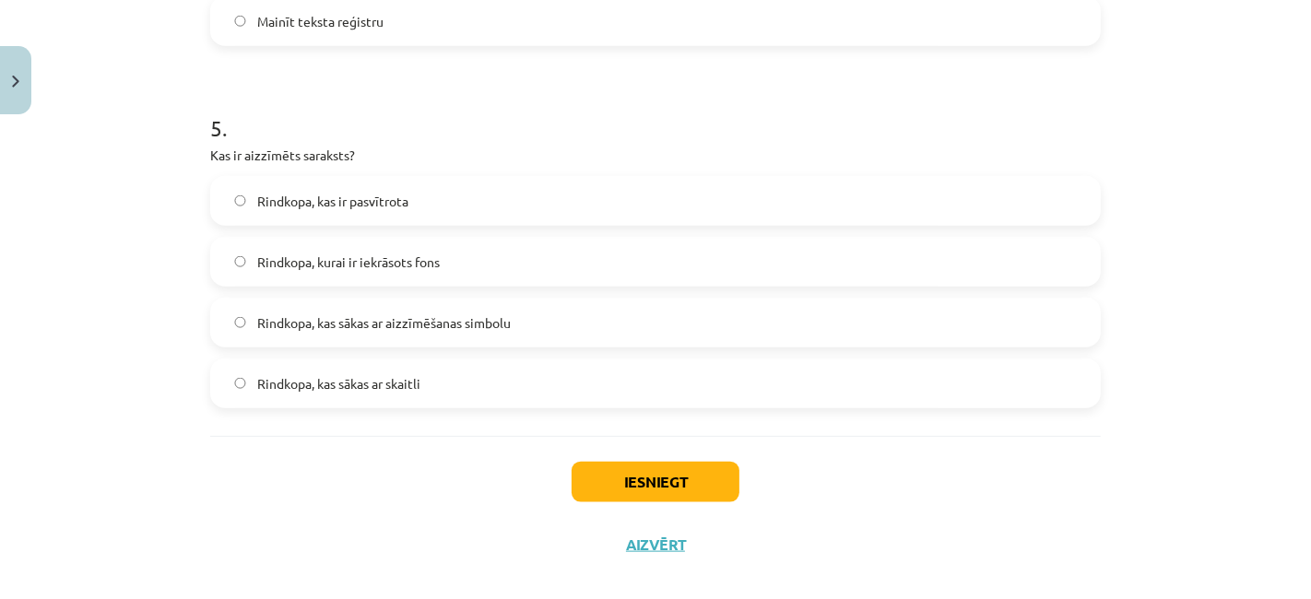
click at [395, 341] on label "Rindkopa, kas sākas ar aizzīmēšanas simbolu" at bounding box center [655, 323] width 887 height 46
click at [417, 213] on label "Rindkopa, kas ir pasvītrota" at bounding box center [655, 201] width 887 height 46
click at [441, 320] on span "Rindkopa, kas sākas ar aizzīmēšanas simbolu" at bounding box center [384, 323] width 254 height 19
click at [609, 483] on button "Iesniegt" at bounding box center [656, 482] width 168 height 41
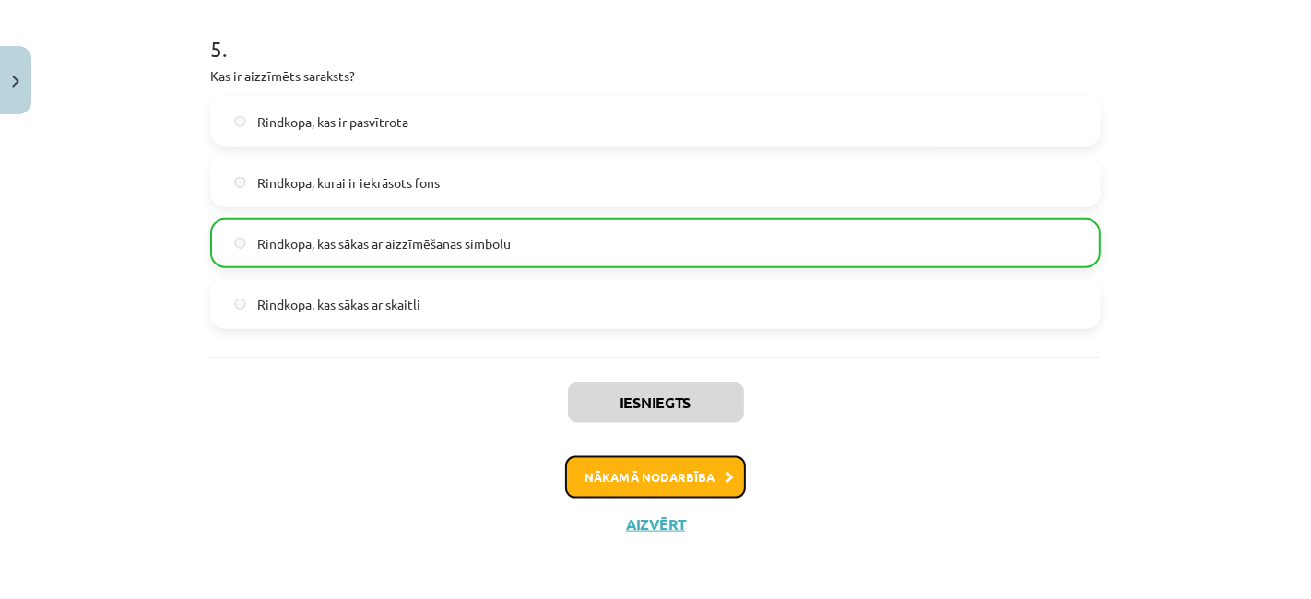
click at [658, 480] on button "Nākamā nodarbība" at bounding box center [655, 477] width 181 height 42
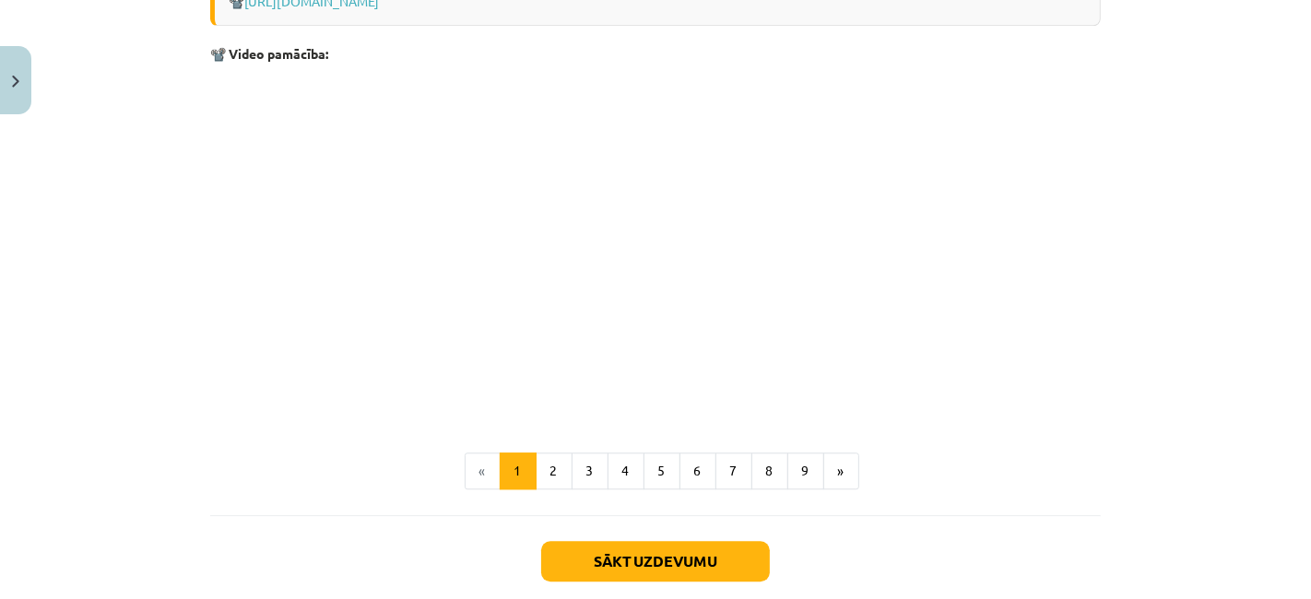
scroll to position [3954, 0]
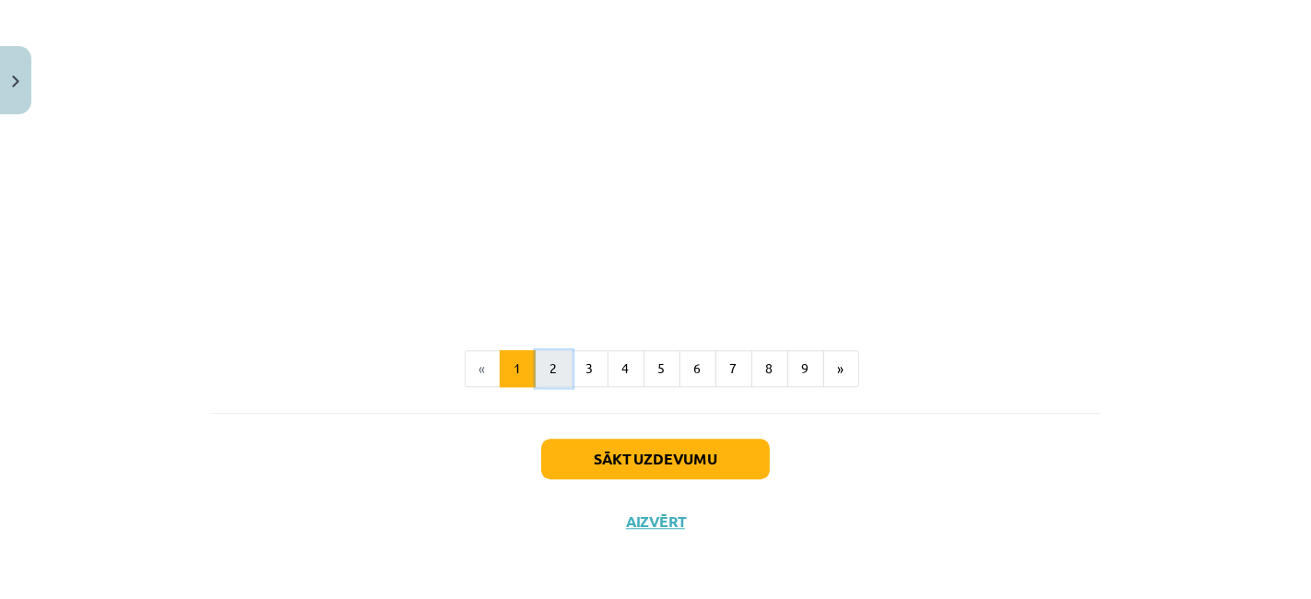
click at [550, 375] on button "2" at bounding box center [554, 368] width 37 height 37
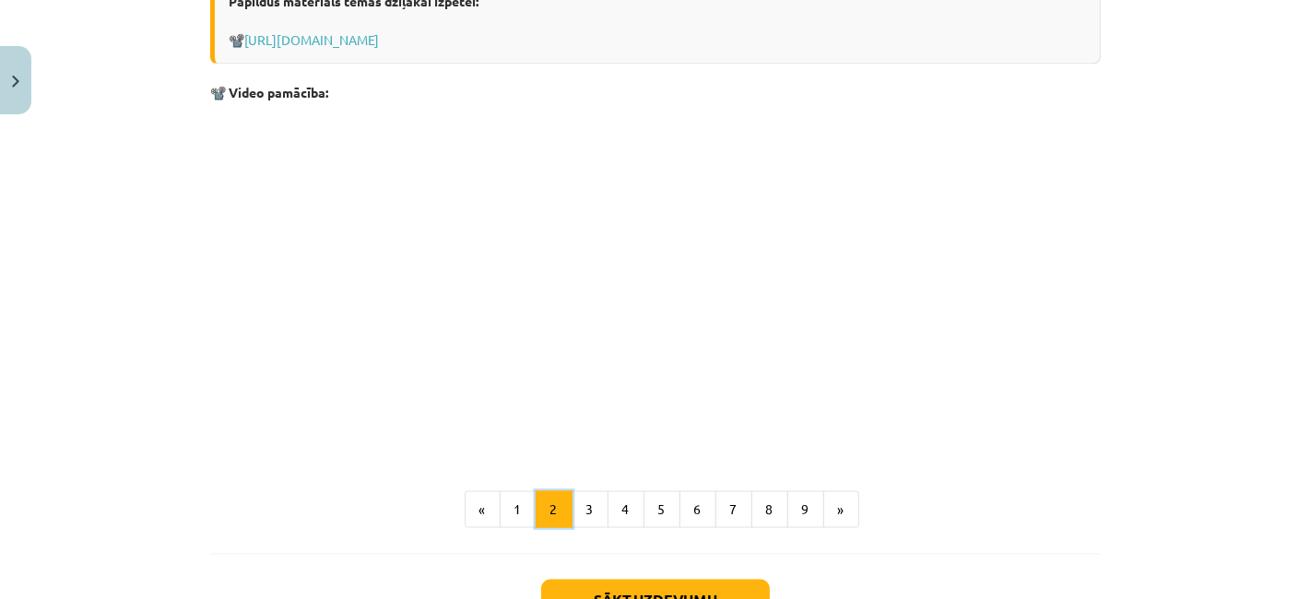
scroll to position [2322, 0]
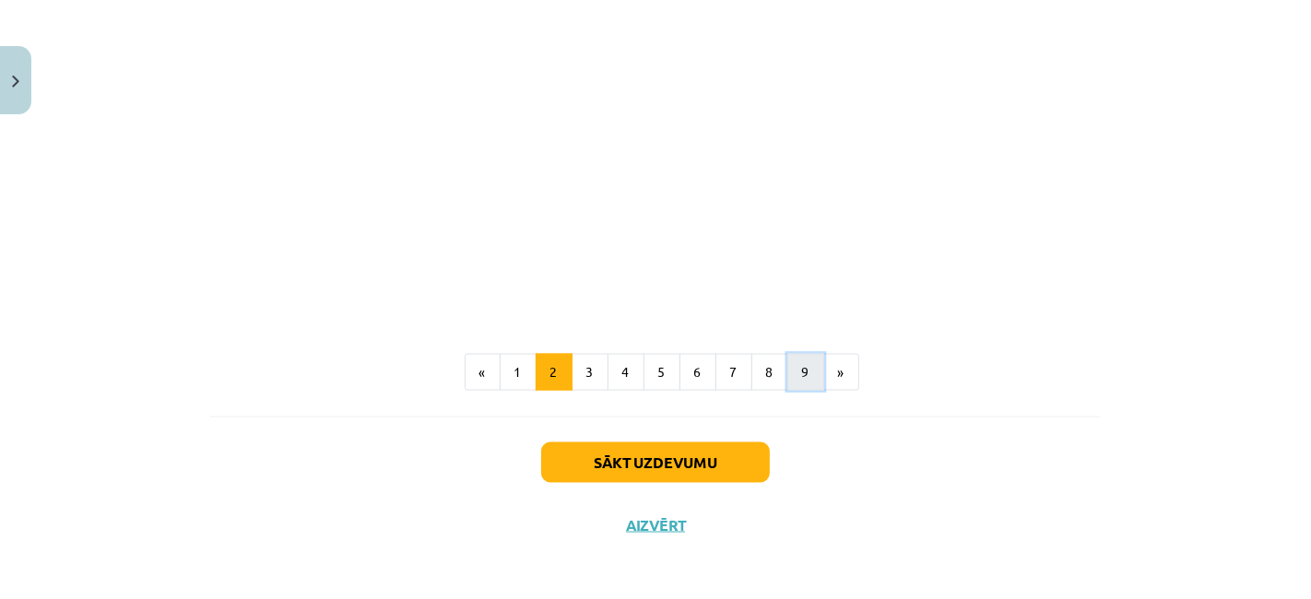
click at [790, 366] on button "9" at bounding box center [806, 372] width 37 height 37
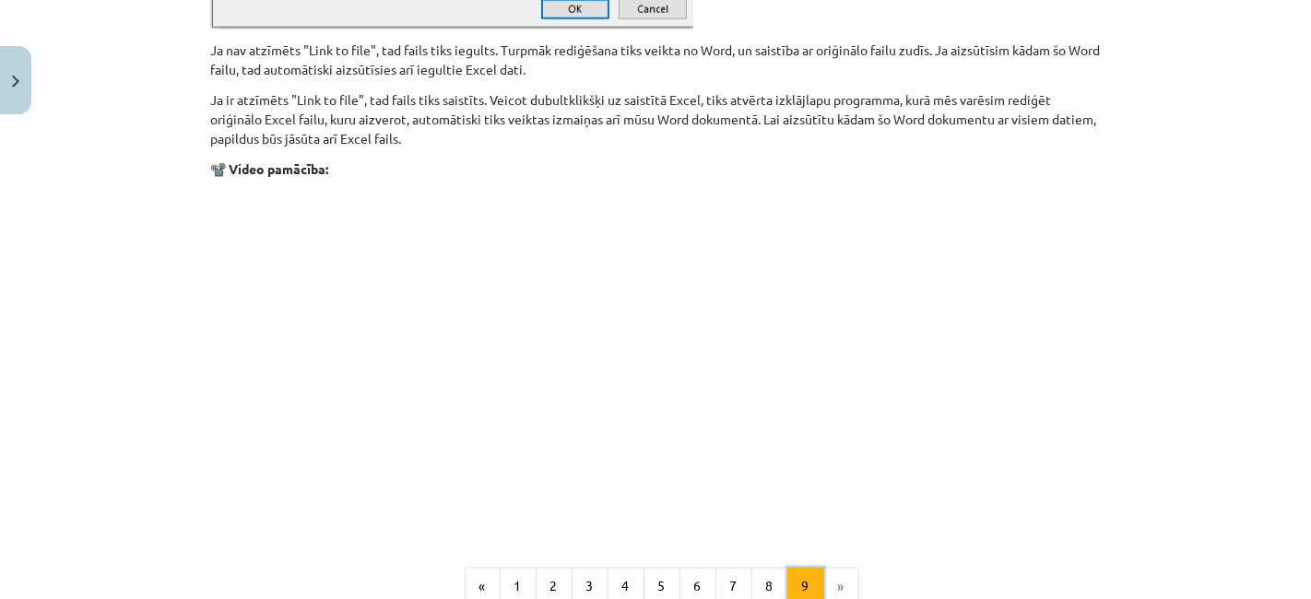
scroll to position [2371, 0]
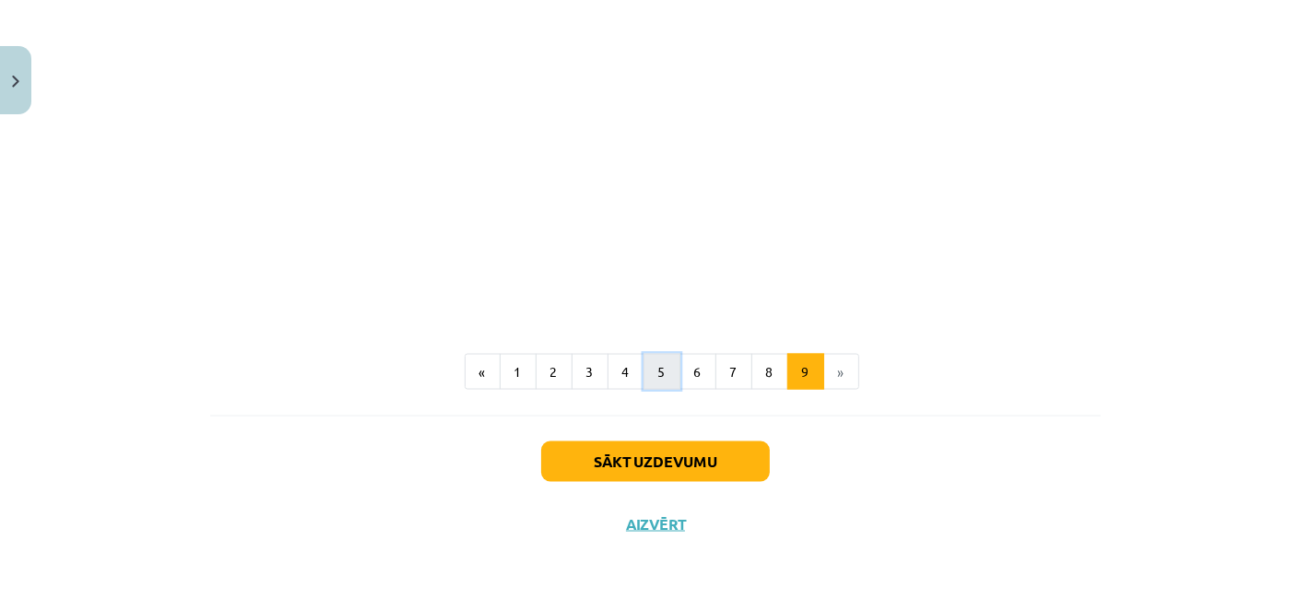
click at [658, 378] on button "5" at bounding box center [662, 372] width 37 height 37
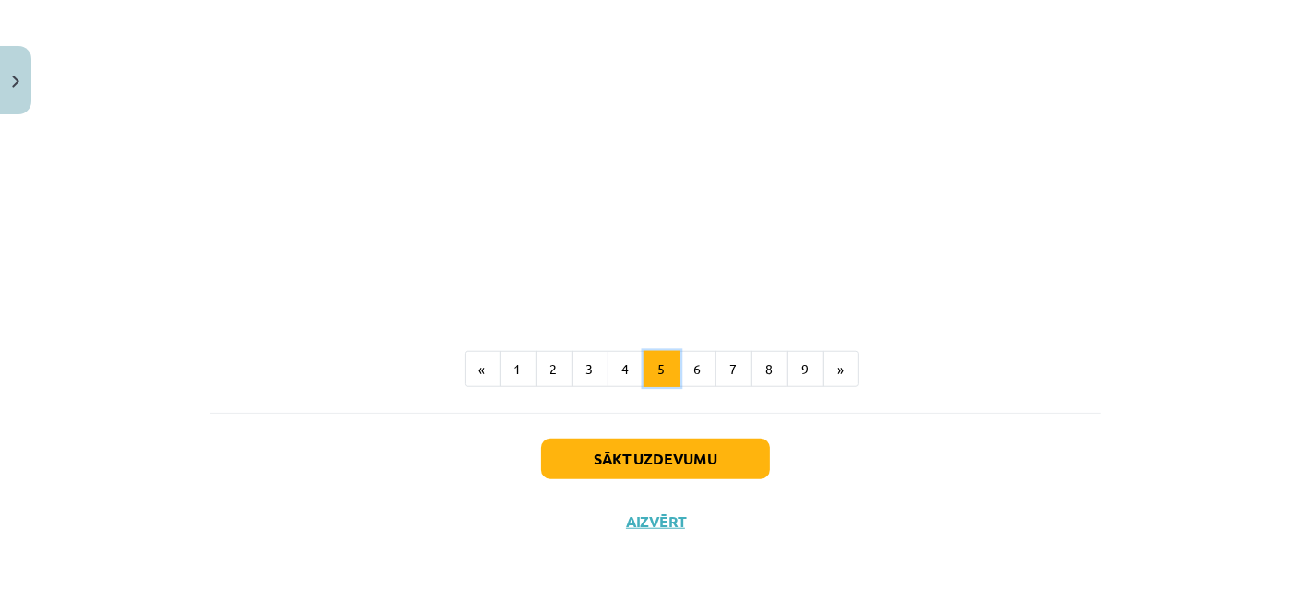
scroll to position [0, 0]
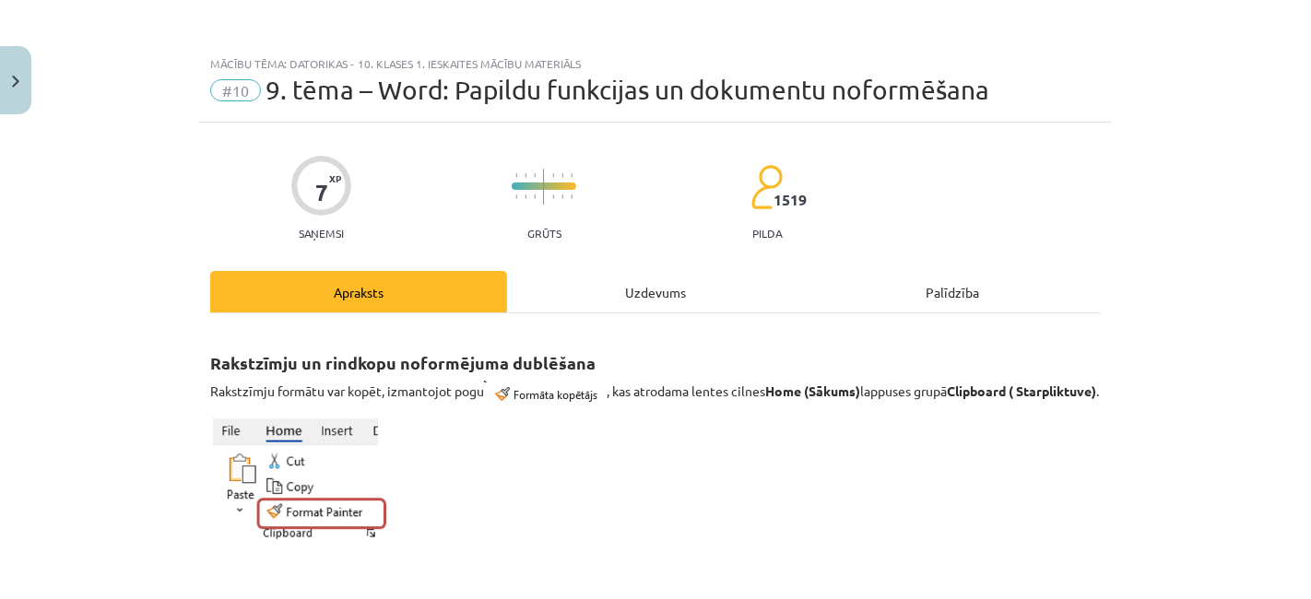
click at [572, 302] on div "Uzdevums" at bounding box center [655, 291] width 297 height 41
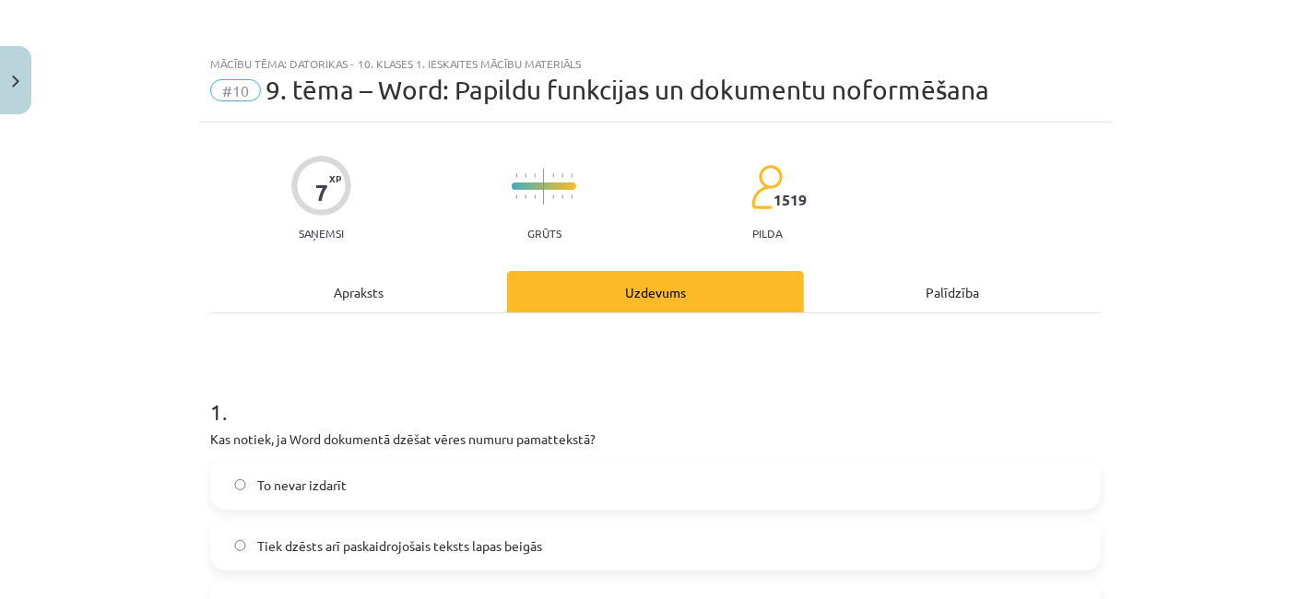
scroll to position [296, 0]
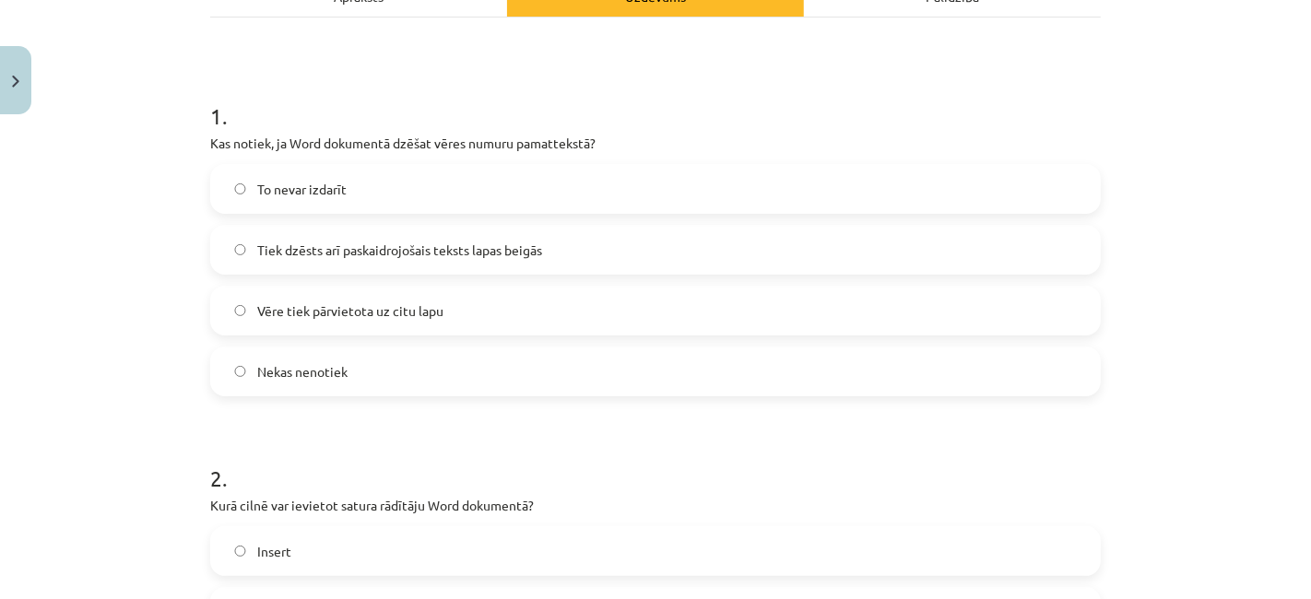
click at [552, 267] on label "Tiek dzēsts arī paskaidrojošais teksts lapas beigās" at bounding box center [655, 250] width 887 height 46
click at [537, 364] on label "Nekas nenotiek" at bounding box center [655, 372] width 887 height 46
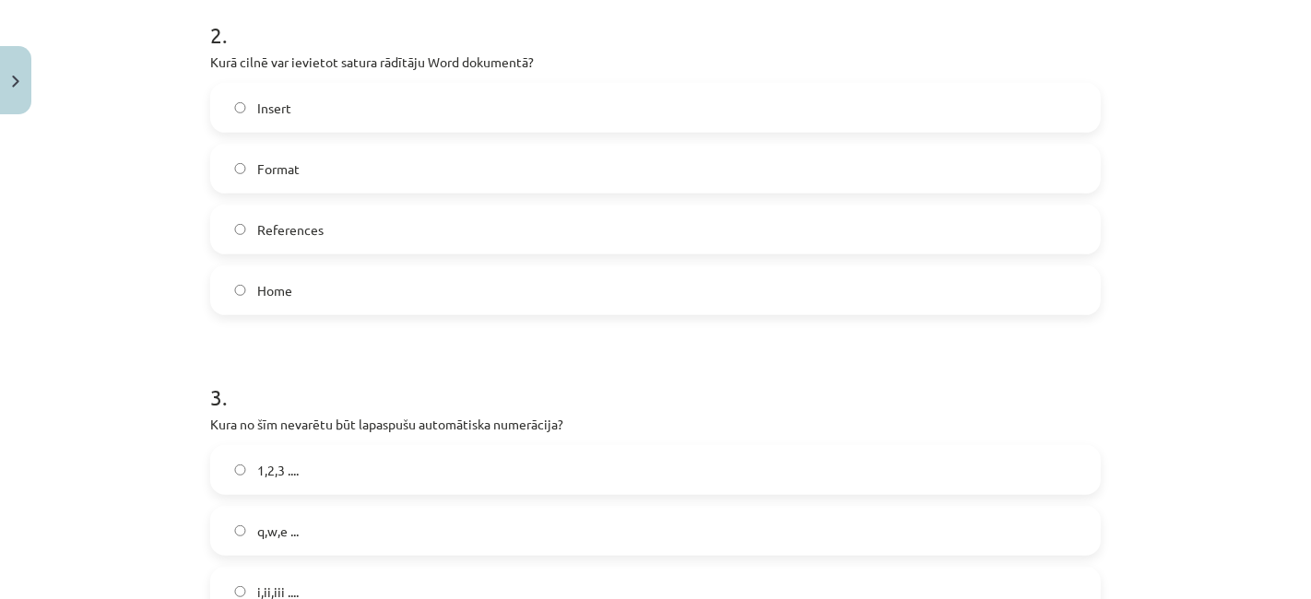
scroll to position [683, 0]
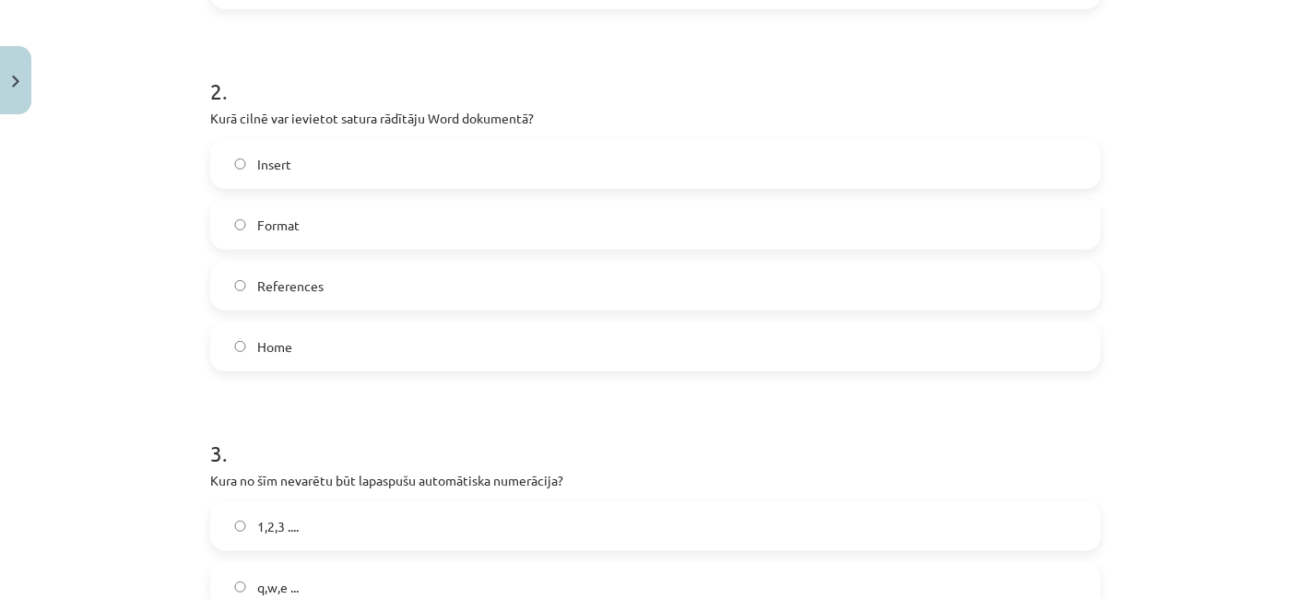
click at [514, 185] on label "Insert" at bounding box center [655, 164] width 887 height 46
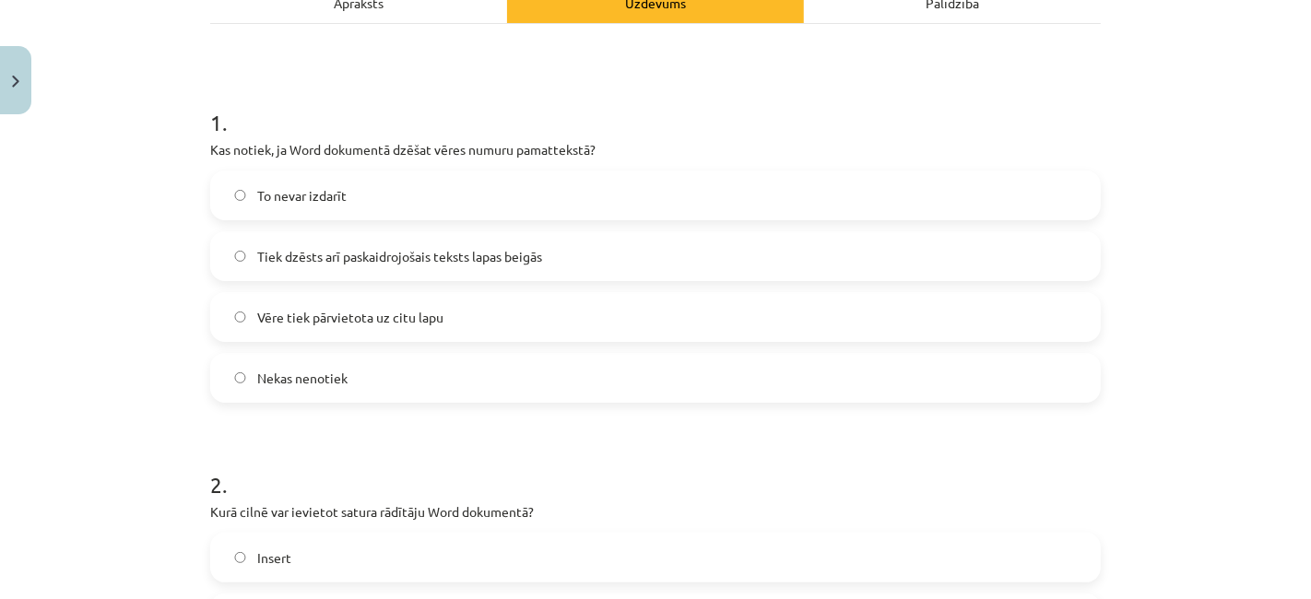
scroll to position [0, 0]
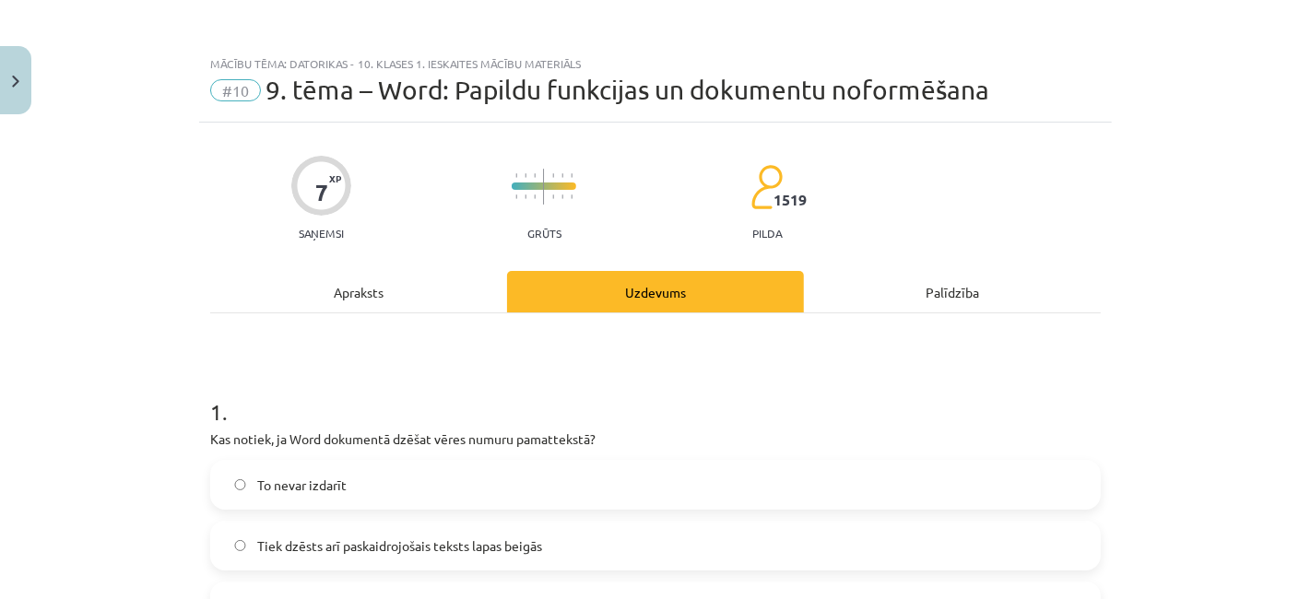
click at [406, 283] on div "Apraksts" at bounding box center [358, 291] width 297 height 41
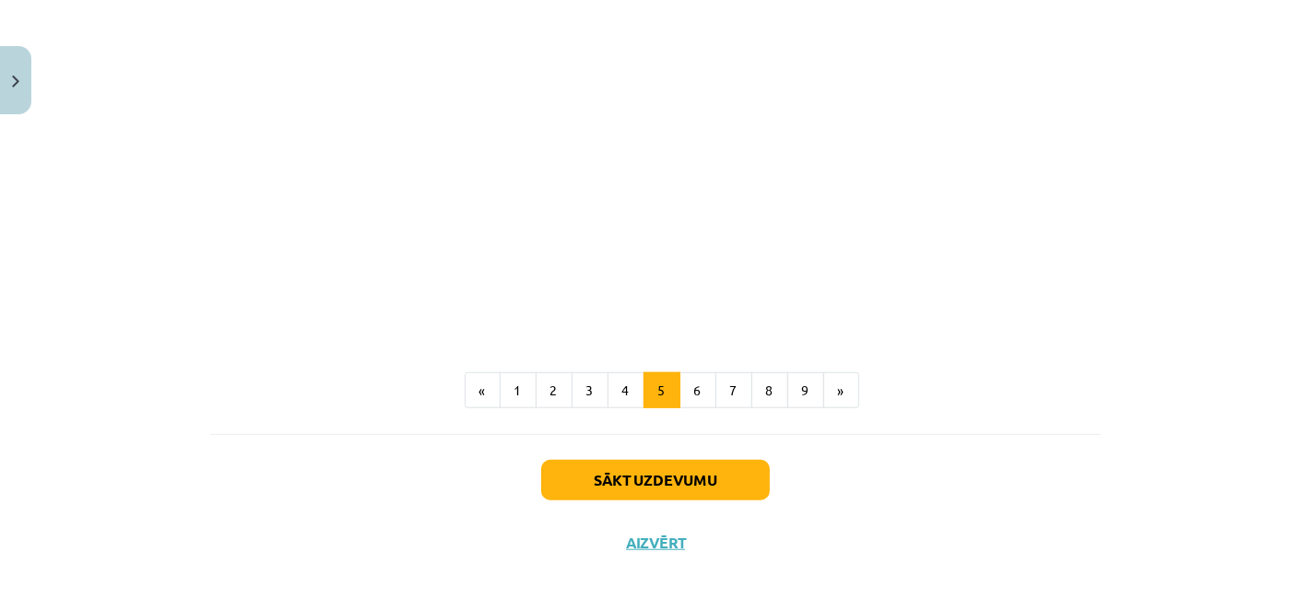
scroll to position [1206, 0]
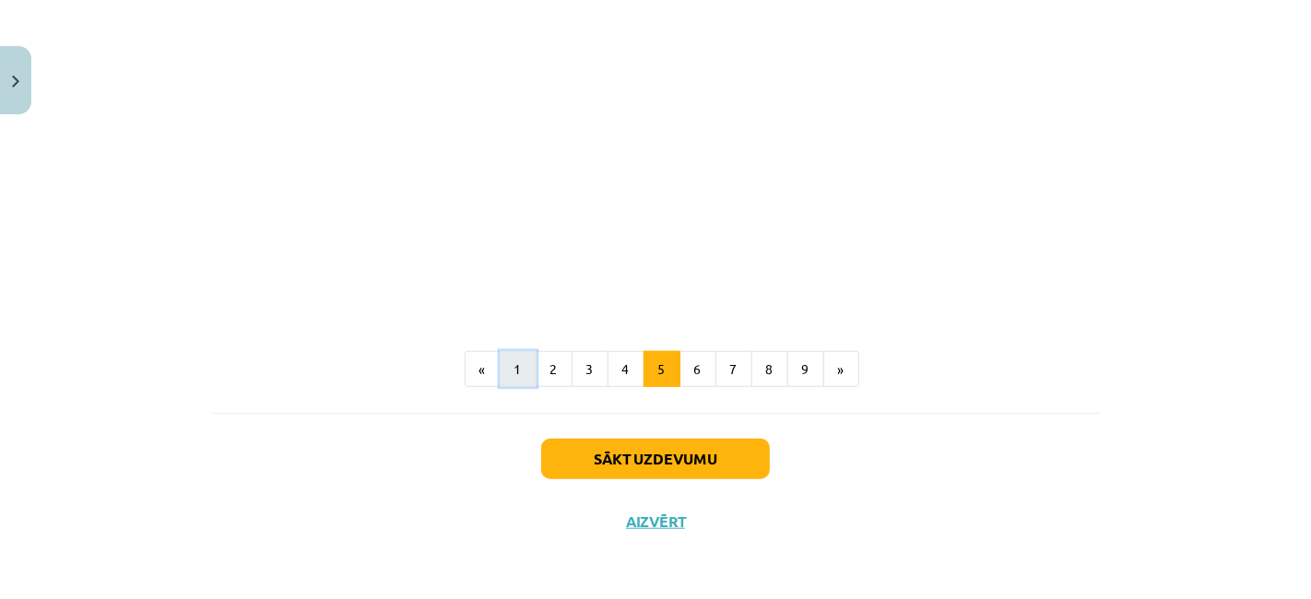
click at [515, 369] on button "1" at bounding box center [518, 369] width 37 height 37
click at [563, 364] on button "2" at bounding box center [554, 368] width 37 height 37
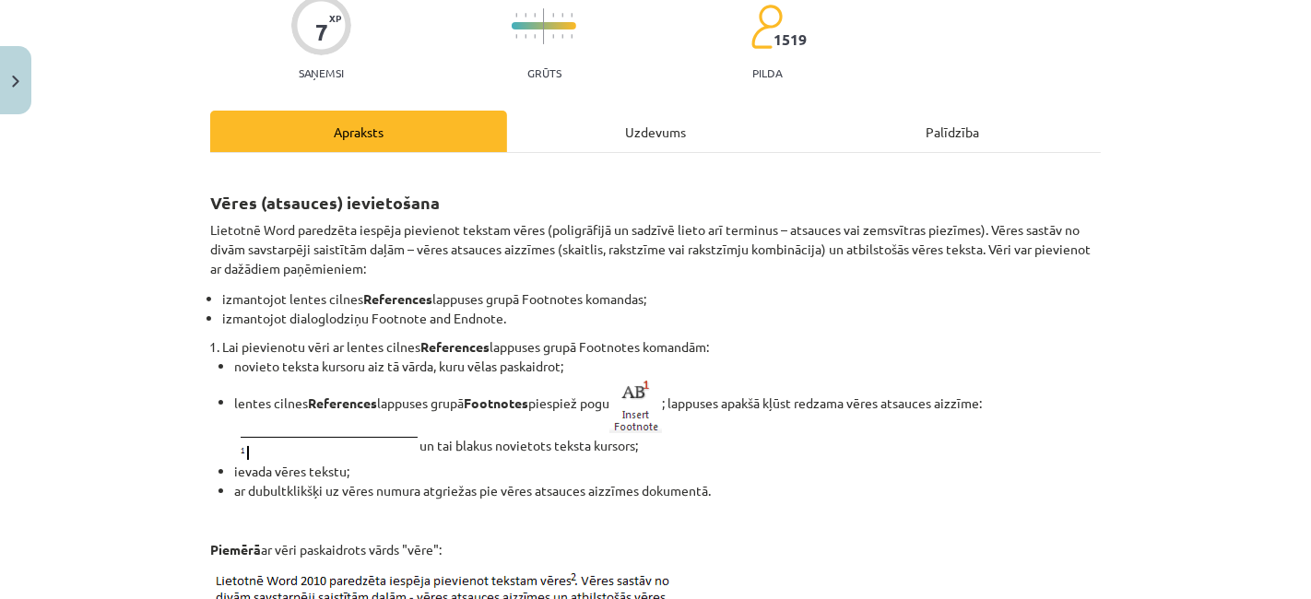
scroll to position [0, 0]
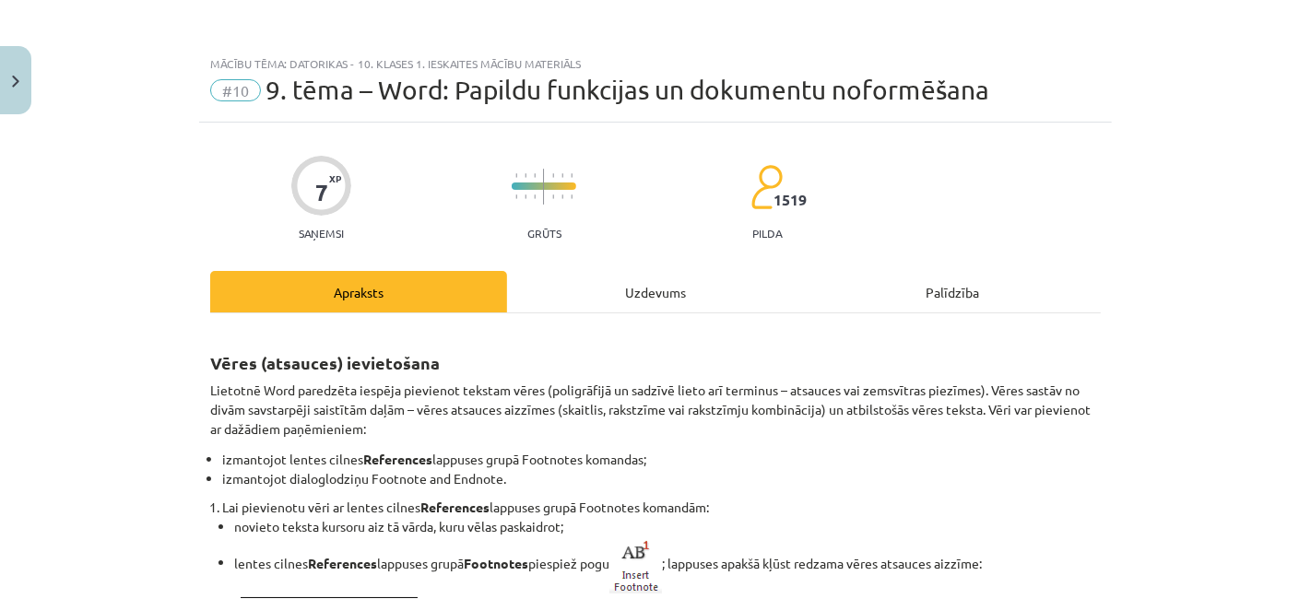
click at [637, 283] on div "Uzdevums" at bounding box center [655, 291] width 297 height 41
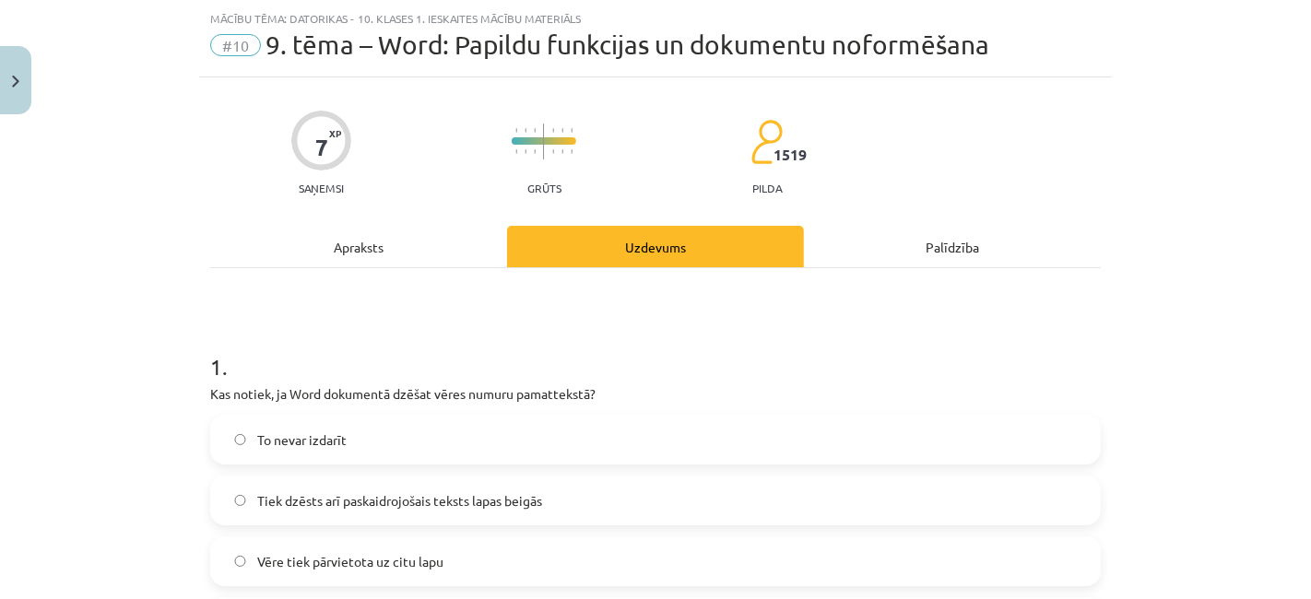
scroll to position [268, 0]
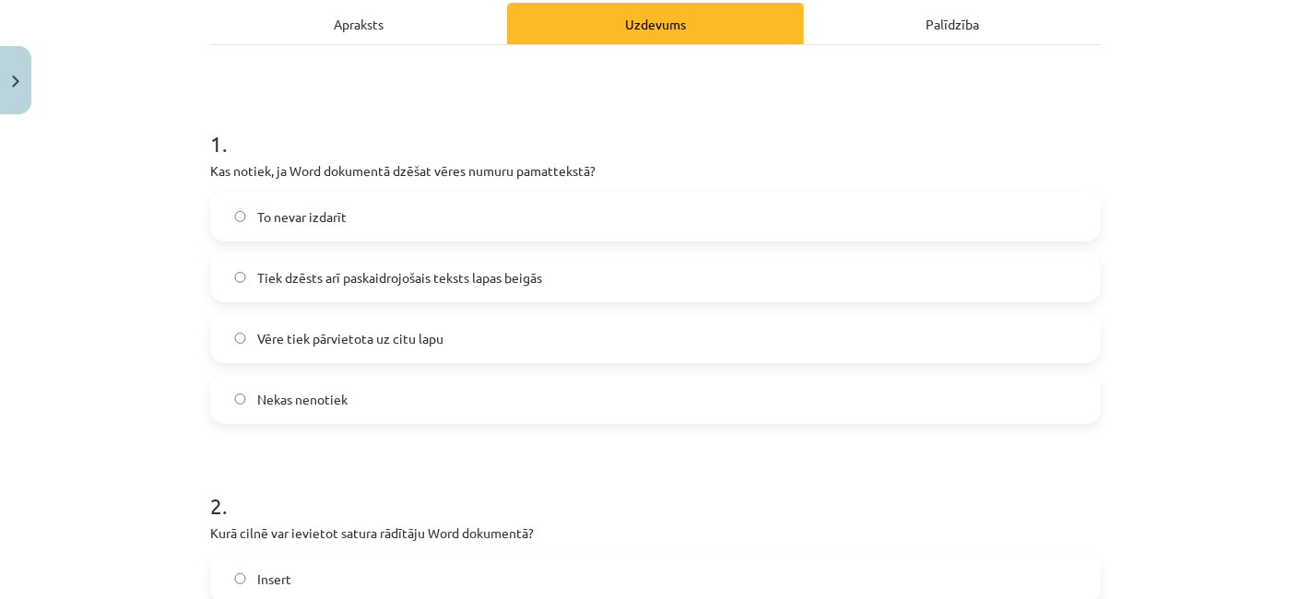
click at [581, 284] on label "Tiek dzēsts arī paskaidrojošais teksts lapas beigās" at bounding box center [655, 278] width 887 height 46
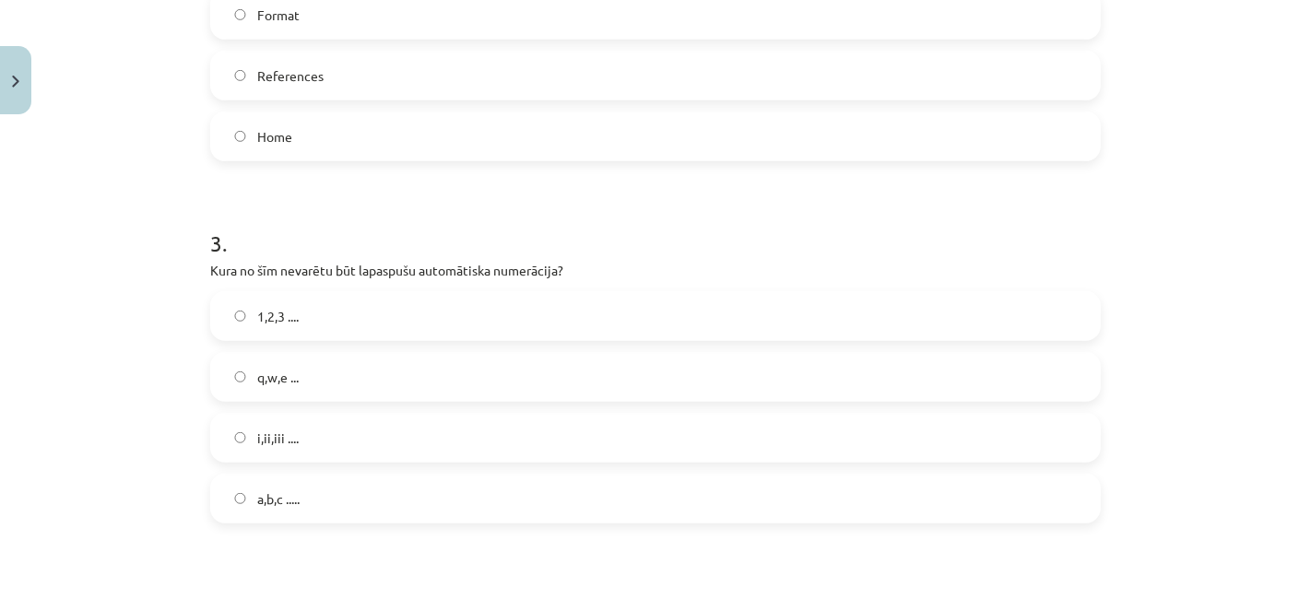
scroll to position [904, 0]
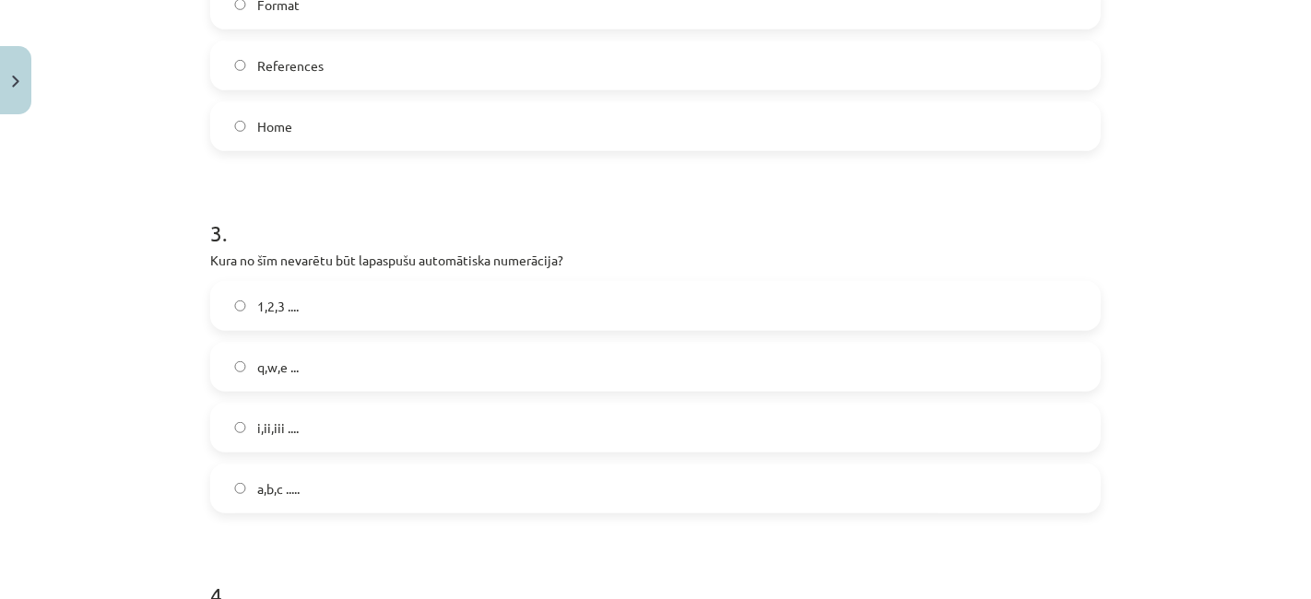
click at [526, 371] on label "q,w,e ..." at bounding box center [655, 367] width 887 height 46
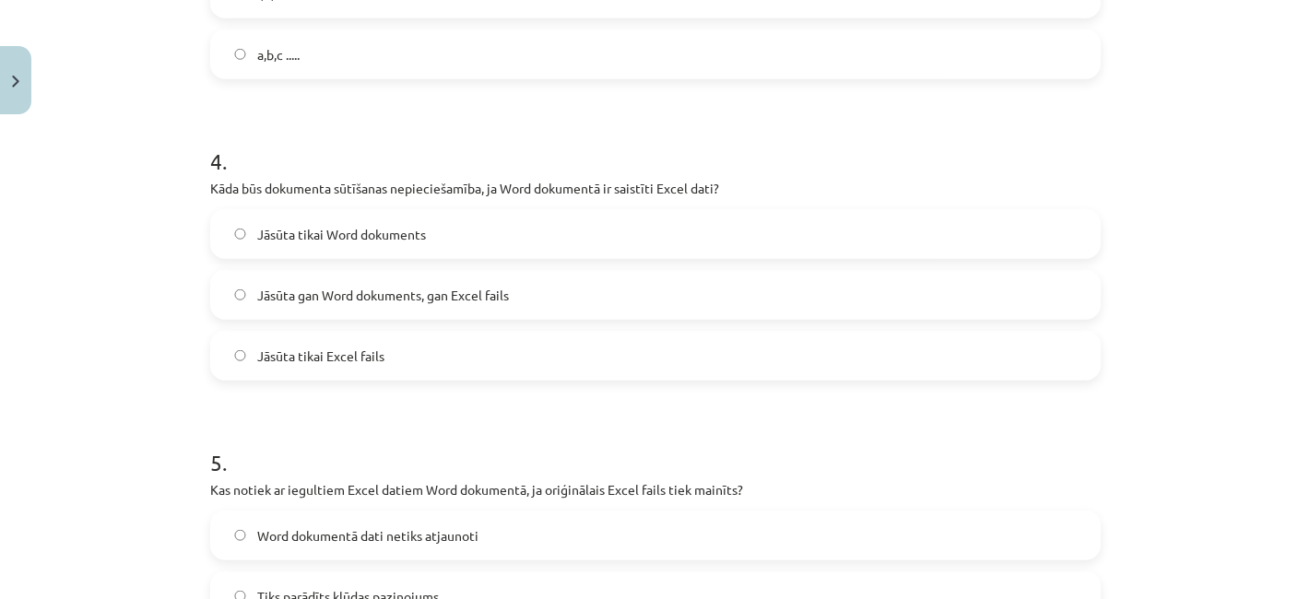
scroll to position [1338, 0]
click at [466, 307] on label "Jāsūta gan Word dokuments, gan Excel fails" at bounding box center [655, 295] width 887 height 46
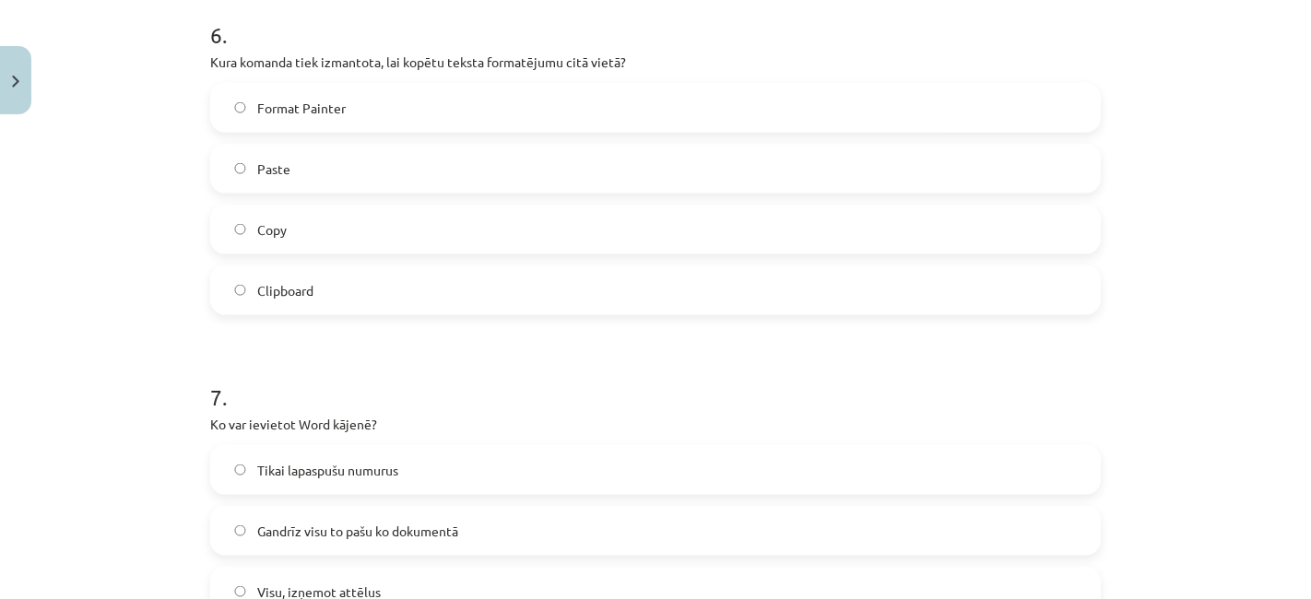
scroll to position [2070, 0]
click at [413, 214] on label "Copy" at bounding box center [655, 227] width 887 height 46
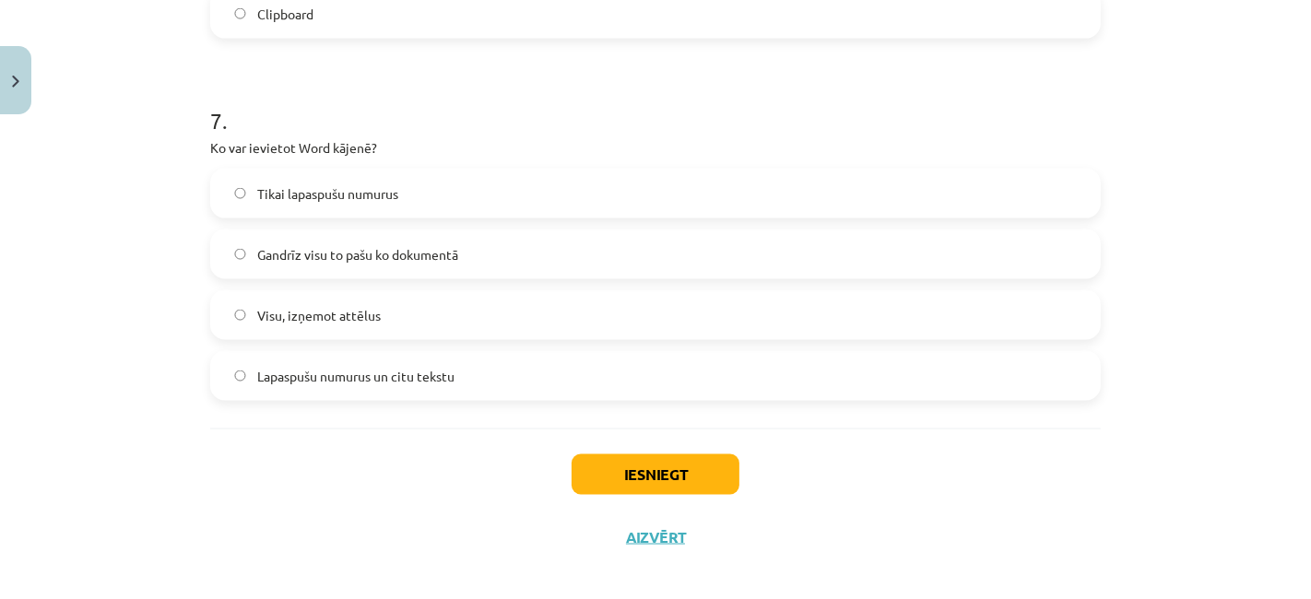
scroll to position [2358, 0]
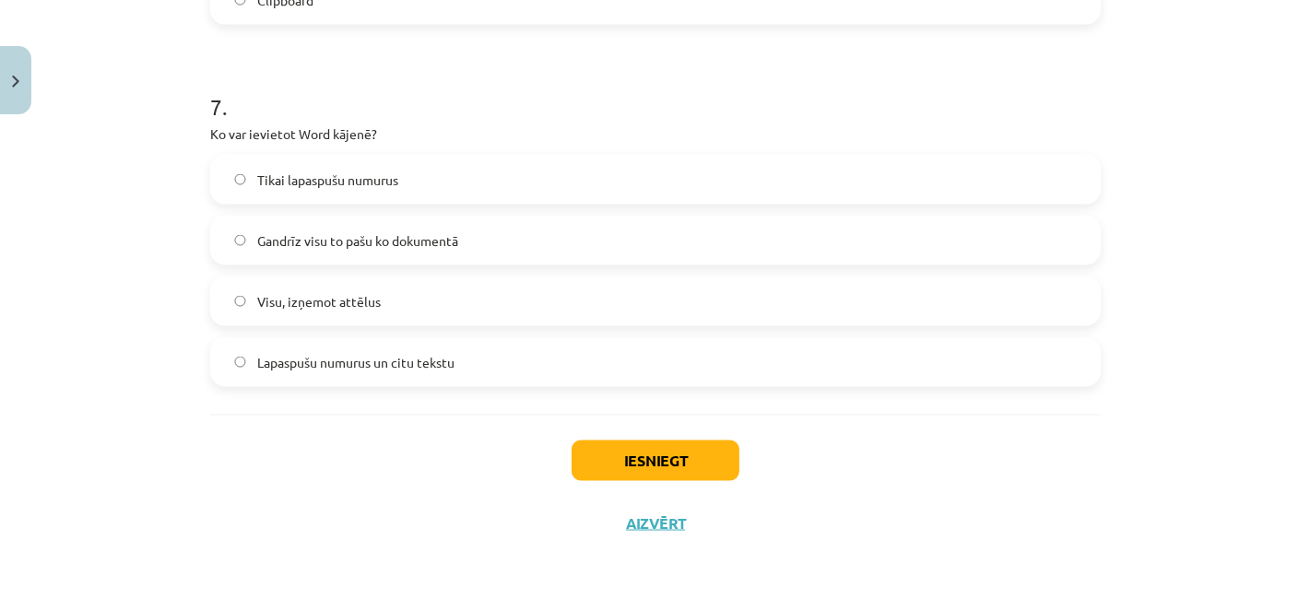
click at [413, 182] on label "Tikai lapaspušu numurus" at bounding box center [655, 180] width 887 height 46
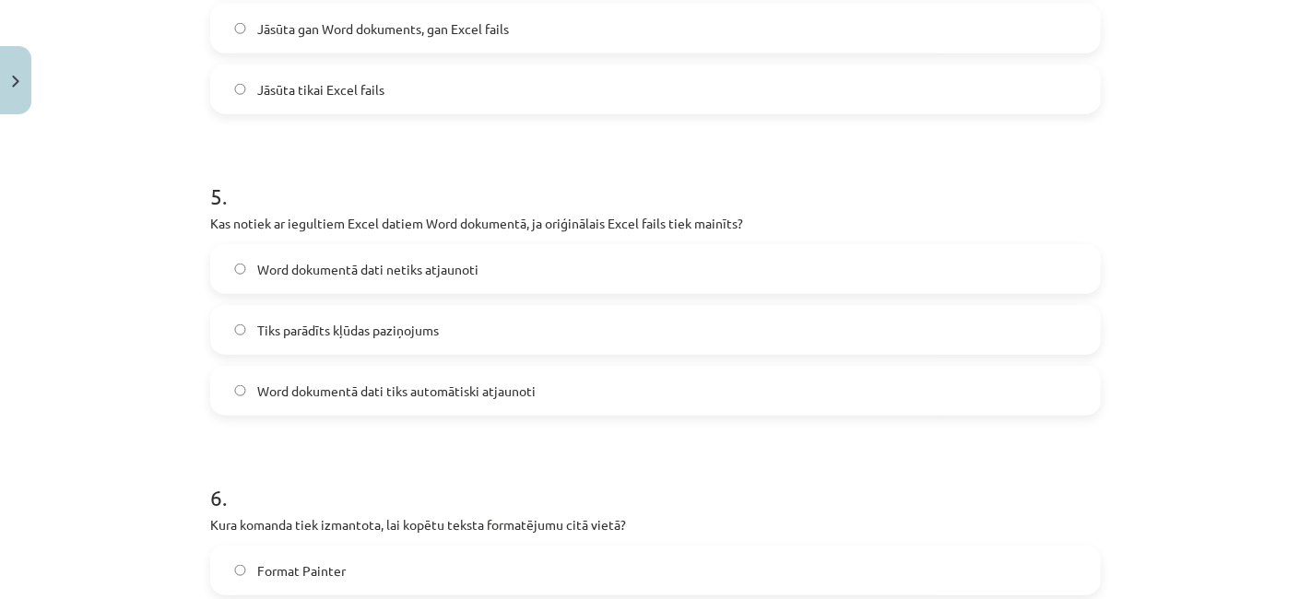
scroll to position [1606, 0]
click at [410, 394] on span "Word dokumentā dati tiks automātiski atjaunoti" at bounding box center [396, 389] width 278 height 19
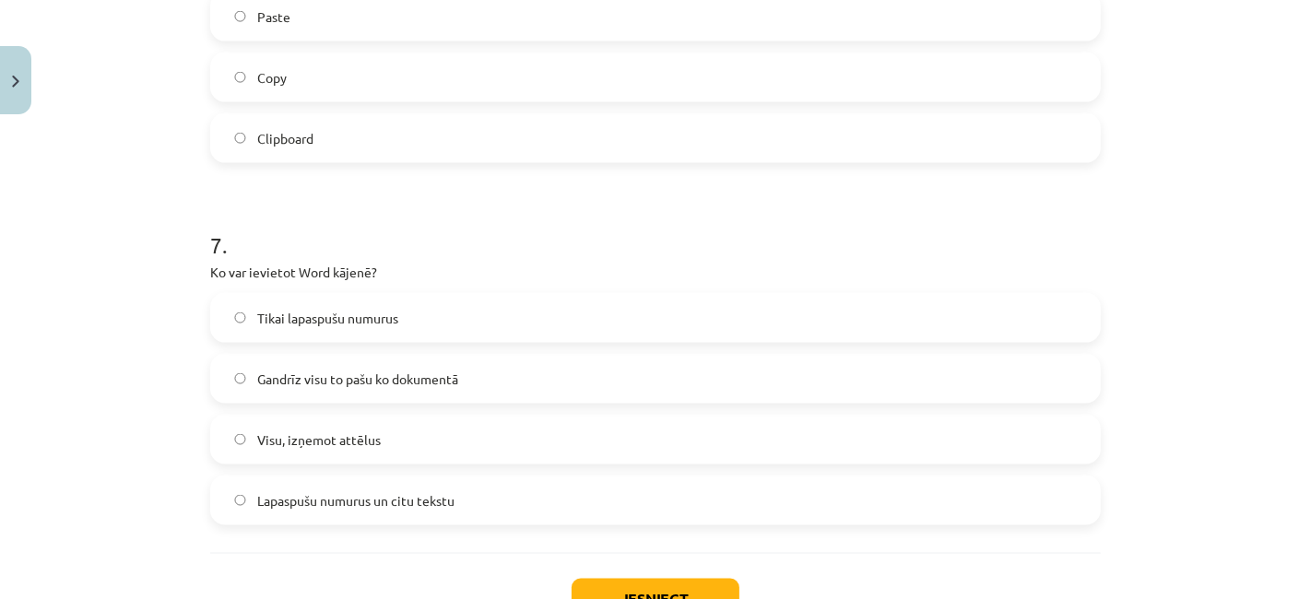
scroll to position [2358, 0]
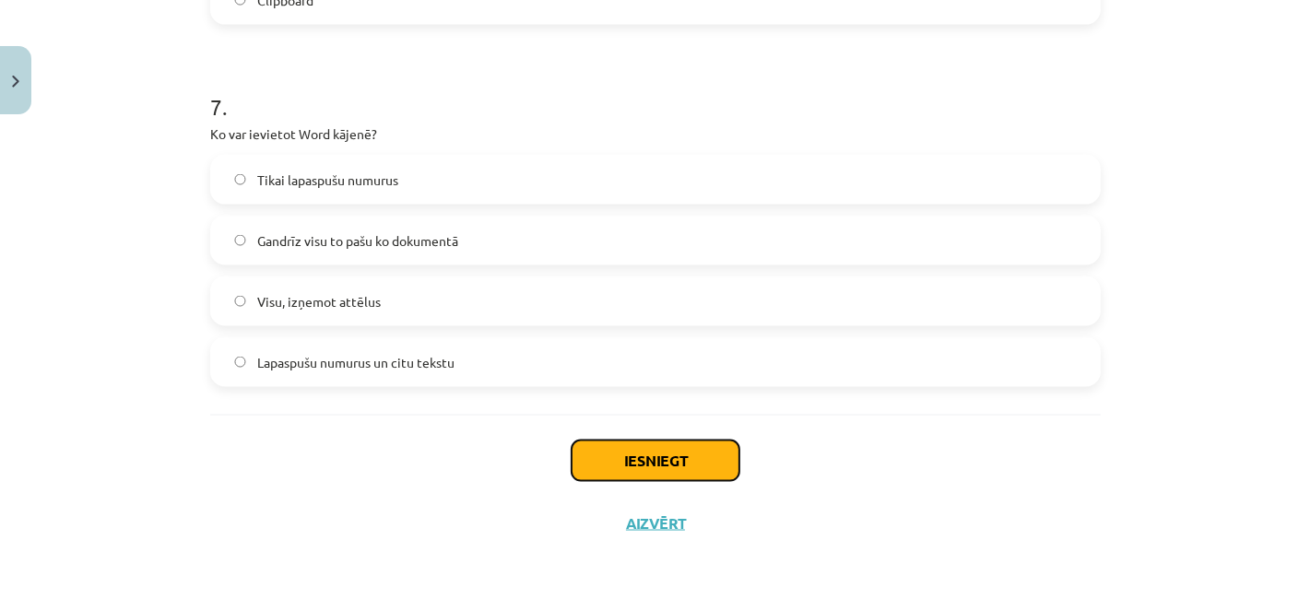
click at [701, 472] on button "Iesniegt" at bounding box center [656, 461] width 168 height 41
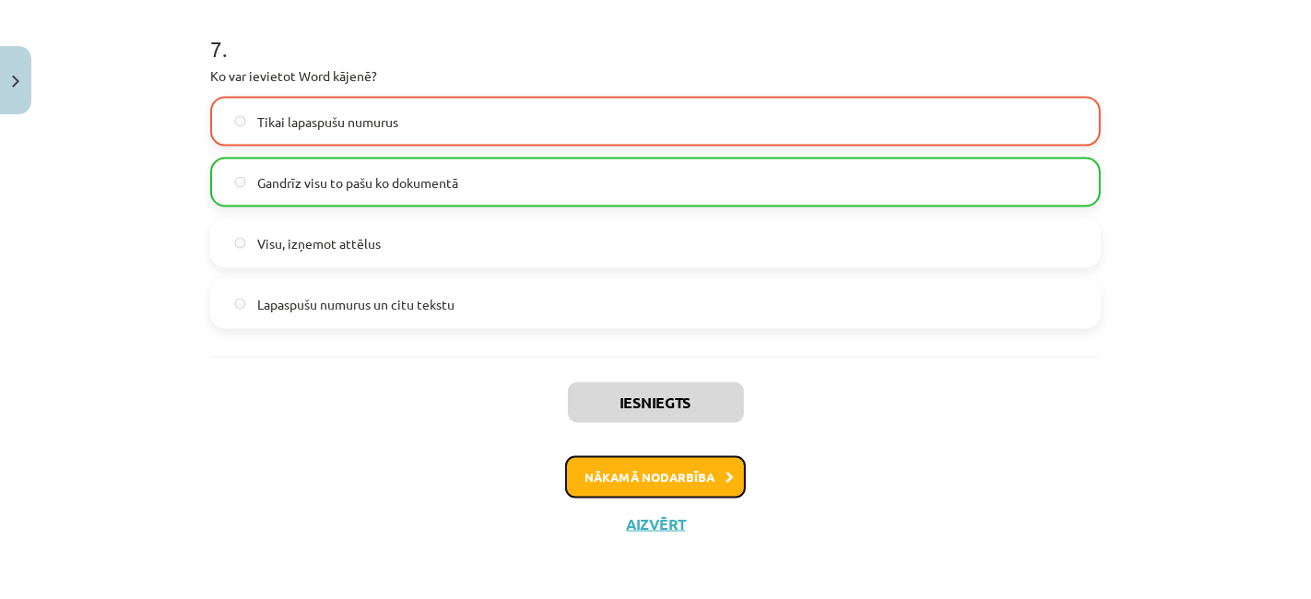
click at [695, 489] on button "Nākamā nodarbība" at bounding box center [655, 477] width 181 height 42
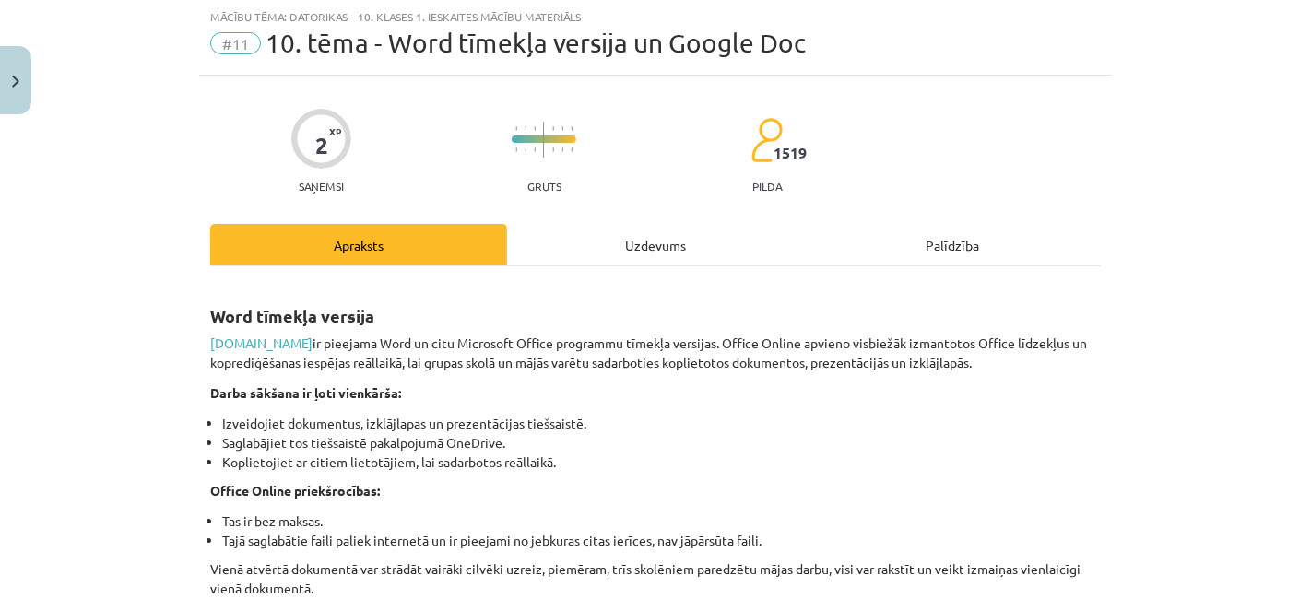
scroll to position [45, 0]
click at [695, 489] on p "Office Online priekšrocības:" at bounding box center [655, 492] width 891 height 19
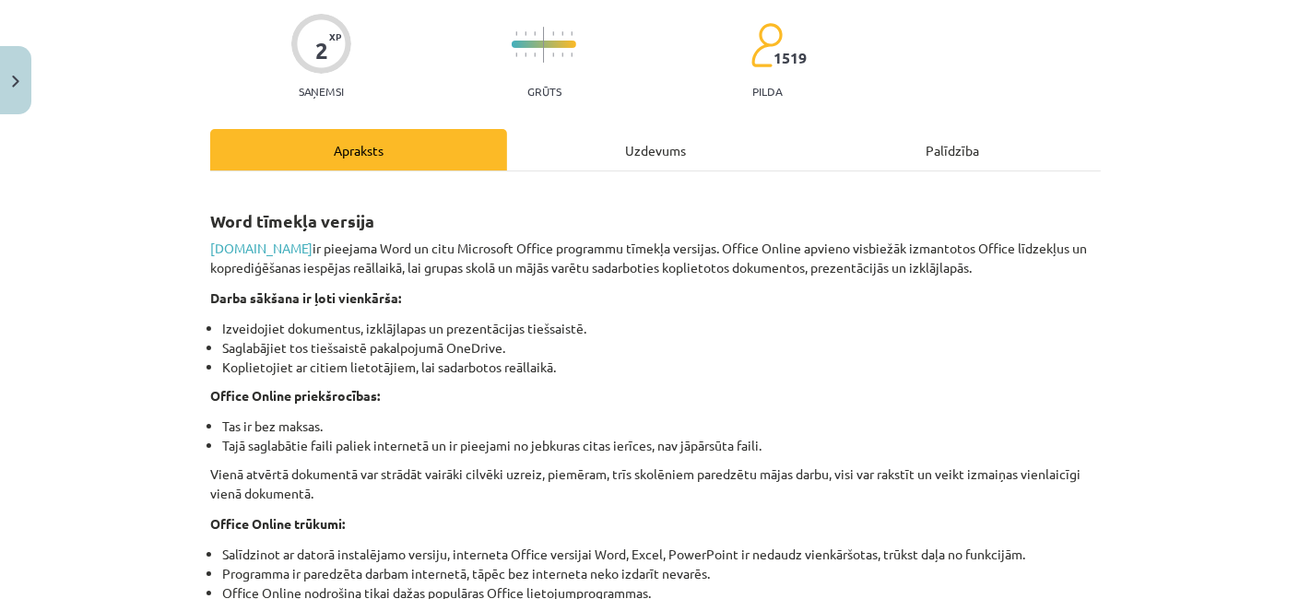
scroll to position [135, 0]
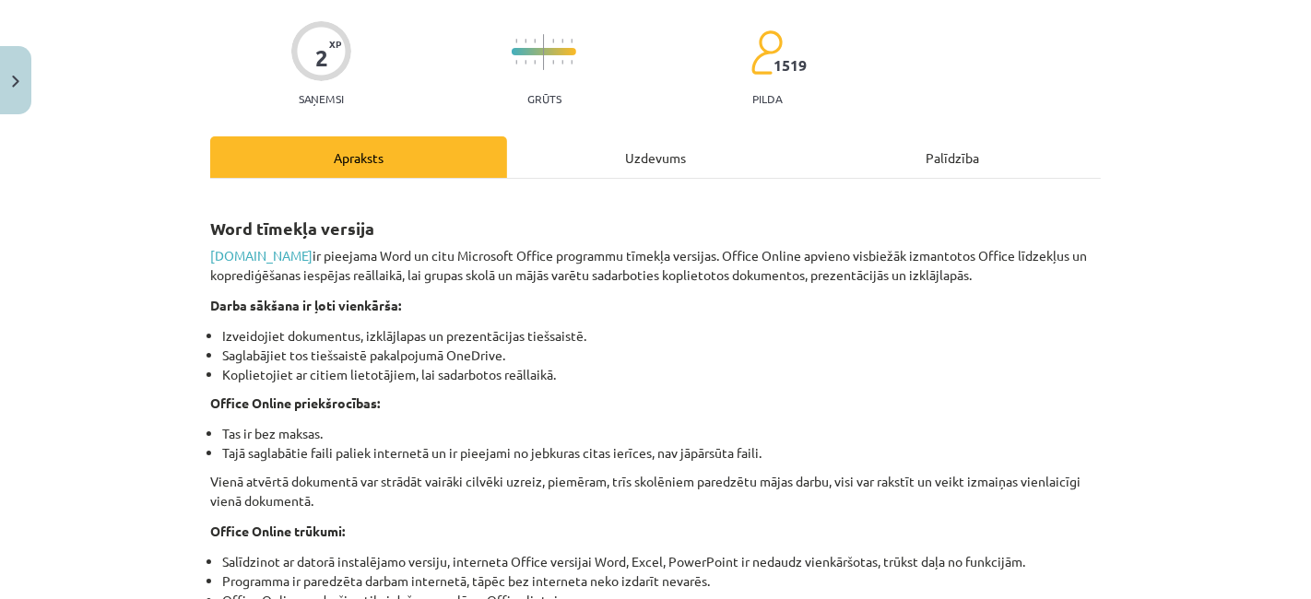
click at [698, 164] on div "Uzdevums" at bounding box center [655, 156] width 297 height 41
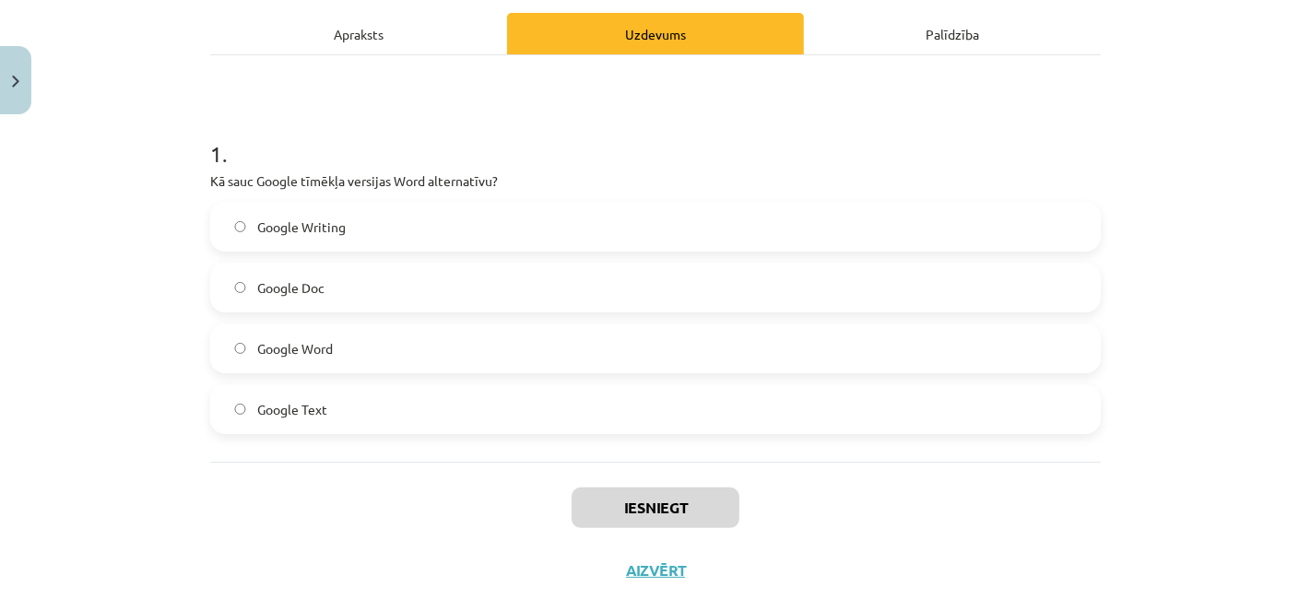
scroll to position [258, 0]
click at [400, 32] on div "Apraksts" at bounding box center [358, 33] width 297 height 41
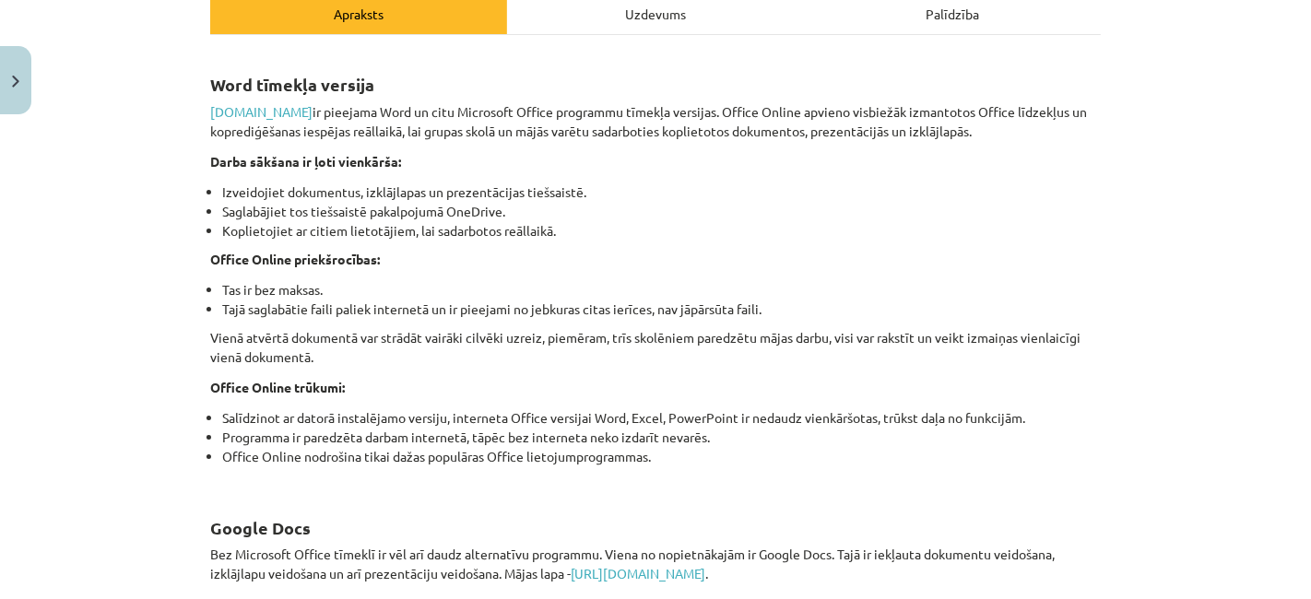
scroll to position [0, 0]
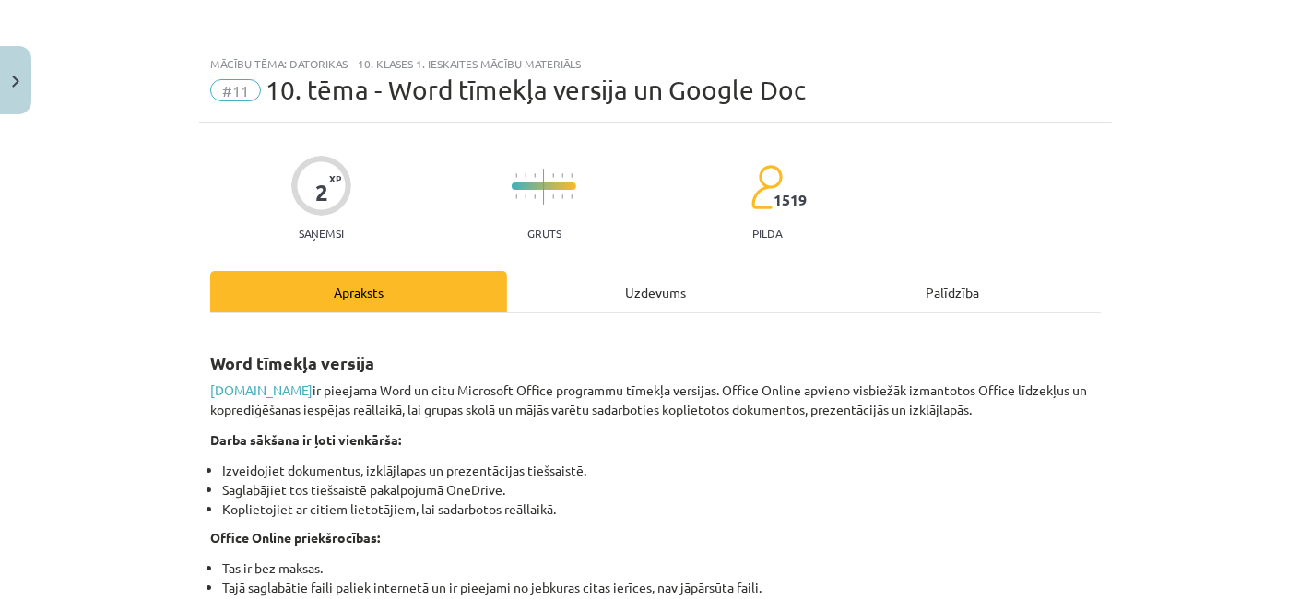
click at [650, 294] on div "Uzdevums" at bounding box center [655, 291] width 297 height 41
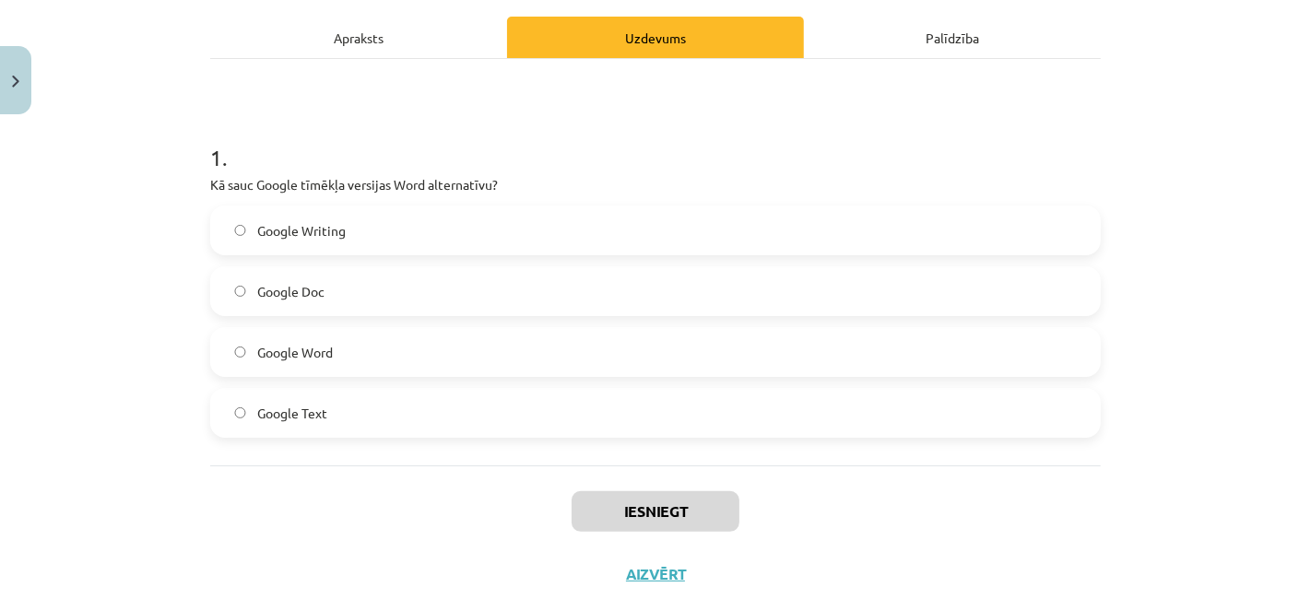
scroll to position [258, 0]
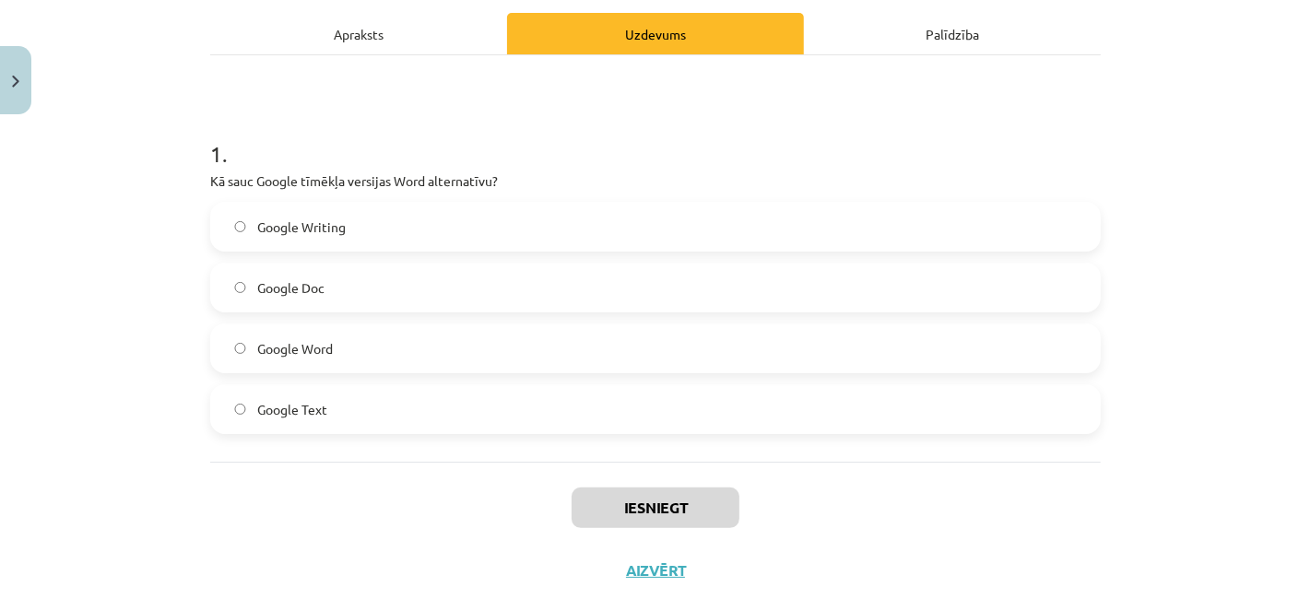
click at [627, 295] on label "Google Doc" at bounding box center [655, 288] width 887 height 46
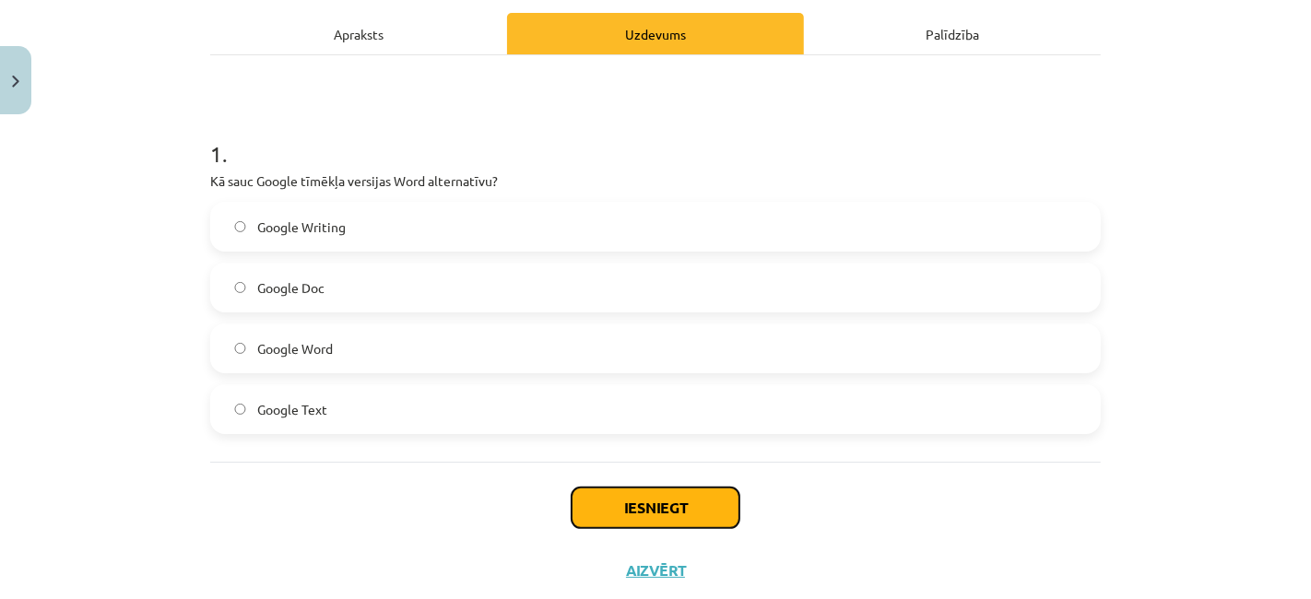
click at [675, 508] on button "Iesniegt" at bounding box center [656, 508] width 168 height 41
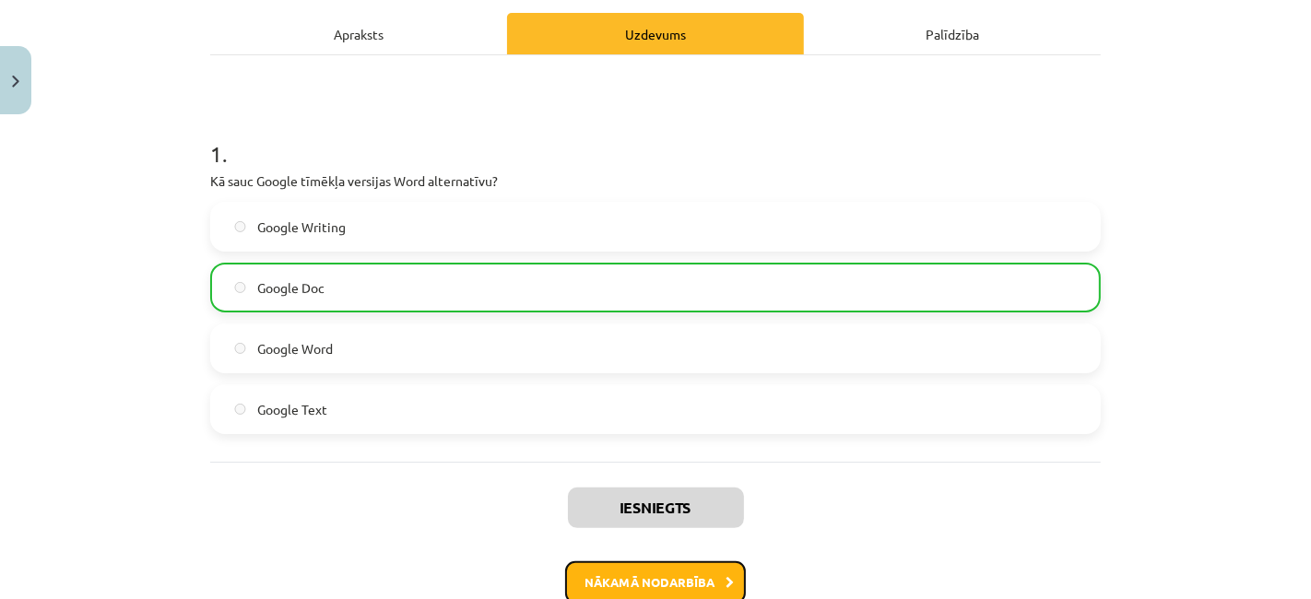
click at [690, 574] on button "Nākamā nodarbība" at bounding box center [655, 583] width 181 height 42
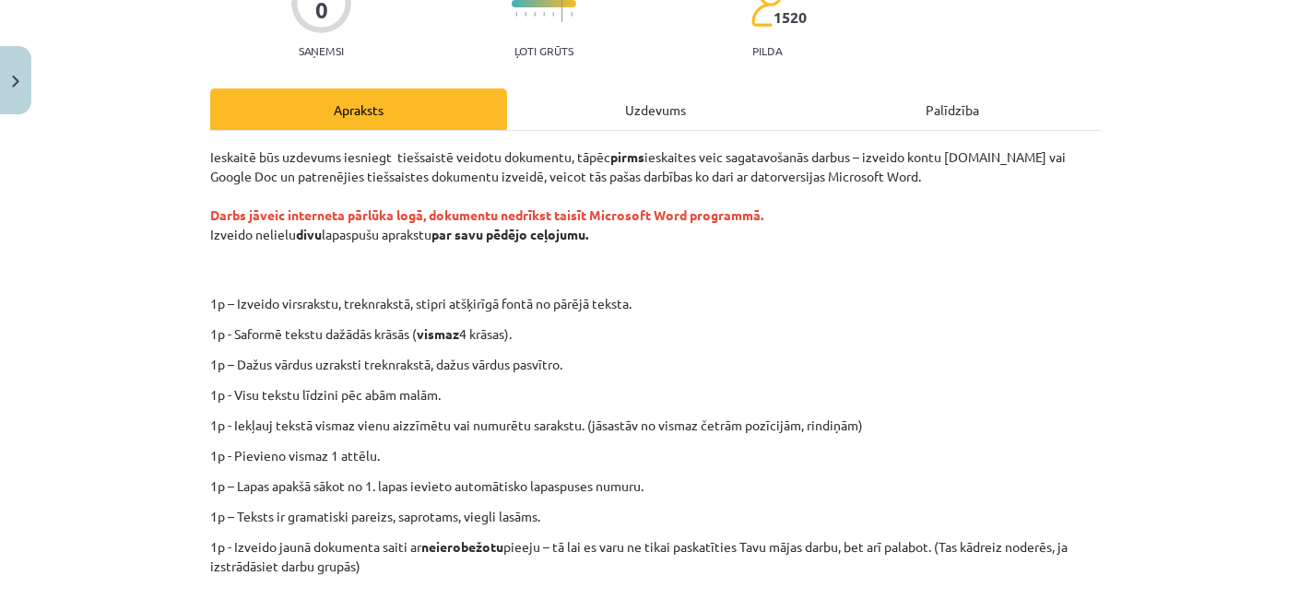
scroll to position [152, 0]
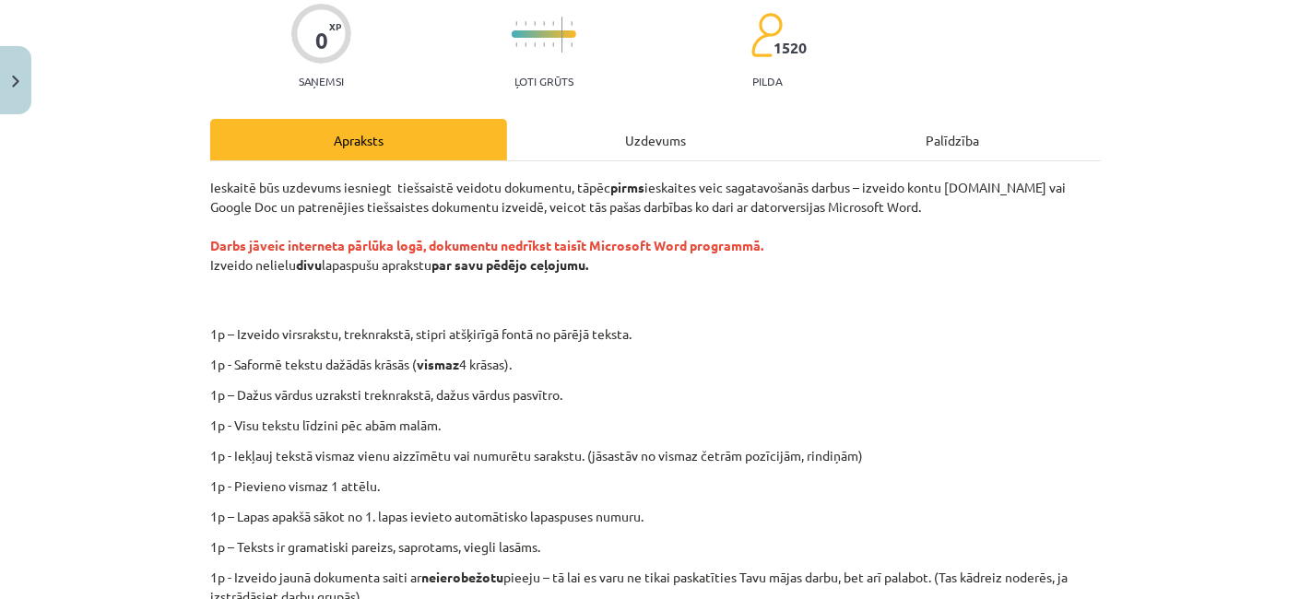
click at [632, 152] on div "Uzdevums" at bounding box center [655, 139] width 297 height 41
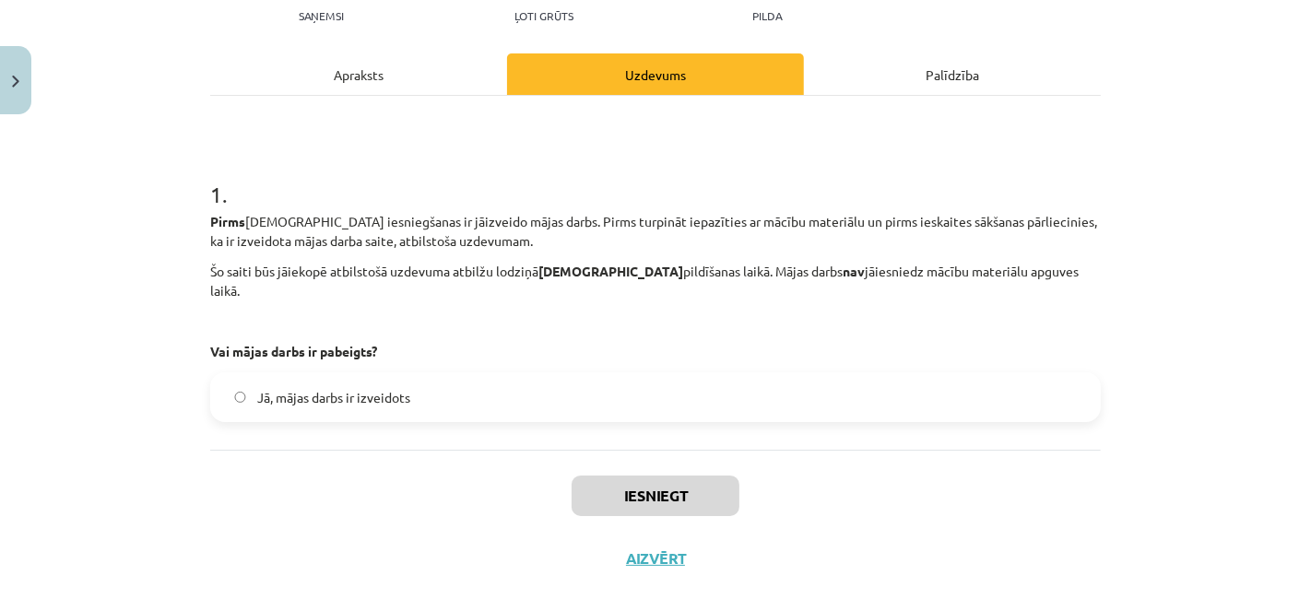
scroll to position [213, 0]
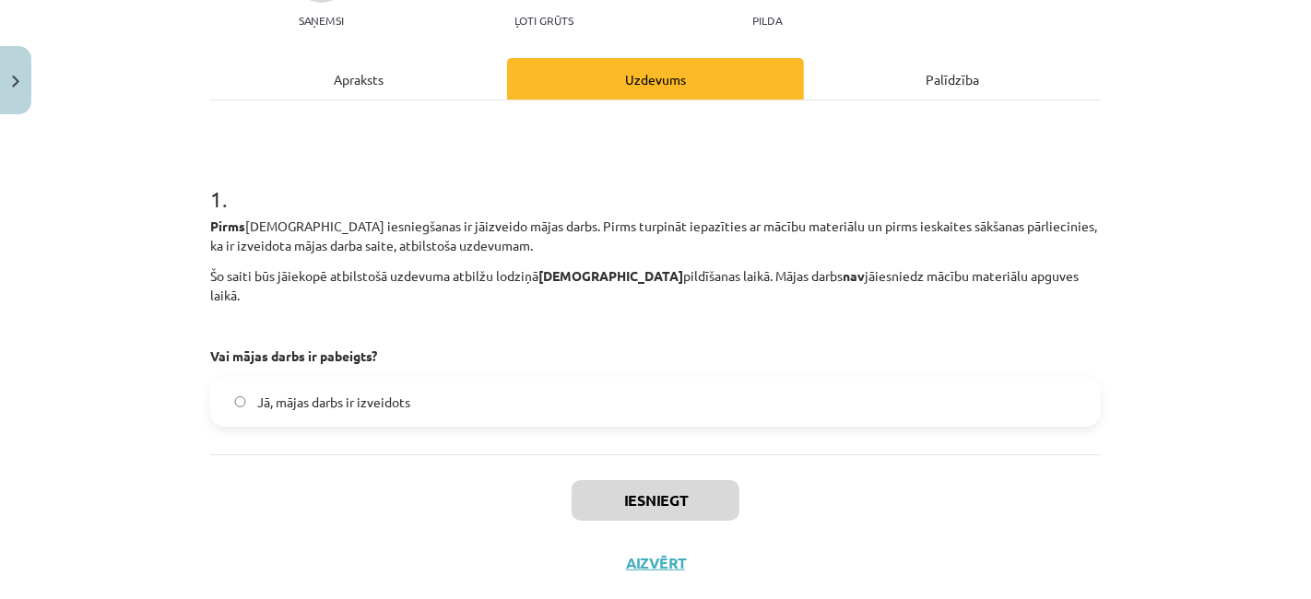
click at [532, 399] on label "Jā, mājas darbs ir izveidots" at bounding box center [655, 402] width 887 height 46
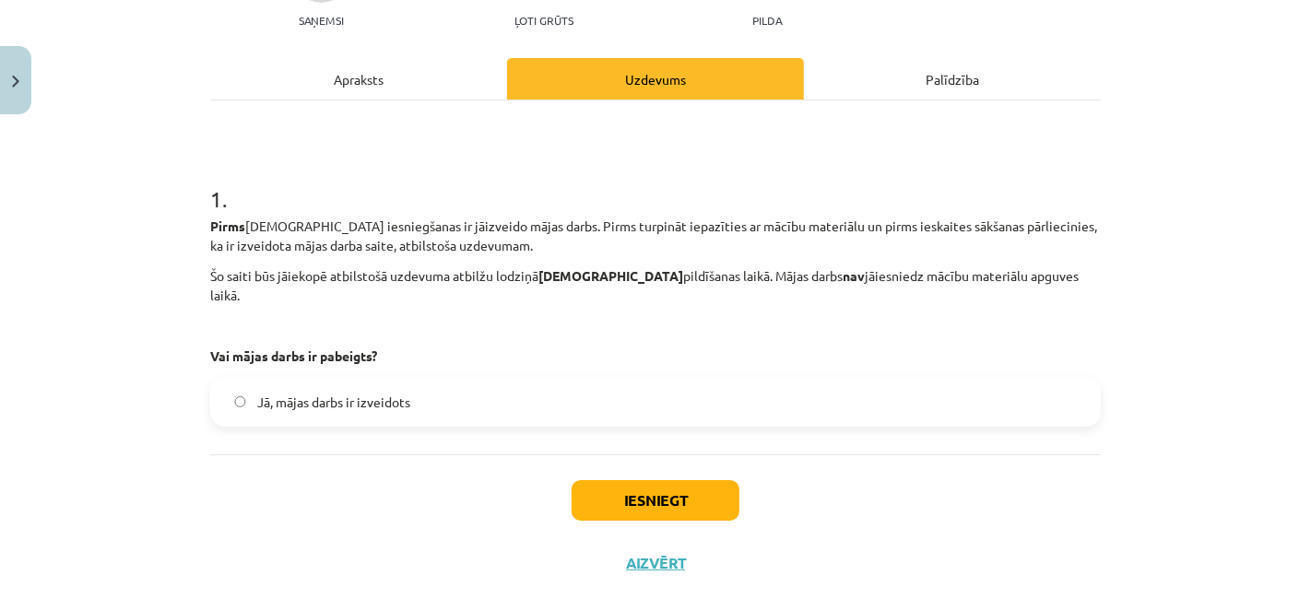
click at [427, 89] on div "Apraksts" at bounding box center [358, 78] width 297 height 41
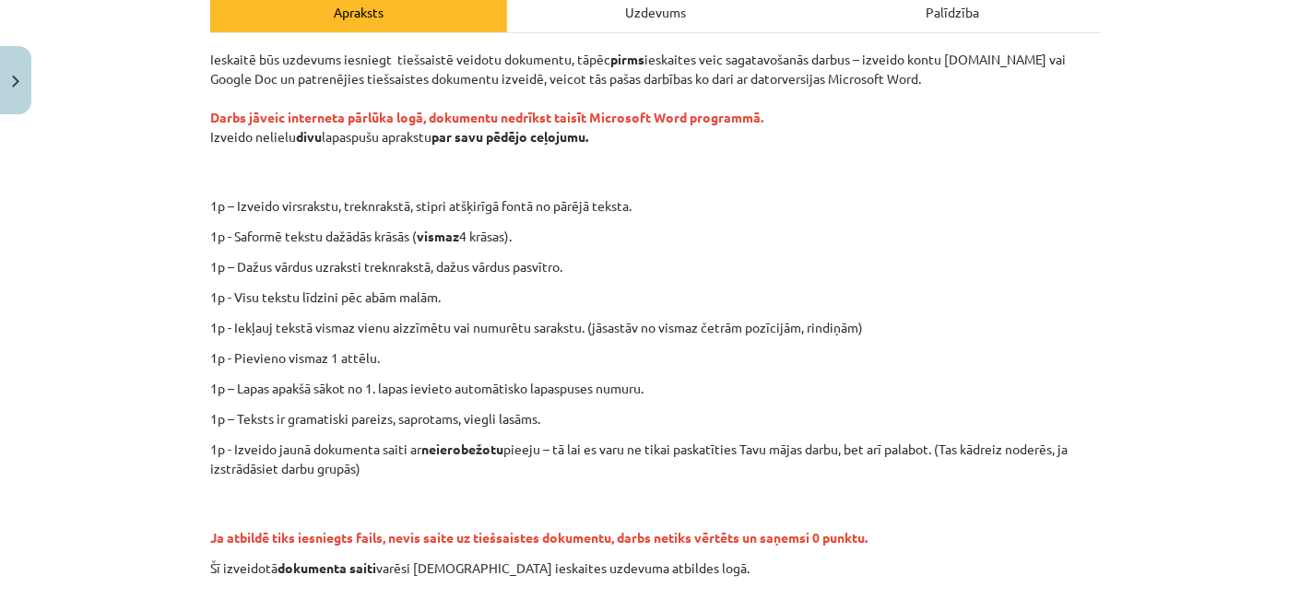
scroll to position [282, 0]
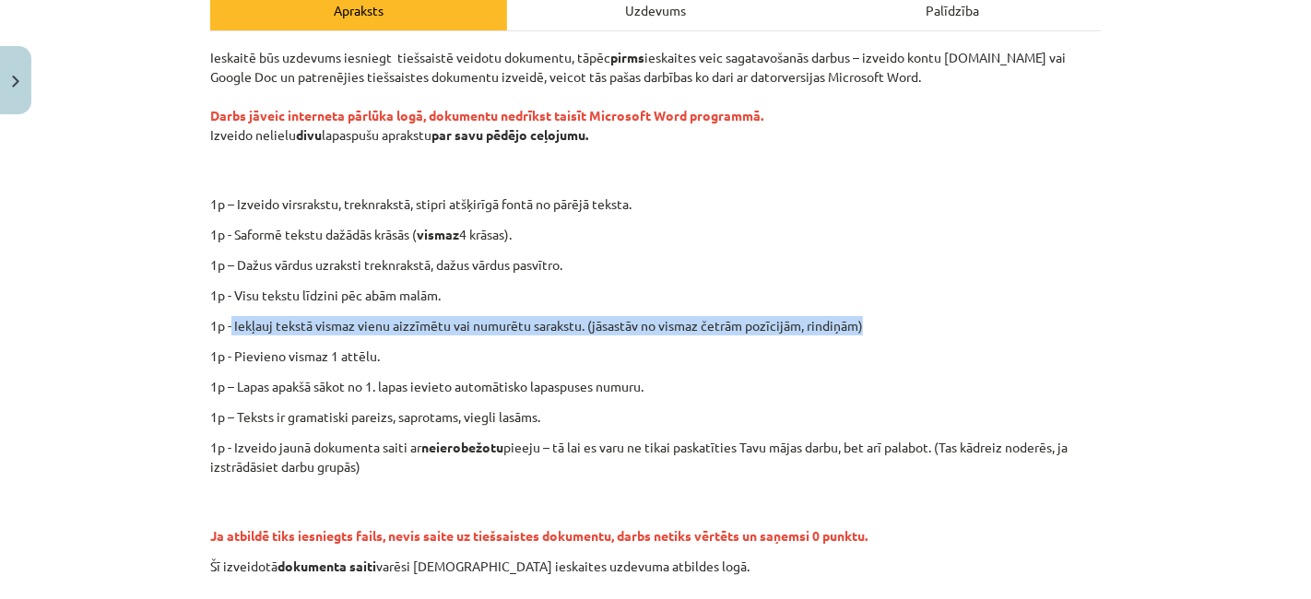
drag, startPoint x: 869, startPoint y: 320, endPoint x: 225, endPoint y: 324, distance: 643.7
click at [225, 324] on p "1p - Iekļauj tekstā vismaz vienu aizzīmētu vai numurētu sarakstu. (jāsastāv no …" at bounding box center [655, 325] width 891 height 19
copy p "Iekļauj tekstā vismaz vienu aizzīmētu vai numurētu sarakstu. (jāsastāv no visma…"
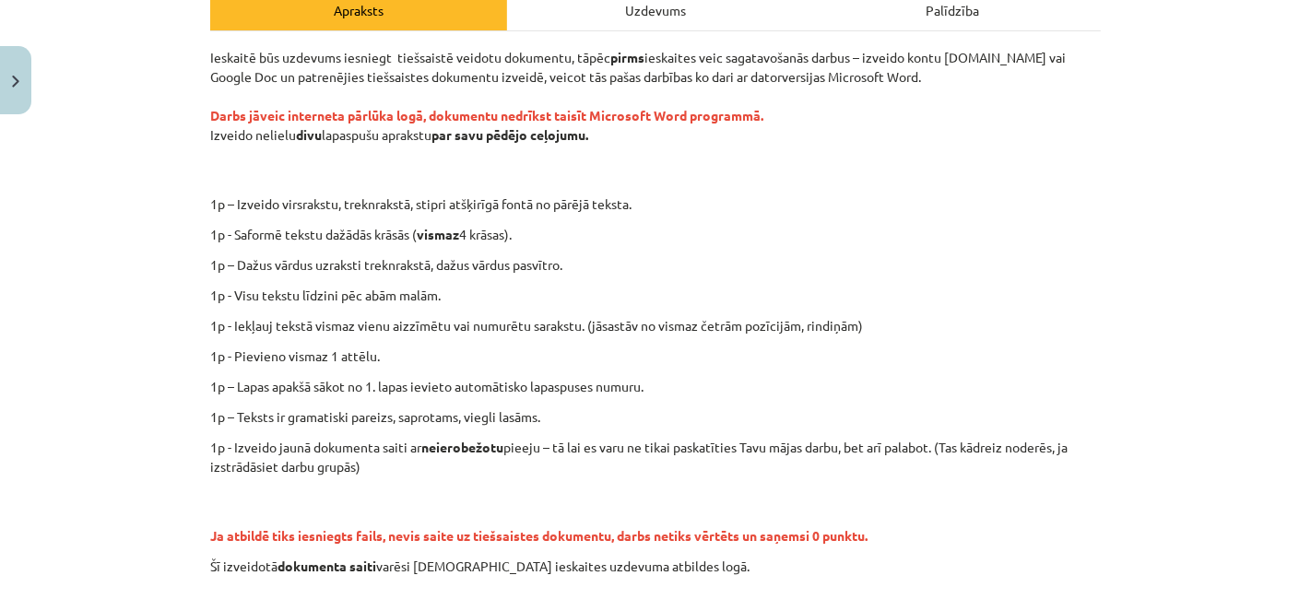
click at [314, 195] on p "1p – Izveido virsrakstu, treknrakstā, stipri atšķirīgā fontā no pārējā teksta." at bounding box center [716, 204] width 804 height 19
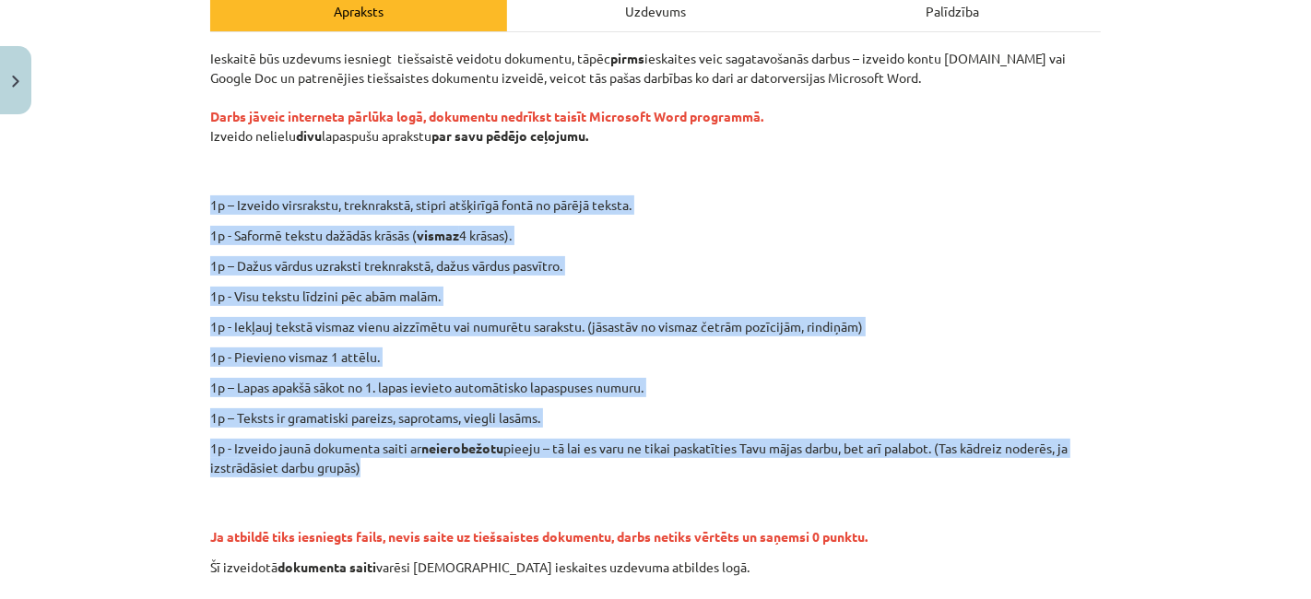
drag, startPoint x: 192, startPoint y: 196, endPoint x: 576, endPoint y: 468, distance: 471.6
click at [576, 468] on div "0 XP Saņemsi Ļoti grūts 1520 pilda Apraksts Uzdevums Palīdzība Ieskaitē būs uzd…" at bounding box center [655, 293] width 913 height 904
copy div "1p – Izveido virsrakstu, treknrakstā, stipri atšķirīgā fontā no pārējā teksta. …"
click at [489, 367] on div "Ieskaitē būs uzdevums iesniegt tiešsaistē veidotu dokumentu, tāpēc pirms ieskai…" at bounding box center [655, 313] width 891 height 528
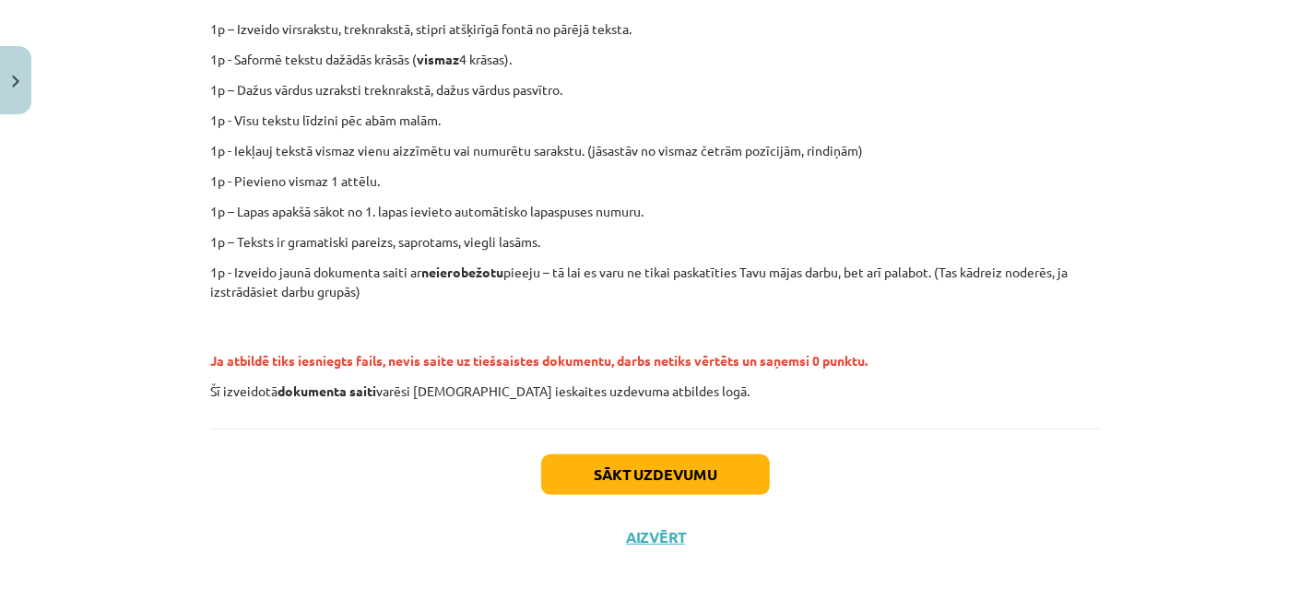
scroll to position [471, 0]
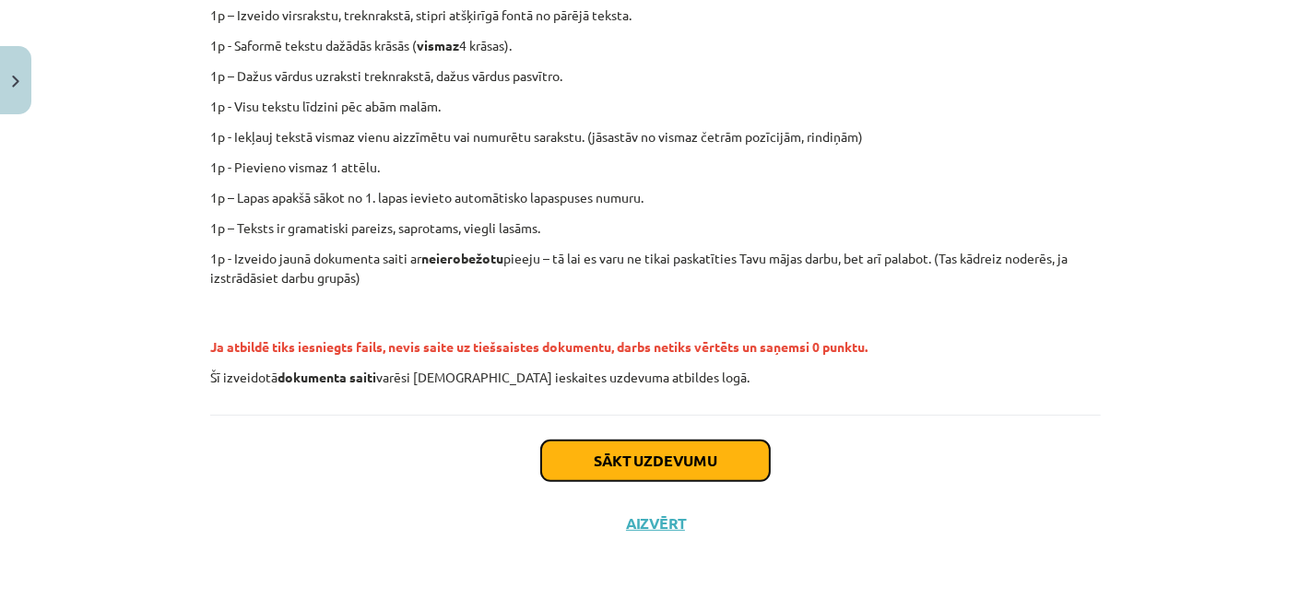
click at [541, 460] on button "Sākt uzdevumu" at bounding box center [655, 461] width 229 height 41
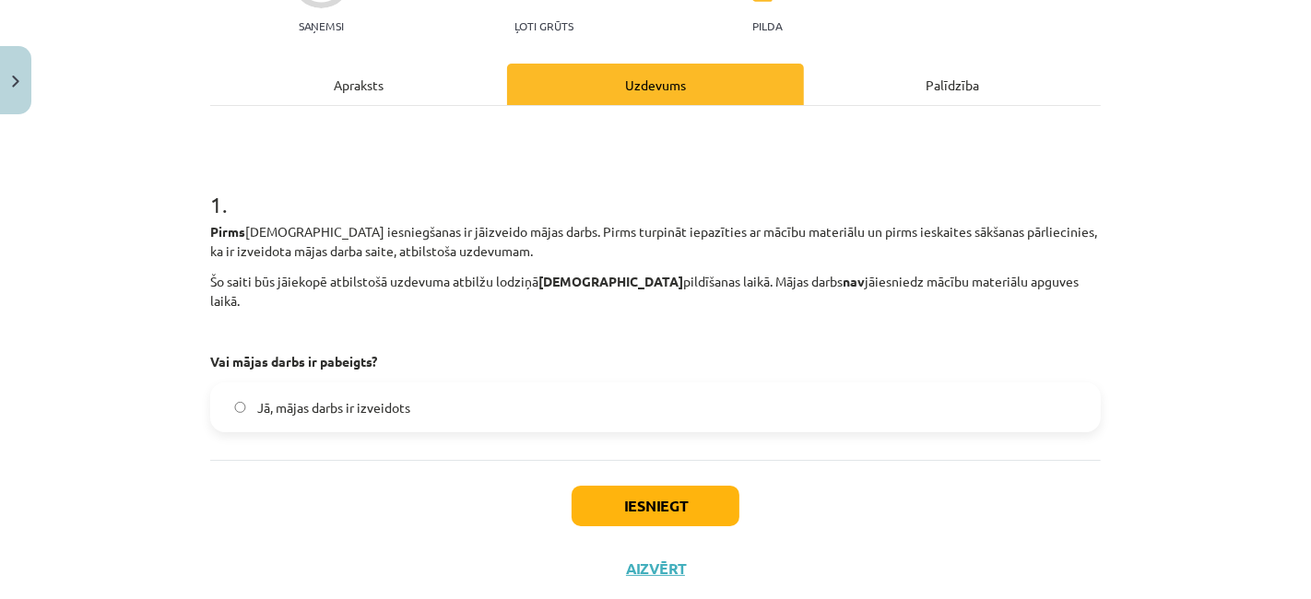
scroll to position [213, 0]
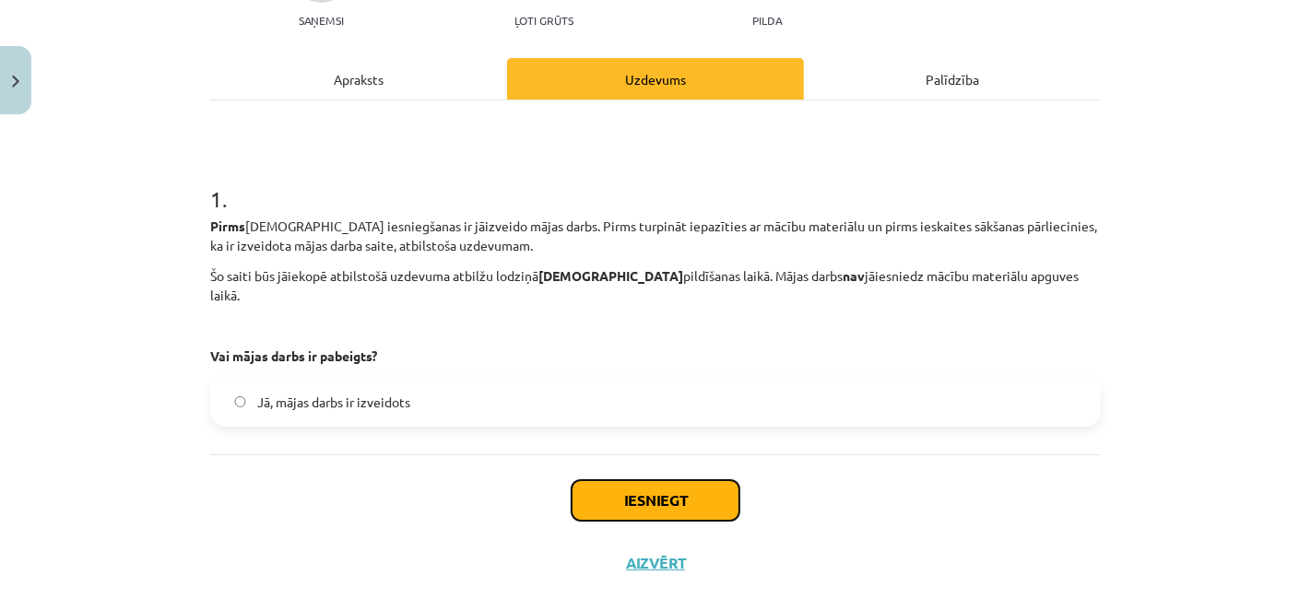
click at [603, 480] on button "Iesniegt" at bounding box center [656, 500] width 168 height 41
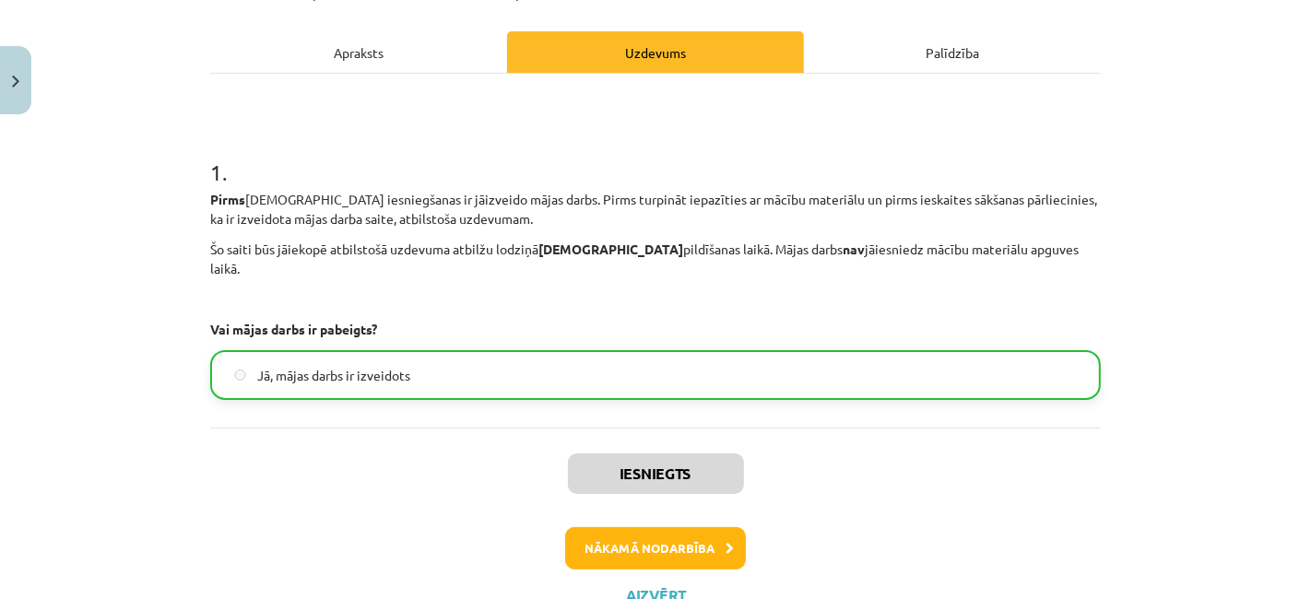
scroll to position [240, 0]
click at [630, 530] on button "Nākamā nodarbība" at bounding box center [655, 548] width 181 height 42
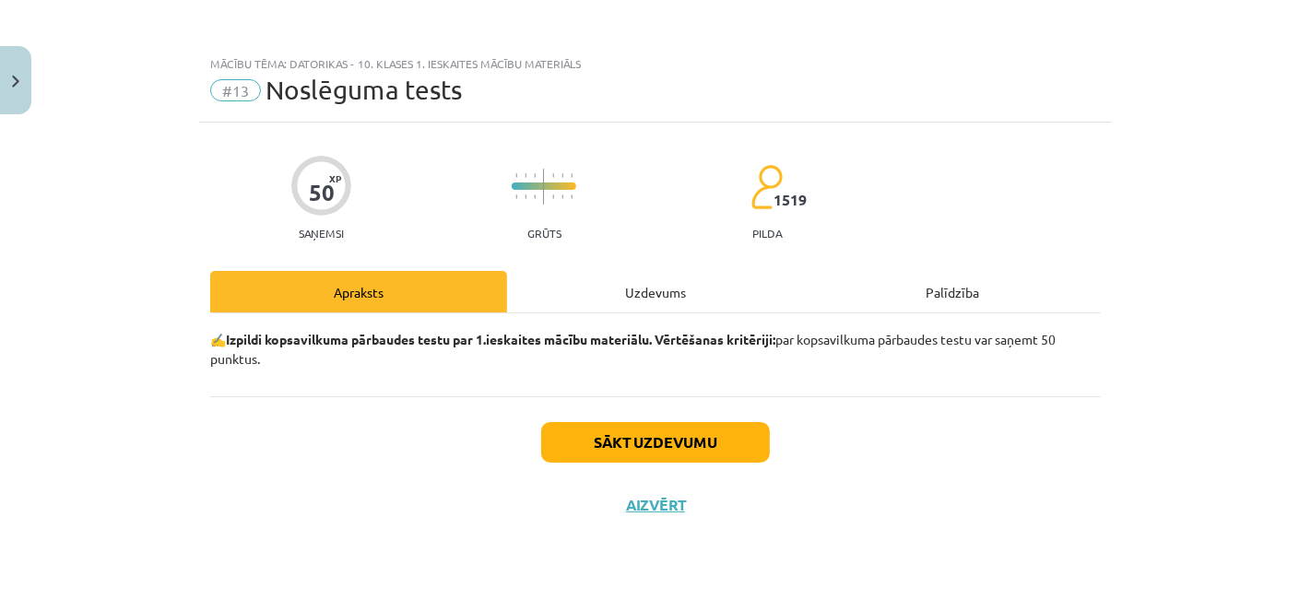
scroll to position [0, 0]
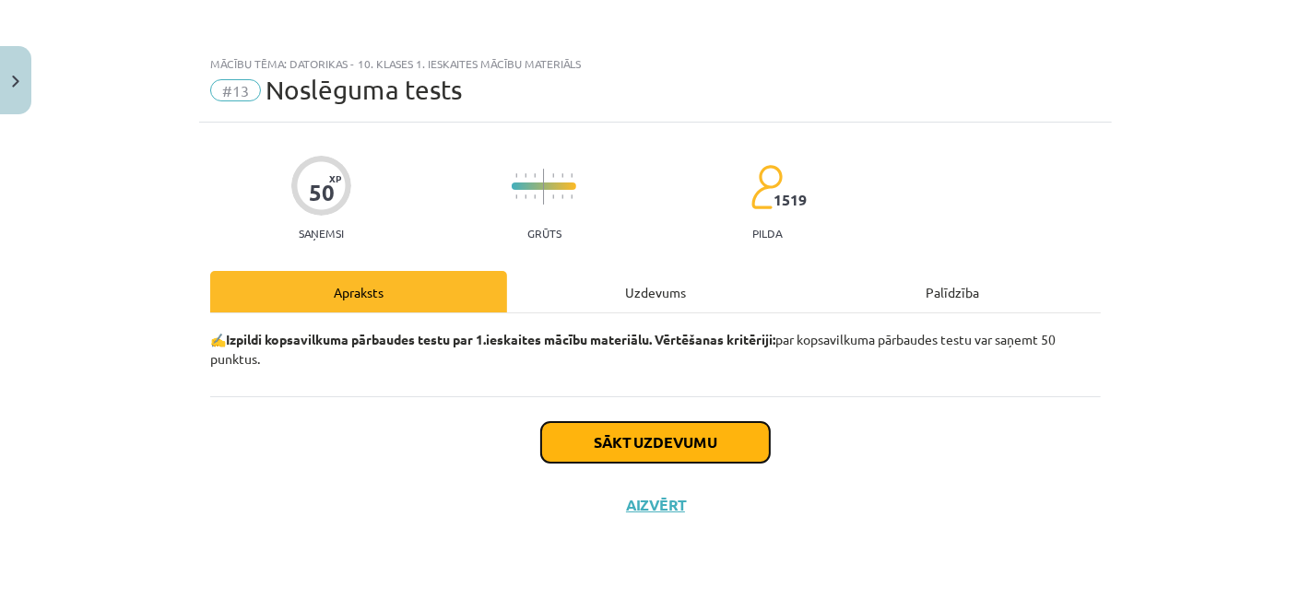
click at [669, 450] on button "Sākt uzdevumu" at bounding box center [655, 442] width 229 height 41
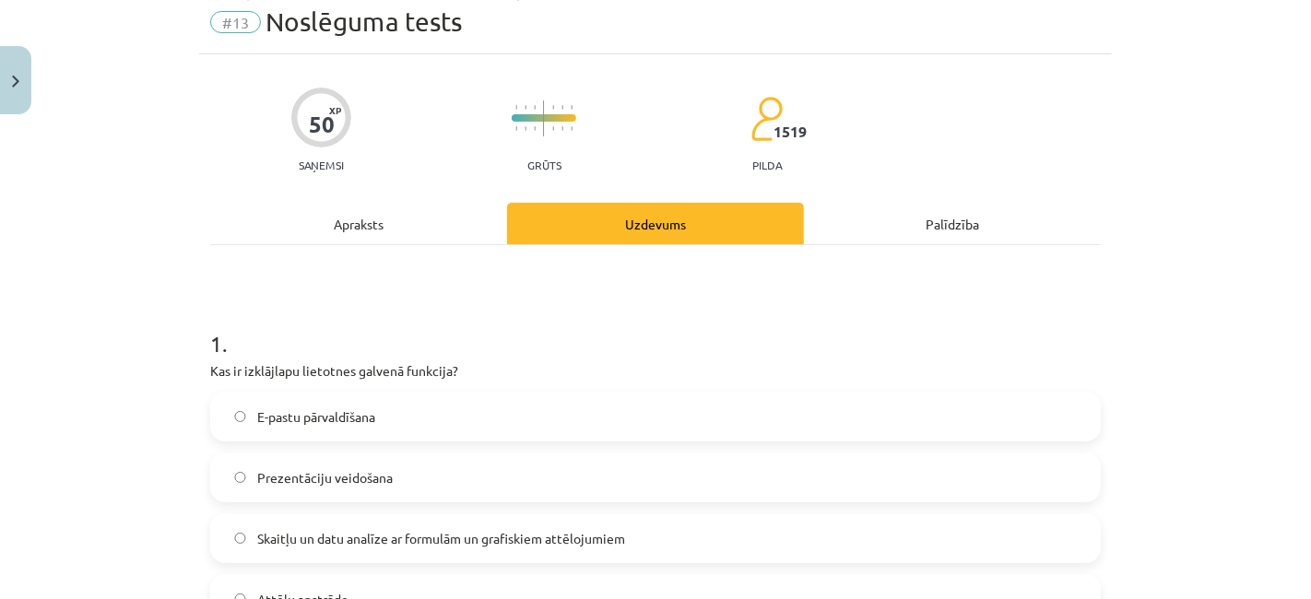
scroll to position [69, 0]
click at [669, 452] on div "Prezentāciju veidošana" at bounding box center [655, 477] width 891 height 50
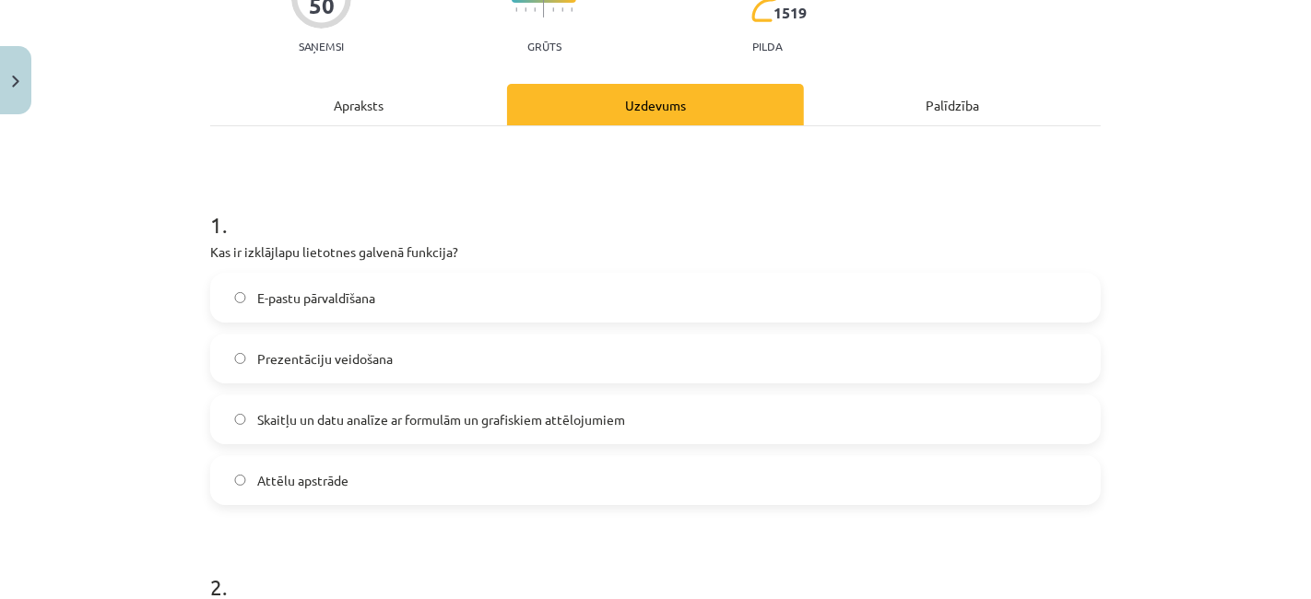
scroll to position [184, 0]
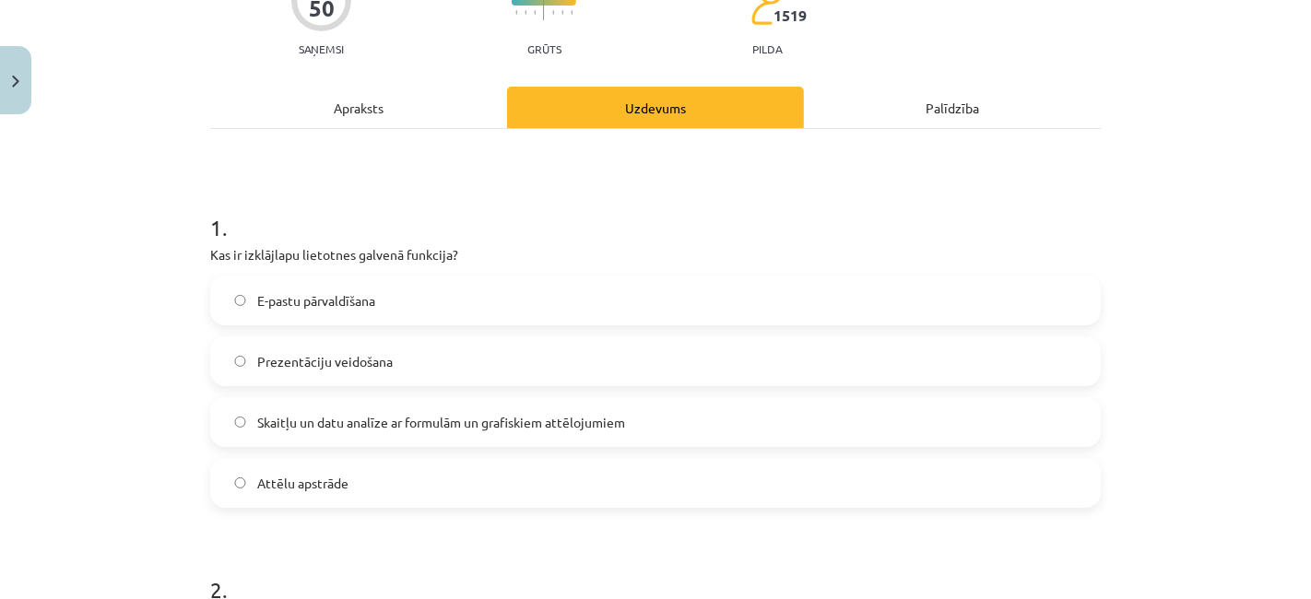
drag, startPoint x: 0, startPoint y: 0, endPoint x: 504, endPoint y: 555, distance: 750.1
click at [504, 555] on h1 "2 ." at bounding box center [655, 573] width 891 height 57
click at [699, 409] on label "Skaitļu un datu analīze ar formulām un grafiskiem attēlojumiem" at bounding box center [655, 422] width 887 height 46
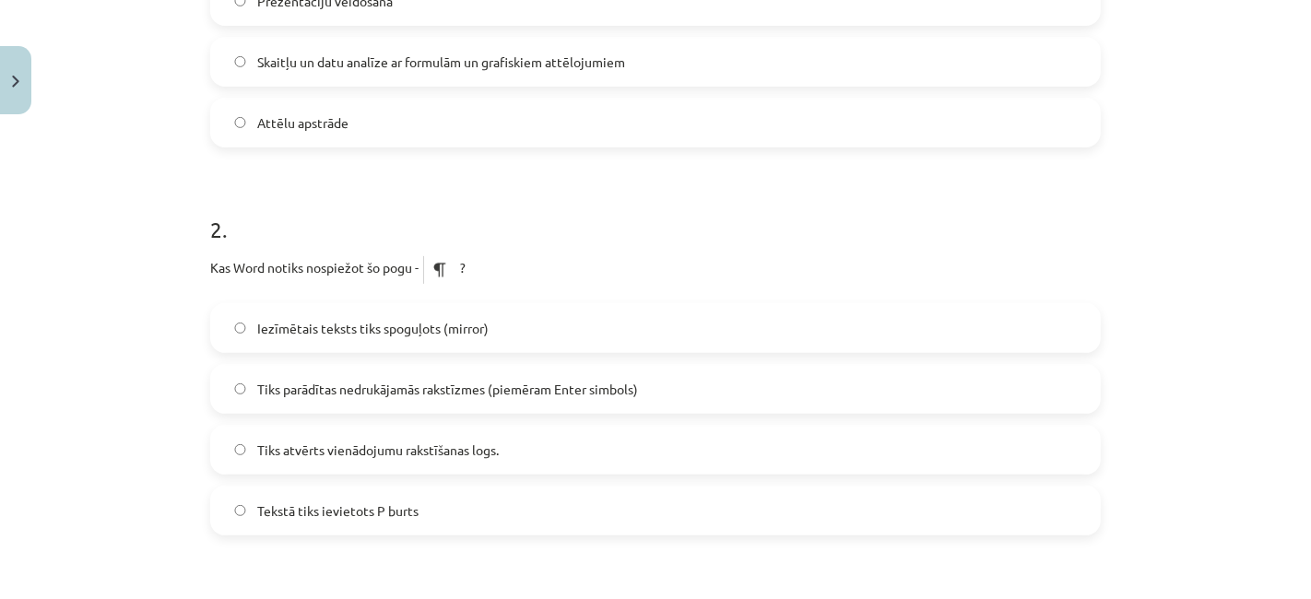
scroll to position [551, 0]
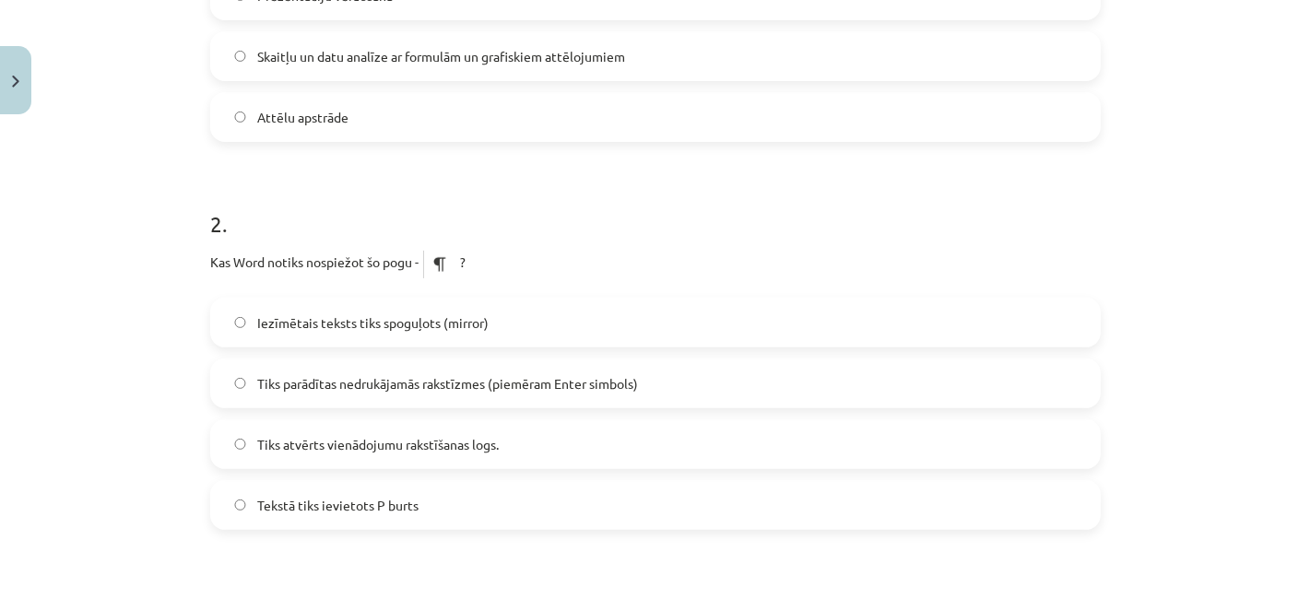
click at [644, 389] on label "Tiks parādītas nedrukājamās rakstīzmes (piemēram Enter simbols)" at bounding box center [655, 384] width 887 height 46
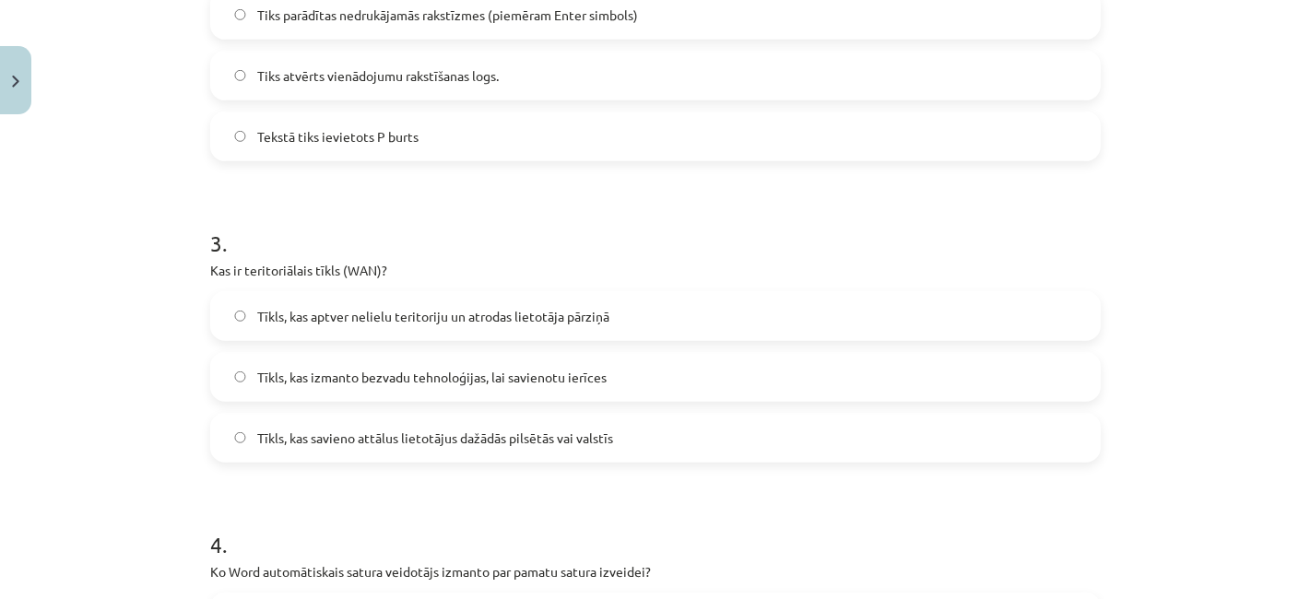
scroll to position [921, 0]
click at [644, 385] on label "Tīkls, kas izmanto bezvadu tehnoloģijas, lai savienotu ierīces" at bounding box center [655, 375] width 887 height 46
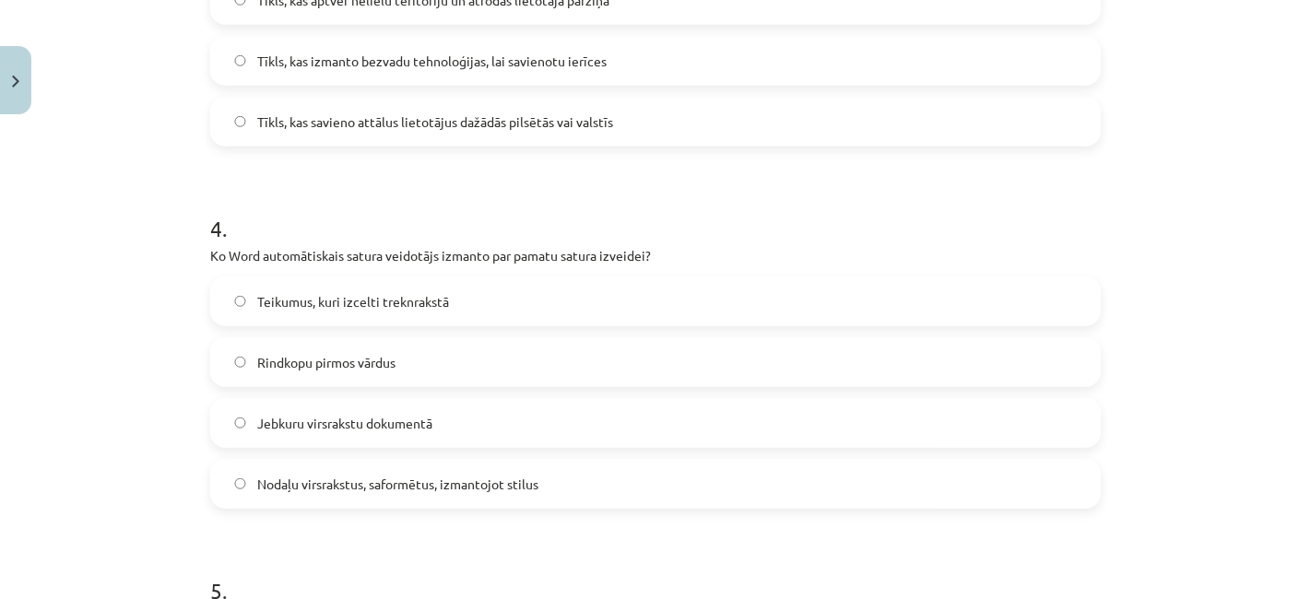
scroll to position [1233, 0]
click at [539, 489] on label "Nodaļu virsrakstus, saformētus, izmantojot stilus" at bounding box center [655, 487] width 887 height 46
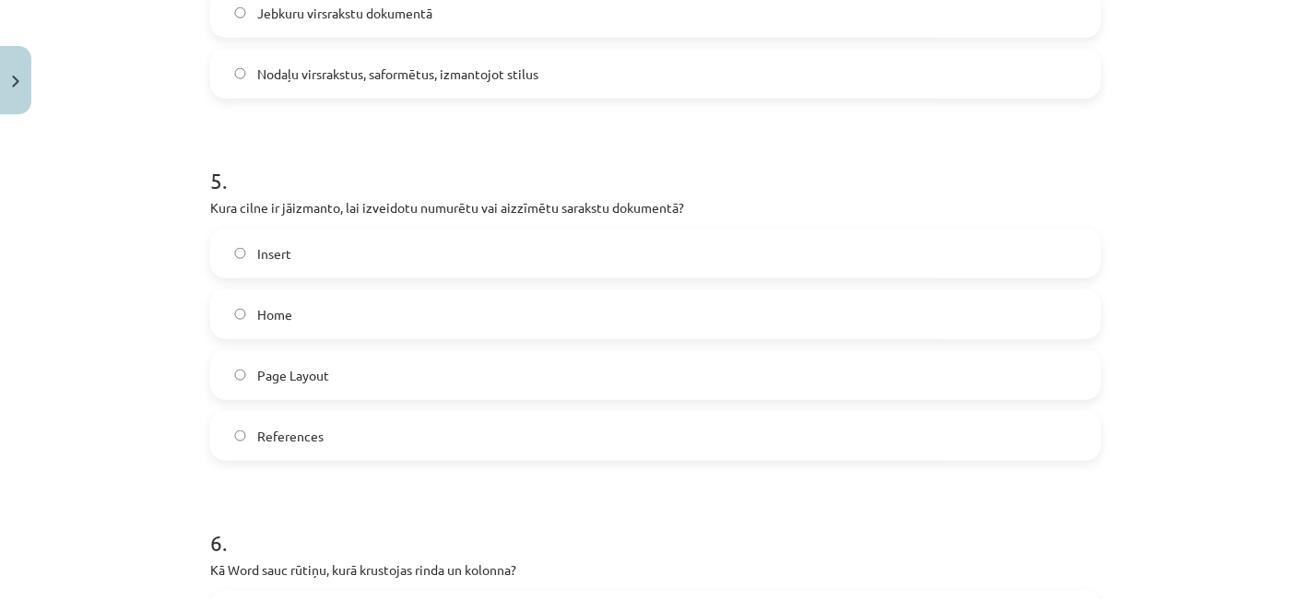
scroll to position [1649, 0]
click at [555, 389] on label "Page Layout" at bounding box center [655, 373] width 887 height 46
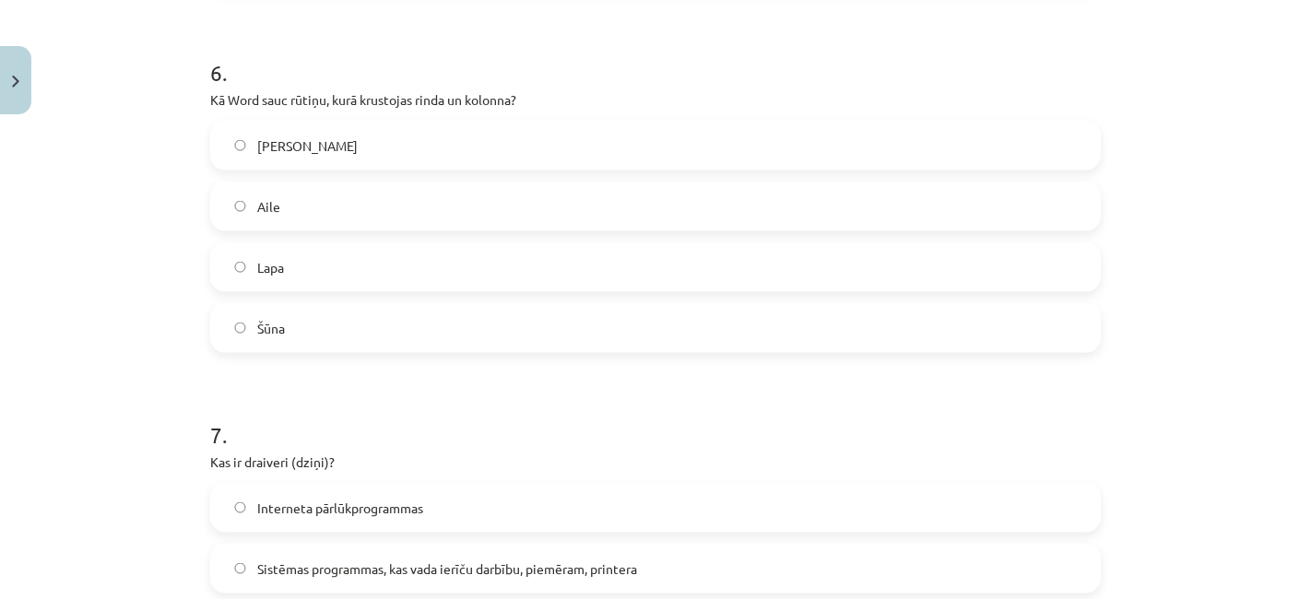
scroll to position [2118, 0]
click at [508, 343] on label "Šūna" at bounding box center [655, 326] width 887 height 46
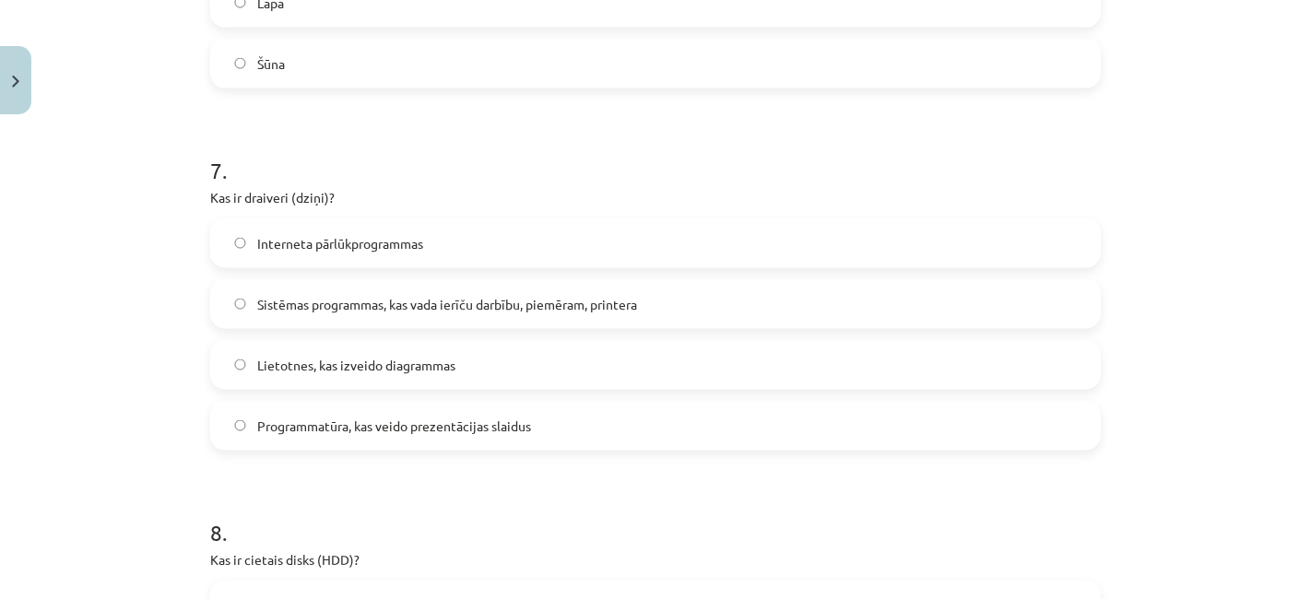
scroll to position [2432, 0]
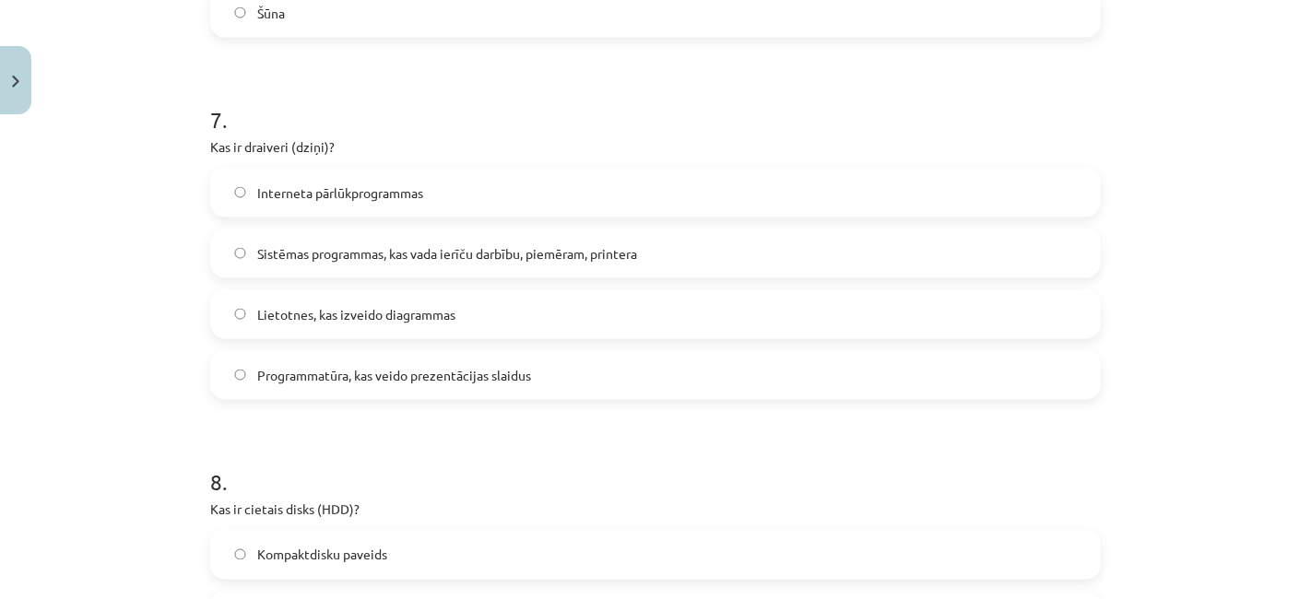
click at [512, 265] on label "Sistēmas programmas, kas vada ierīču darbību, piemēram, printera" at bounding box center [655, 254] width 887 height 46
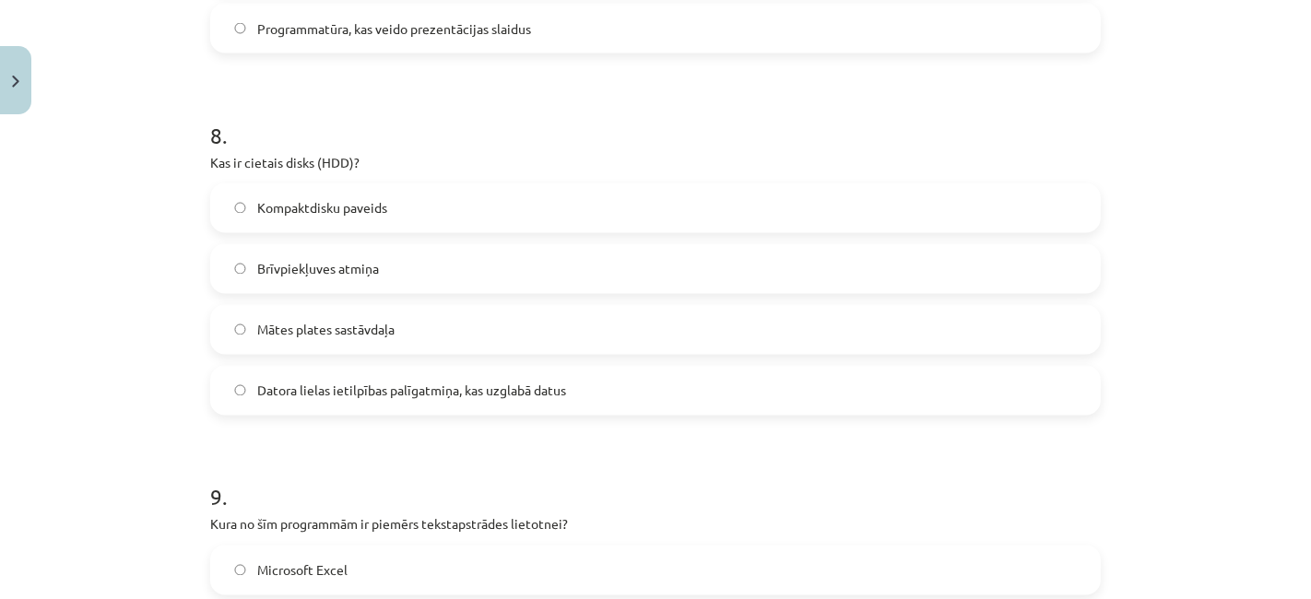
scroll to position [2784, 0]
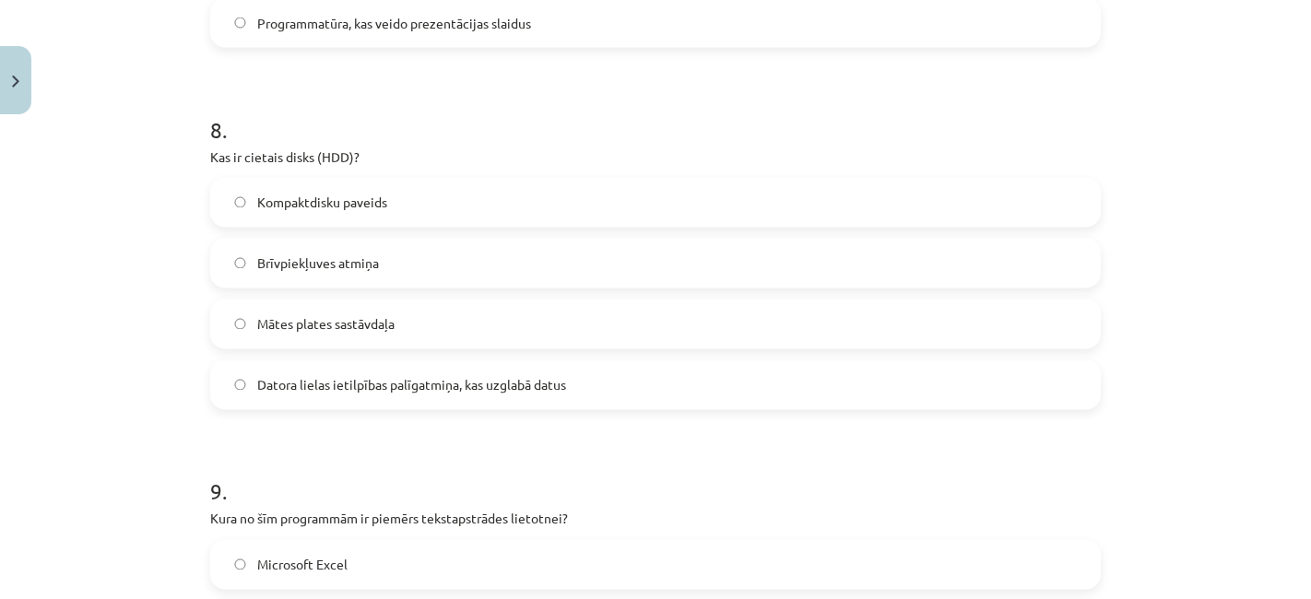
click at [515, 367] on label "Datora lielas ietilpības palīgatmiņa, kas uzglabā datus" at bounding box center [655, 385] width 887 height 46
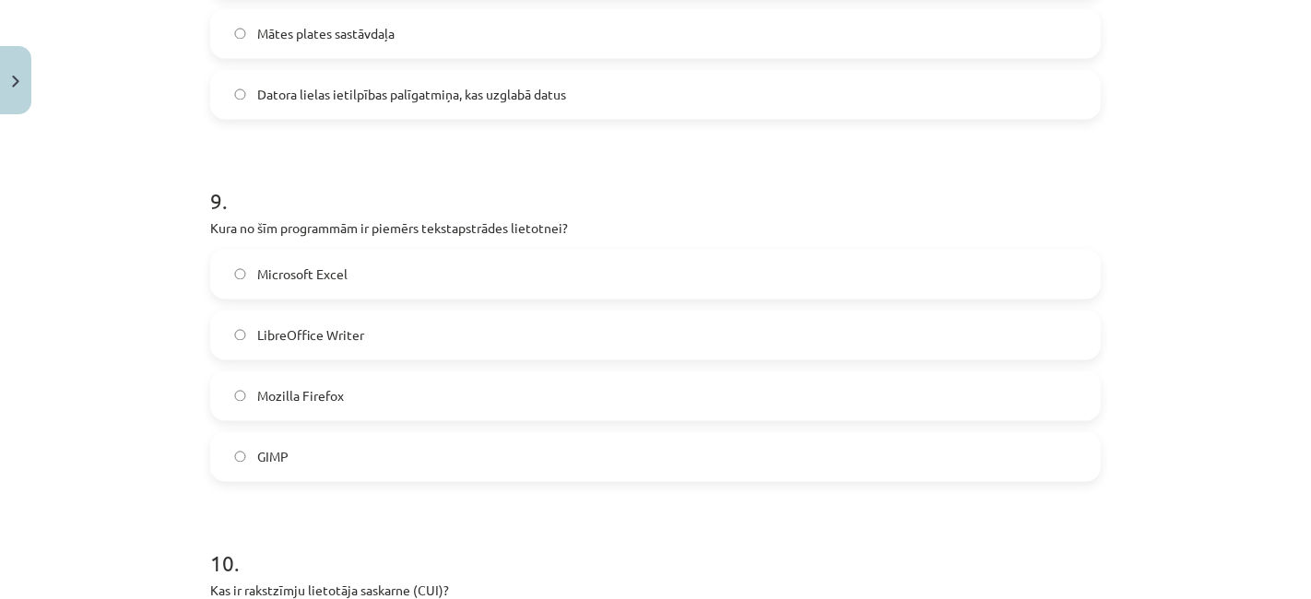
scroll to position [3116, 0]
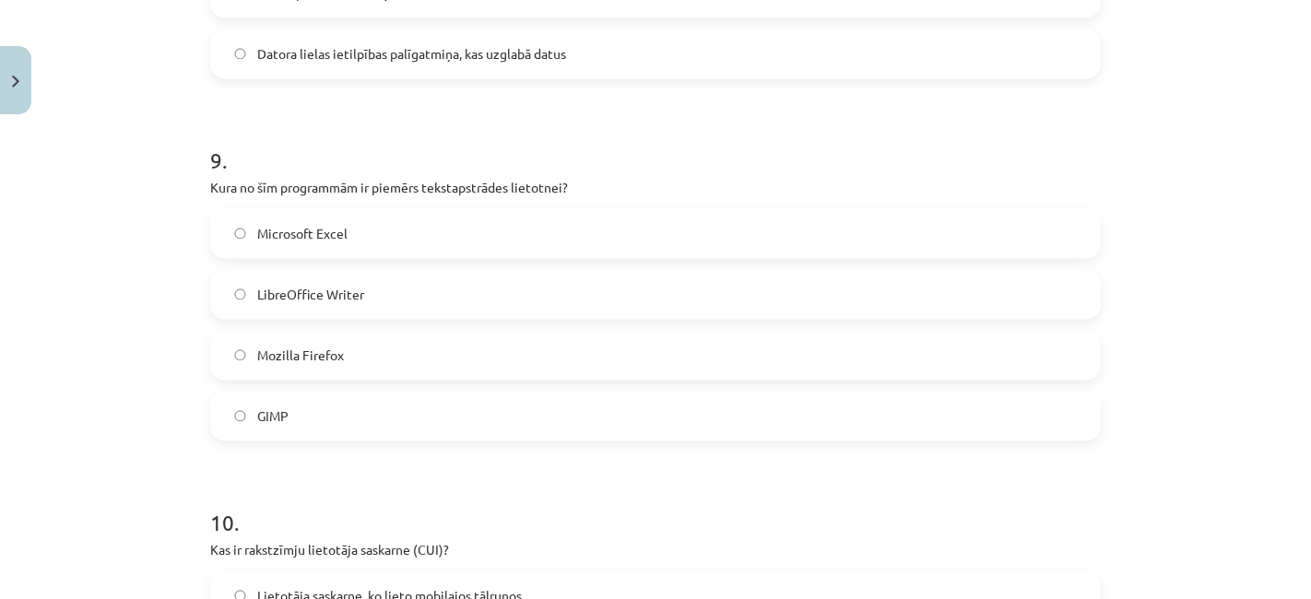
click at [467, 295] on label "LibreOffice Writer" at bounding box center [655, 294] width 887 height 46
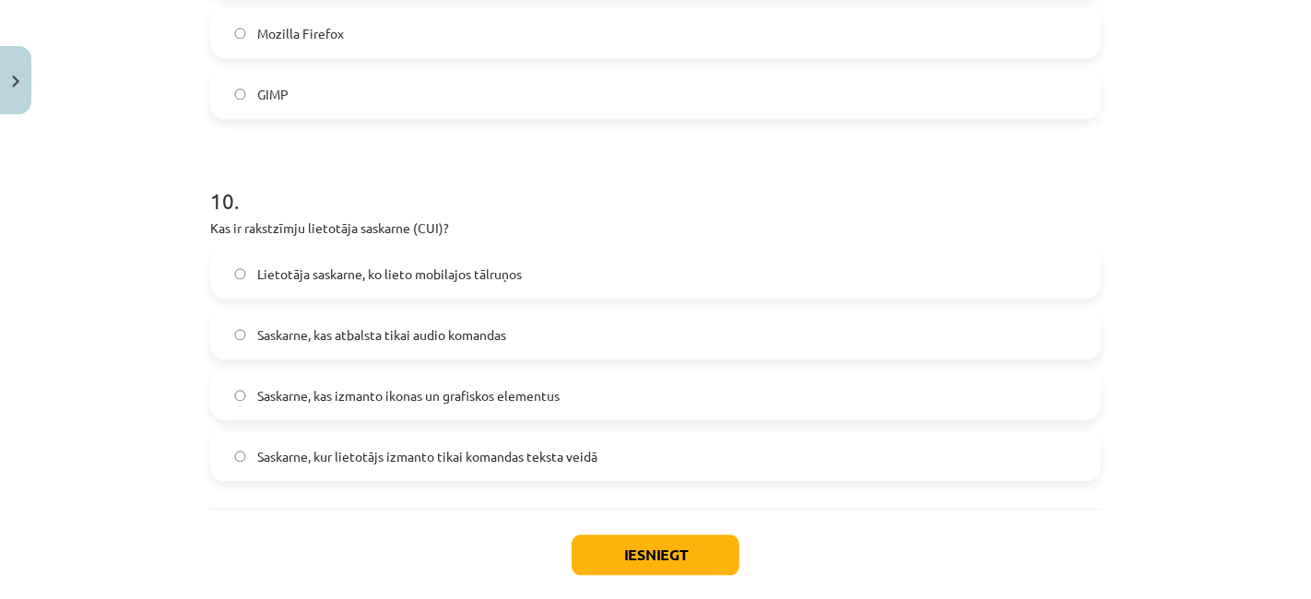
scroll to position [3440, 0]
click at [492, 406] on label "Saskarne, kas izmanto ikonas un grafiskos elementus" at bounding box center [655, 394] width 887 height 46
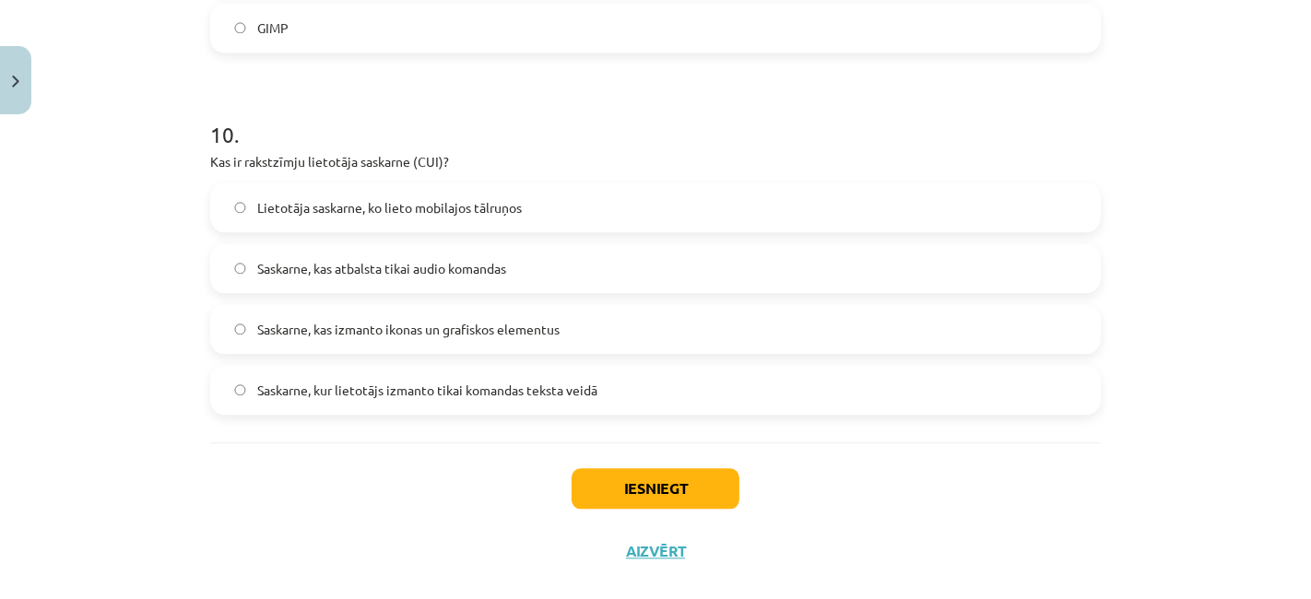
scroll to position [3531, 0]
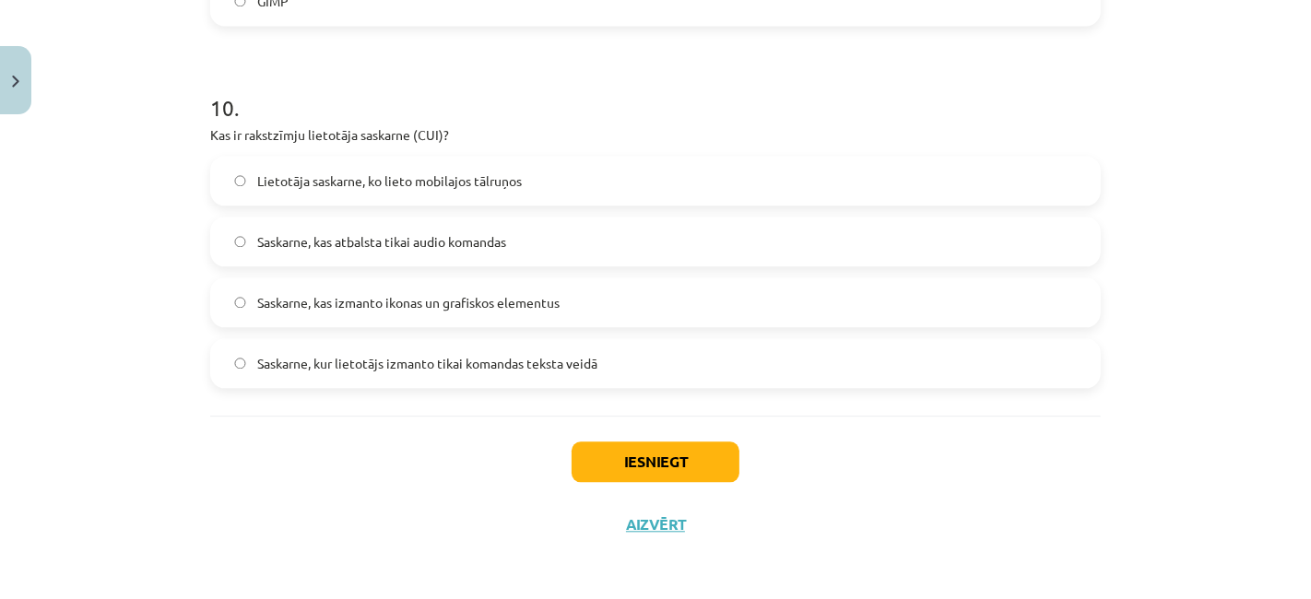
drag, startPoint x: 183, startPoint y: 441, endPoint x: 595, endPoint y: 382, distance: 416.4
click at [595, 382] on div "Mācību tēma: Datorikas - 10. klases 1. ieskaites mācību materiāls #13 Noslēguma…" at bounding box center [655, 299] width 1311 height 599
copy form "Kas ir izklājlapu lietotnes galvenā funkcija? E-pastu pārvaldīšana Prezentāciju…"
click at [395, 88] on h1 "10 ." at bounding box center [655, 91] width 891 height 57
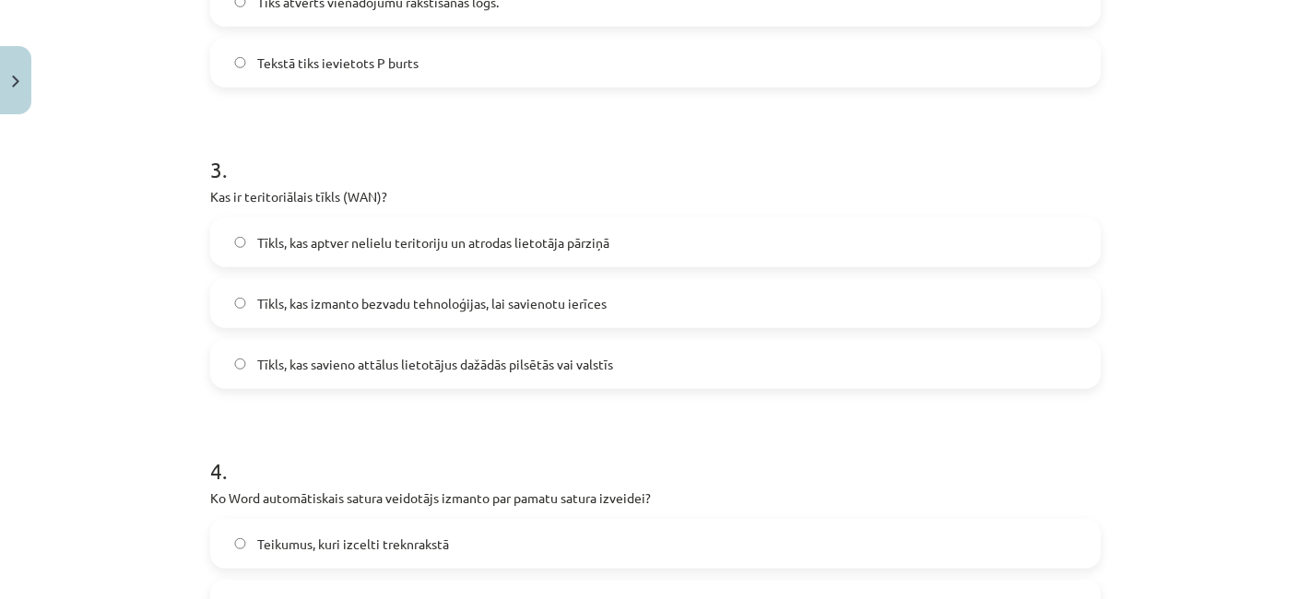
scroll to position [995, 0]
click at [559, 353] on span "Tīkls, kas savieno attālus lietotājus dažādās pilsētās vai valstīs" at bounding box center [435, 362] width 356 height 19
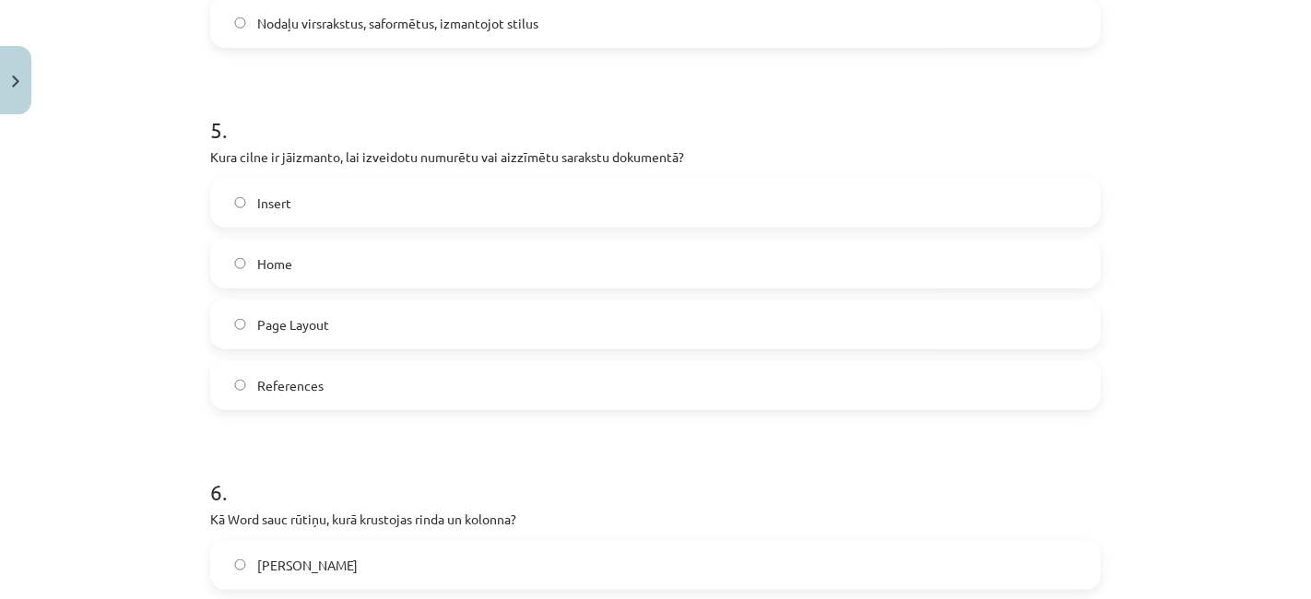
scroll to position [1680, 0]
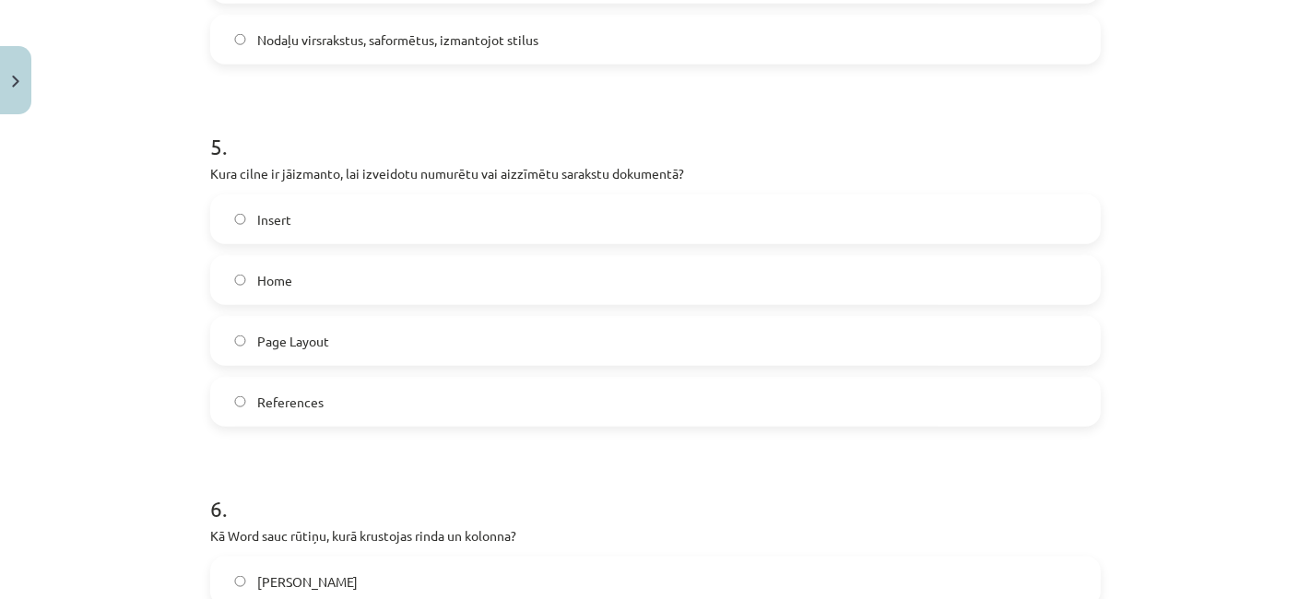
click at [315, 287] on label "Home" at bounding box center [655, 280] width 887 height 46
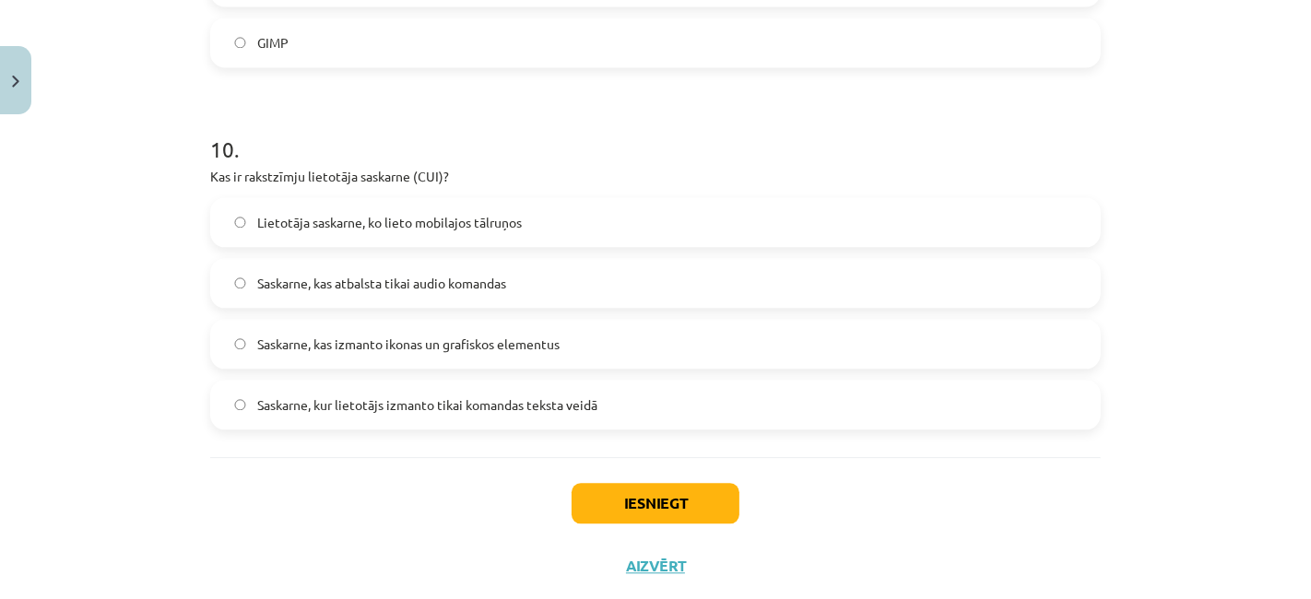
scroll to position [3490, 0]
click at [432, 408] on span "Saskarne, kur lietotājs izmanto tikai komandas teksta veidā" at bounding box center [427, 404] width 340 height 19
click at [610, 507] on button "Iesniegt" at bounding box center [656, 502] width 168 height 41
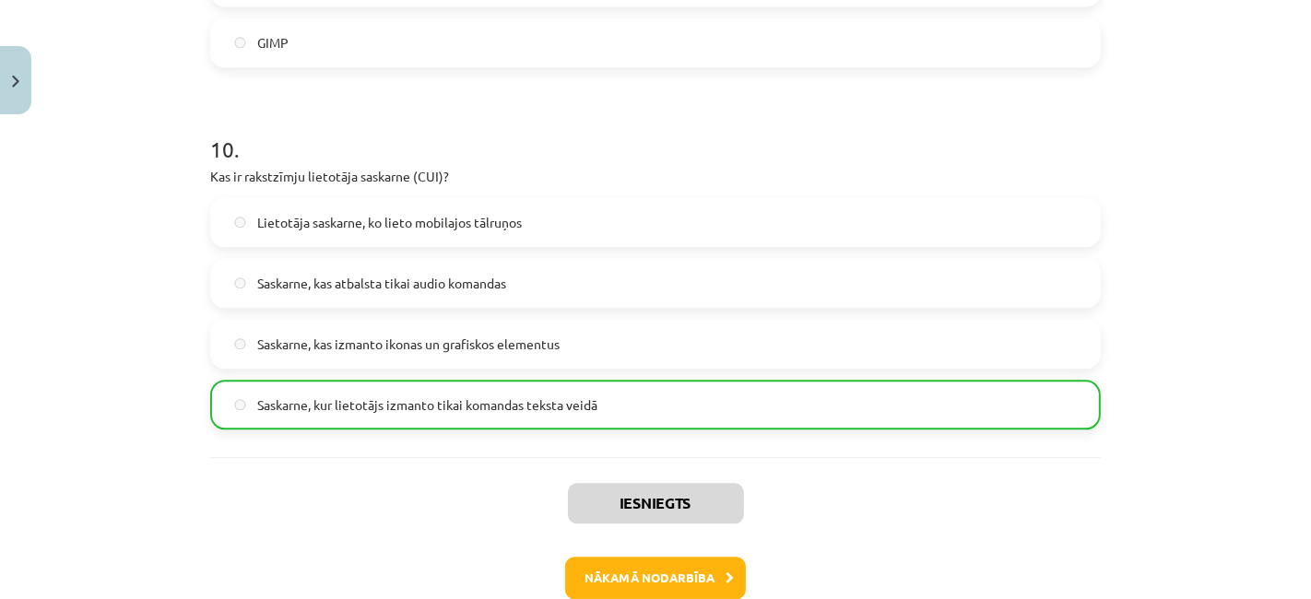
scroll to position [3583, 0]
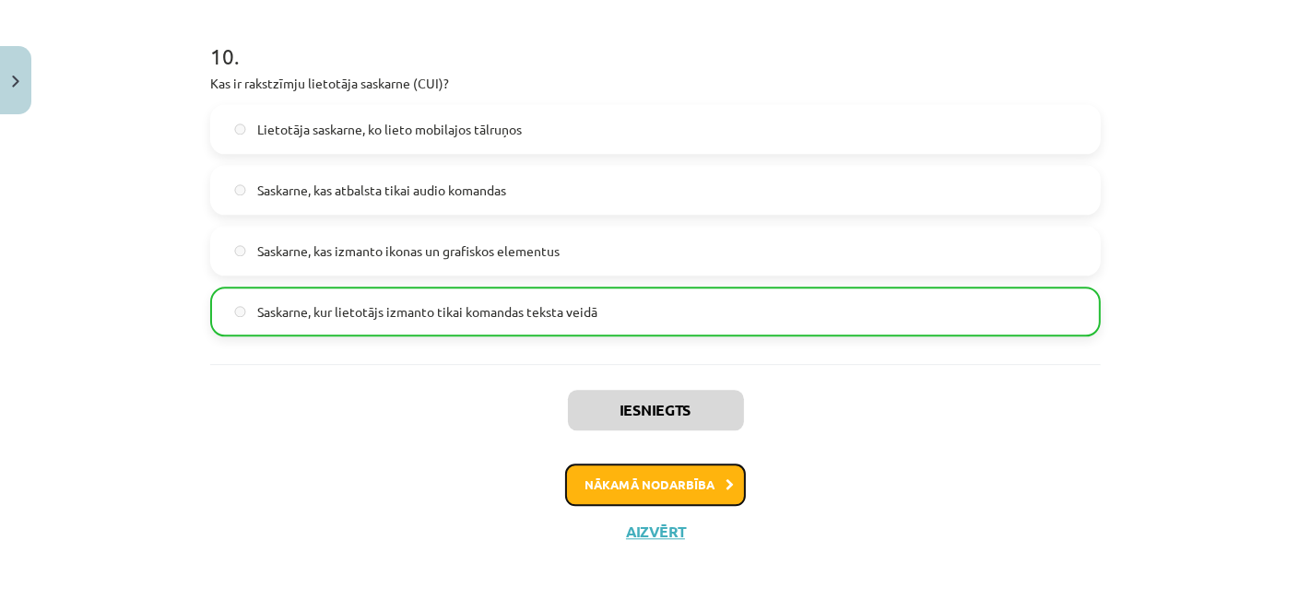
click at [690, 475] on button "Nākamā nodarbība" at bounding box center [655, 485] width 181 height 42
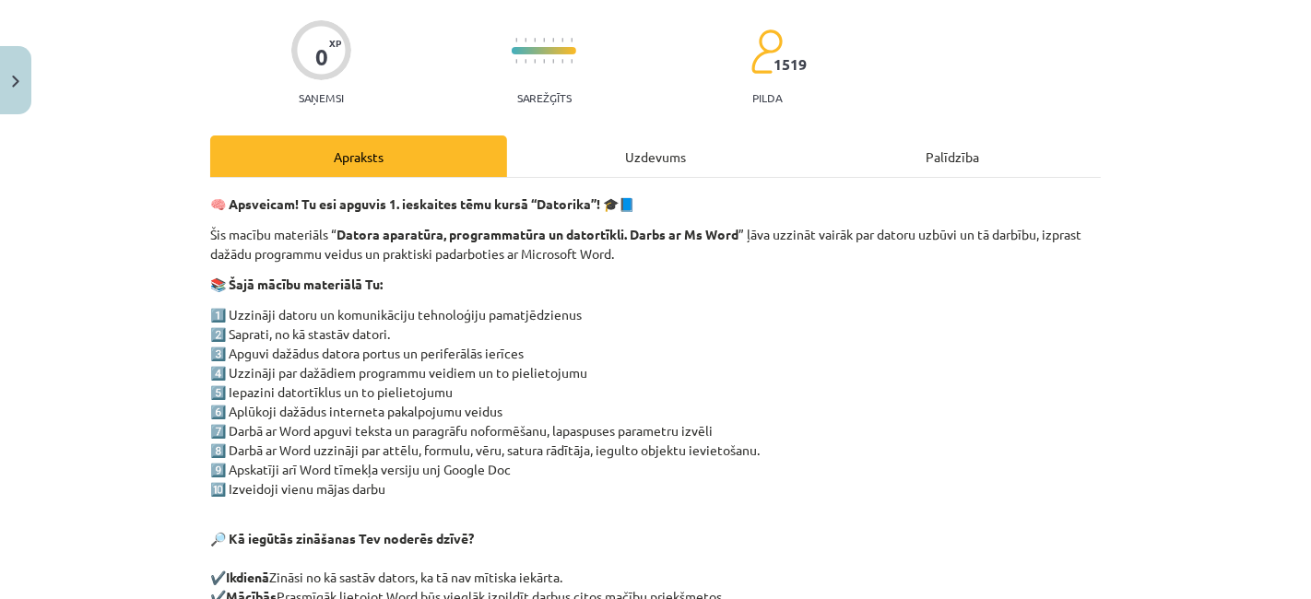
scroll to position [0, 0]
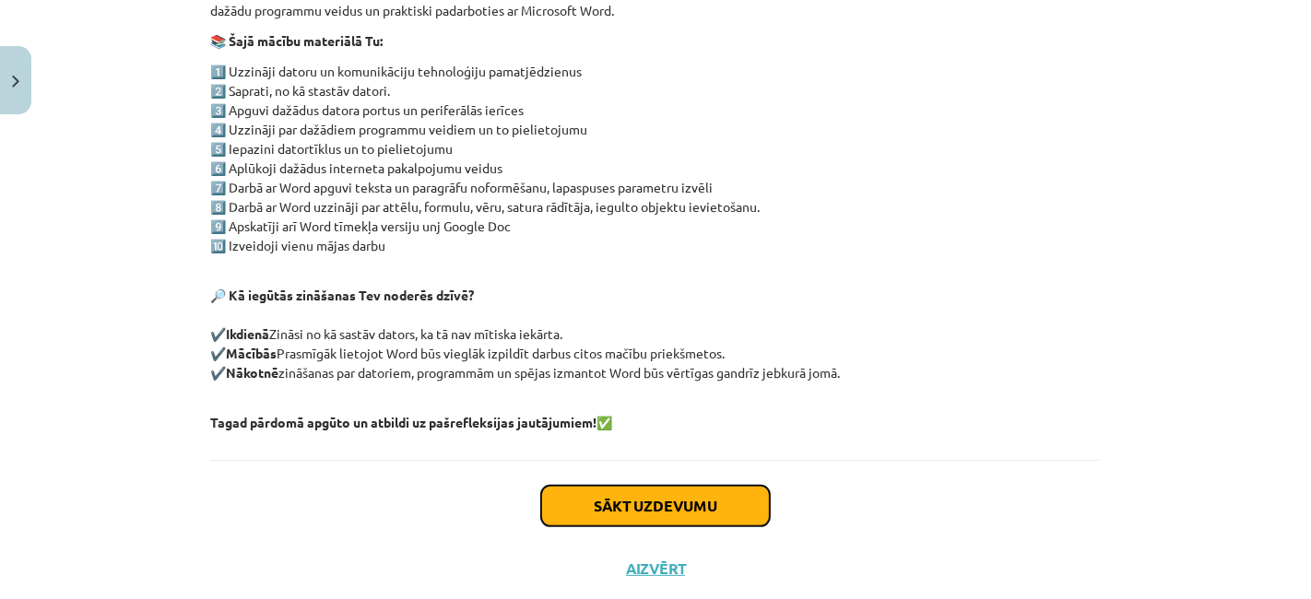
click at [681, 504] on button "Sākt uzdevumu" at bounding box center [655, 506] width 229 height 41
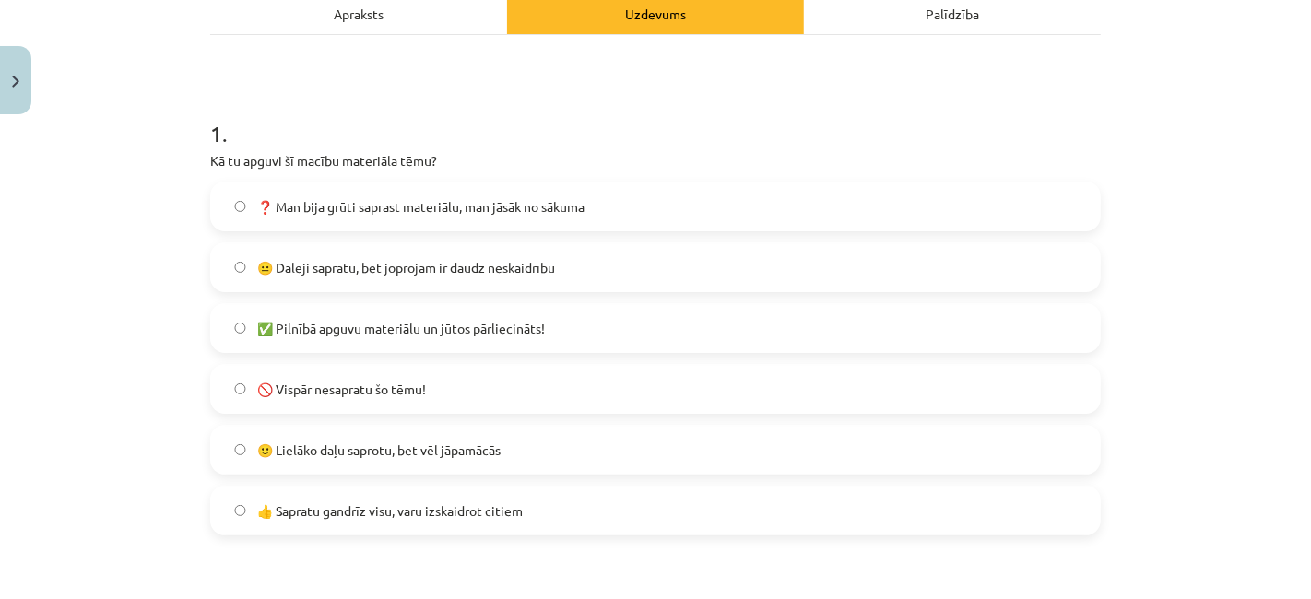
scroll to position [305, 0]
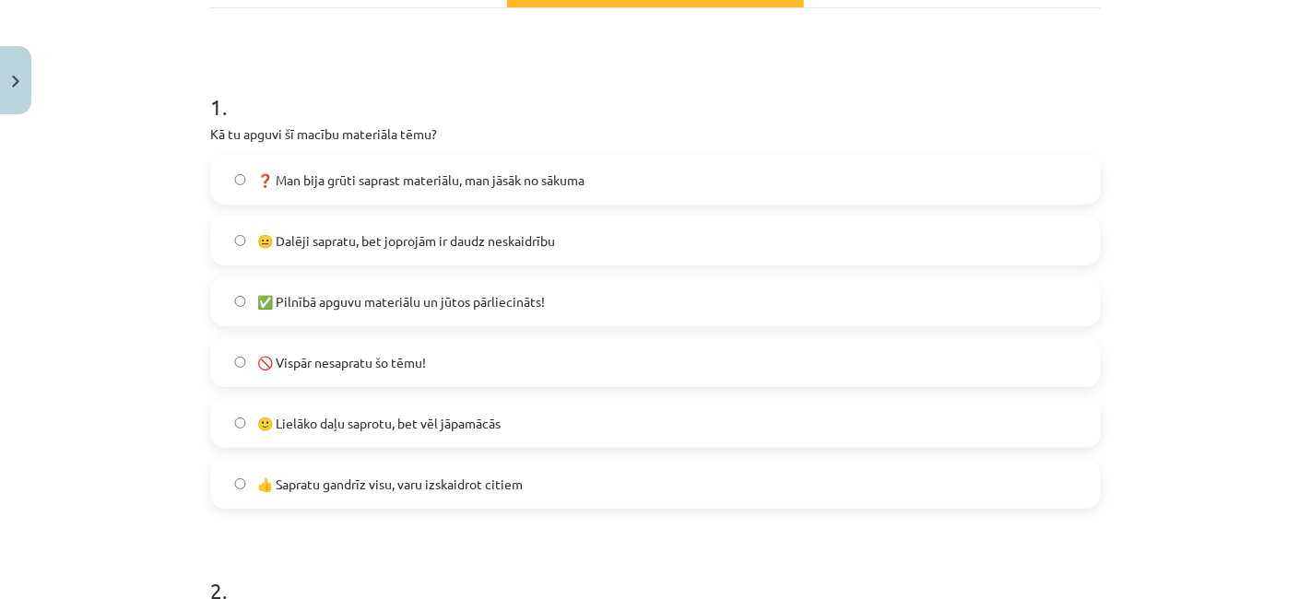
click at [587, 437] on label "🙂 Lielāko daļu saprotu, bet vēl jāpamācās" at bounding box center [655, 423] width 887 height 46
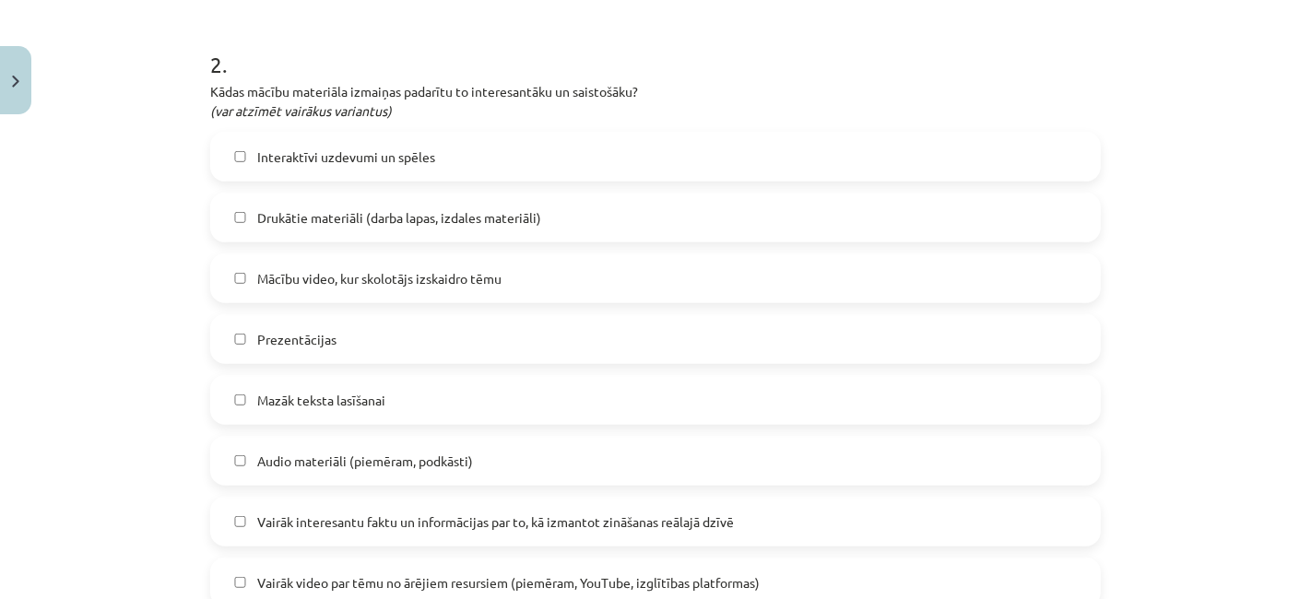
scroll to position [840, 0]
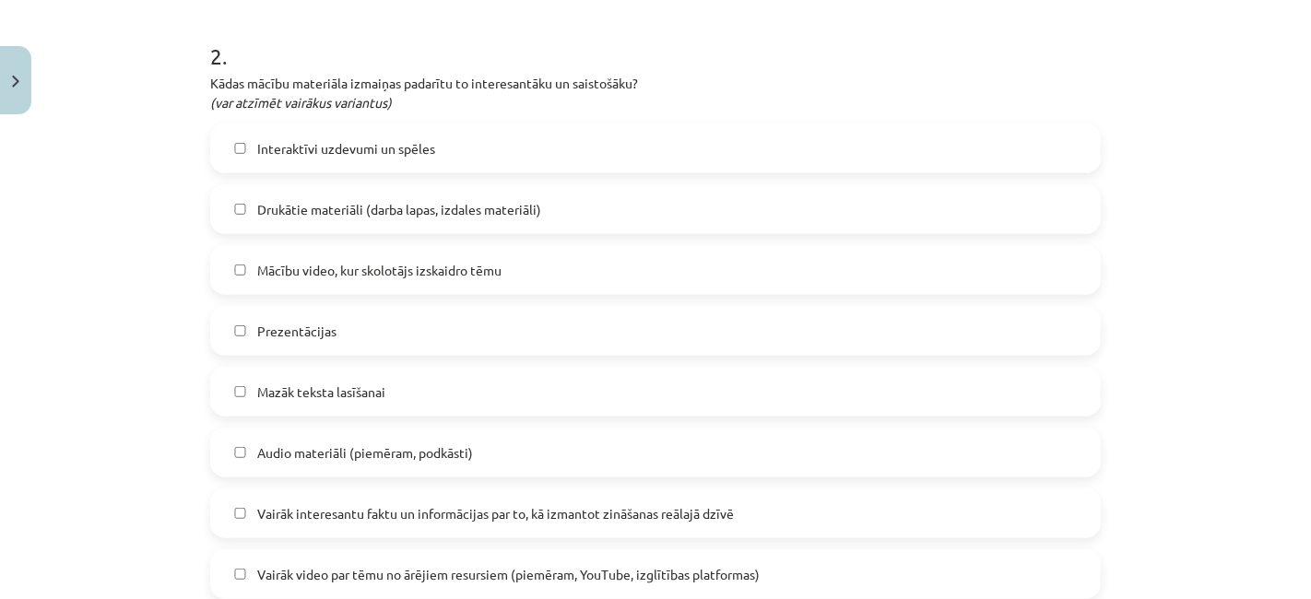
click at [655, 176] on div "Interaktīvi uzdevumi un spēles Drukātie materiāli (darba lapas, izdales materiā…" at bounding box center [655, 453] width 891 height 658
click at [647, 136] on label "Interaktīvi uzdevumi un spēles" at bounding box center [655, 148] width 887 height 46
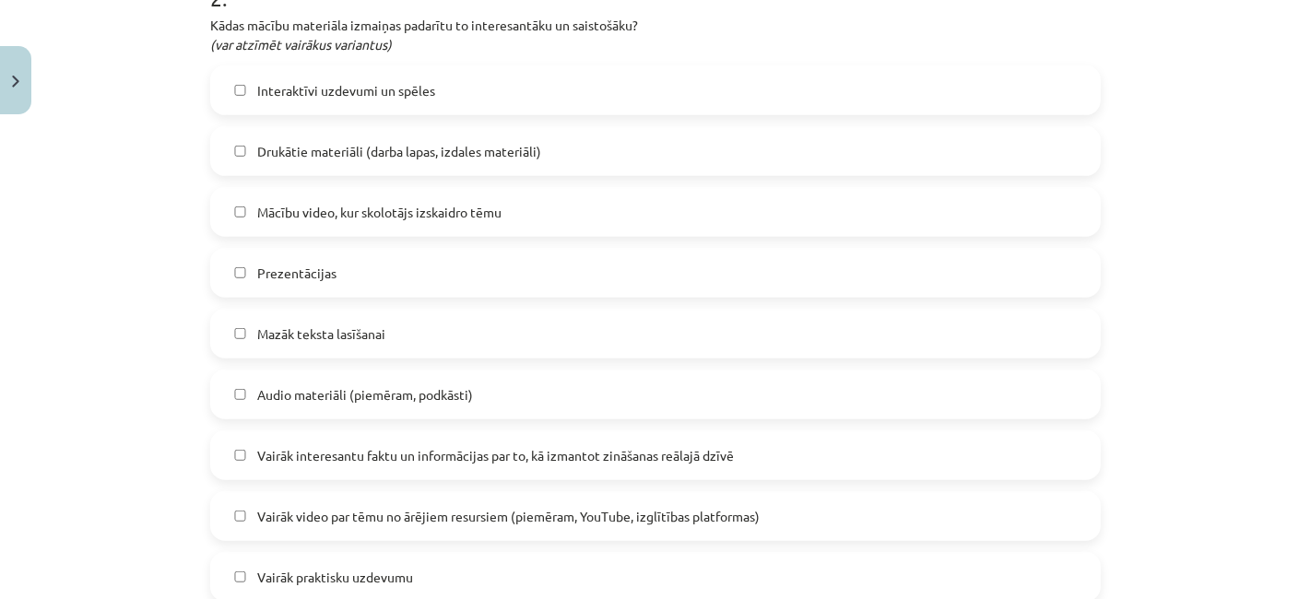
click at [626, 226] on label "Mācību video, kur skolotājs izskaidro tēmu" at bounding box center [655, 212] width 887 height 46
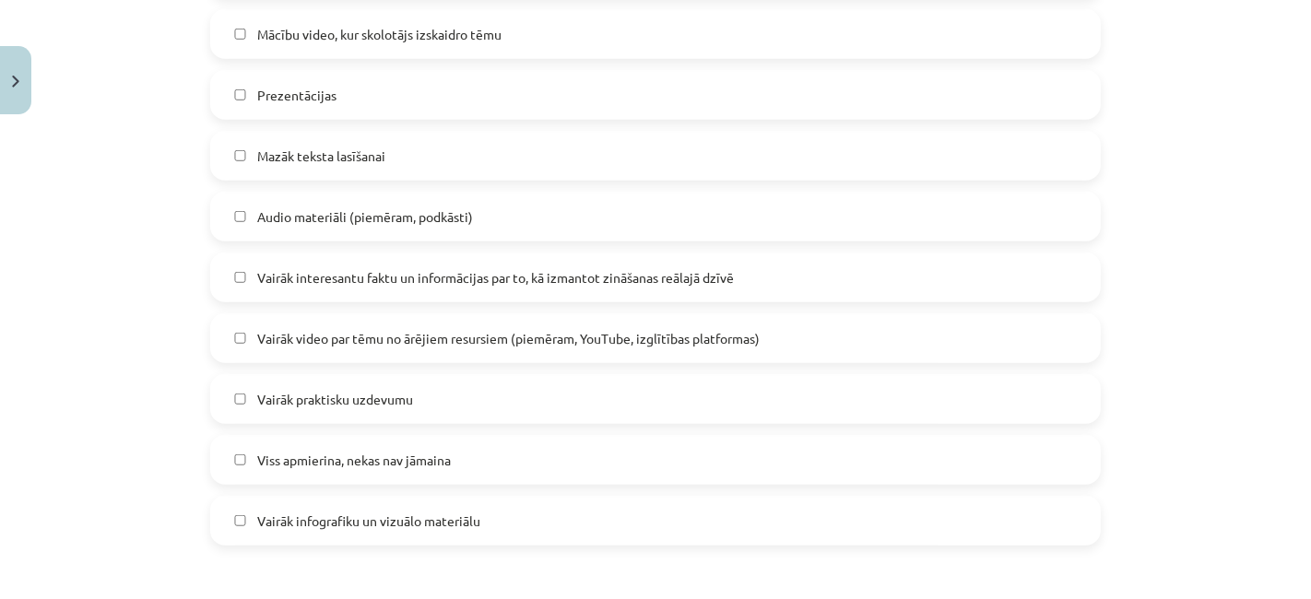
scroll to position [1095, 0]
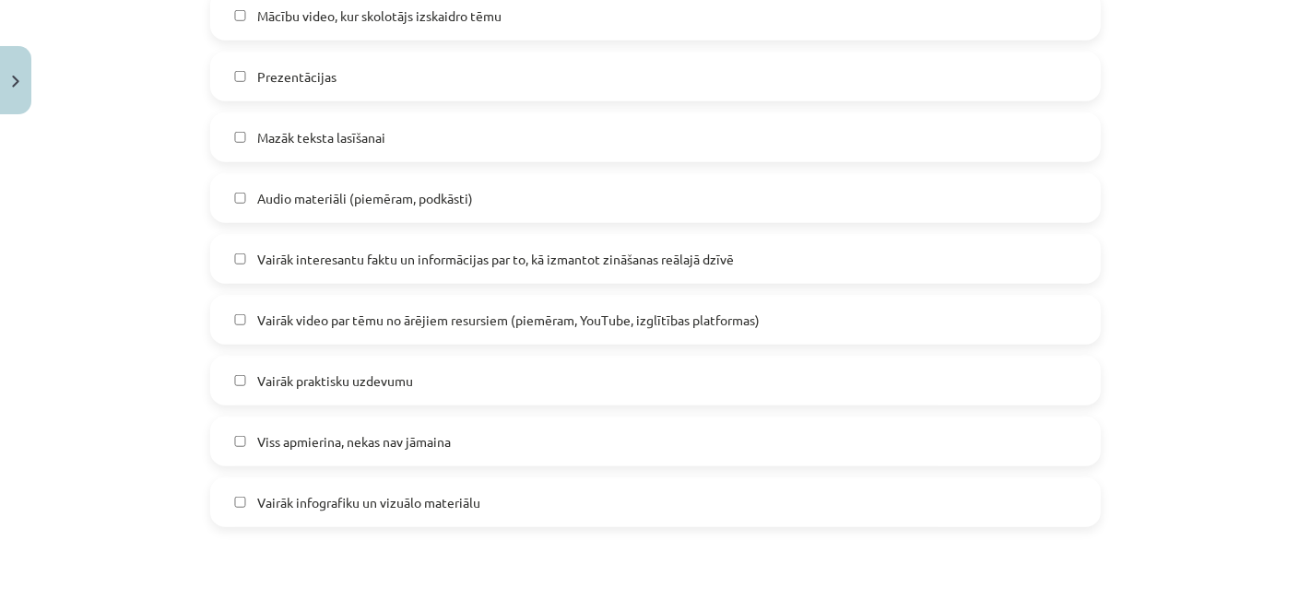
click at [588, 207] on label "Audio materiāli (piemēram, podkāsti)" at bounding box center [655, 198] width 887 height 46
click at [544, 339] on label "Vairāk video par tēmu no ārējiem resursiem (piemēram, YouTube, izglītības platf…" at bounding box center [655, 320] width 887 height 46
click at [532, 326] on span "Vairāk video par tēmu no ārējiem resursiem (piemēram, YouTube, izglītības platf…" at bounding box center [508, 320] width 503 height 19
click at [450, 396] on label "Vairāk praktisku uzdevumu" at bounding box center [655, 381] width 887 height 46
click at [438, 408] on div "Interaktīvi uzdevumi un spēles Drukātie materiāli (darba lapas, izdales materiā…" at bounding box center [655, 198] width 891 height 658
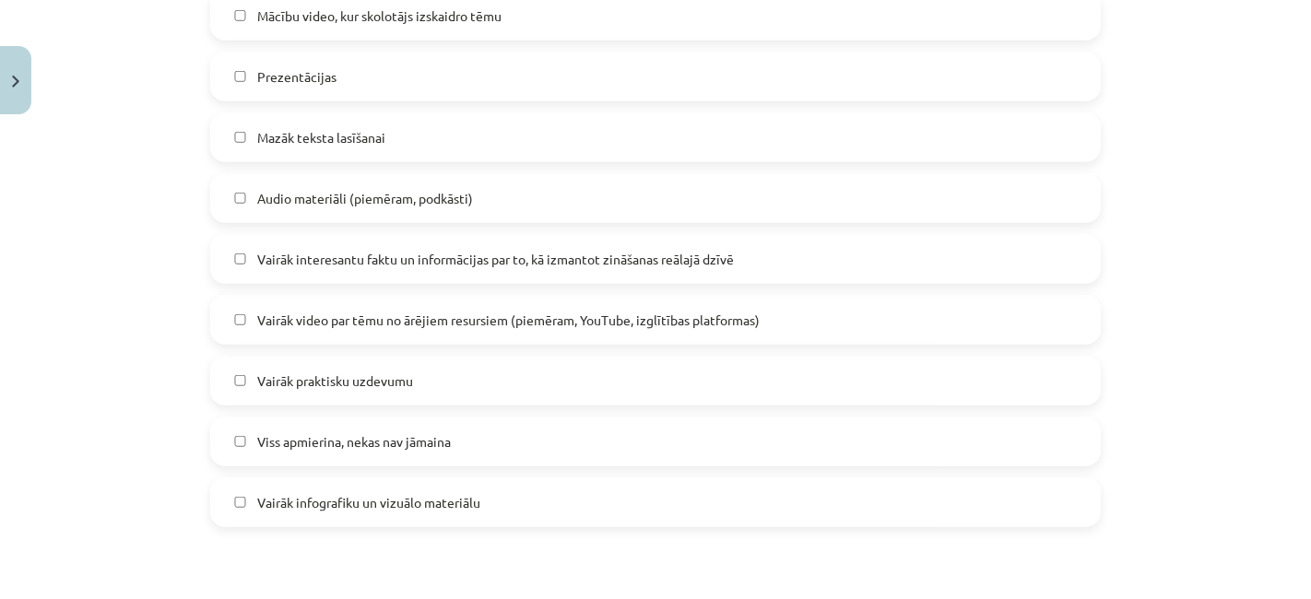
click at [442, 385] on label "Vairāk praktisku uzdevumu" at bounding box center [655, 381] width 887 height 46
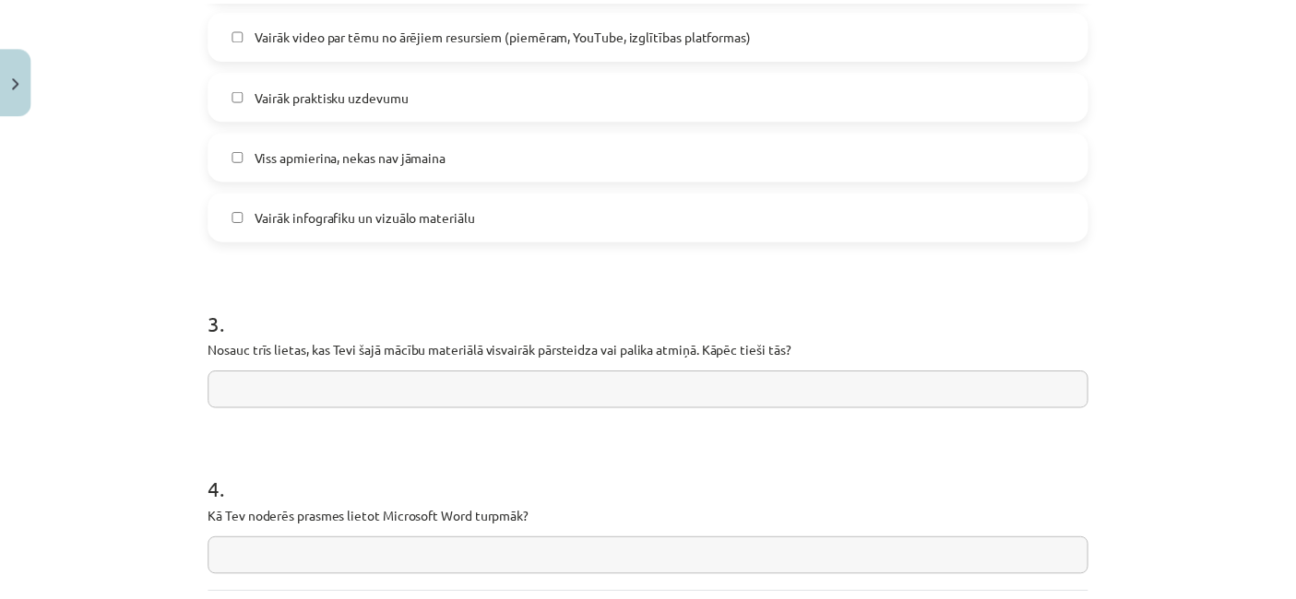
scroll to position [1494, 0]
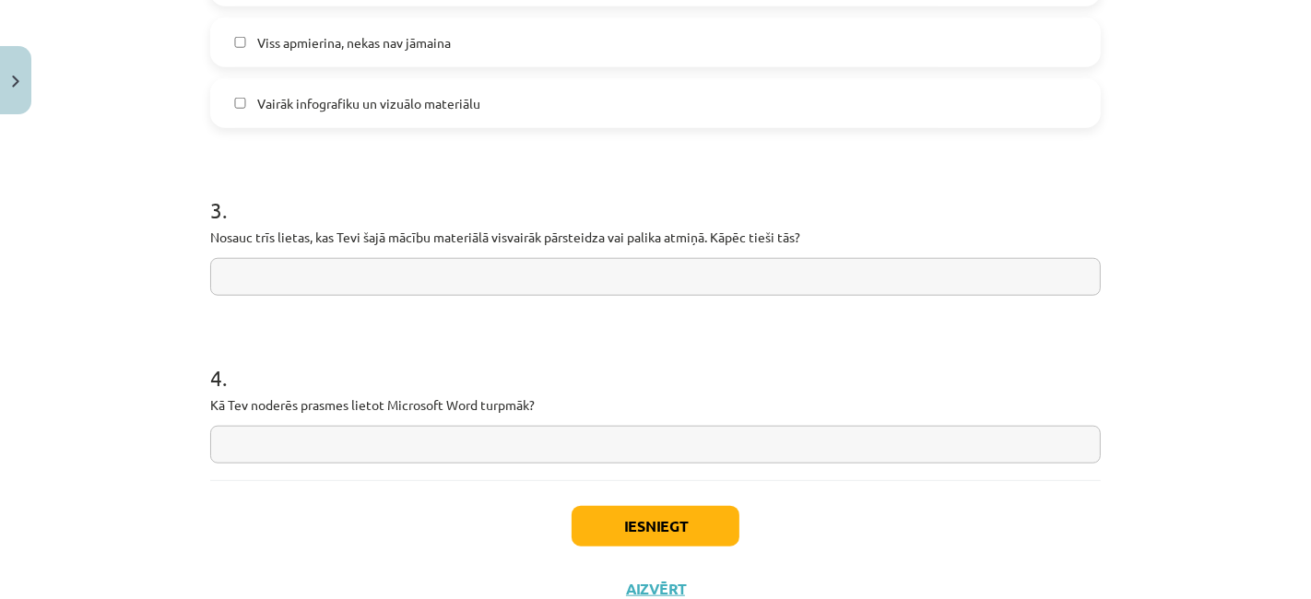
click at [502, 290] on input "text" at bounding box center [655, 277] width 891 height 38
type input "**********"
click at [475, 426] on input "text" at bounding box center [655, 445] width 891 height 38
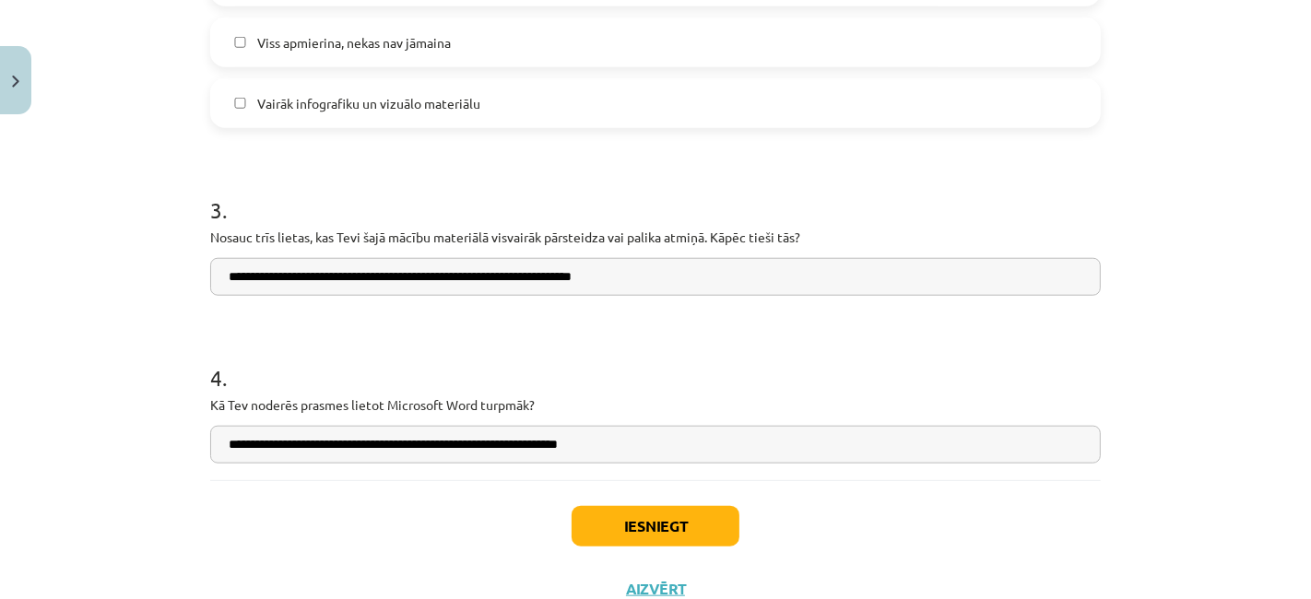
type input "**********"
drag, startPoint x: 217, startPoint y: 278, endPoint x: 689, endPoint y: 437, distance: 498.4
paste input "text"
type input "**********"
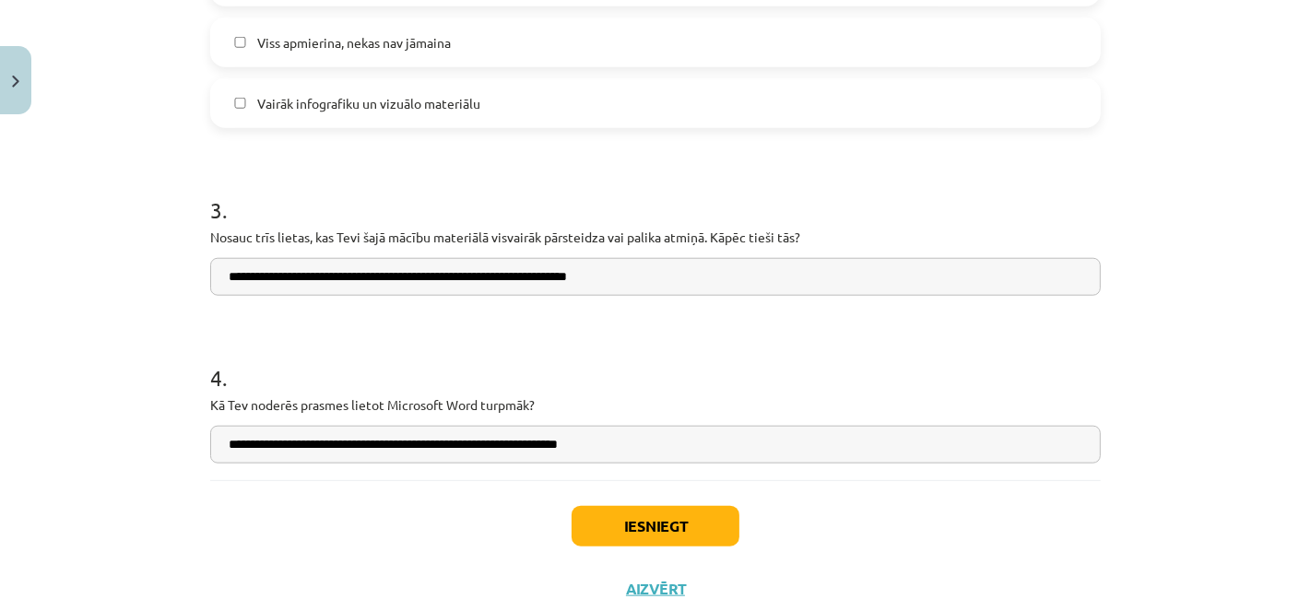
drag, startPoint x: 662, startPoint y: 444, endPoint x: 145, endPoint y: 456, distance: 517.5
click at [145, 456] on div "Mācību tēma: Datorikas - 10. klases 1. ieskaites mācību materiāls #14 Temata ap…" at bounding box center [655, 299] width 1311 height 599
click at [210, 508] on div "Iesniegt Aizvērt" at bounding box center [655, 544] width 891 height 129
click at [606, 502] on div "Iesniegt Aizvērt" at bounding box center [655, 544] width 891 height 129
click at [606, 516] on button "Iesniegt" at bounding box center [656, 526] width 168 height 41
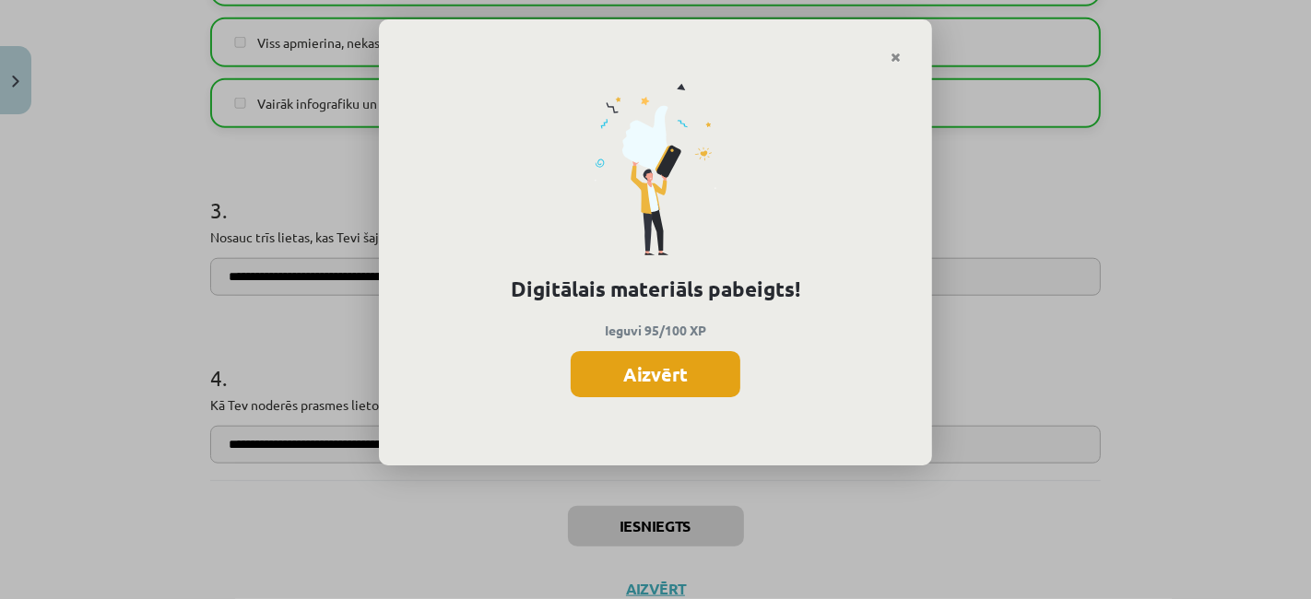
click at [703, 356] on button "Aizvērt" at bounding box center [656, 374] width 170 height 46
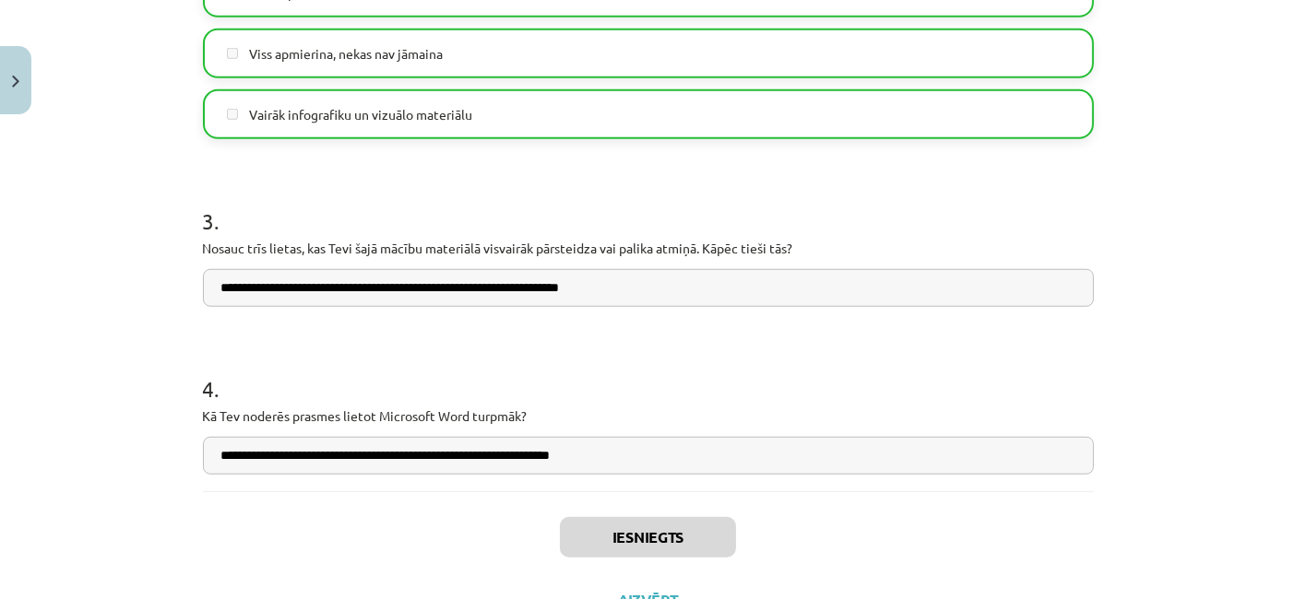
scroll to position [1559, 0]
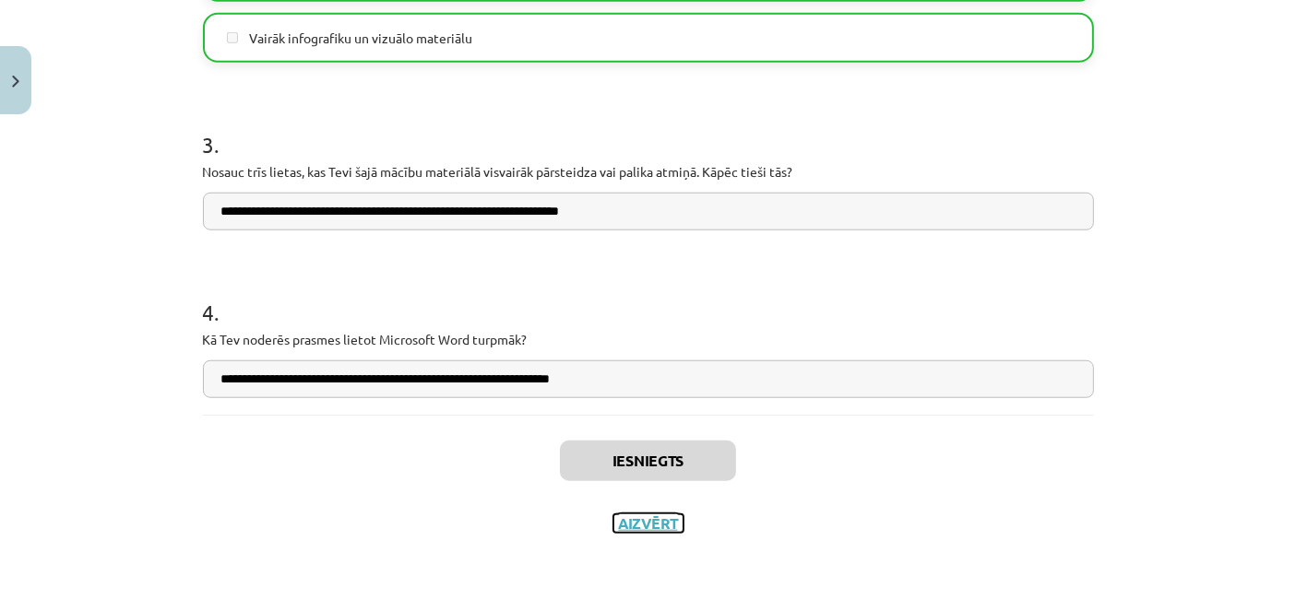
click at [613, 524] on button "Aizvērt" at bounding box center [648, 524] width 70 height 18
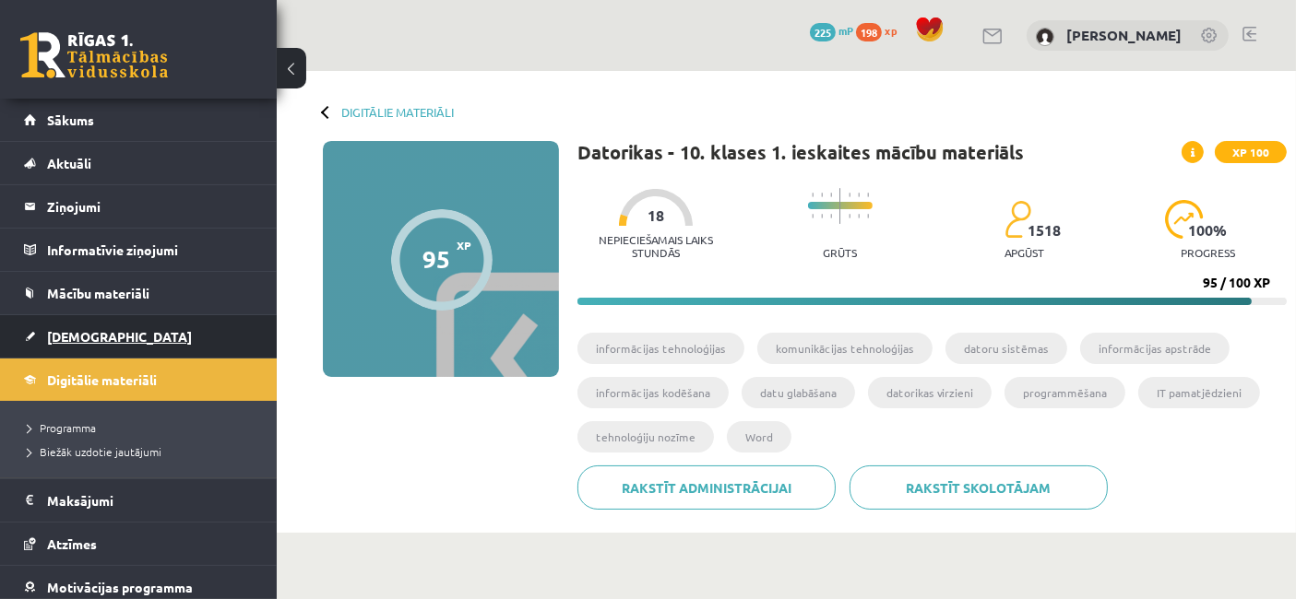
click at [108, 336] on link "[DEMOGRAPHIC_DATA]" at bounding box center [139, 336] width 230 height 42
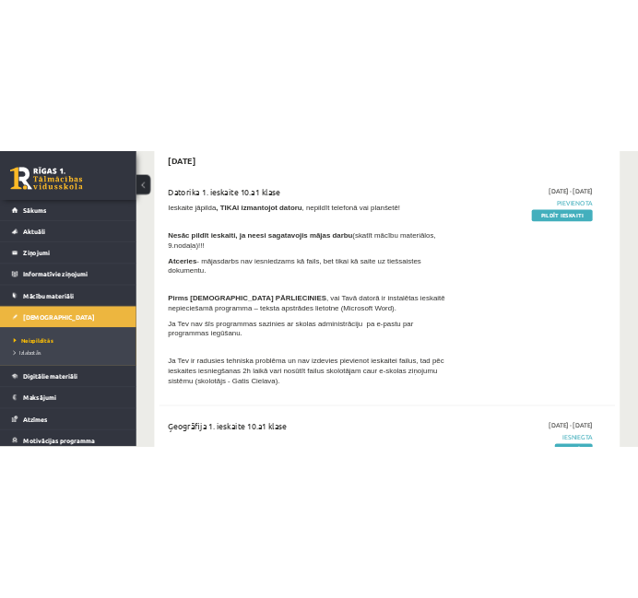
scroll to position [81, 0]
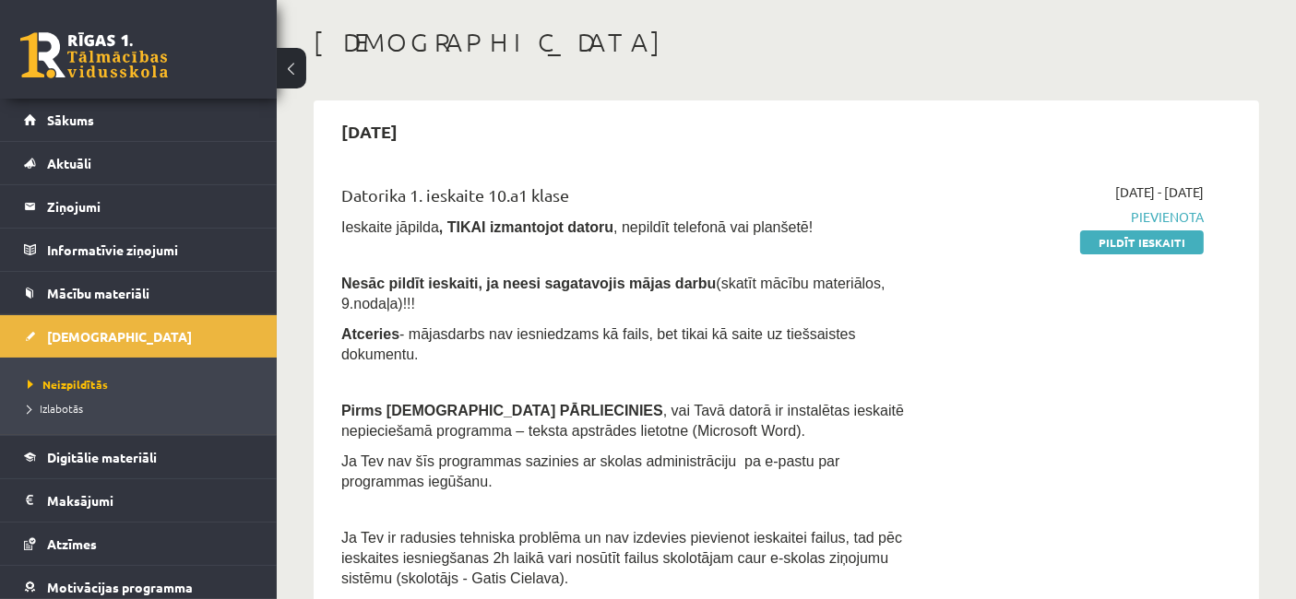
click at [866, 222] on p "Ieskaite jāpilda , TIKAI izmantojot datoru , nepildīt telefonā vai planšetē!" at bounding box center [623, 227] width 565 height 20
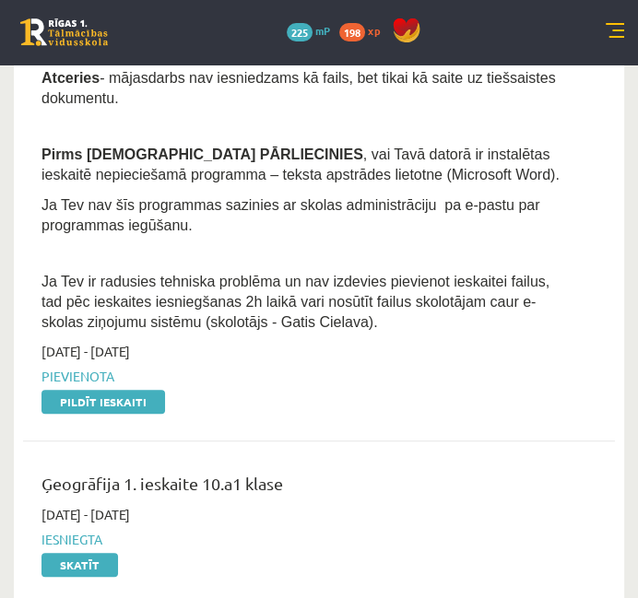
scroll to position [284, 0]
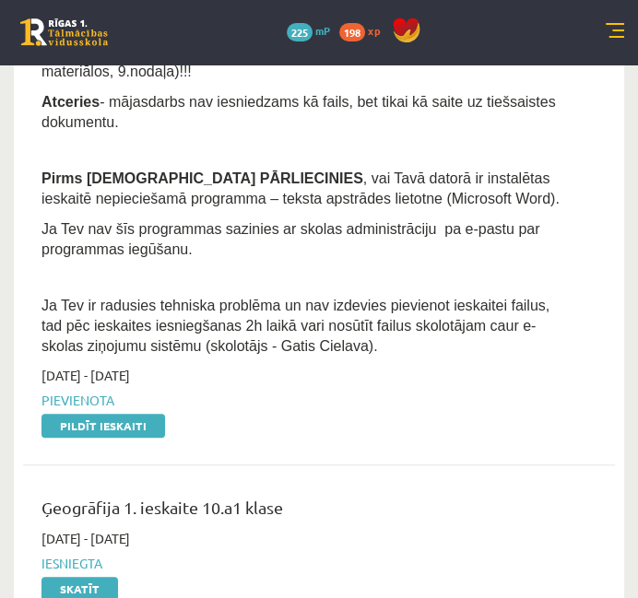
drag, startPoint x: 111, startPoint y: 427, endPoint x: 428, endPoint y: 101, distance: 454.5
click at [111, 427] on link "Pildīt ieskaiti" at bounding box center [103, 426] width 124 height 24
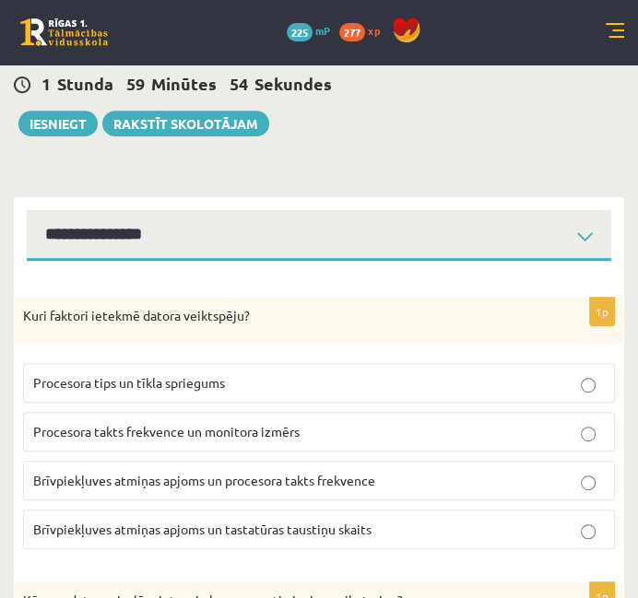
scroll to position [458, 0]
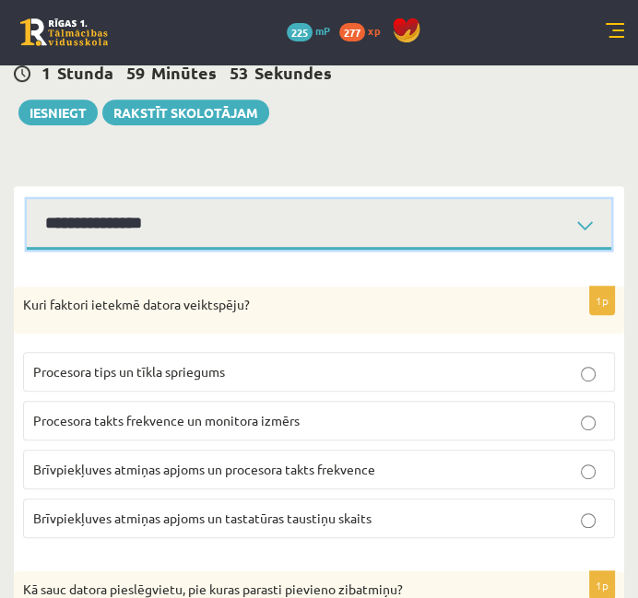
click at [449, 199] on select "**********" at bounding box center [319, 224] width 585 height 51
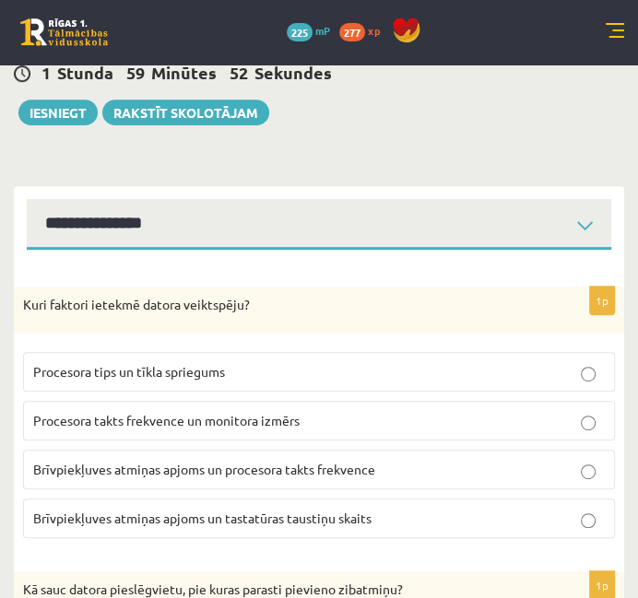
click at [329, 296] on div "1p Kuri faktori ietekmē datora veiktspēju? Procesora tips un tīkla spriegums Pr…" at bounding box center [319, 420] width 610 height 267
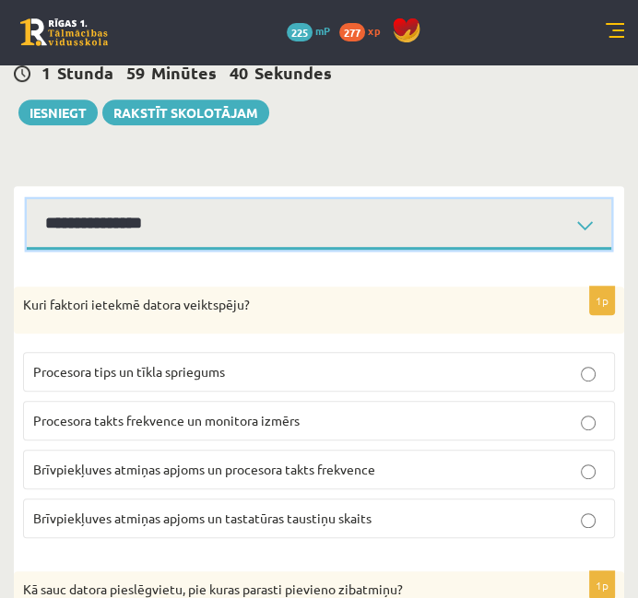
click at [397, 199] on select "**********" at bounding box center [319, 224] width 585 height 51
click at [27, 199] on select "**********" at bounding box center [319, 224] width 585 height 51
click at [335, 199] on select "**********" at bounding box center [319, 224] width 585 height 51
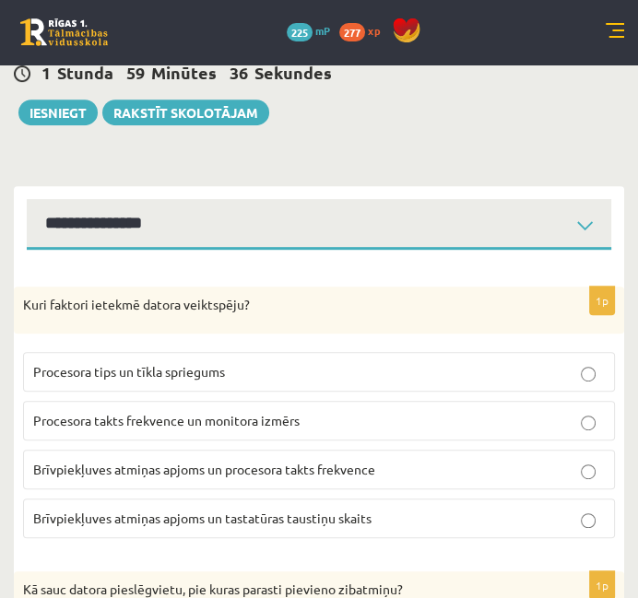
click at [257, 293] on div "1p Kuri faktori ietekmē datora veiktspēju? Procesora tips un tīkla spriegums Pr…" at bounding box center [319, 420] width 610 height 267
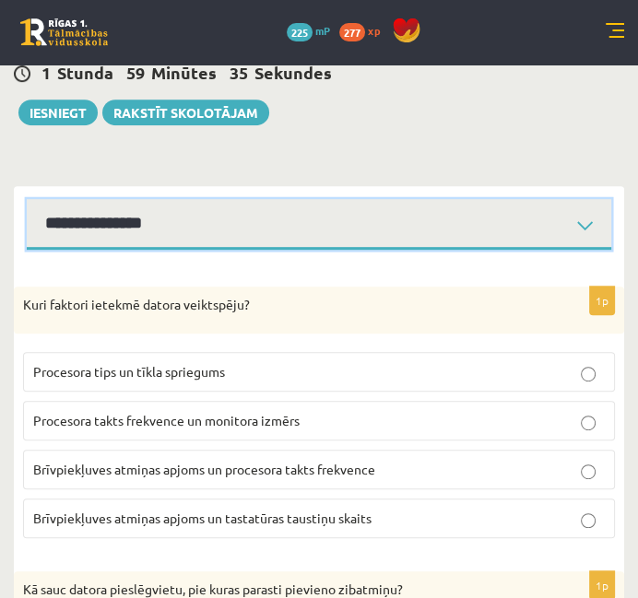
click at [299, 199] on select "**********" at bounding box center [319, 224] width 585 height 51
select select "**********"
click at [27, 199] on select "**********" at bounding box center [319, 224] width 585 height 51
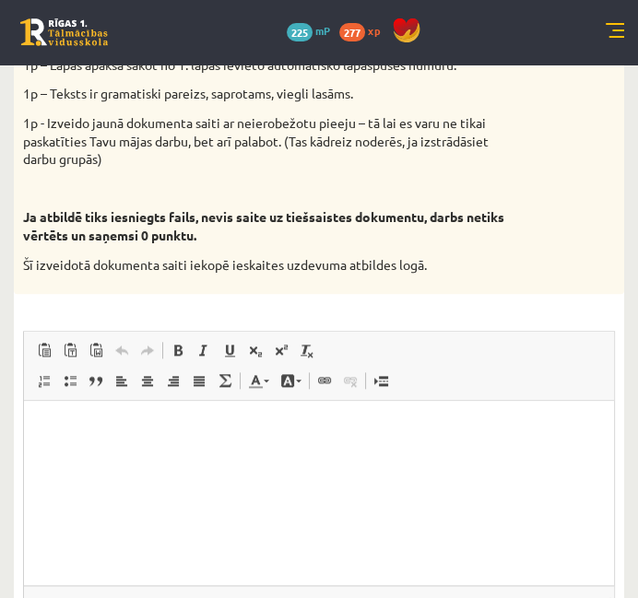
scroll to position [1291, 0]
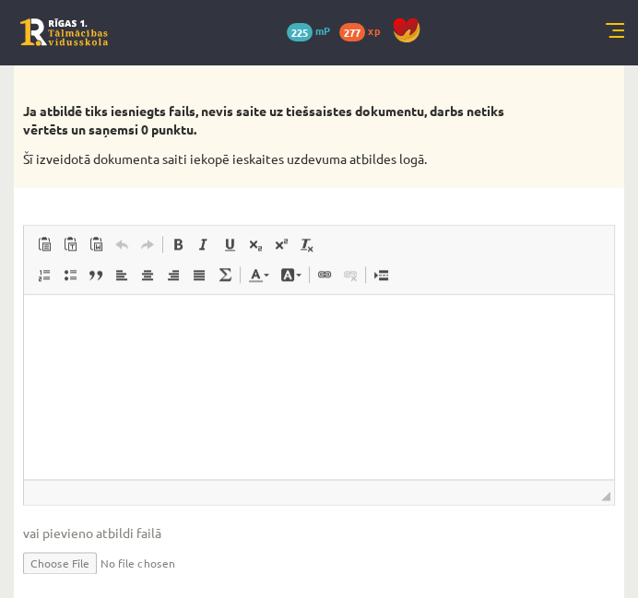
click at [130, 351] on html at bounding box center [319, 323] width 590 height 56
paste body "Bagātinātā teksta redaktors, wiswyg-editor-user-answer-47024968196780"
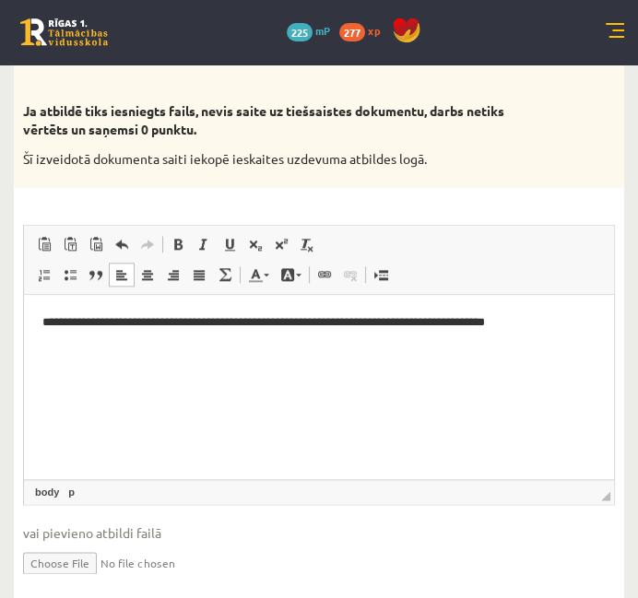
drag, startPoint x: 122, startPoint y: 349, endPoint x: 27, endPoint y: 315, distance: 100.6
click at [27, 315] on html "**********" at bounding box center [319, 333] width 590 height 76
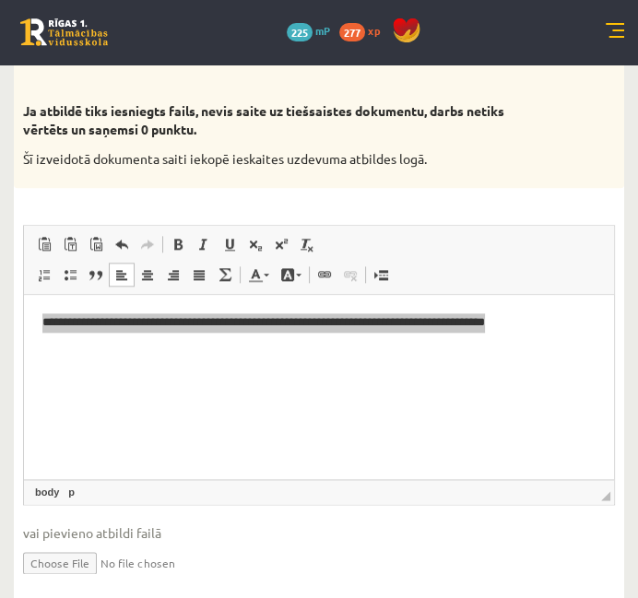
click at [437, 183] on div "9p Vidusskolas 1.ieskaites mācību materiālos punktā 3.26 bija norādīts ka būs j…" at bounding box center [319, 31] width 610 height 1155
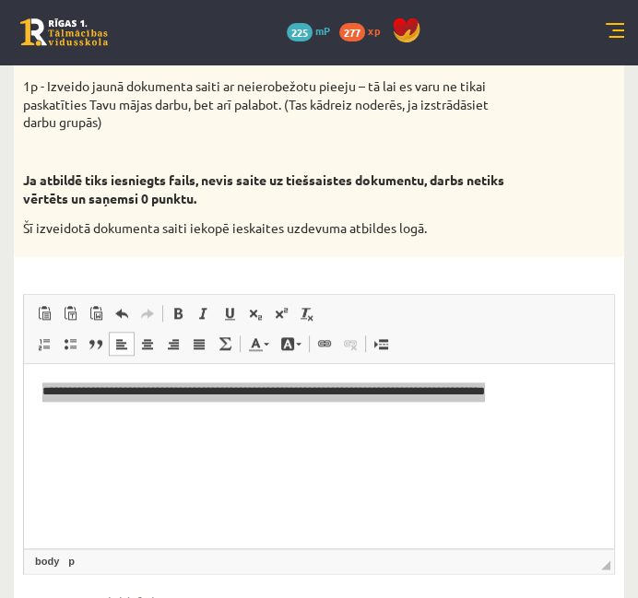
scroll to position [1209, 0]
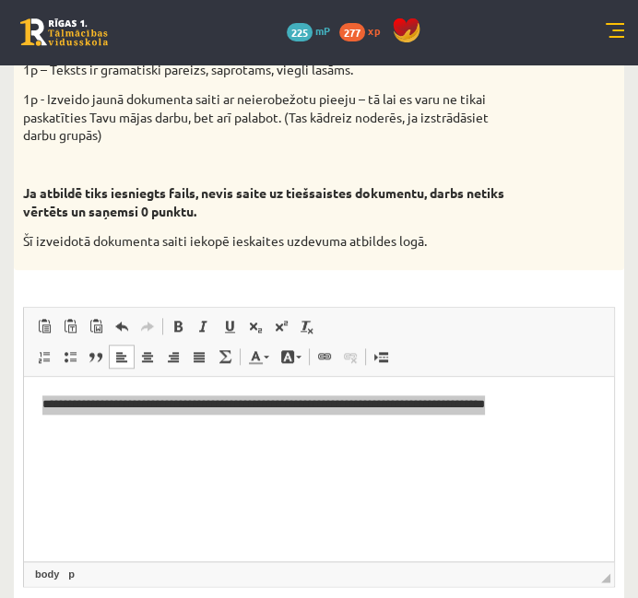
click at [424, 232] on div "9p Vidusskolas 1.ieskaites mācību materiālos punktā 3.26 bija norādīts ka būs j…" at bounding box center [319, 113] width 610 height 1155
click at [415, 259] on div "9p Vidusskolas 1.ieskaites mācību materiālos punktā 3.26 bija norādīts ka būs j…" at bounding box center [319, 113] width 610 height 1155
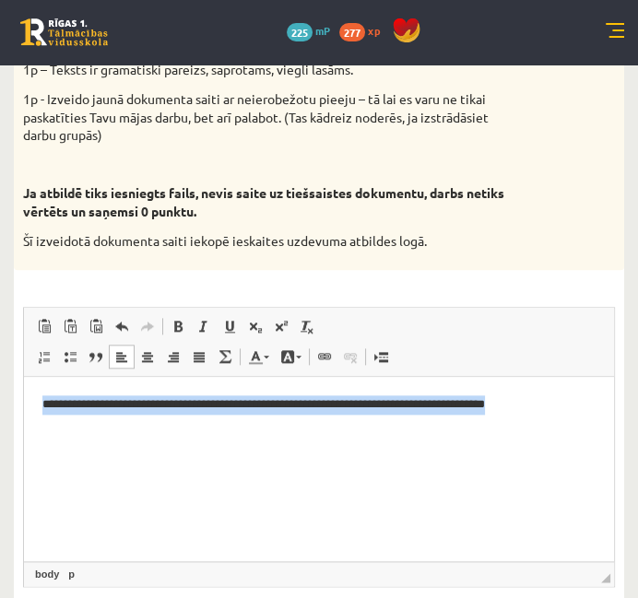
click at [167, 453] on html "**********" at bounding box center [319, 415] width 590 height 76
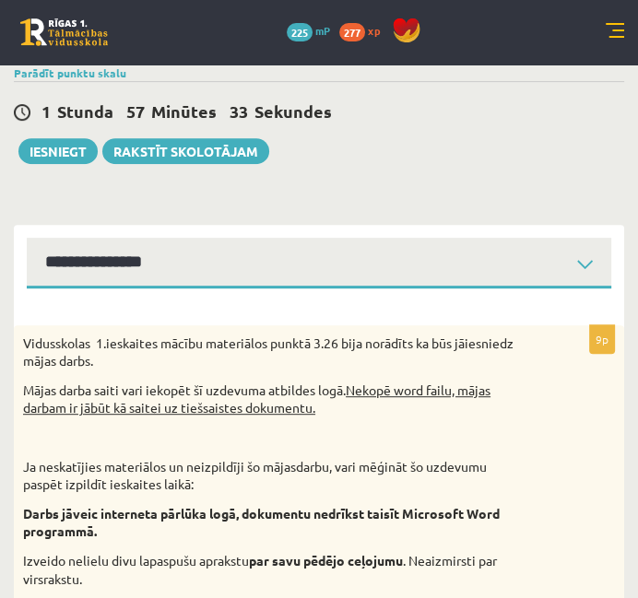
scroll to position [412, 0]
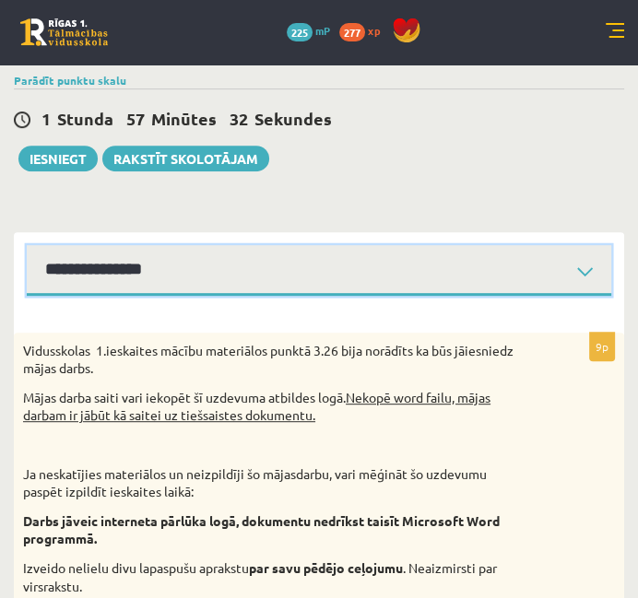
click at [231, 245] on select "**********" at bounding box center [319, 270] width 585 height 51
click at [27, 245] on select "**********" at bounding box center [319, 270] width 585 height 51
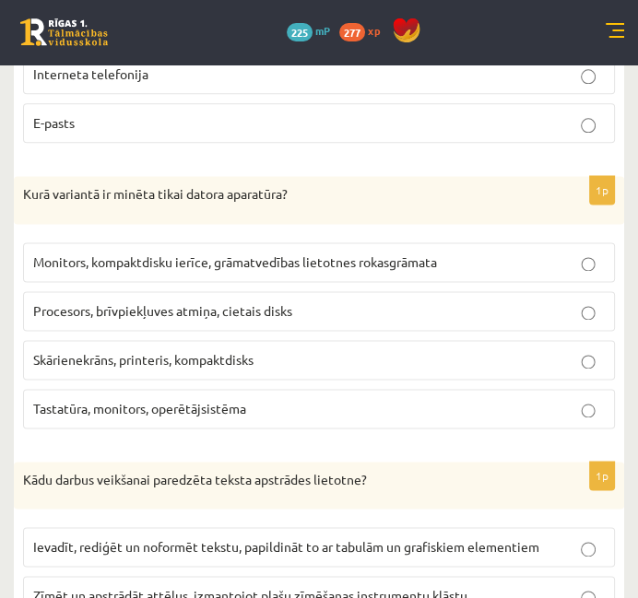
scroll to position [1444, 0]
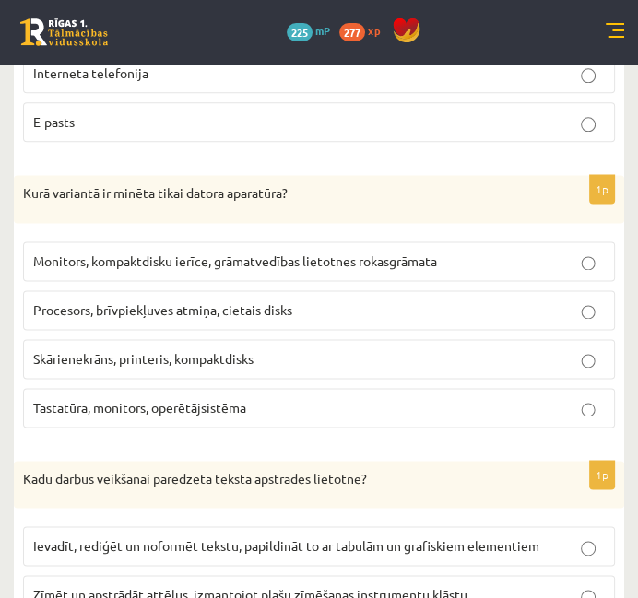
click at [278, 290] on label "Procesors, brīvpiekļuves atmiņa, cietais disks" at bounding box center [319, 310] width 592 height 40
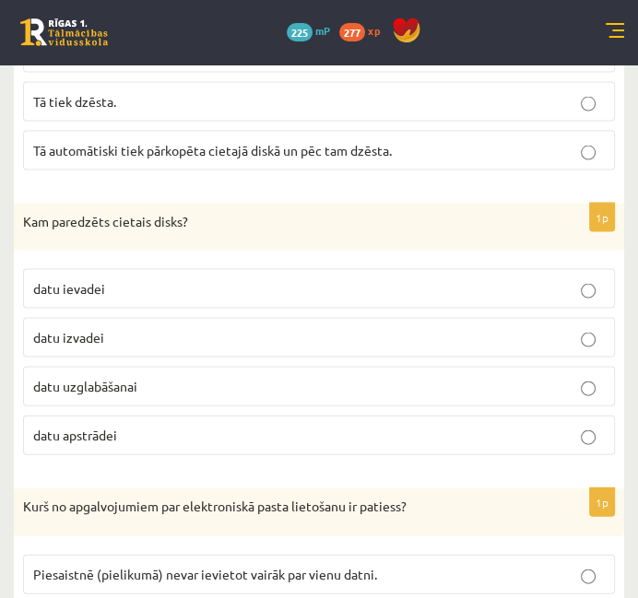
scroll to position [2312, 0]
click at [227, 366] on label "datu uzglabāšanai" at bounding box center [319, 386] width 592 height 40
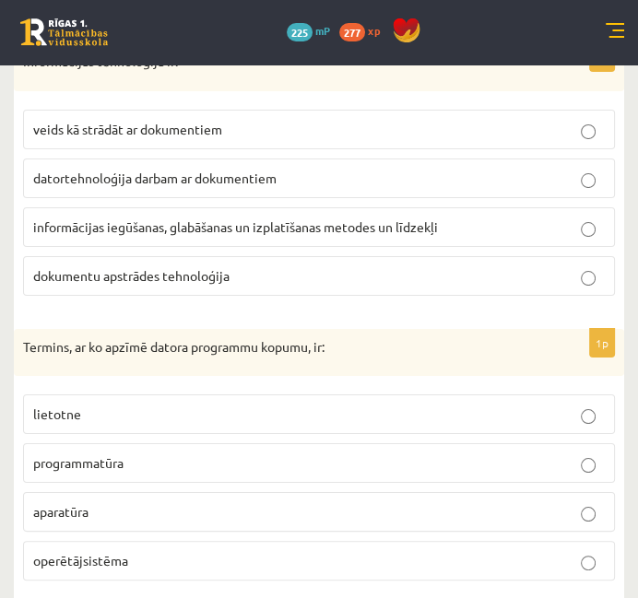
scroll to position [4347, 0]
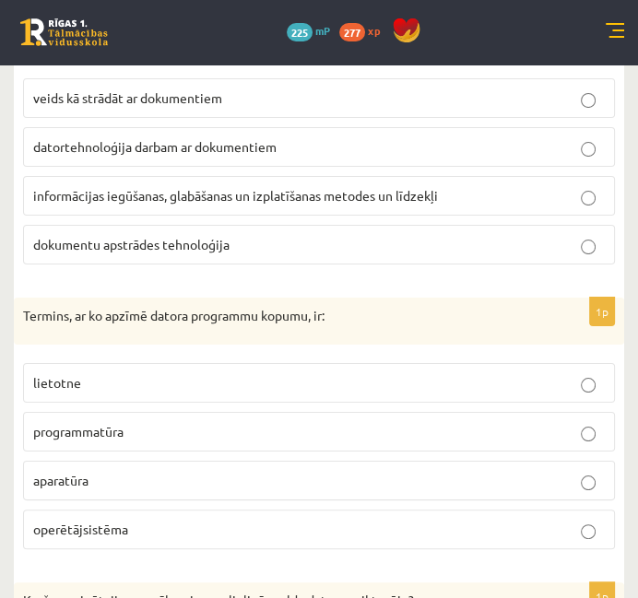
click at [205, 412] on label "programmatūra" at bounding box center [319, 432] width 592 height 40
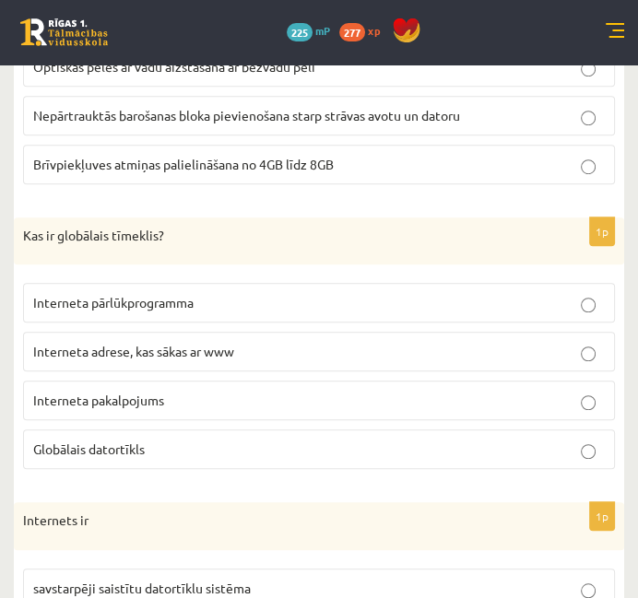
scroll to position [5000, 0]
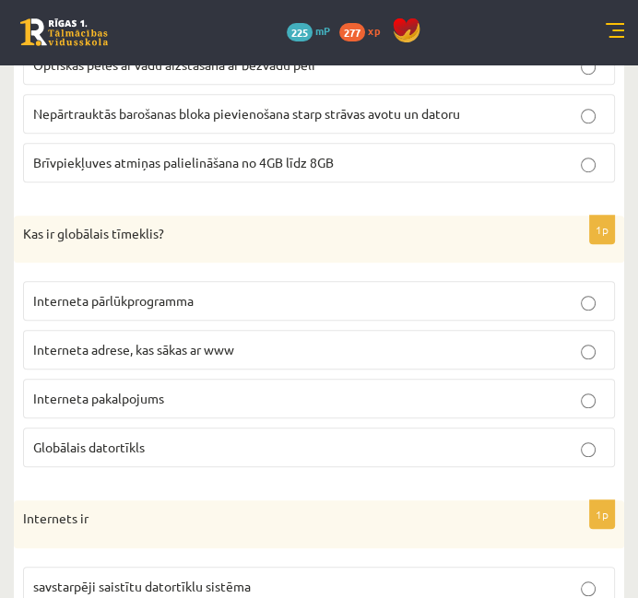
click at [196, 341] on span "Interneta adrese, kas sākas ar www" at bounding box center [133, 349] width 201 height 17
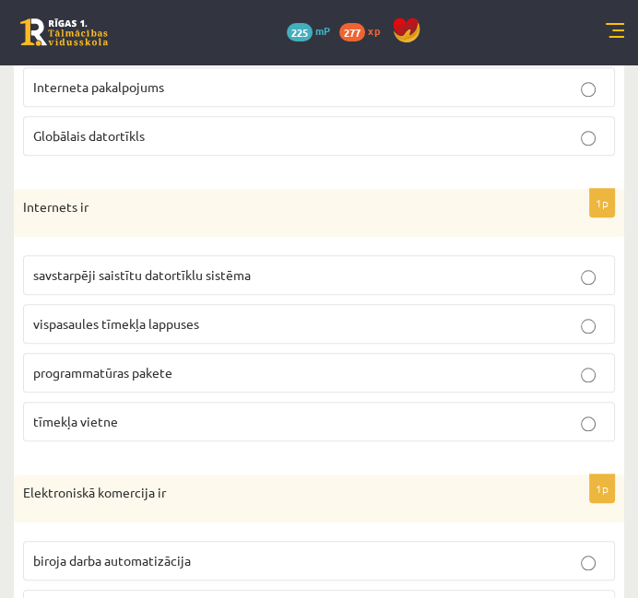
scroll to position [5330, 0]
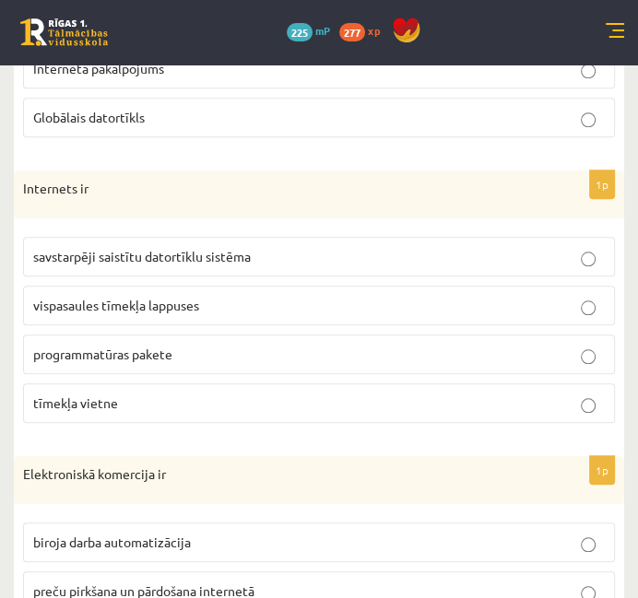
click at [252, 237] on label "savstarpēji saistītu datortīklu sistēma" at bounding box center [319, 257] width 592 height 40
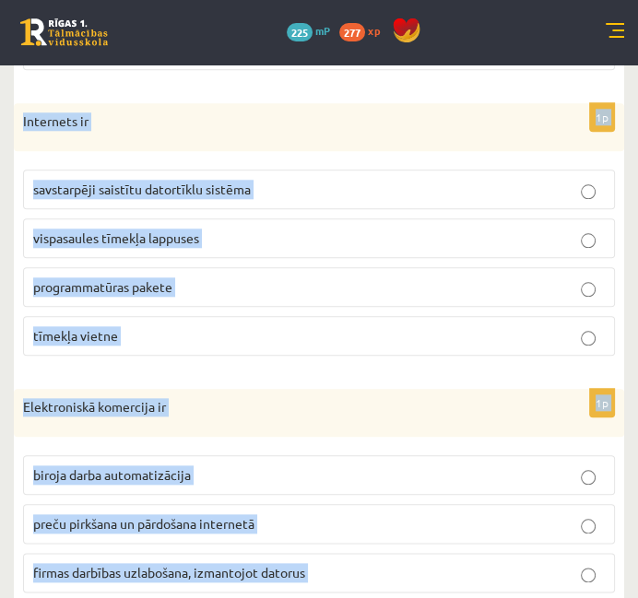
scroll to position [5410, 0]
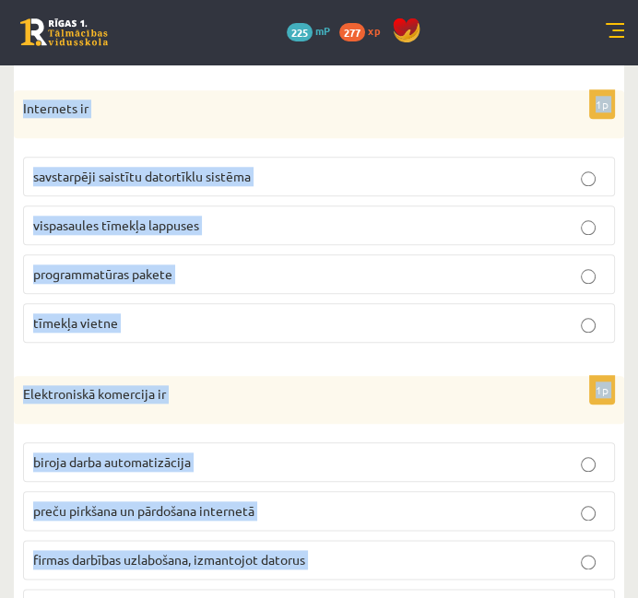
drag, startPoint x: 26, startPoint y: 196, endPoint x: 296, endPoint y: 594, distance: 480.6
copy form "Kuri faktori ietekmē datora veiktspēju? Procesora tips un tīkla spriegums Proce…"
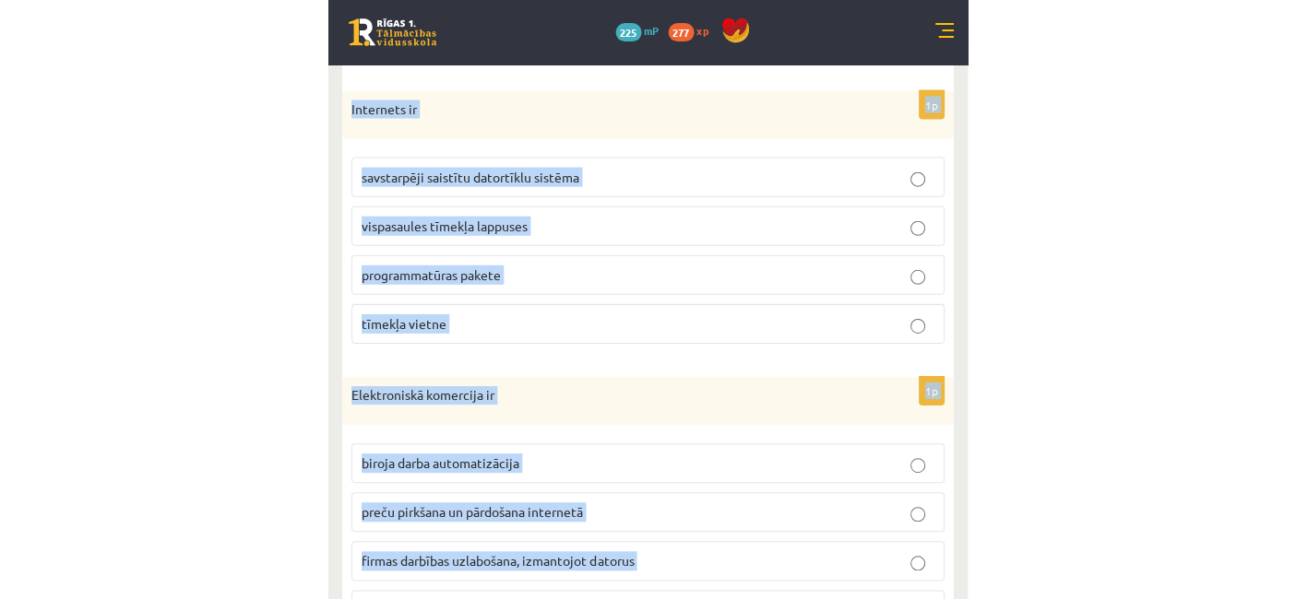
scroll to position [5302, 0]
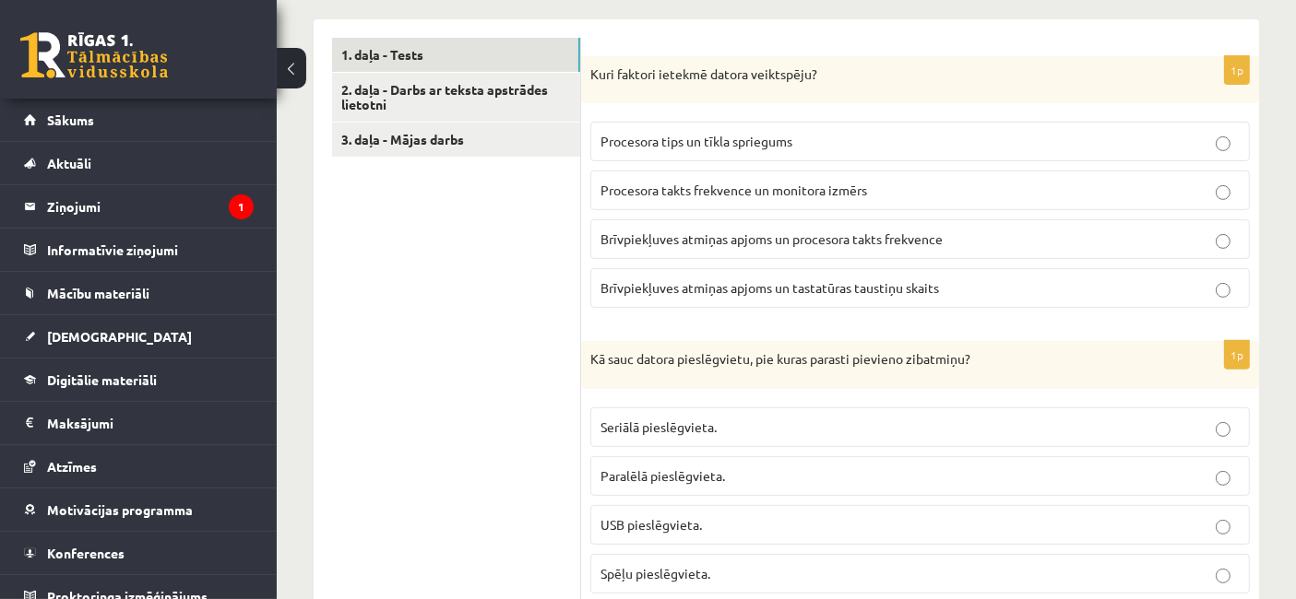
scroll to position [587, 0]
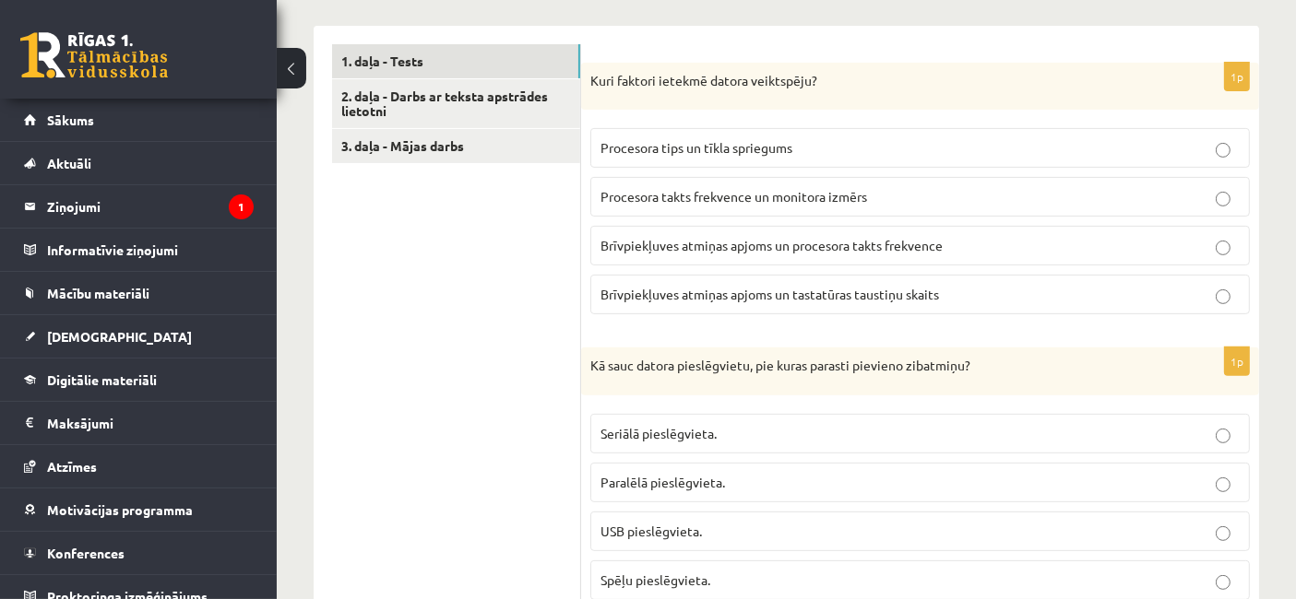
click at [637, 237] on span "Brīvpiekļuves atmiņas apjoms un procesora takts frekvence" at bounding box center [771, 245] width 342 height 17
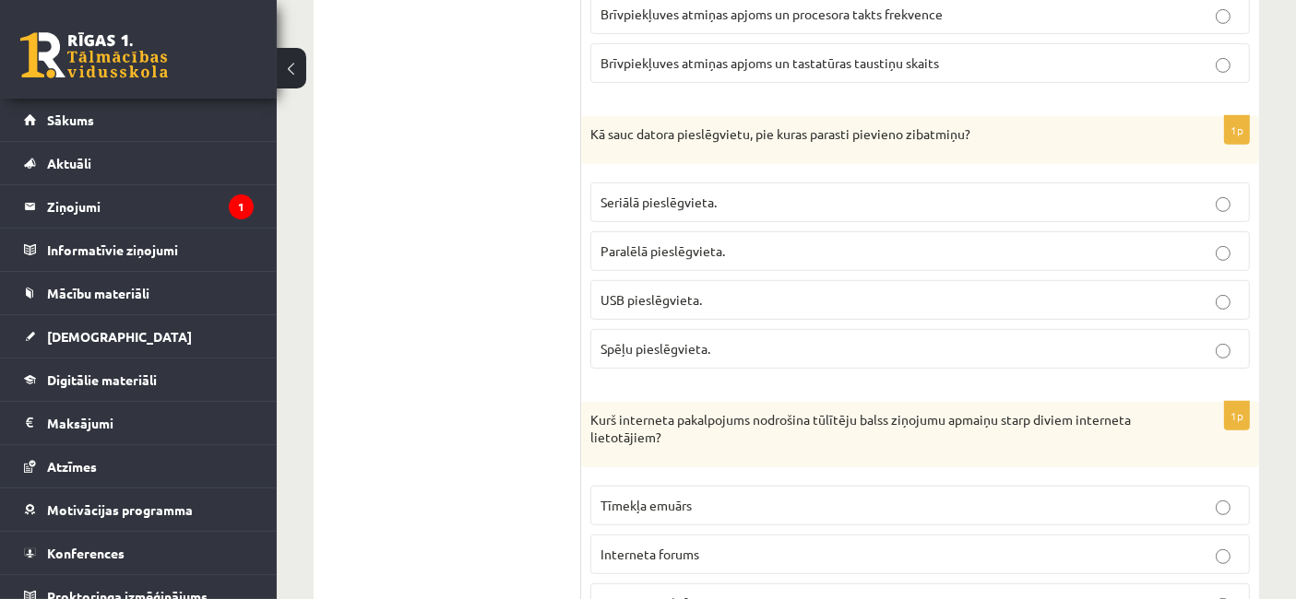
click at [637, 290] on p "USB pieslēgvieta." at bounding box center [919, 299] width 639 height 19
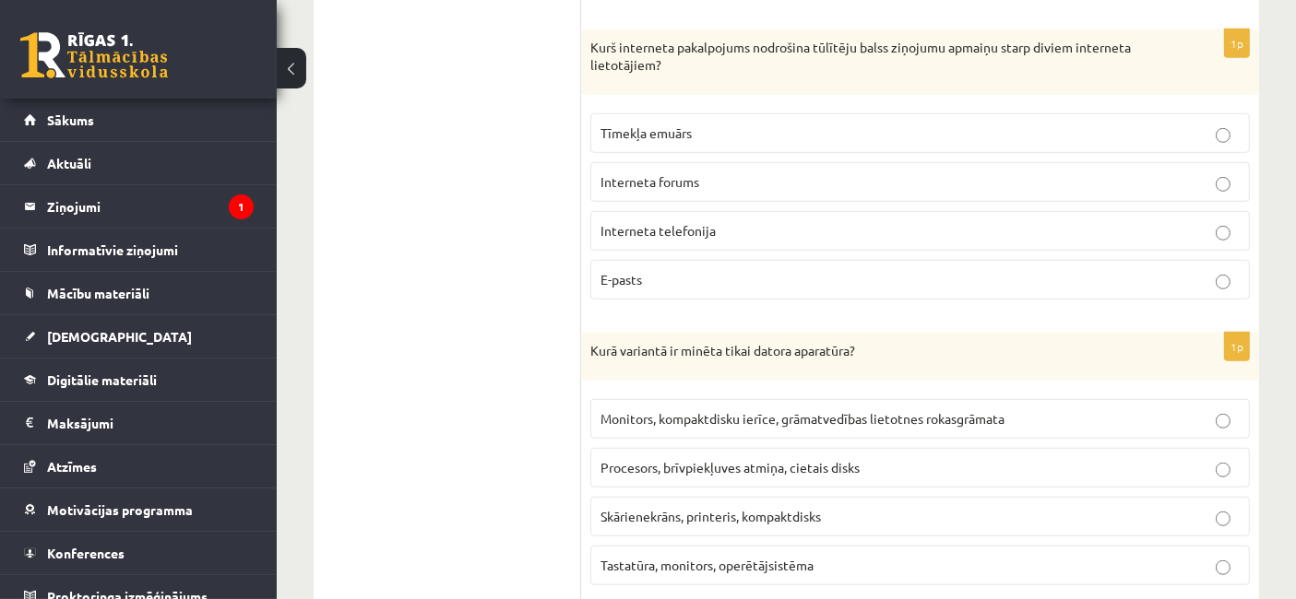
scroll to position [1191, 0]
click at [637, 212] on label "Interneta telefonija" at bounding box center [919, 232] width 659 height 40
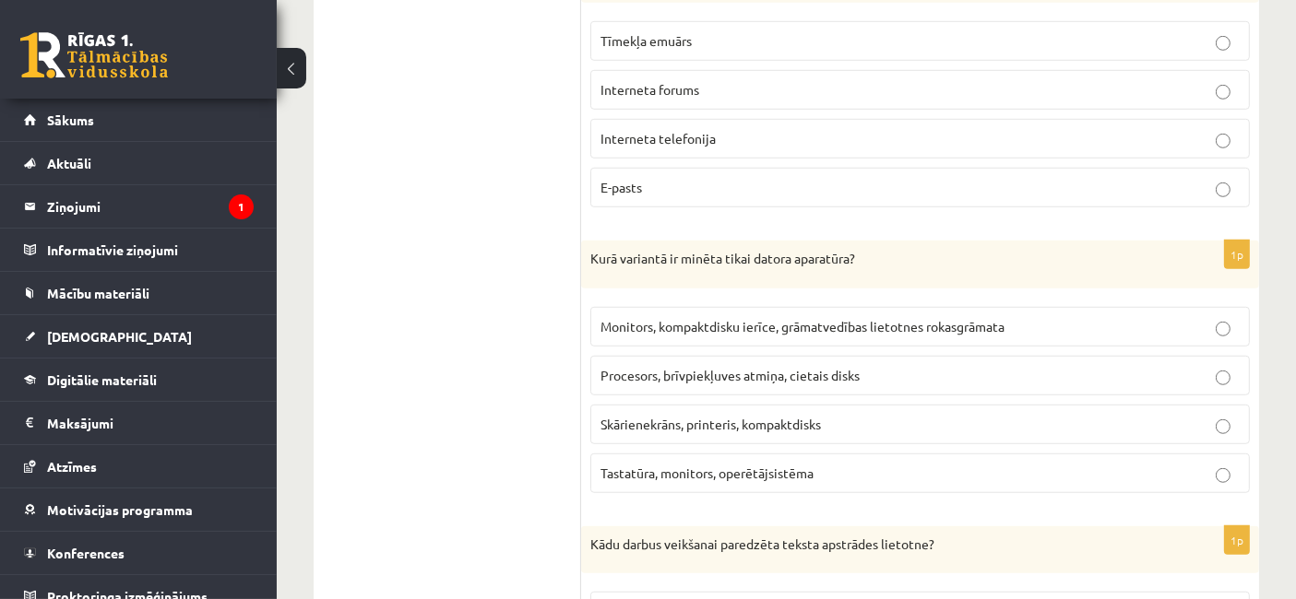
scroll to position [1397, 0]
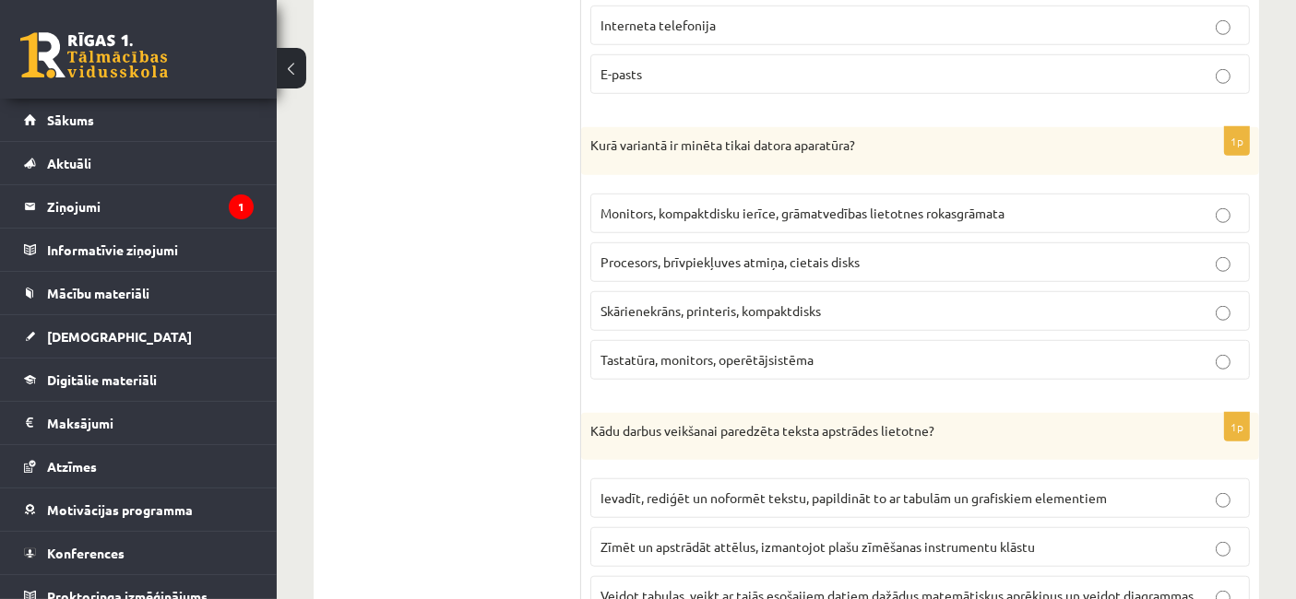
click at [637, 253] on p "Procesors, brīvpiekļuves atmiņa, cietais disks" at bounding box center [919, 262] width 639 height 19
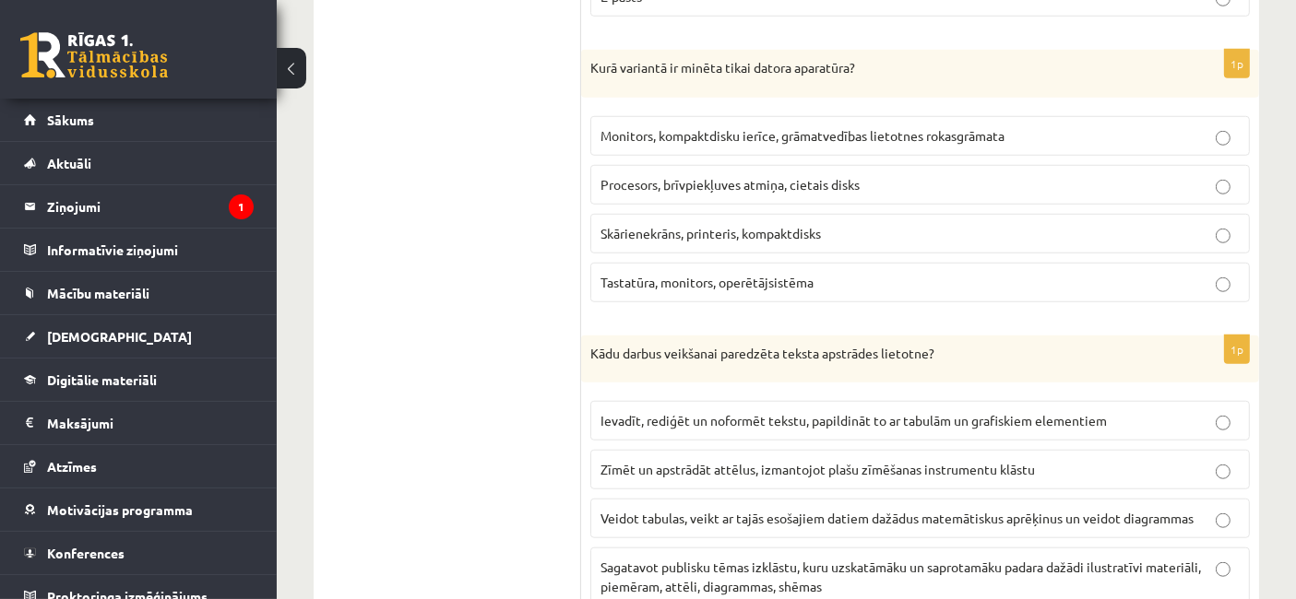
scroll to position [1623, 0]
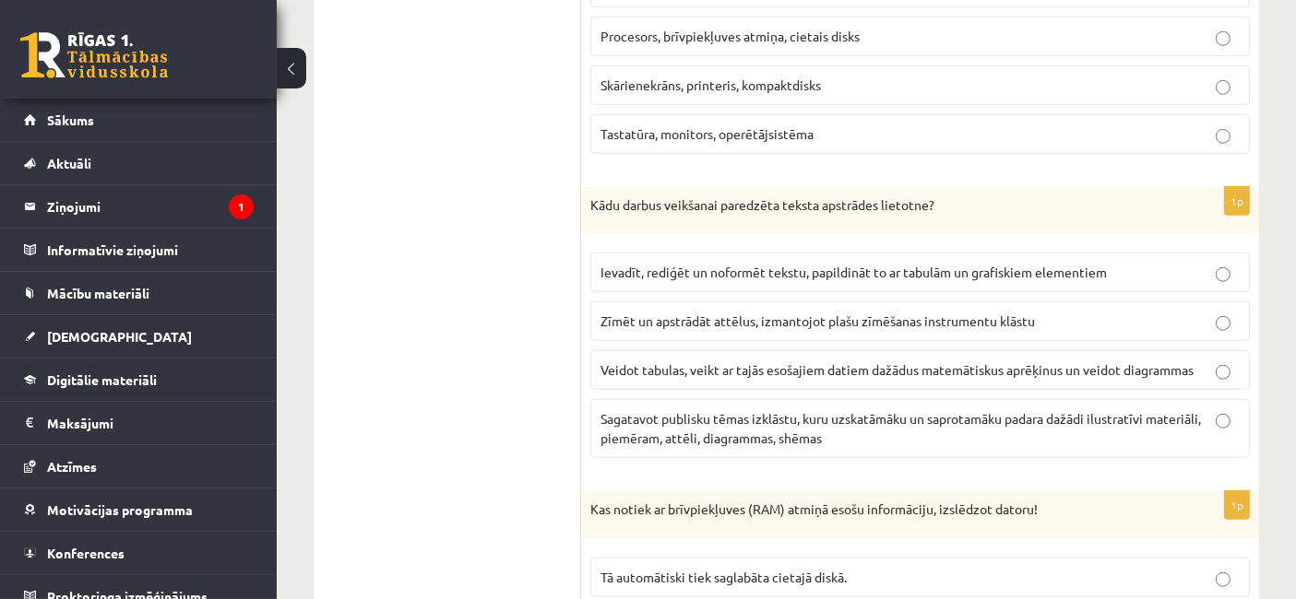
click at [637, 268] on fieldset "Ievadīt, rediģēt un noformēt tekstu, papildināt to ar tabulām un grafiskiem ele…" at bounding box center [919, 353] width 659 height 220
click at [634, 263] on p "Ievadīt, rediģēt un noformēt tekstu, papildināt to ar tabulām un grafiskiem ele…" at bounding box center [919, 272] width 639 height 19
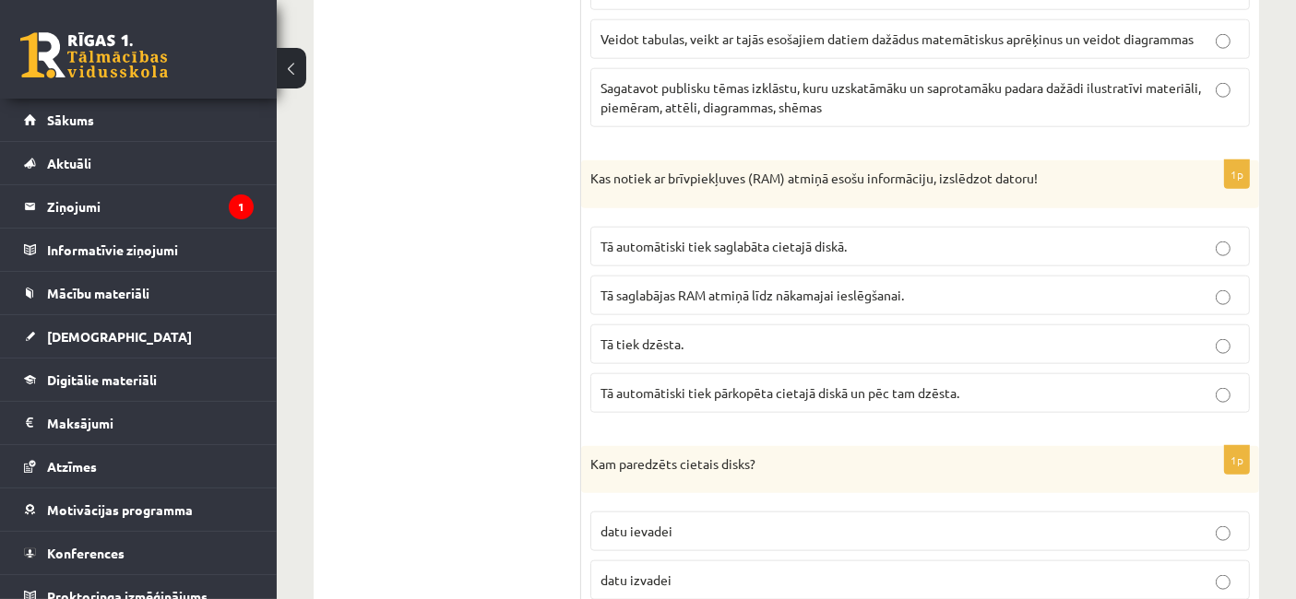
scroll to position [1987, 0]
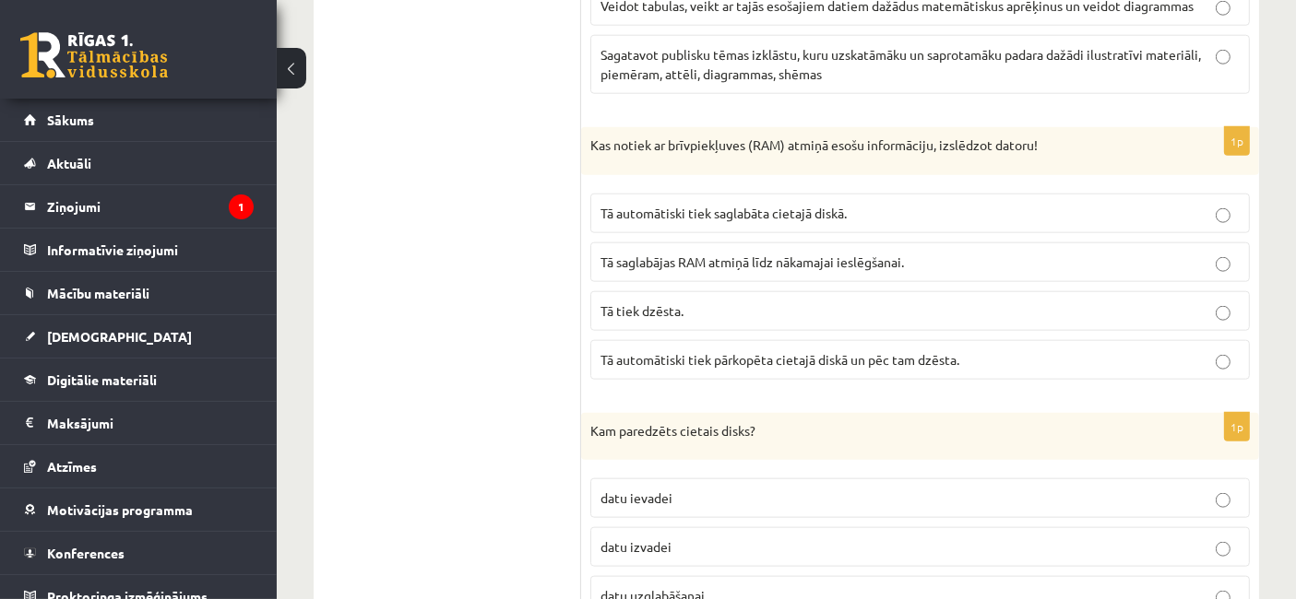
click at [637, 302] on p "Tā tiek dzēsta." at bounding box center [919, 311] width 639 height 19
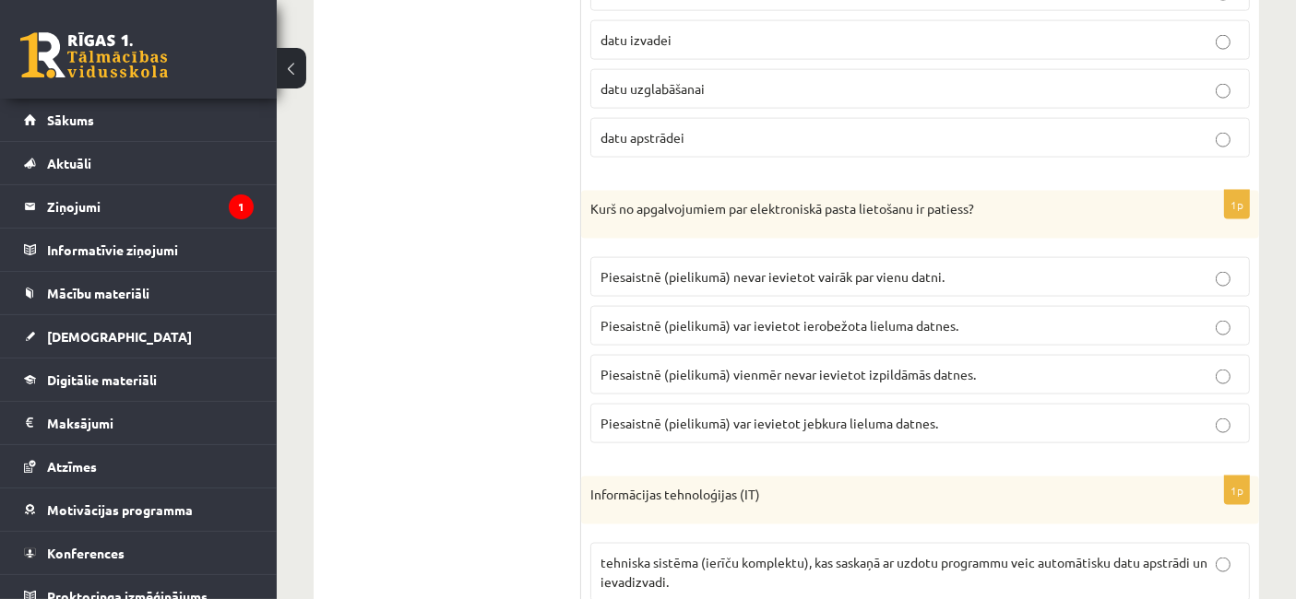
scroll to position [2495, 0]
click at [637, 316] on span "Piesaistnē (pielikumā) var ievietot ierobežota lieluma datnes." at bounding box center [779, 324] width 358 height 17
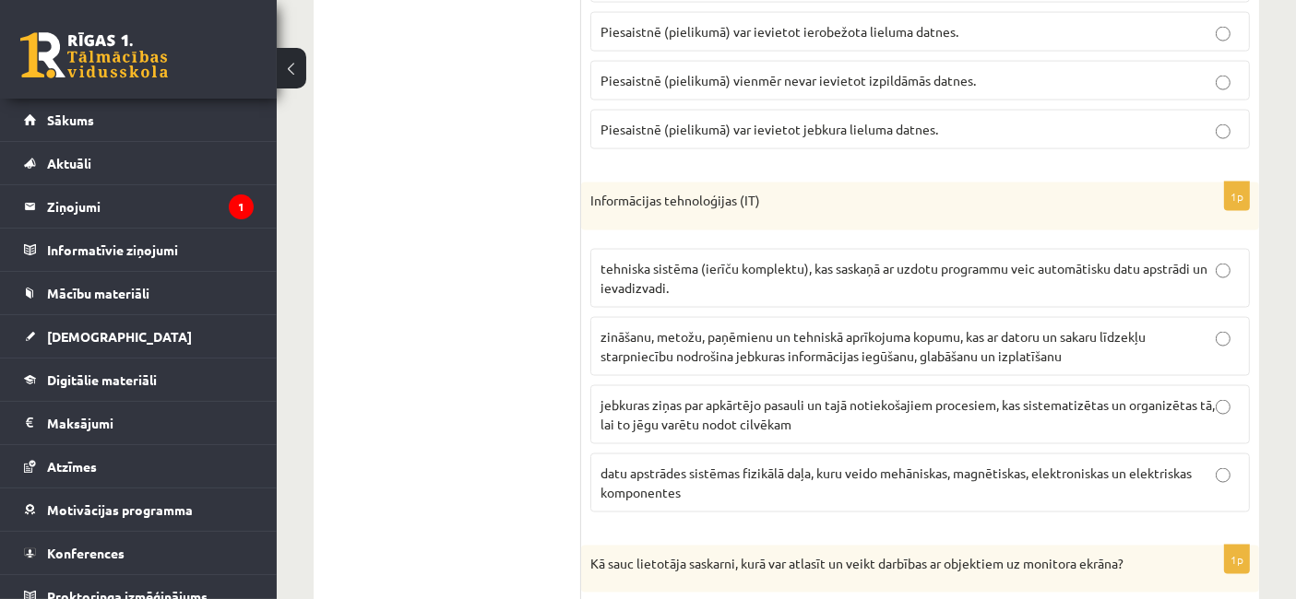
click at [637, 328] on span "zināšanu, metožu, paņēmienu un tehniskā aprīkojuma kopumu, kas ar datoru un sak…" at bounding box center [872, 346] width 545 height 36
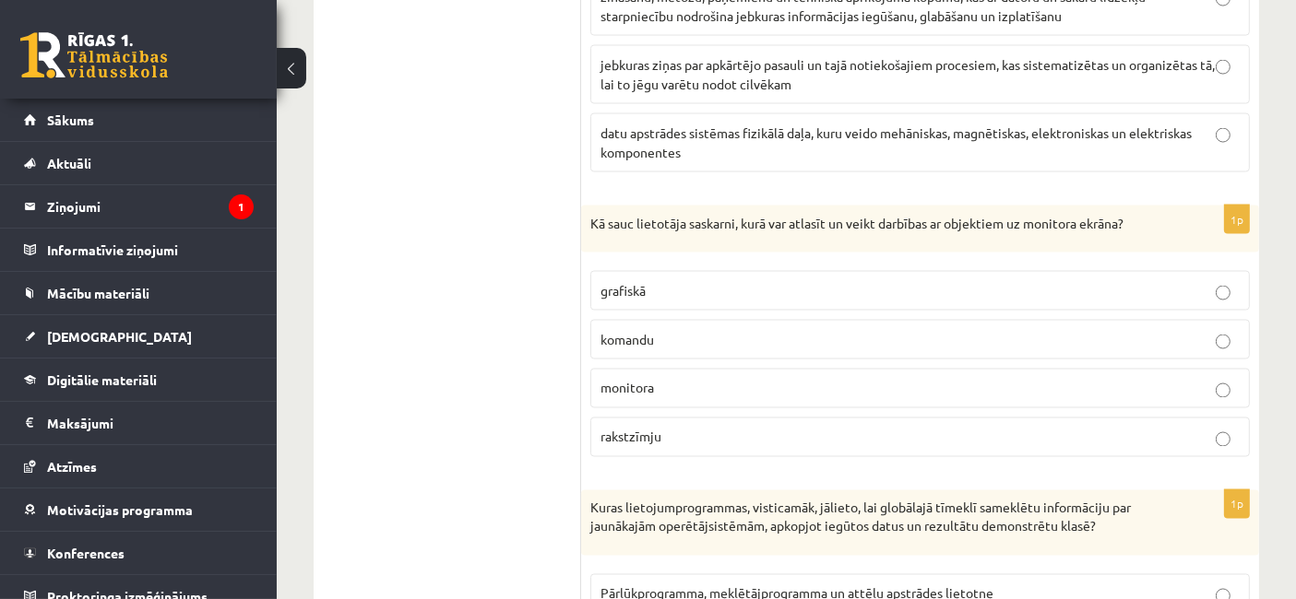
scroll to position [3161, 0]
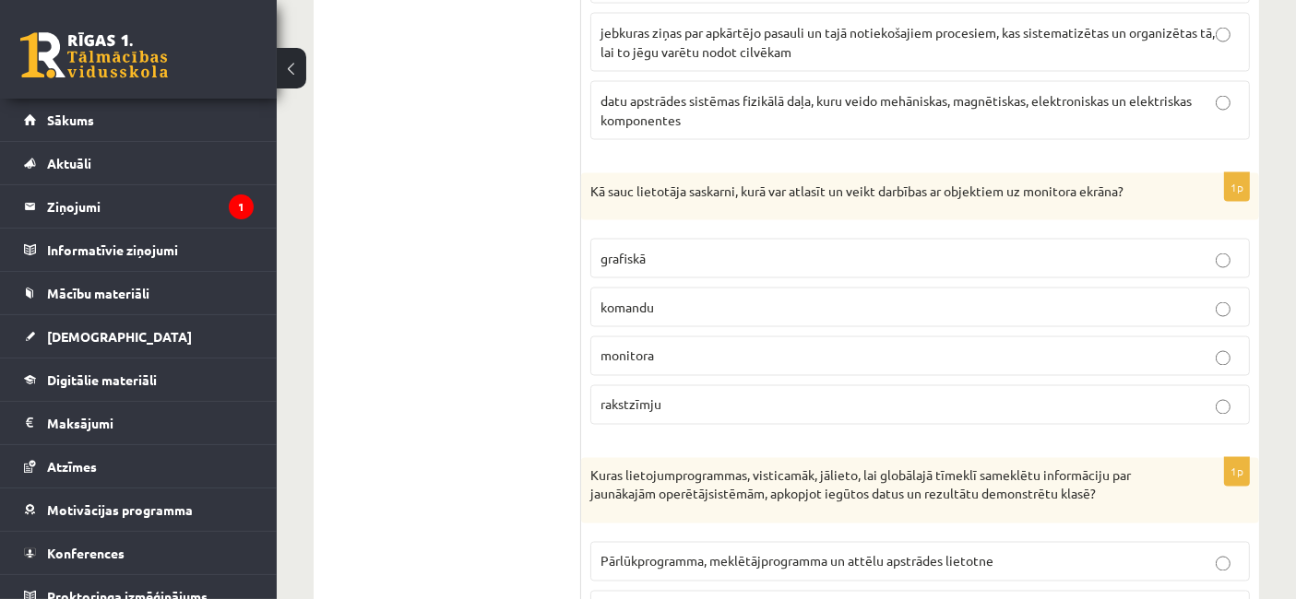
click at [637, 239] on label "grafiskā" at bounding box center [919, 259] width 659 height 40
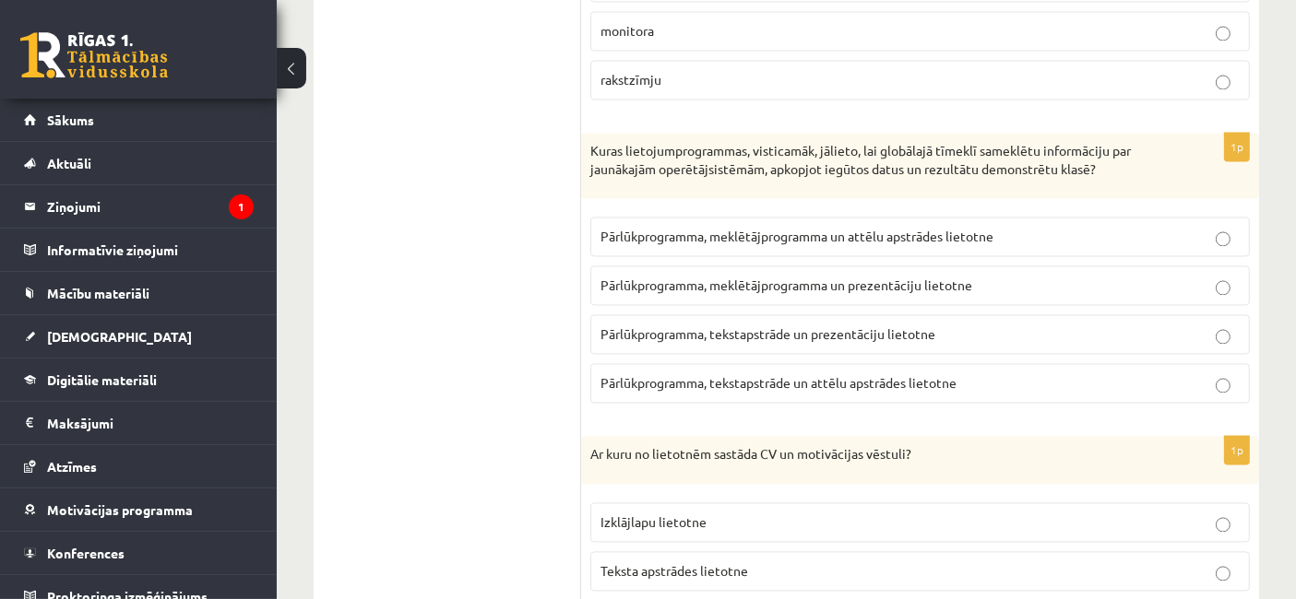
scroll to position [3487, 0]
click at [637, 277] on span "Pārlūkprogramma, meklētājprogramma un prezentāciju lietotne" at bounding box center [786, 285] width 372 height 17
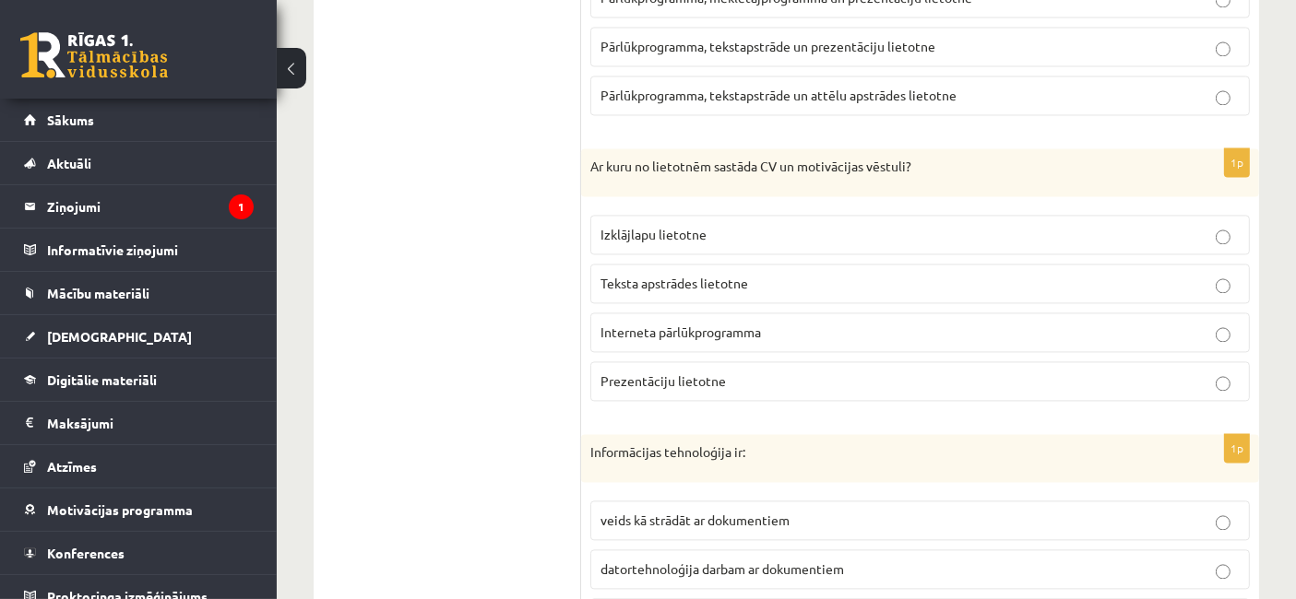
scroll to position [3775, 0]
click at [637, 273] on p "Teksta apstrādes lietotne" at bounding box center [919, 282] width 639 height 19
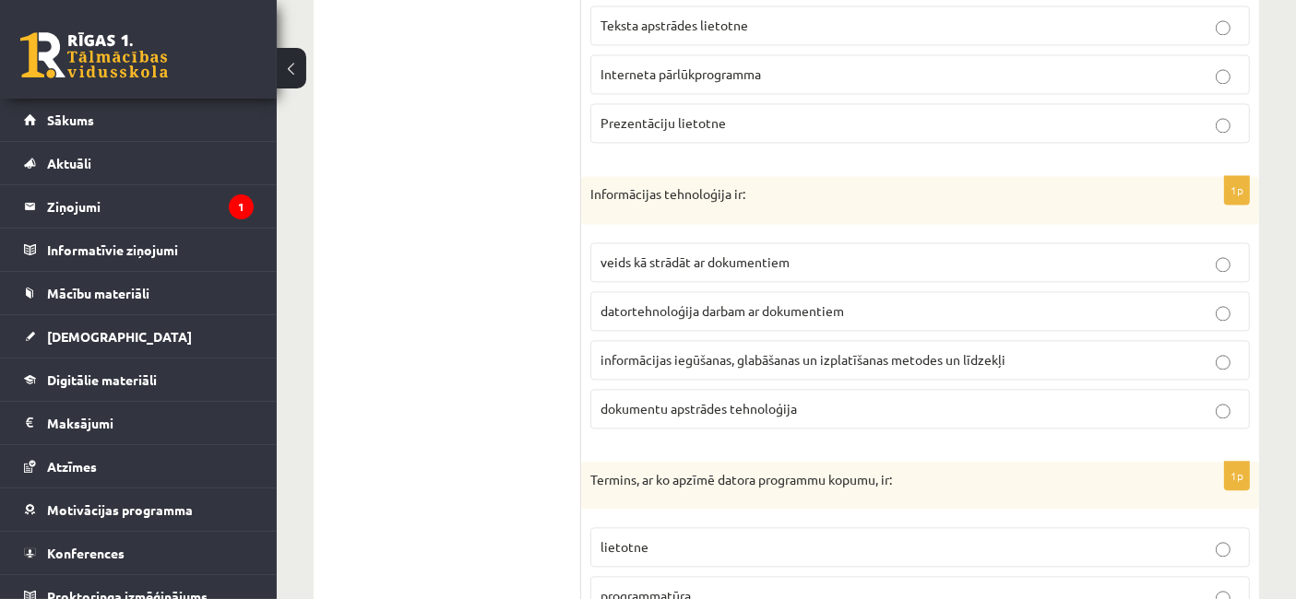
scroll to position [4060, 0]
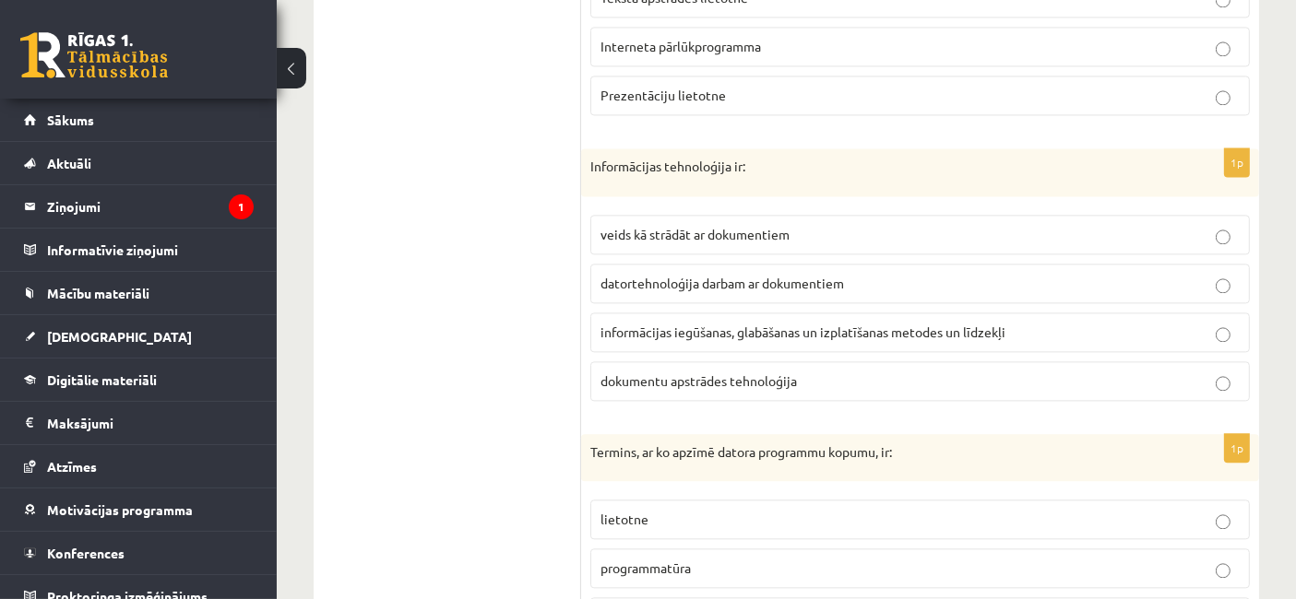
click at [637, 313] on label "informācijas iegūšanas, glabāšanas un izplatīšanas metodes un līdzekļi" at bounding box center [919, 333] width 659 height 40
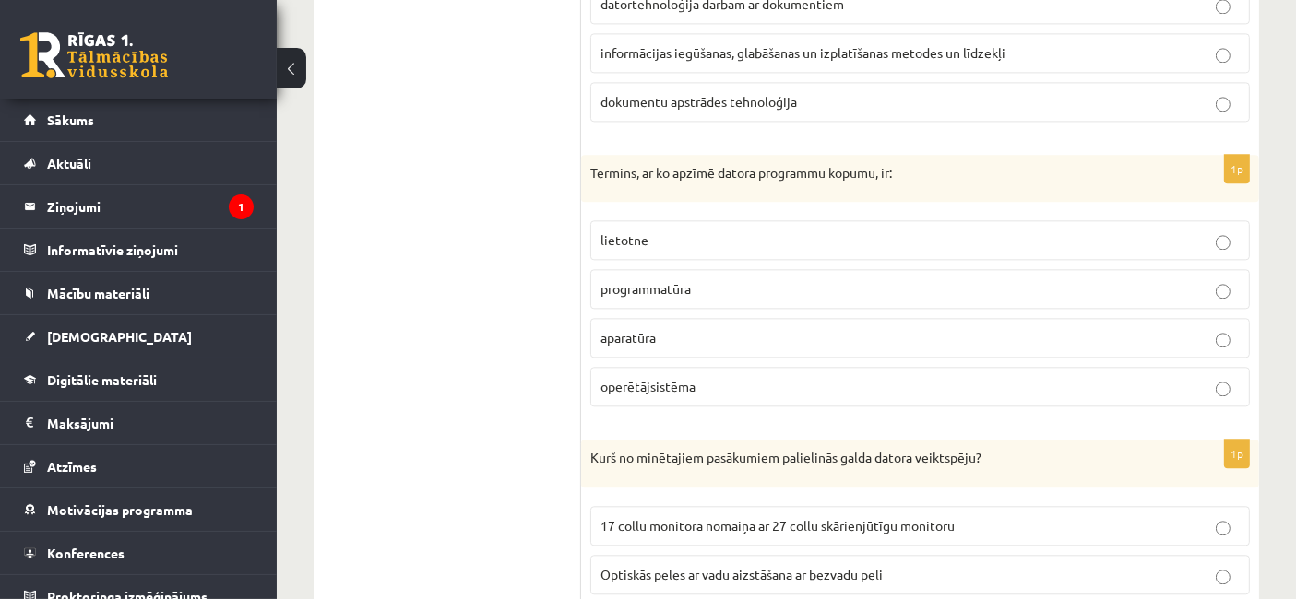
scroll to position [4354, 0]
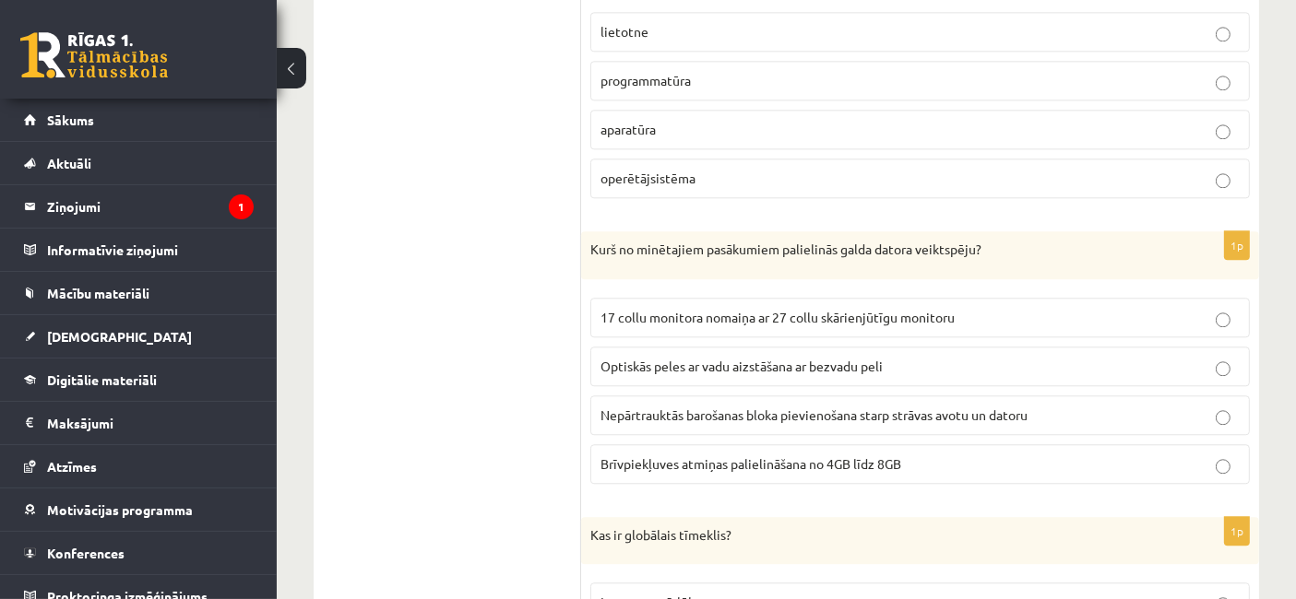
click at [637, 456] on span "Brīvpiekļuves atmiņas palielināšana no 4GB līdz 8GB" at bounding box center [750, 464] width 301 height 17
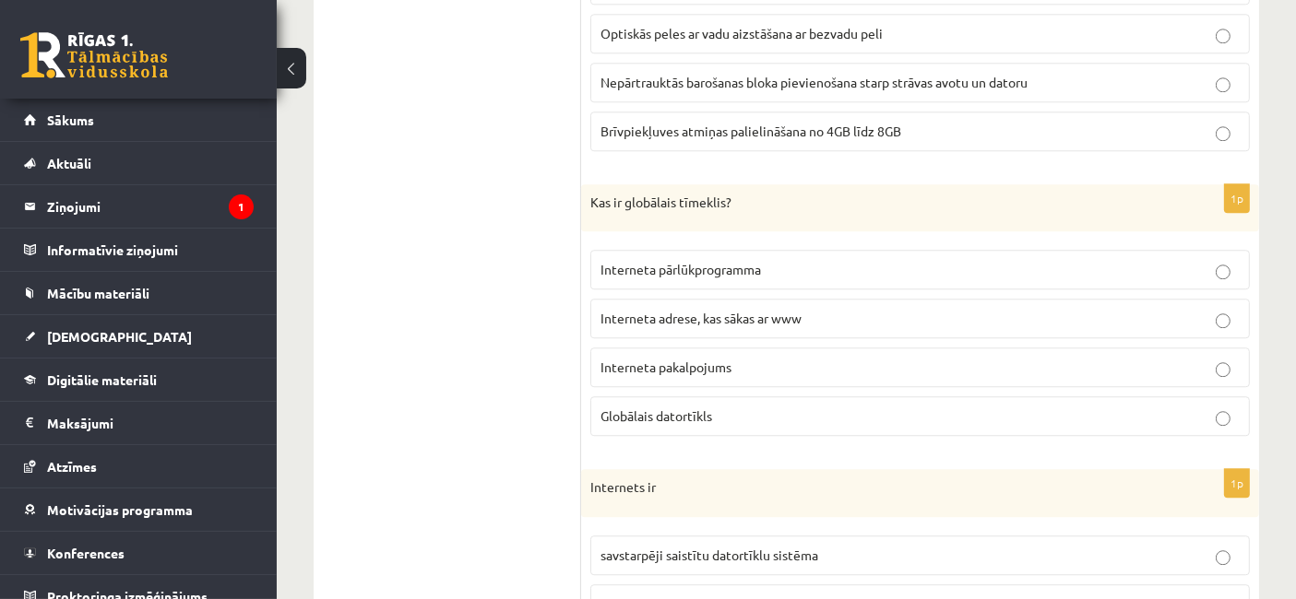
scroll to position [4880, 0]
click at [637, 408] on p "Globālais datortīkls" at bounding box center [919, 417] width 639 height 19
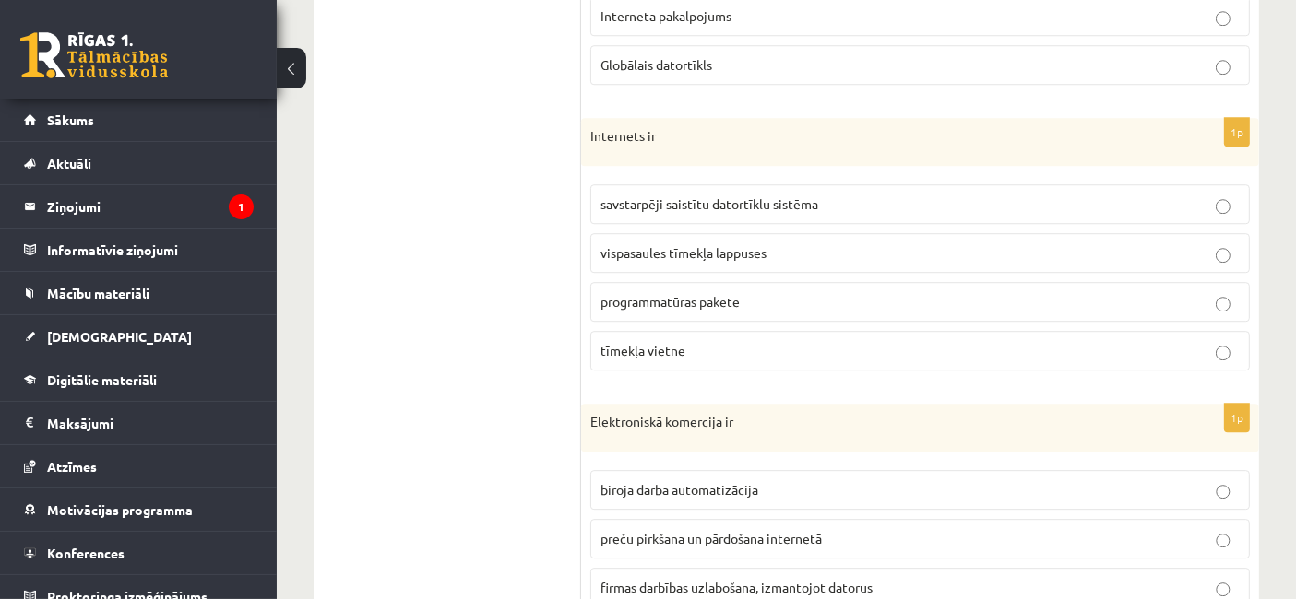
scroll to position [5302, 0]
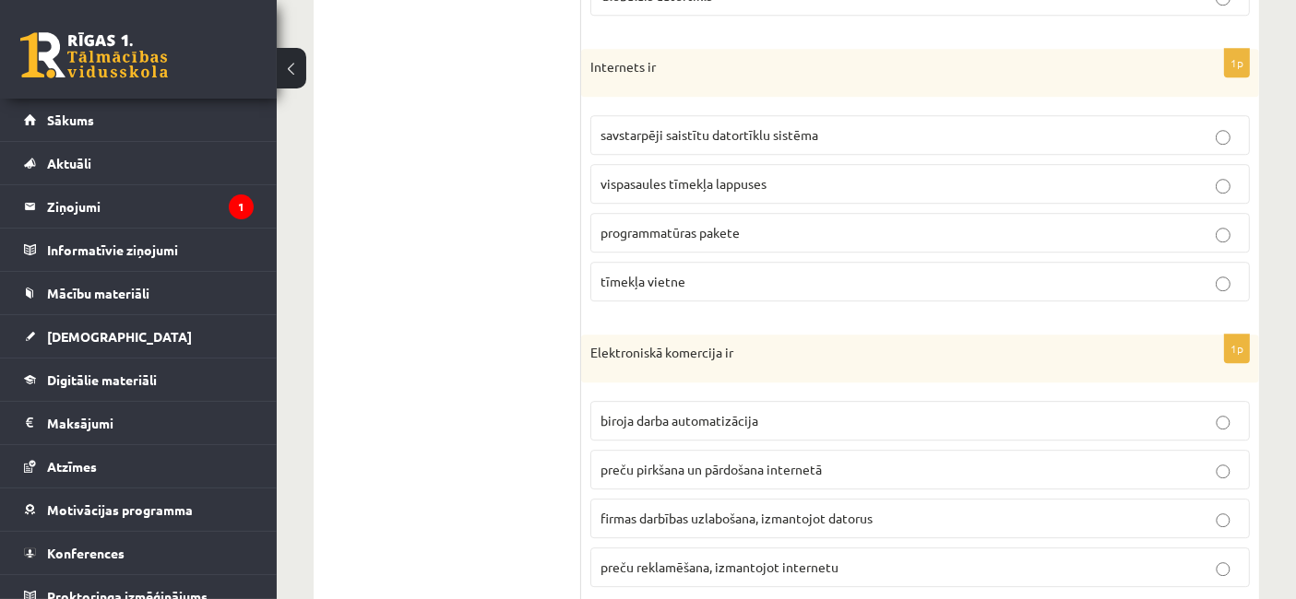
click at [637, 450] on label "preču pirkšana un pārdošana internetā" at bounding box center [919, 470] width 659 height 40
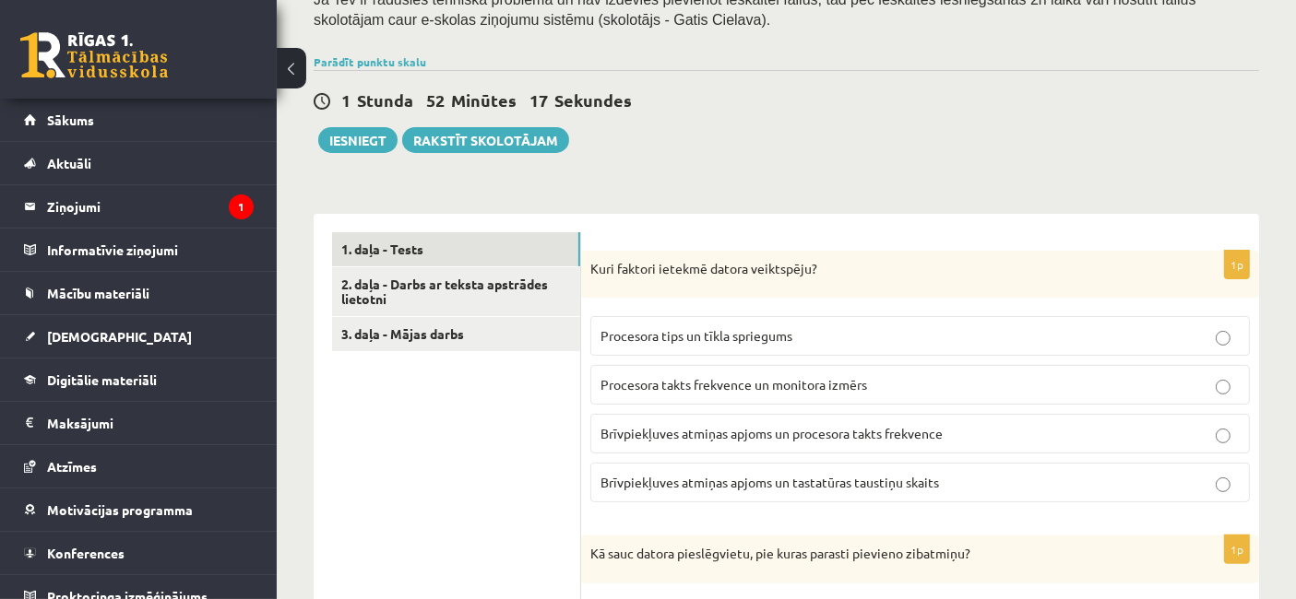
scroll to position [400, 0]
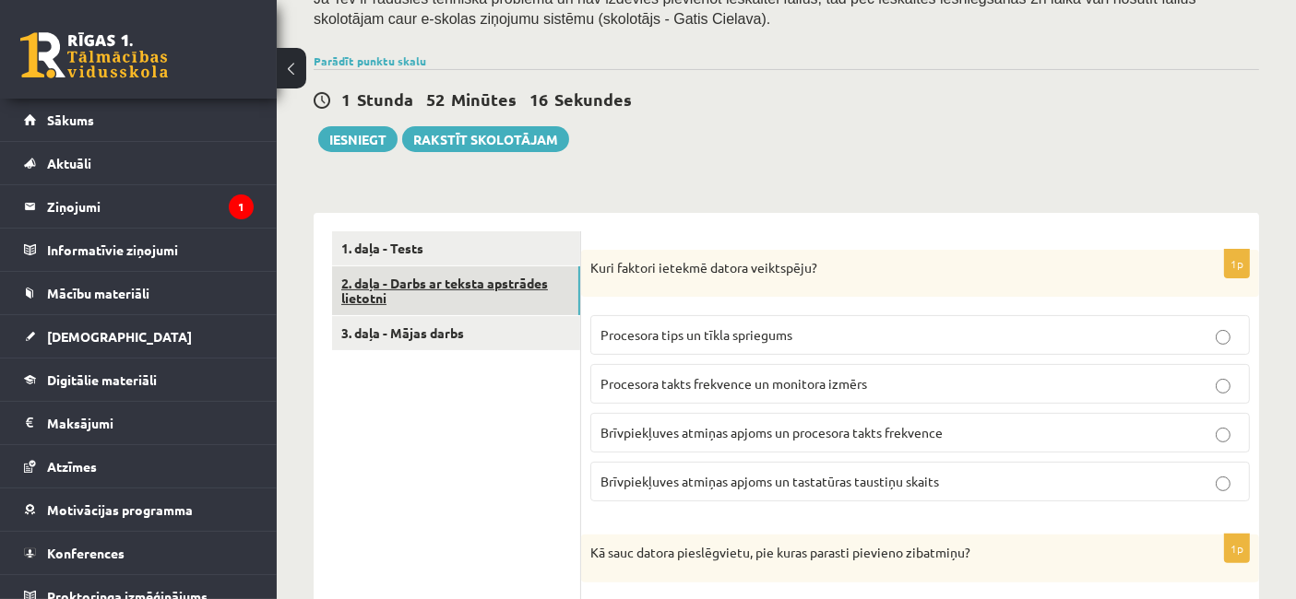
click at [485, 267] on link "2. daļa - Darbs ar teksta apstrādes lietotni" at bounding box center [456, 292] width 248 height 50
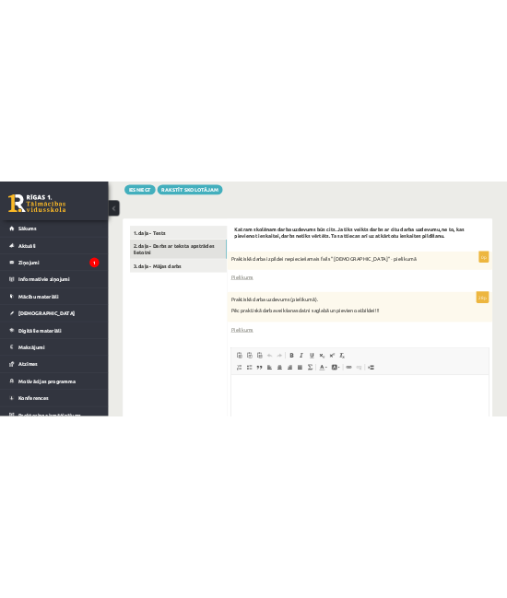
scroll to position [514, 0]
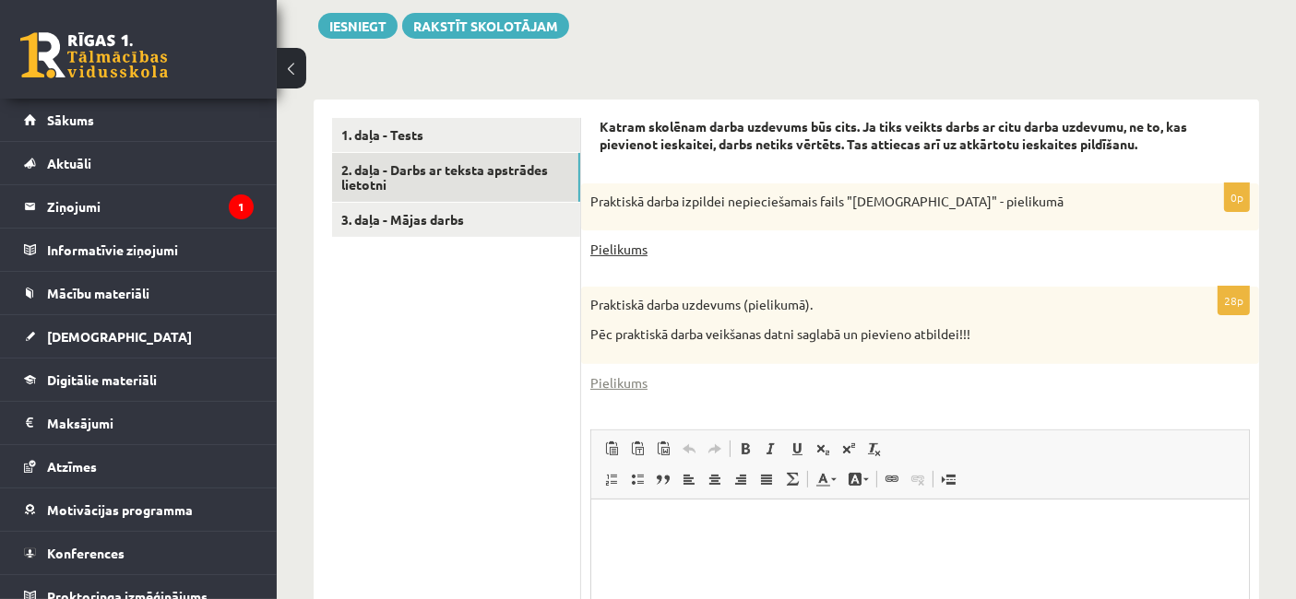
click at [629, 240] on link "Pielikums" at bounding box center [618, 249] width 57 height 19
click at [637, 373] on link "Pielikums" at bounding box center [618, 382] width 57 height 19
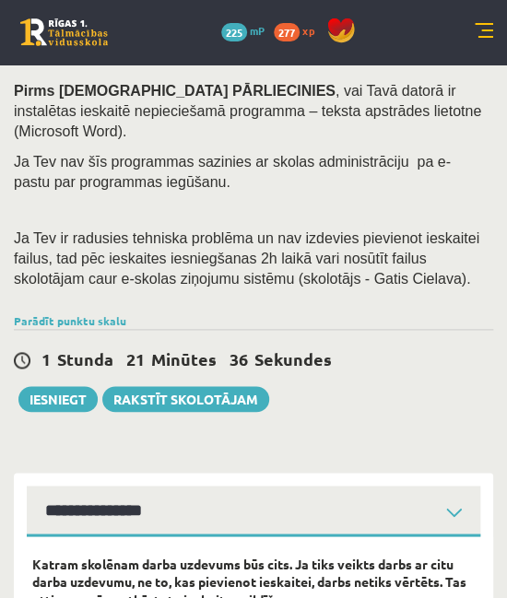
scroll to position [229, 0]
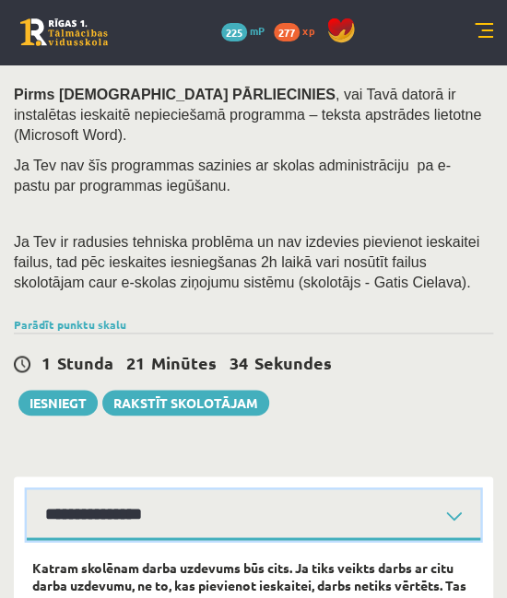
click at [142, 490] on select "**********" at bounding box center [254, 515] width 454 height 51
click at [131, 490] on select "**********" at bounding box center [254, 515] width 454 height 51
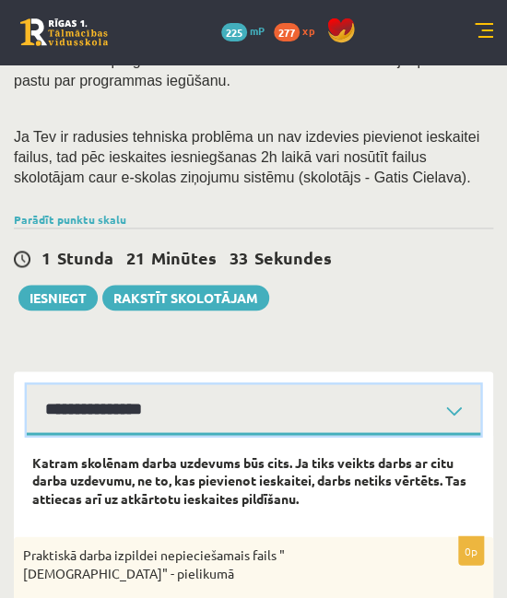
select select "**********"
click at [27, 385] on select "**********" at bounding box center [254, 410] width 454 height 51
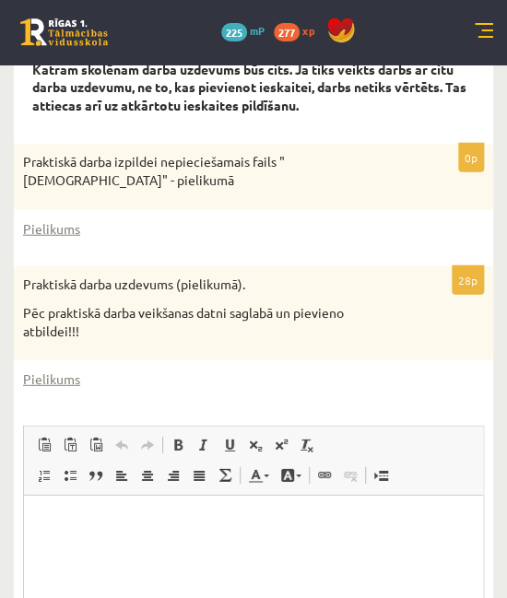
scroll to position [720, 0]
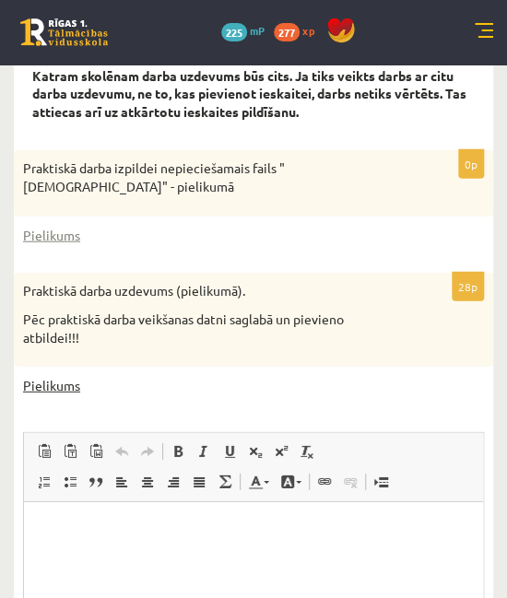
click at [67, 376] on link "Pielikums" at bounding box center [51, 385] width 57 height 19
click at [53, 376] on link "Pielikums" at bounding box center [51, 385] width 57 height 19
click at [54, 376] on link "Pielikums" at bounding box center [51, 385] width 57 height 19
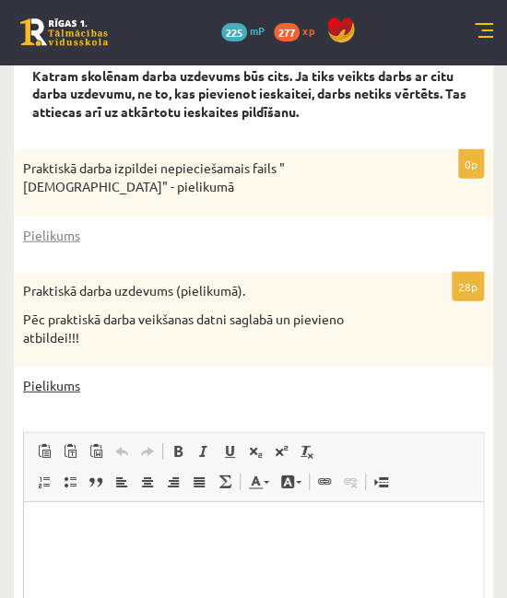
click at [54, 376] on link "Pielikums" at bounding box center [51, 385] width 57 height 19
drag, startPoint x: 54, startPoint y: 343, endPoint x: 368, endPoint y: -41, distance: 496.2
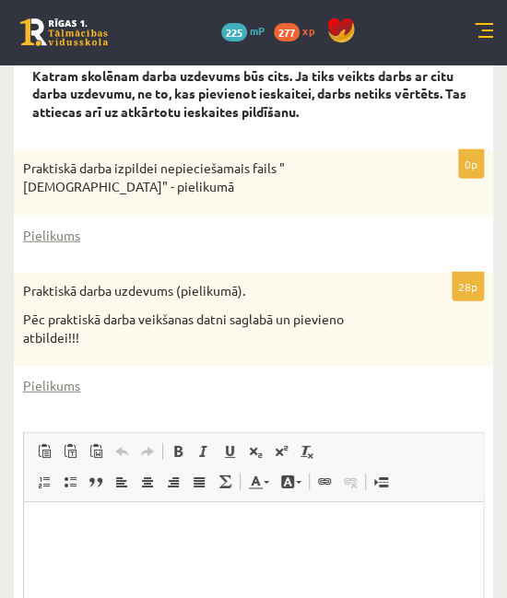
click at [264, 376] on div "Pielikums" at bounding box center [253, 385] width 461 height 19
click at [74, 376] on link "Pielikums" at bounding box center [51, 385] width 57 height 19
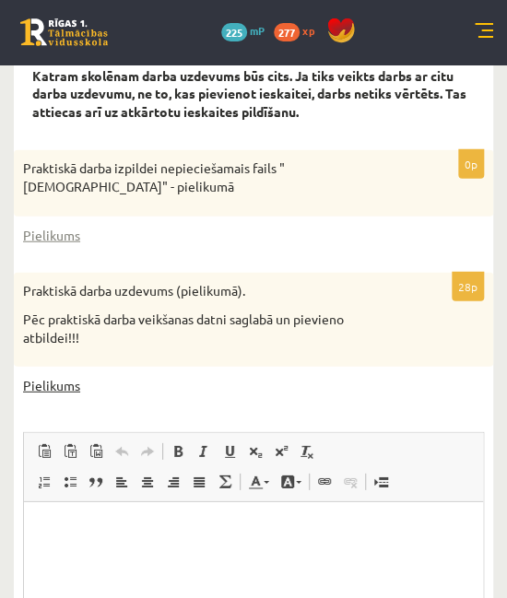
click at [74, 376] on link "Pielikums" at bounding box center [51, 385] width 57 height 19
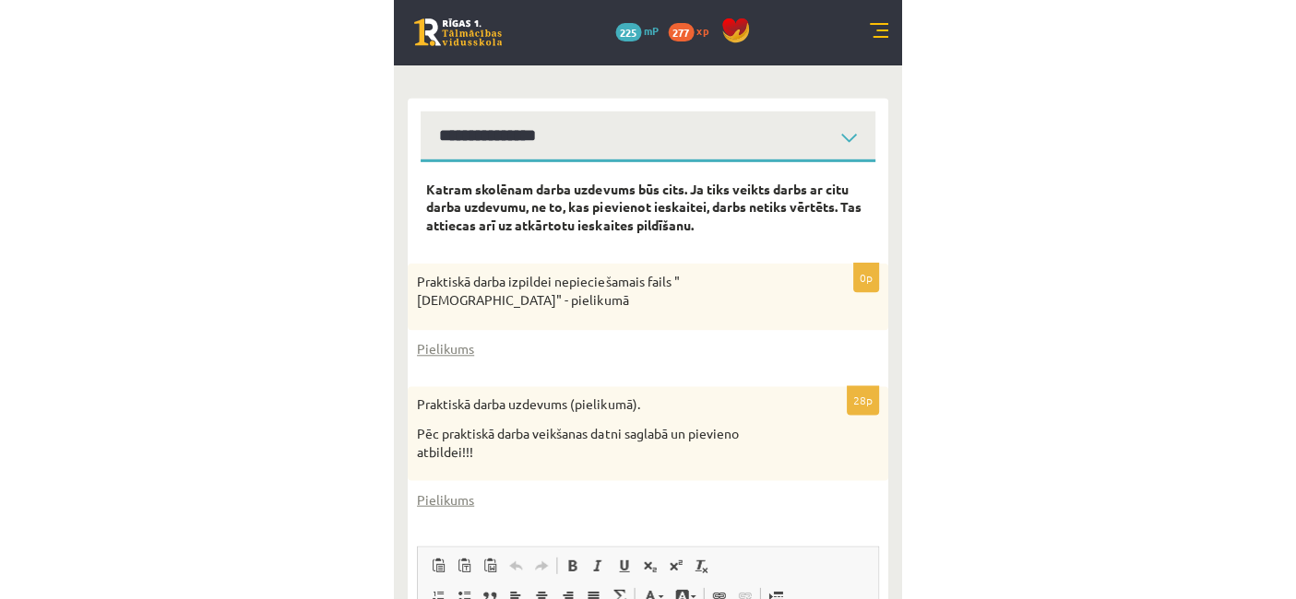
scroll to position [610, 0]
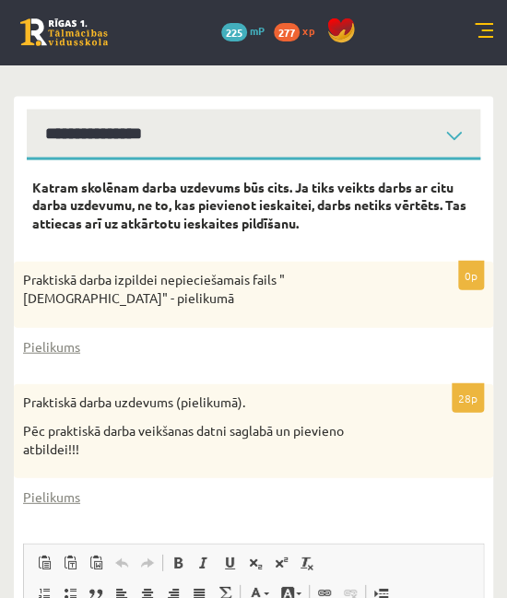
click at [467, 178] on strong "Katram skolēnam darba uzdevums būs cits. Ja tiks veikts darbs ar citu darba uzd…" at bounding box center [249, 204] width 434 height 53
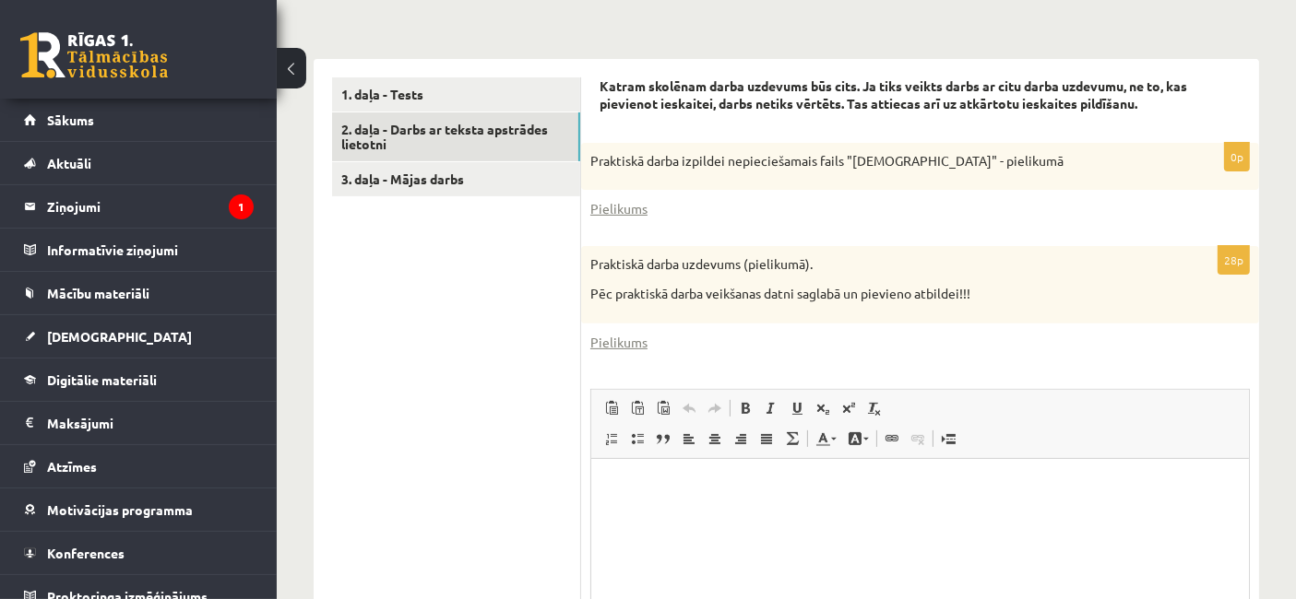
scroll to position [760, 0]
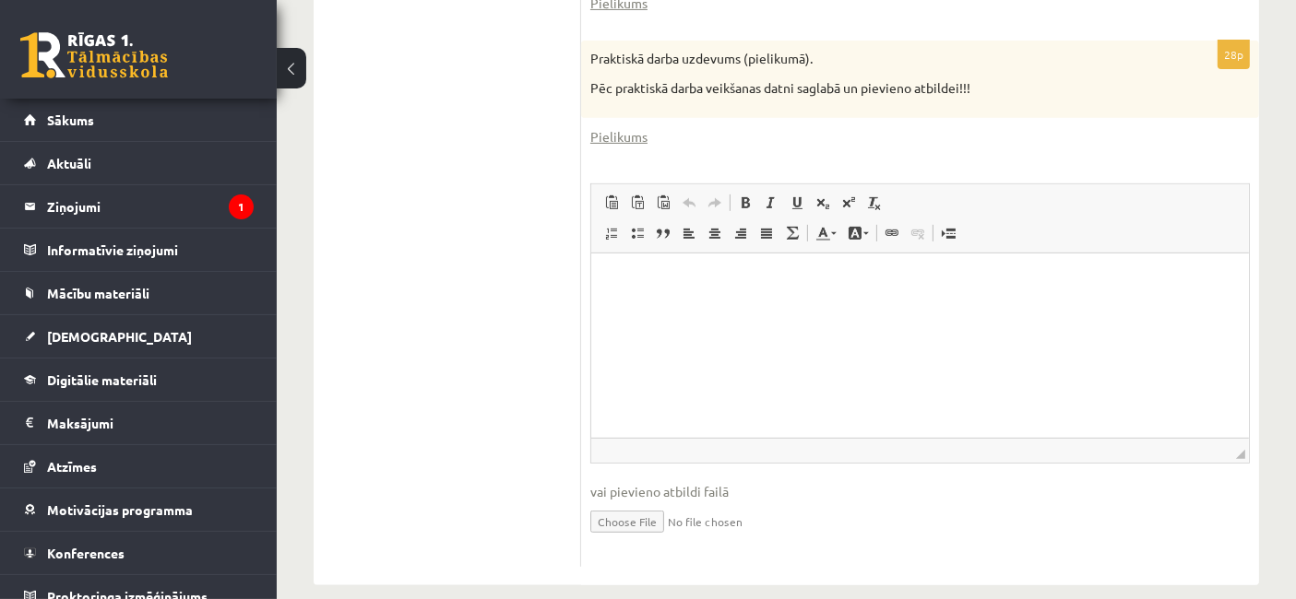
click at [637, 309] on html at bounding box center [919, 281] width 658 height 56
click at [621, 502] on input "file" at bounding box center [919, 521] width 659 height 38
type input "**********"
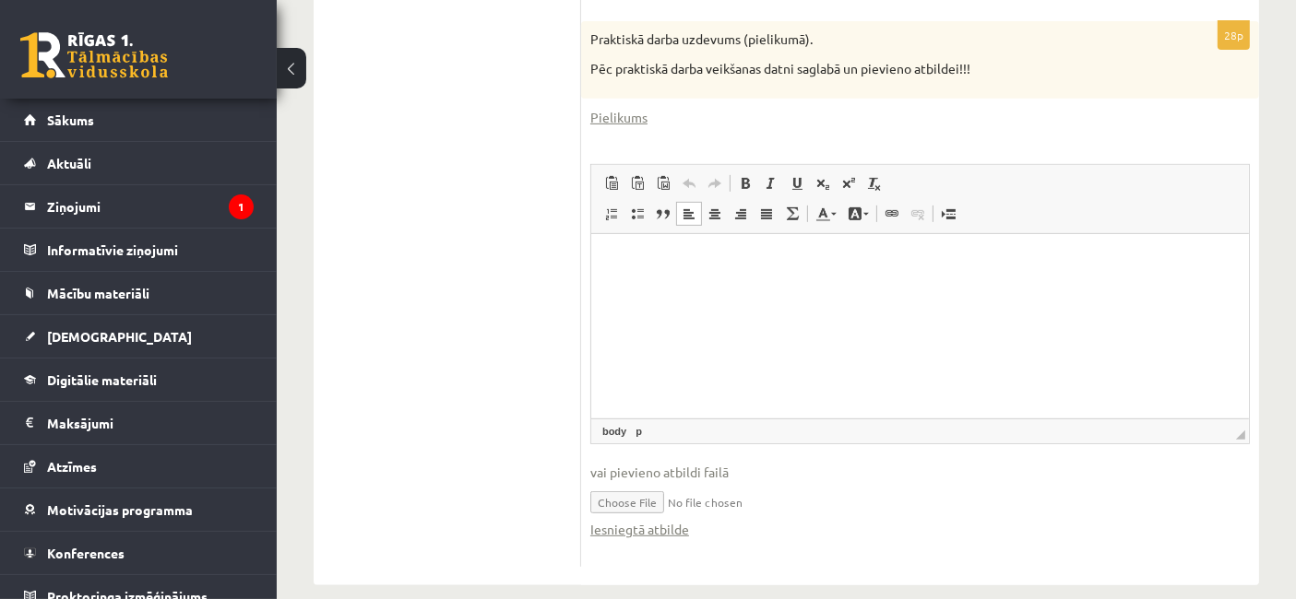
scroll to position [777, 0]
click at [637, 484] on input "file" at bounding box center [919, 503] width 659 height 38
type input "**********"
click at [637, 485] on input "file" at bounding box center [919, 503] width 659 height 38
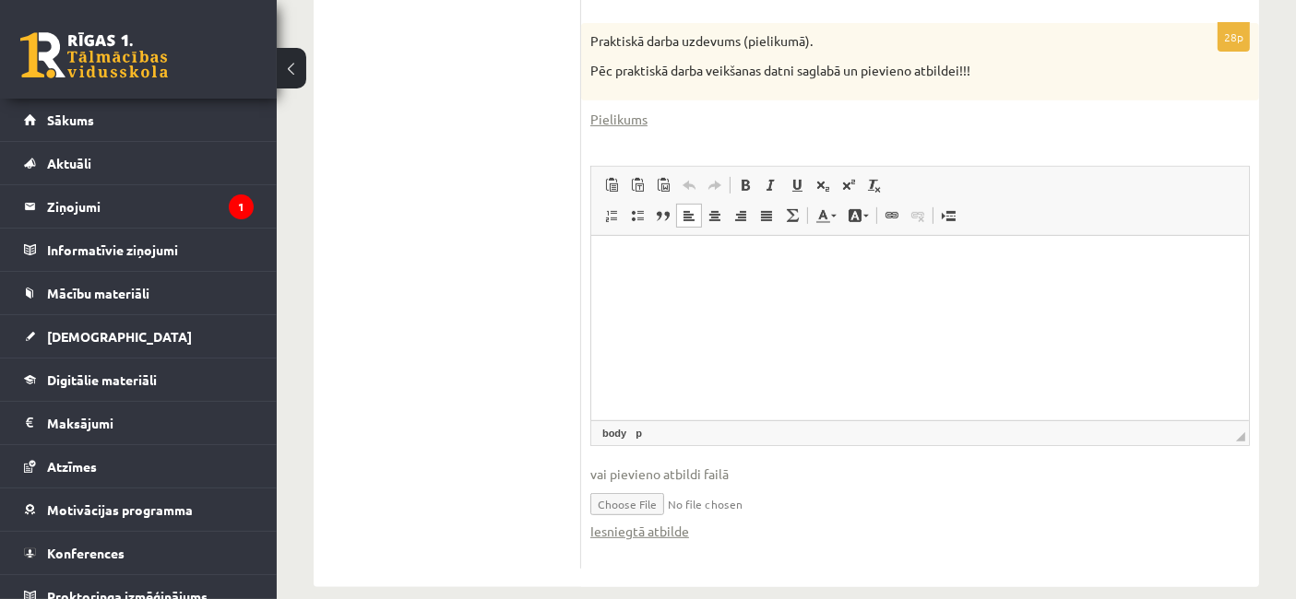
click at [637, 291] on html at bounding box center [919, 263] width 658 height 56
click at [637, 488] on input "file" at bounding box center [919, 503] width 659 height 38
click at [637, 484] on input "file" at bounding box center [919, 503] width 659 height 38
click at [613, 487] on input "file" at bounding box center [919, 503] width 659 height 38
type input "**********"
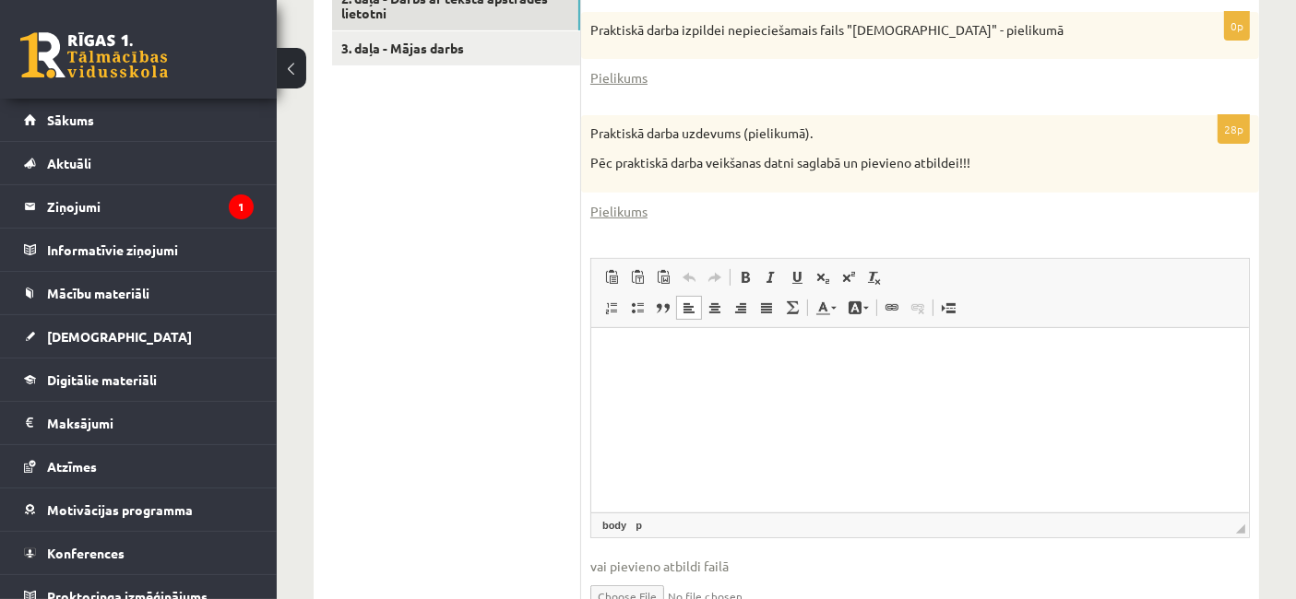
scroll to position [779, 0]
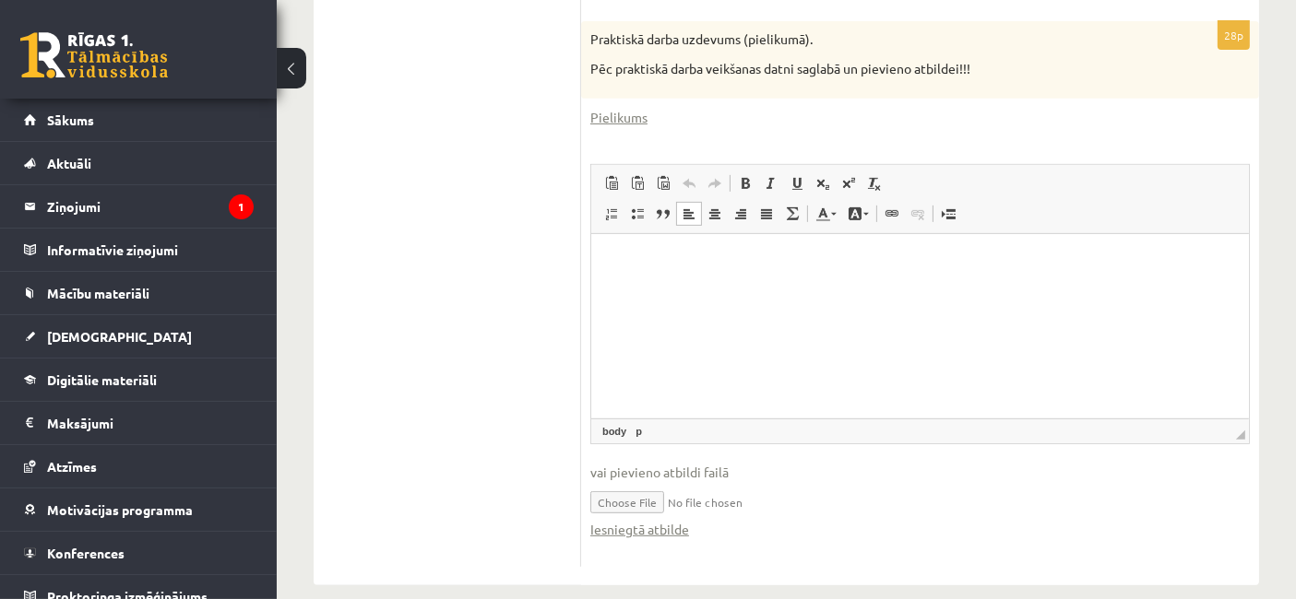
click at [637, 482] on input "file" at bounding box center [919, 501] width 659 height 38
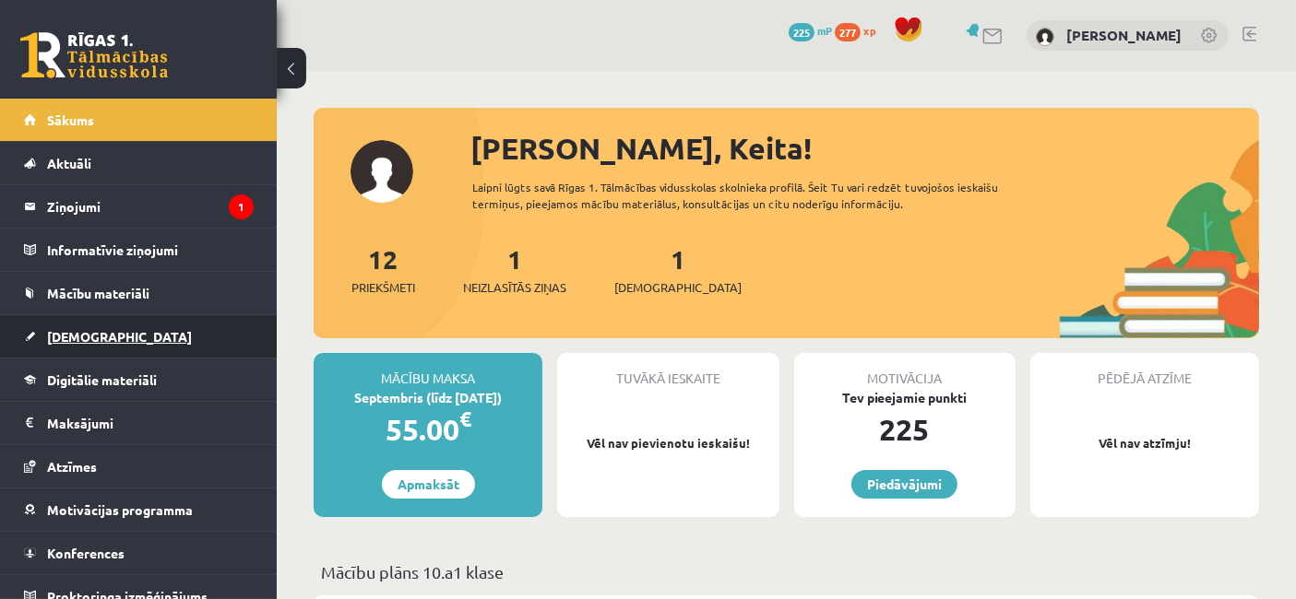
click at [85, 338] on span "[DEMOGRAPHIC_DATA]" at bounding box center [119, 336] width 145 height 17
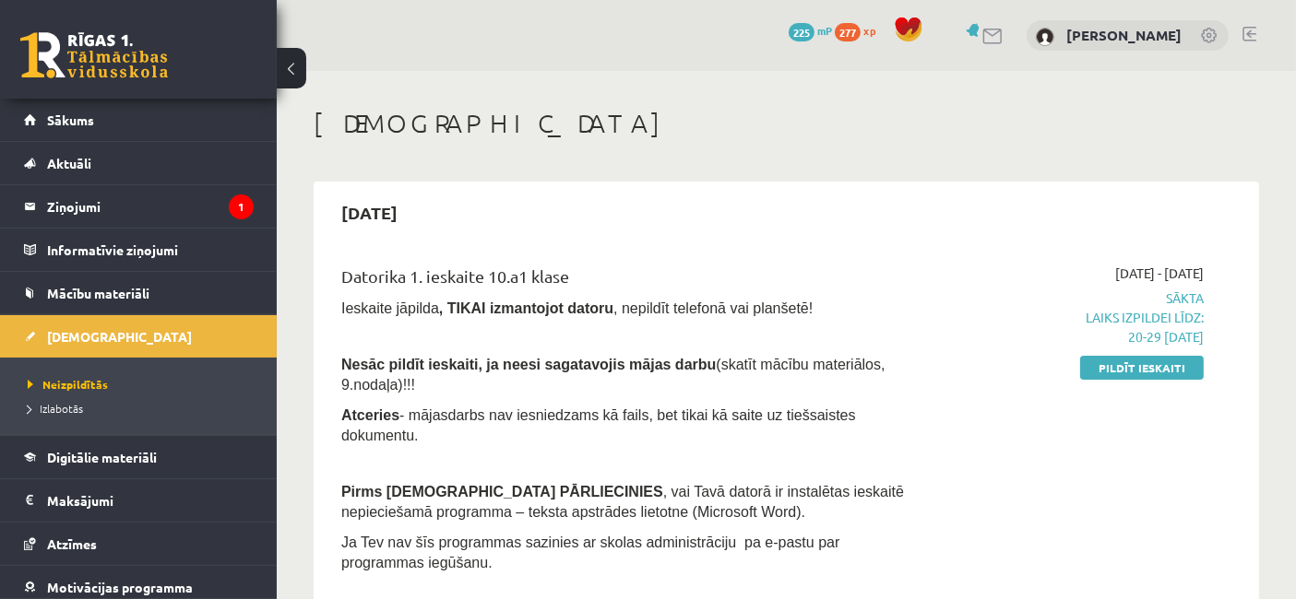
scroll to position [122, 0]
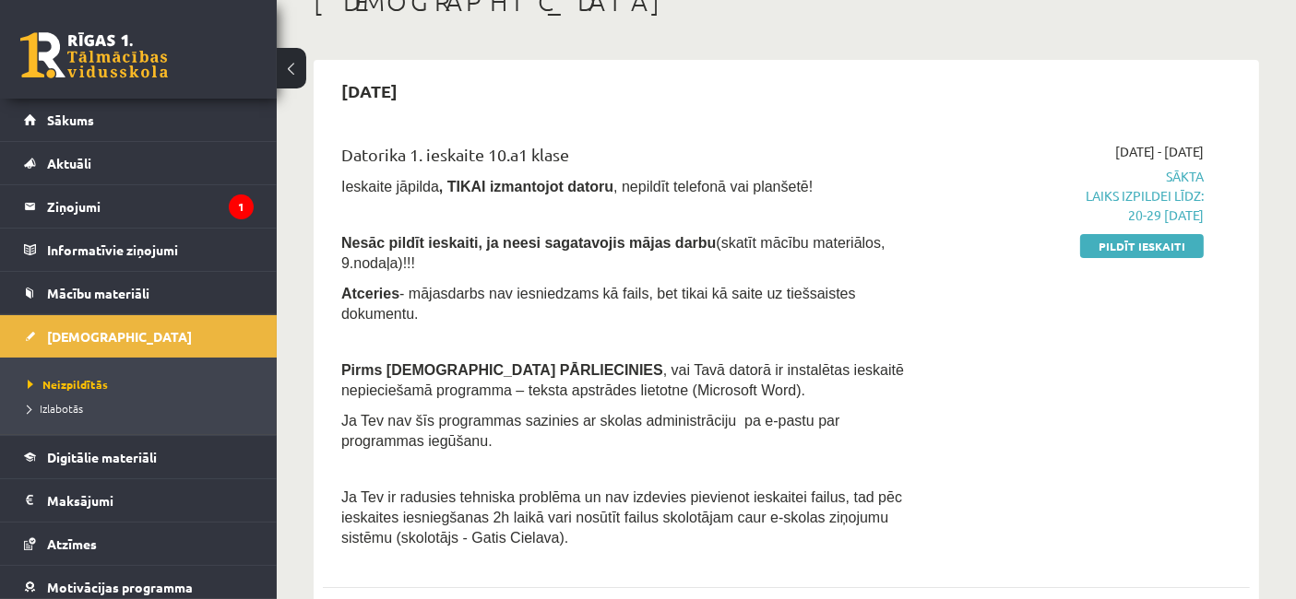
click at [908, 227] on div "Datorika 1. ieskaite 10.a1 klase Ieskaite jāpilda , TIKAI izmantojot datoru , n…" at bounding box center [623, 350] width 593 height 416
click at [1126, 248] on link "Pildīt ieskaiti" at bounding box center [1142, 246] width 124 height 24
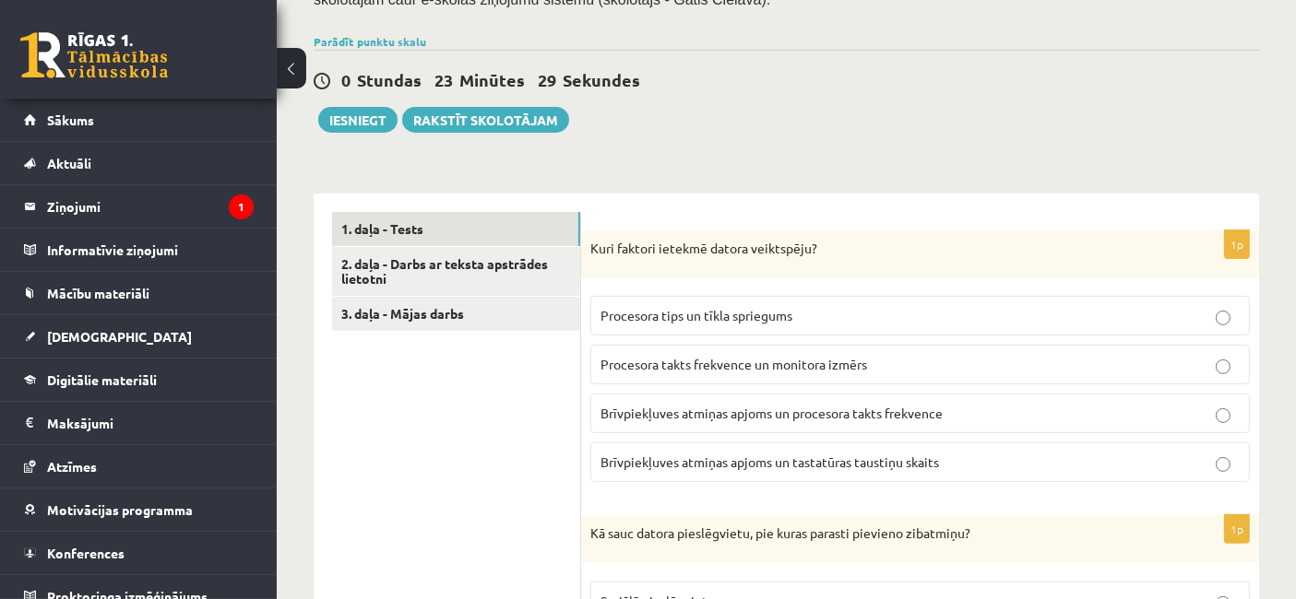
scroll to position [480, 0]
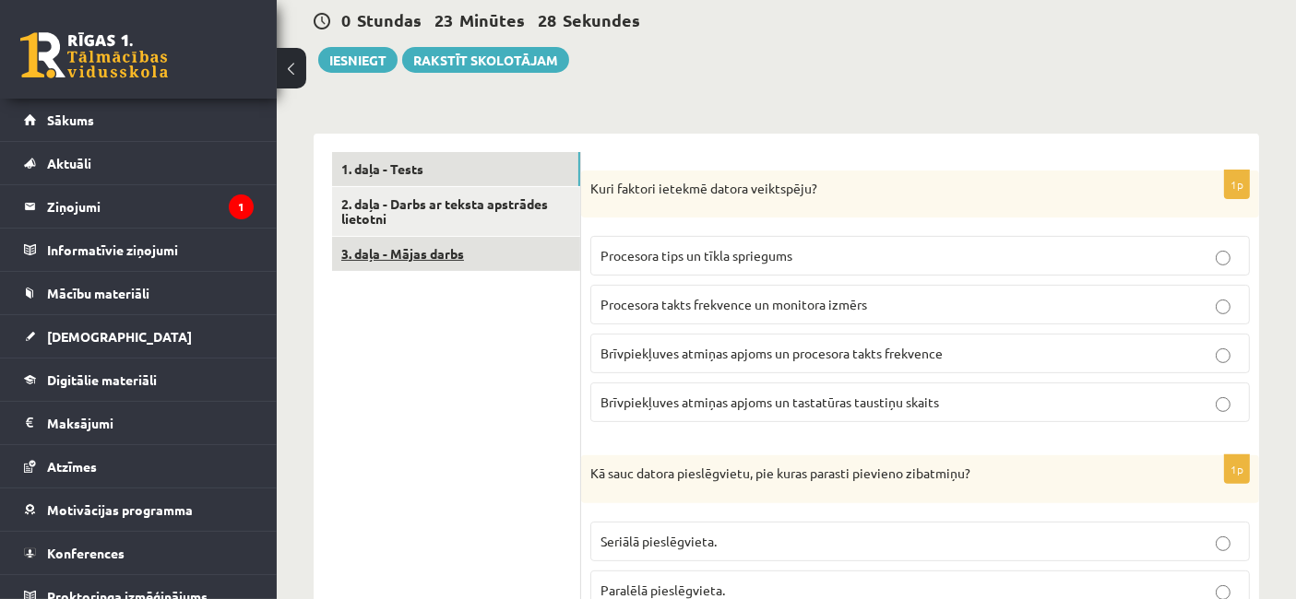
click at [434, 237] on link "3. daļa - Mājas darbs" at bounding box center [456, 254] width 248 height 34
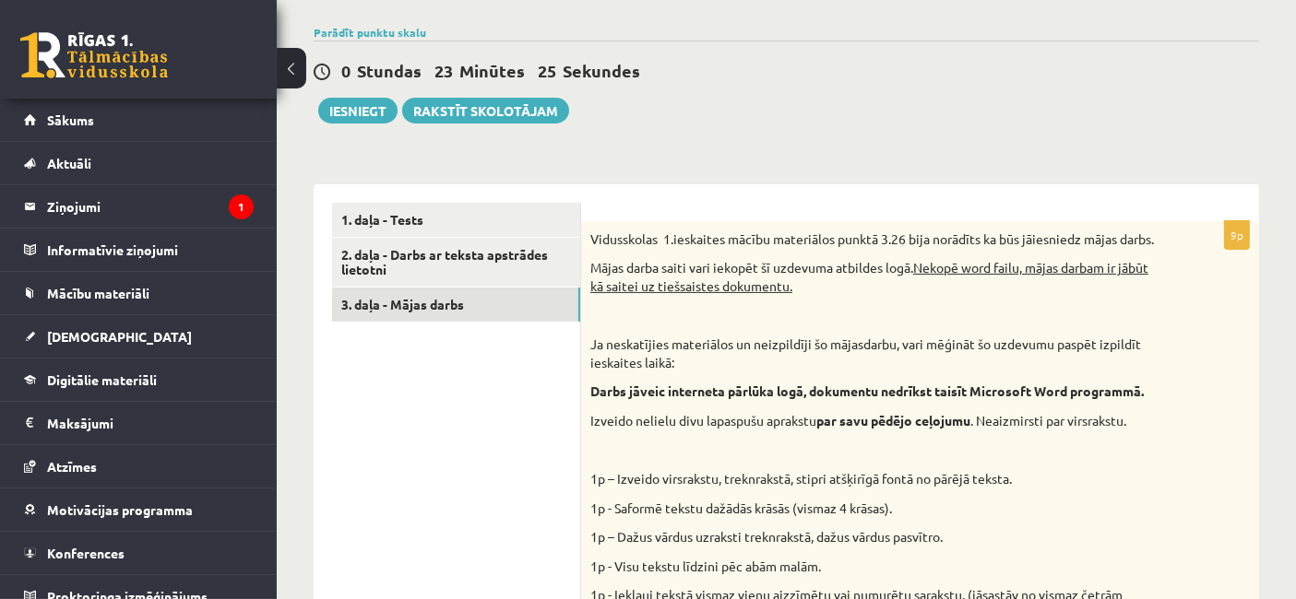
scroll to position [459, 0]
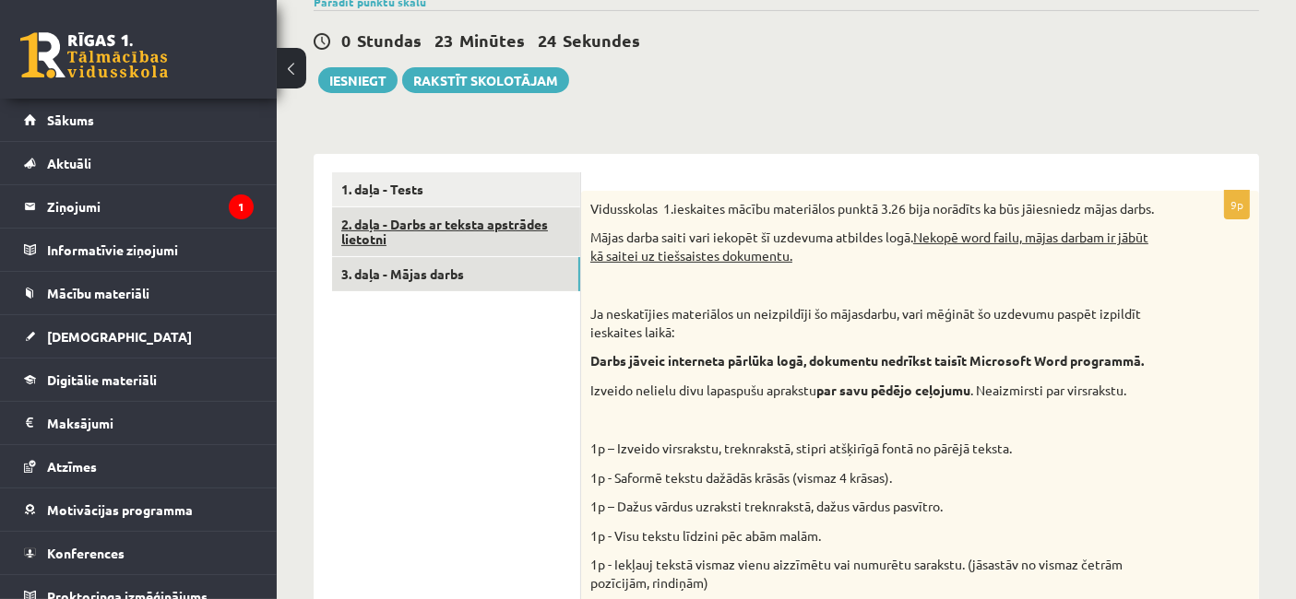
click at [403, 207] on link "2. daļa - Darbs ar teksta apstrādes lietotni" at bounding box center [456, 232] width 248 height 50
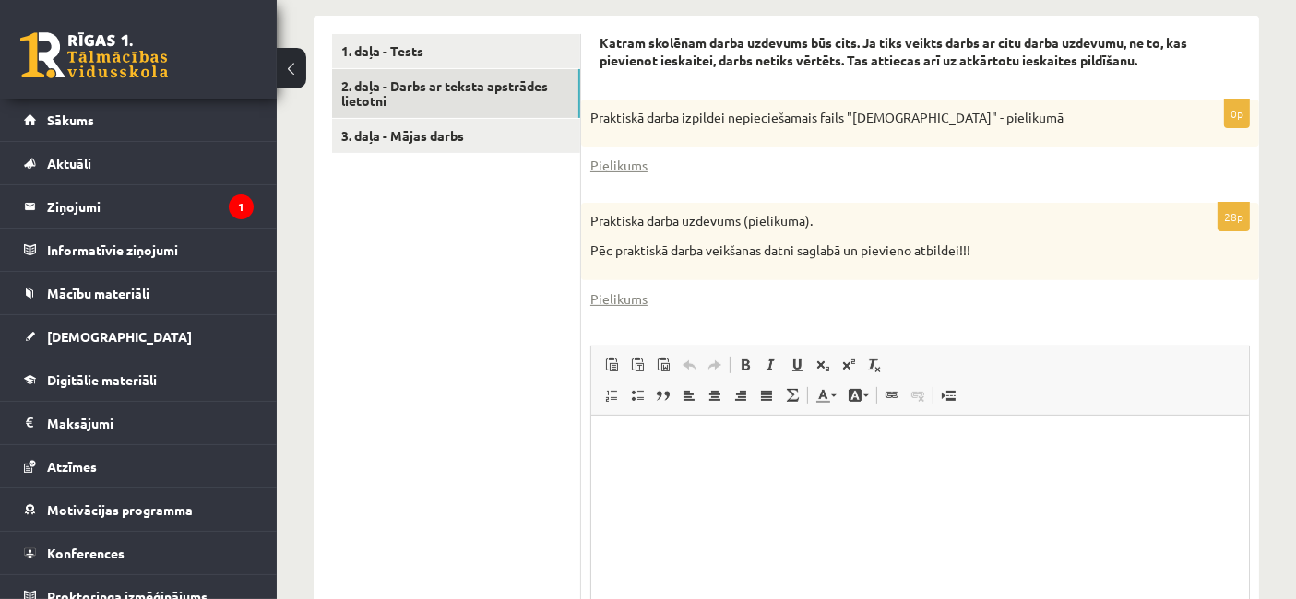
scroll to position [779, 0]
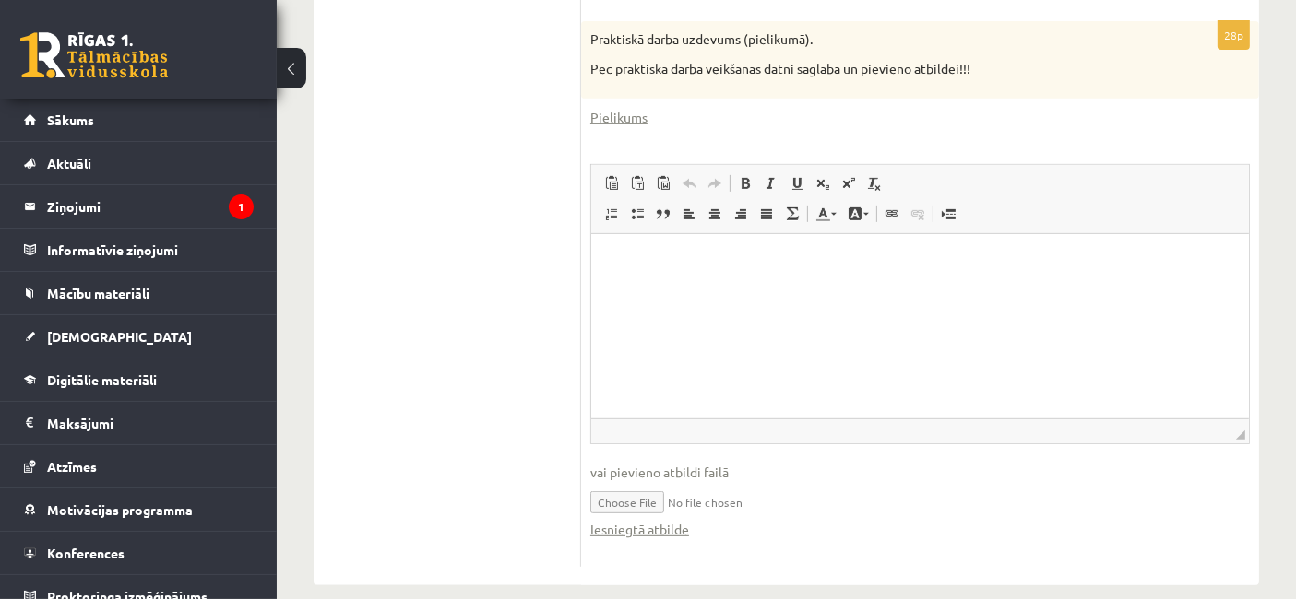
click at [636, 483] on input "file" at bounding box center [919, 501] width 659 height 38
type input "**********"
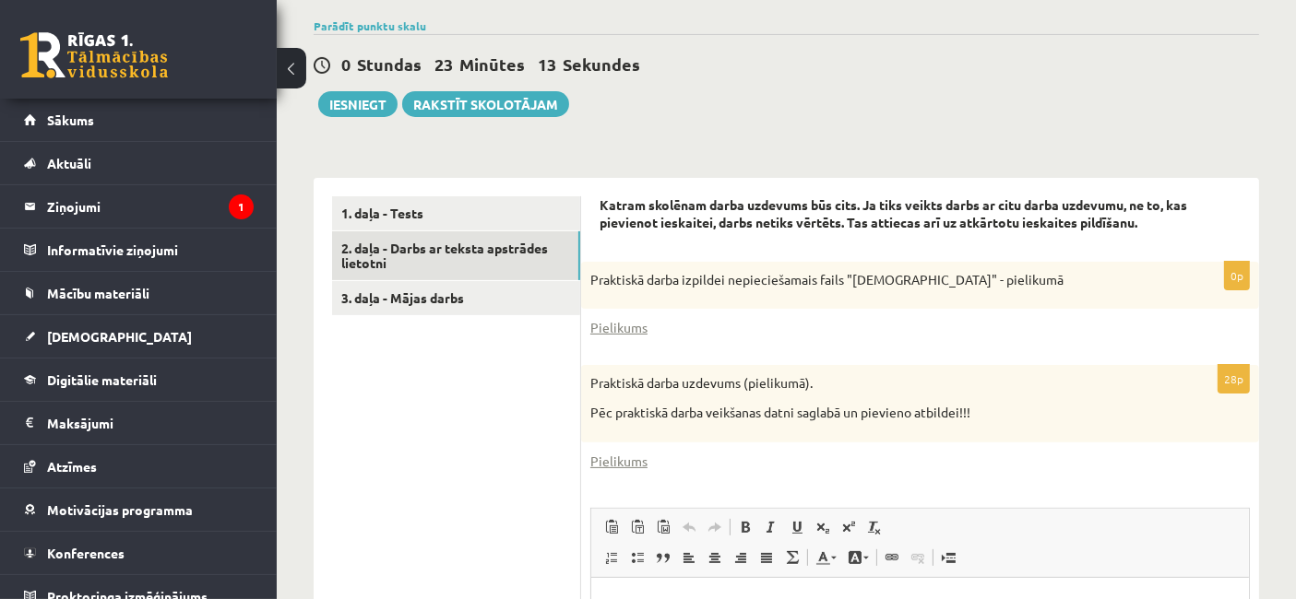
drag, startPoint x: 680, startPoint y: 491, endPoint x: 515, endPoint y: 474, distance: 165.9
click at [515, 474] on ul "1. daļa - Tests 2. daļa - Darbs ar teksta apstrādes lietotni 3. daļa - Mājas da…" at bounding box center [456, 553] width 249 height 715
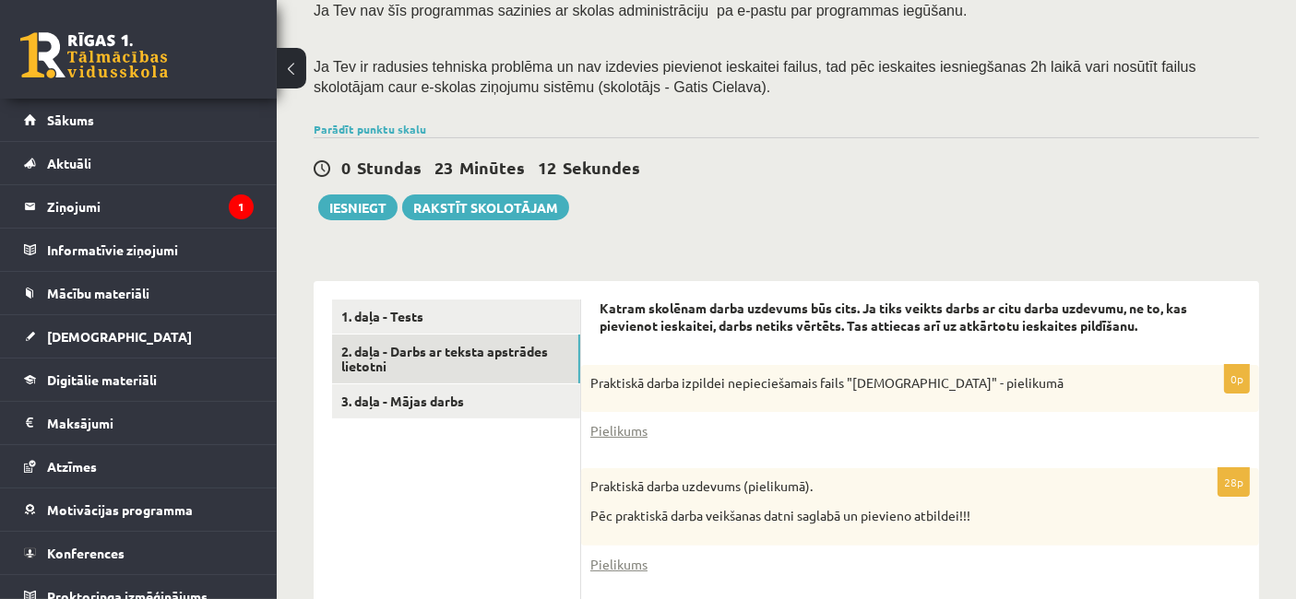
scroll to position [328, 0]
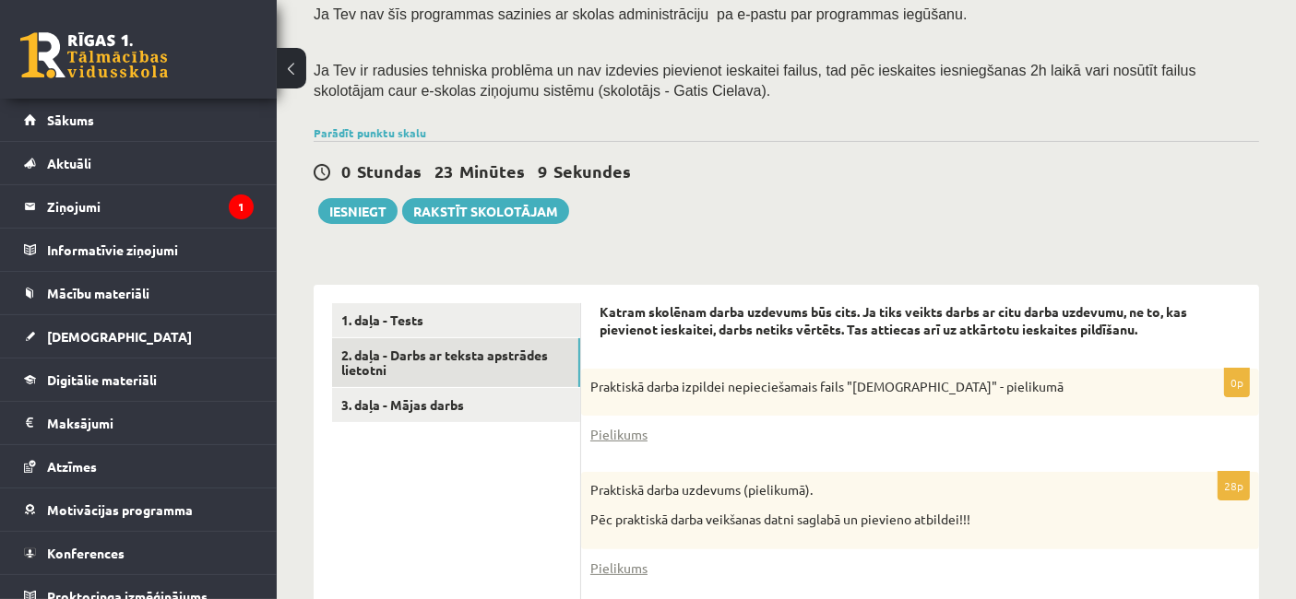
click at [369, 198] on button "Iesniegt" at bounding box center [357, 211] width 79 height 26
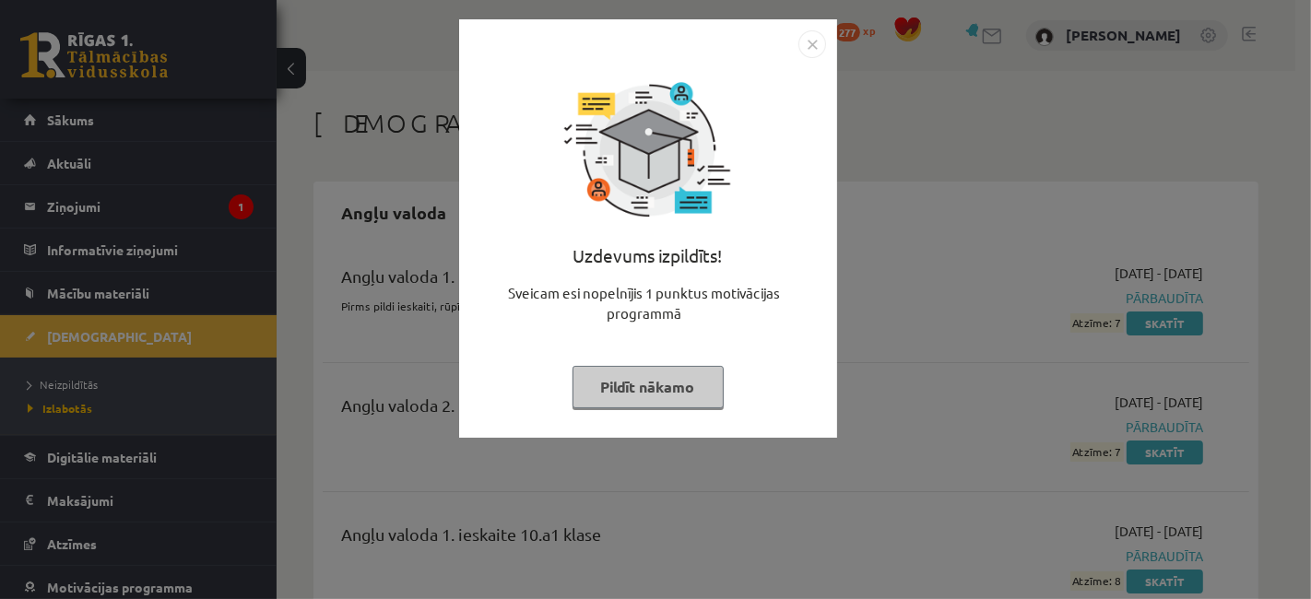
click at [822, 53] on img "Close" at bounding box center [813, 44] width 28 height 28
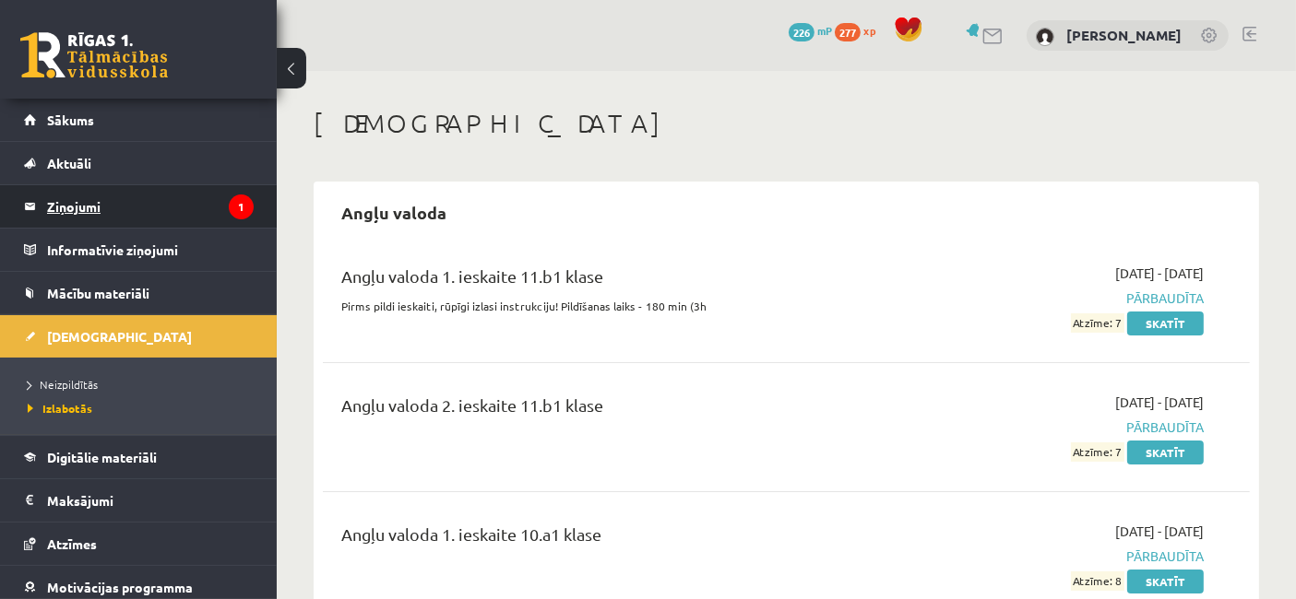
click at [94, 198] on legend "Ziņojumi 1" at bounding box center [150, 206] width 207 height 42
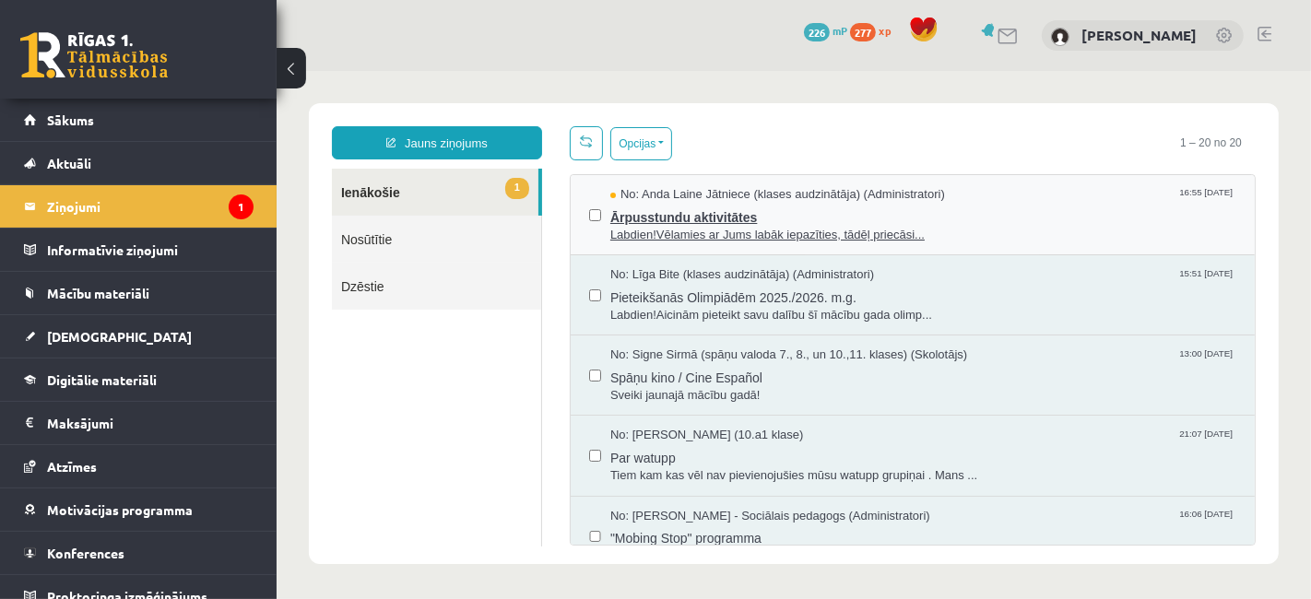
click at [672, 215] on span "Ārpusstundu aktivitātes" at bounding box center [923, 214] width 626 height 23
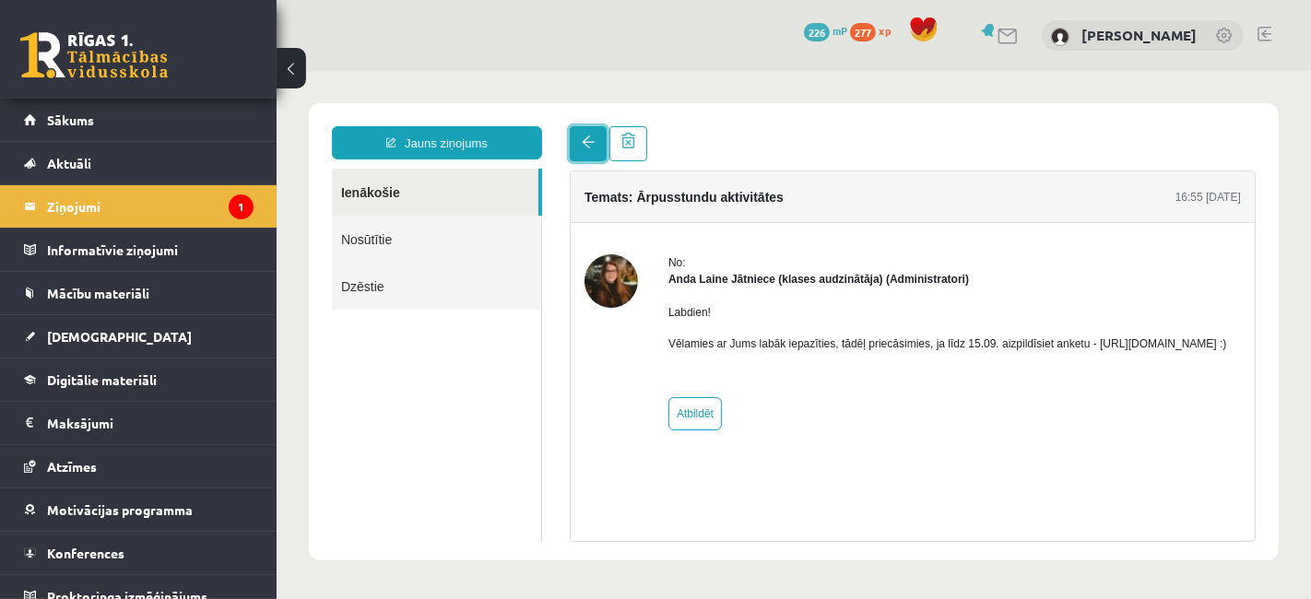
click at [589, 141] on span at bounding box center [587, 141] width 13 height 13
click at [63, 117] on span "Sākums" at bounding box center [70, 120] width 47 height 17
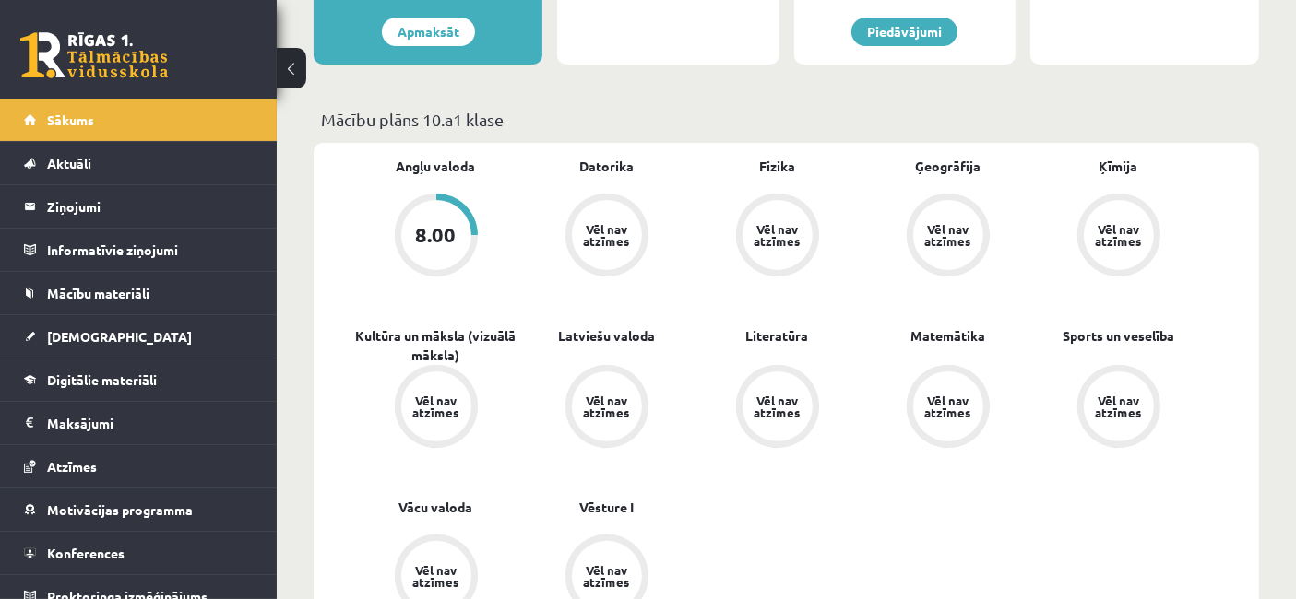
scroll to position [398, 0]
